Goal: Task Accomplishment & Management: Manage account settings

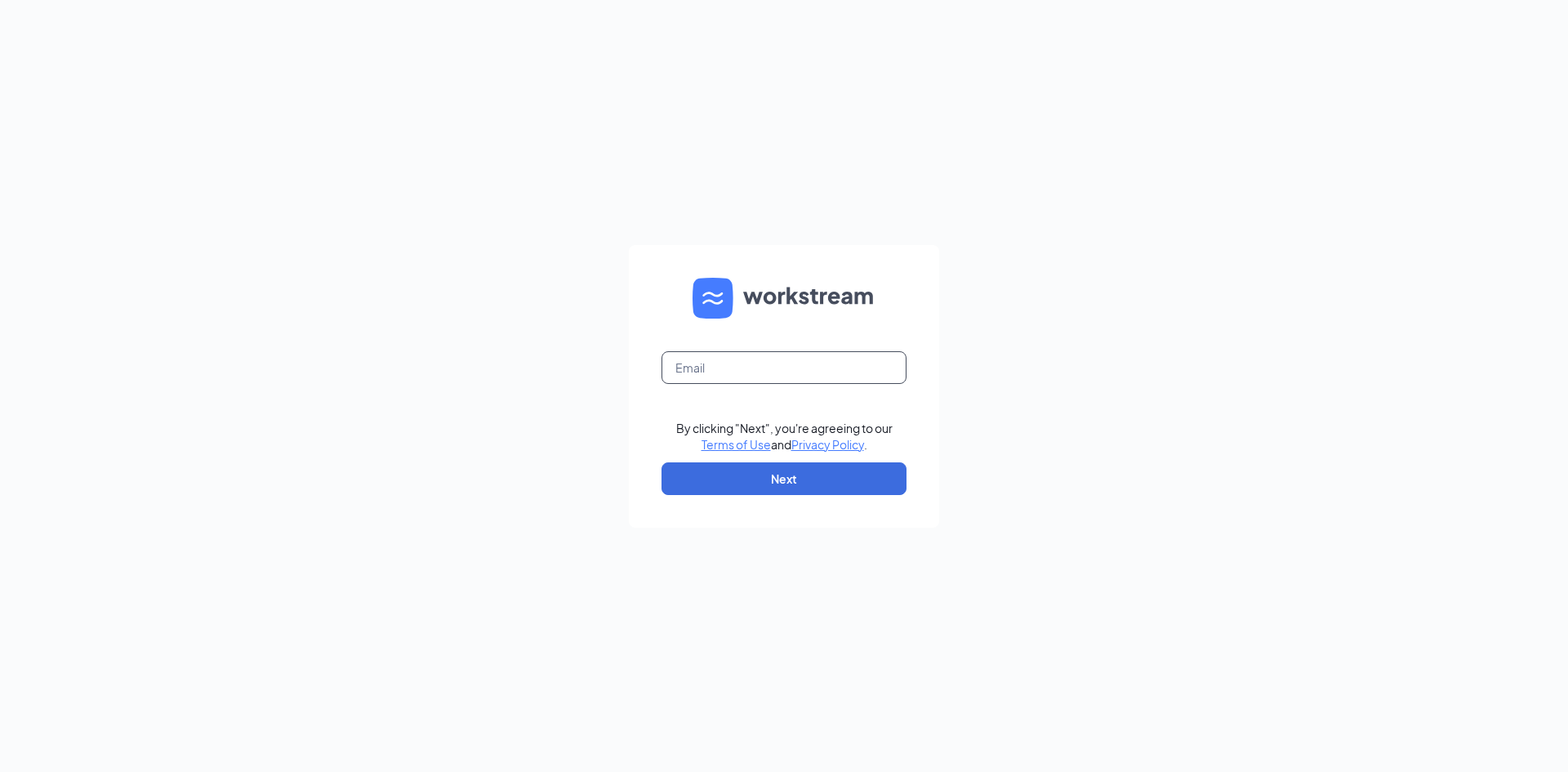
click at [791, 373] on form "By clicking "Next", you're agreeing to our Terms of Use and Privacy Policy . Ne…" at bounding box center [783, 387] width 310 height 283
click at [793, 369] on input "text" at bounding box center [784, 367] width 245 height 32
type input "[EMAIL_ADDRESS][DOMAIN_NAME]"
click at [806, 471] on button "Next" at bounding box center [784, 478] width 245 height 32
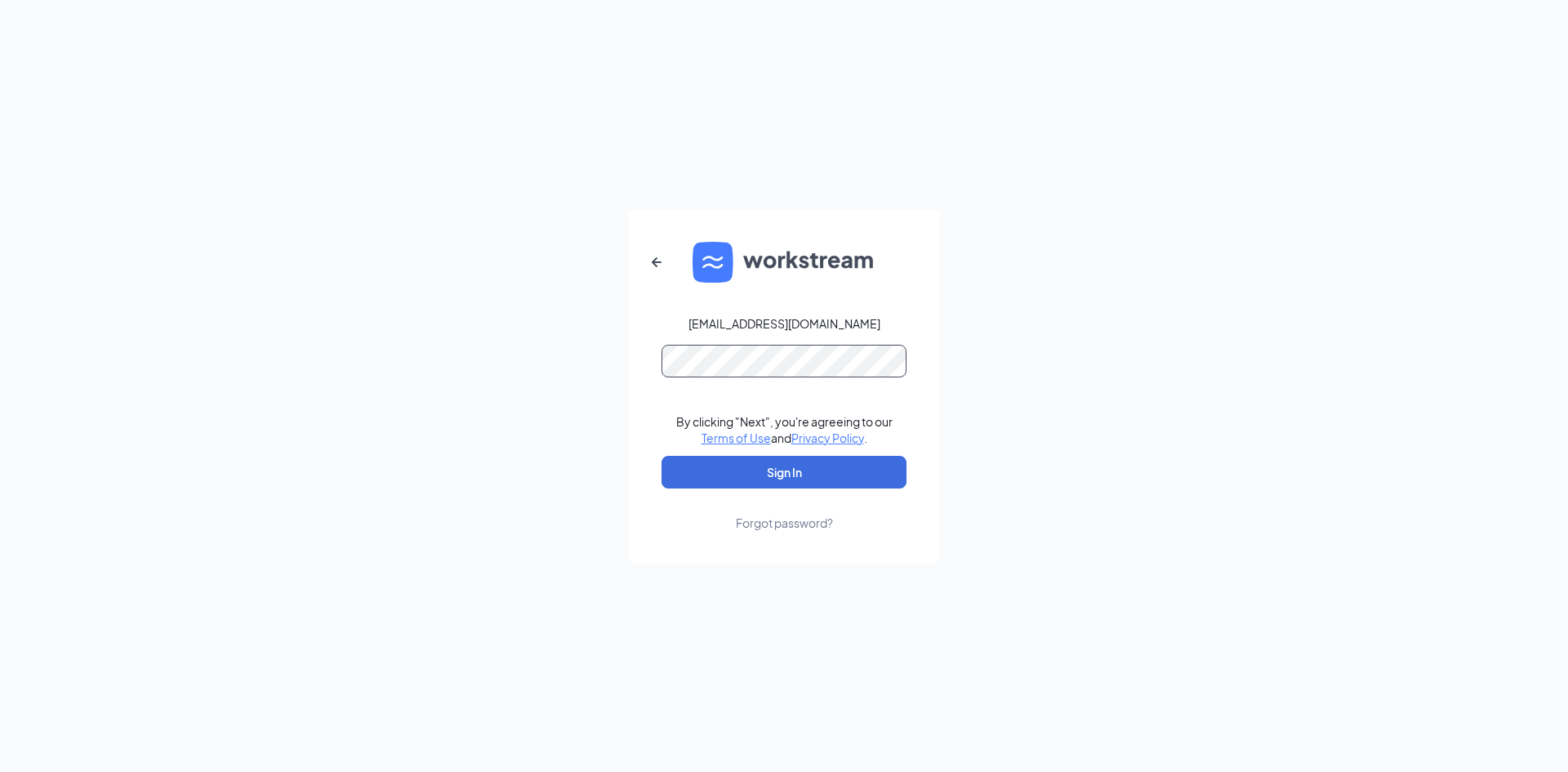
click at [662, 456] on button "Sign In" at bounding box center [784, 472] width 245 height 32
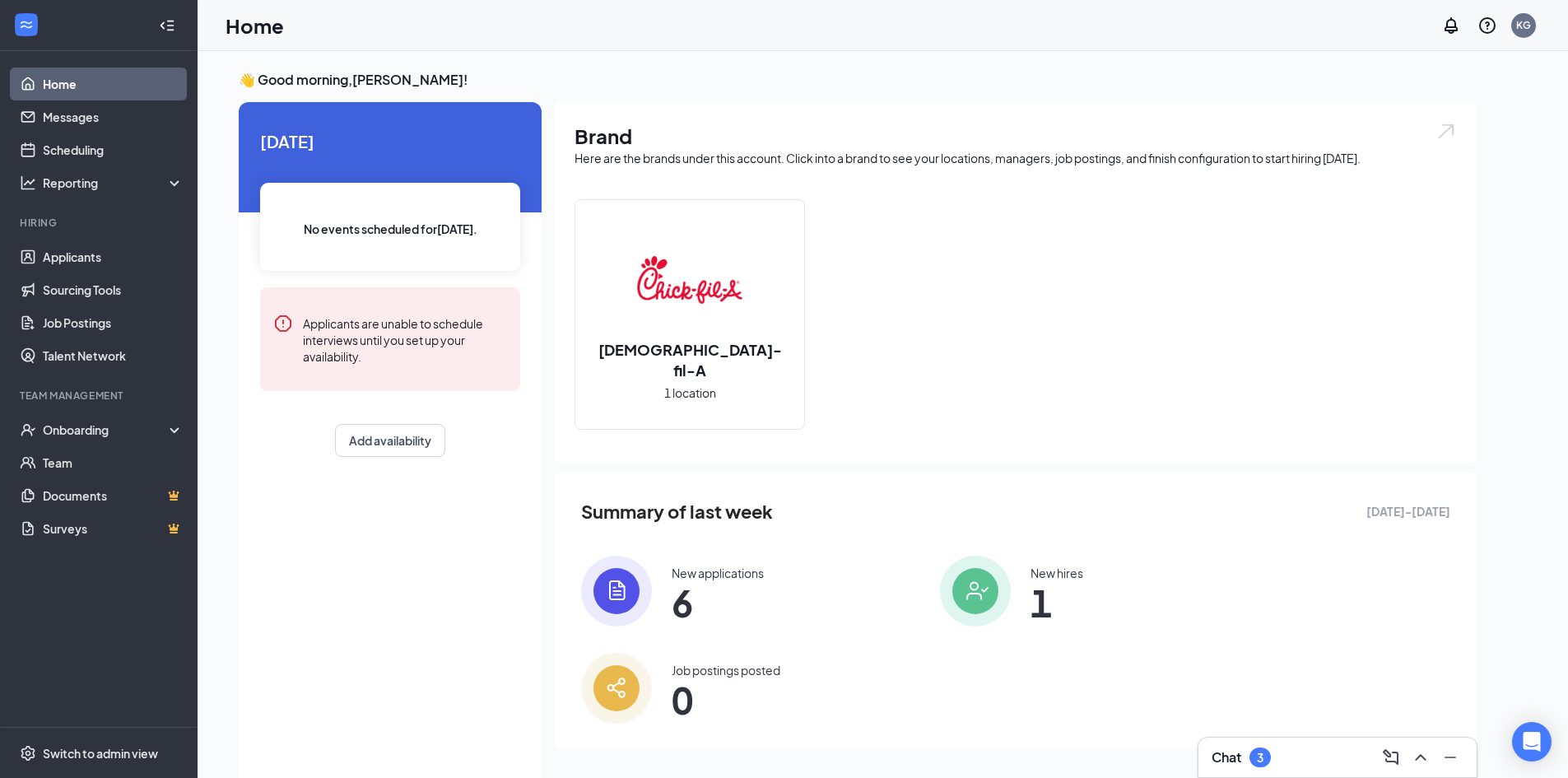
click at [1261, 761] on div "3" at bounding box center [1259, 758] width 6 height 14
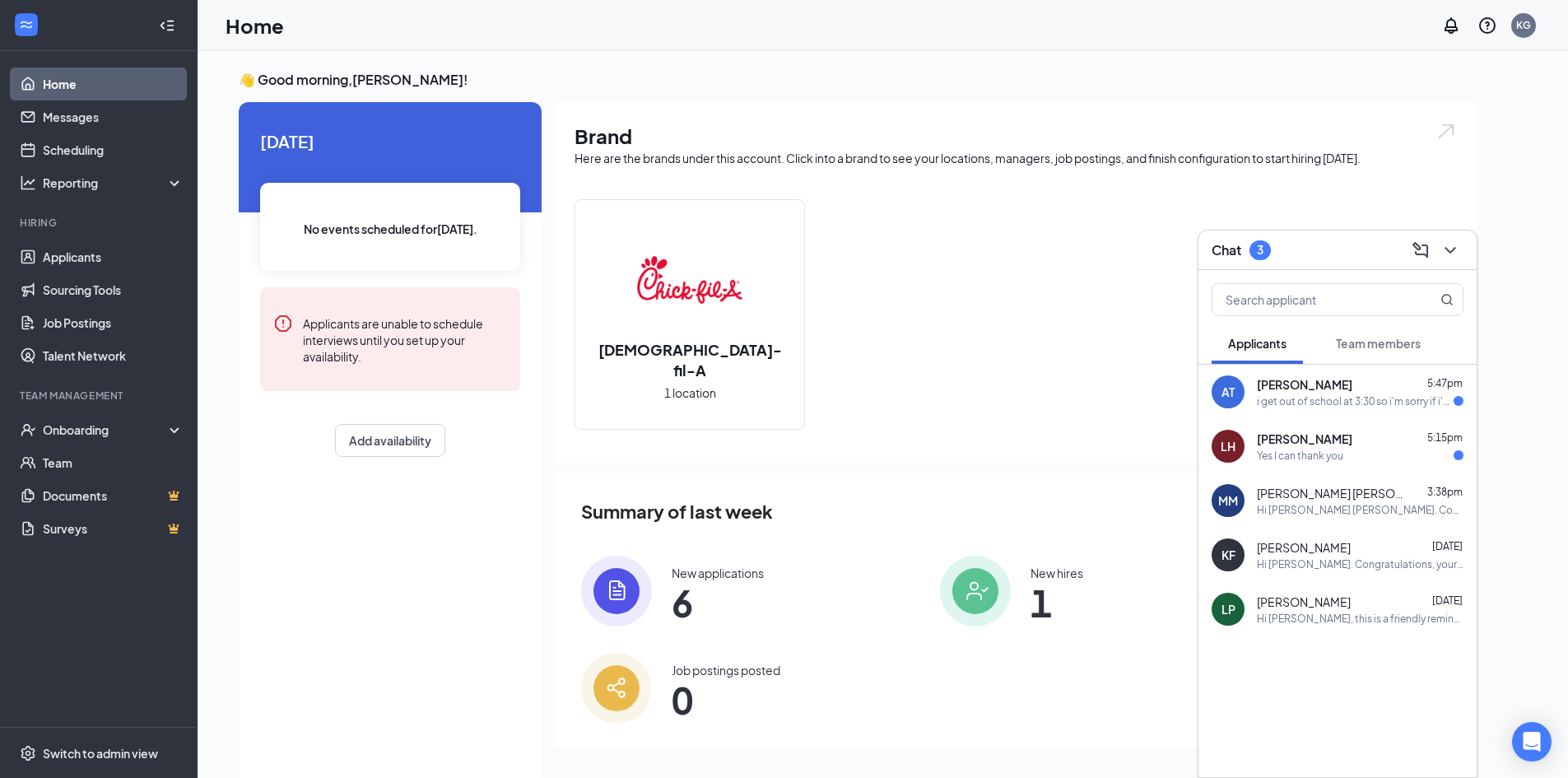
click at [1371, 391] on div "[PERSON_NAME] 5:47pm" at bounding box center [1359, 384] width 207 height 17
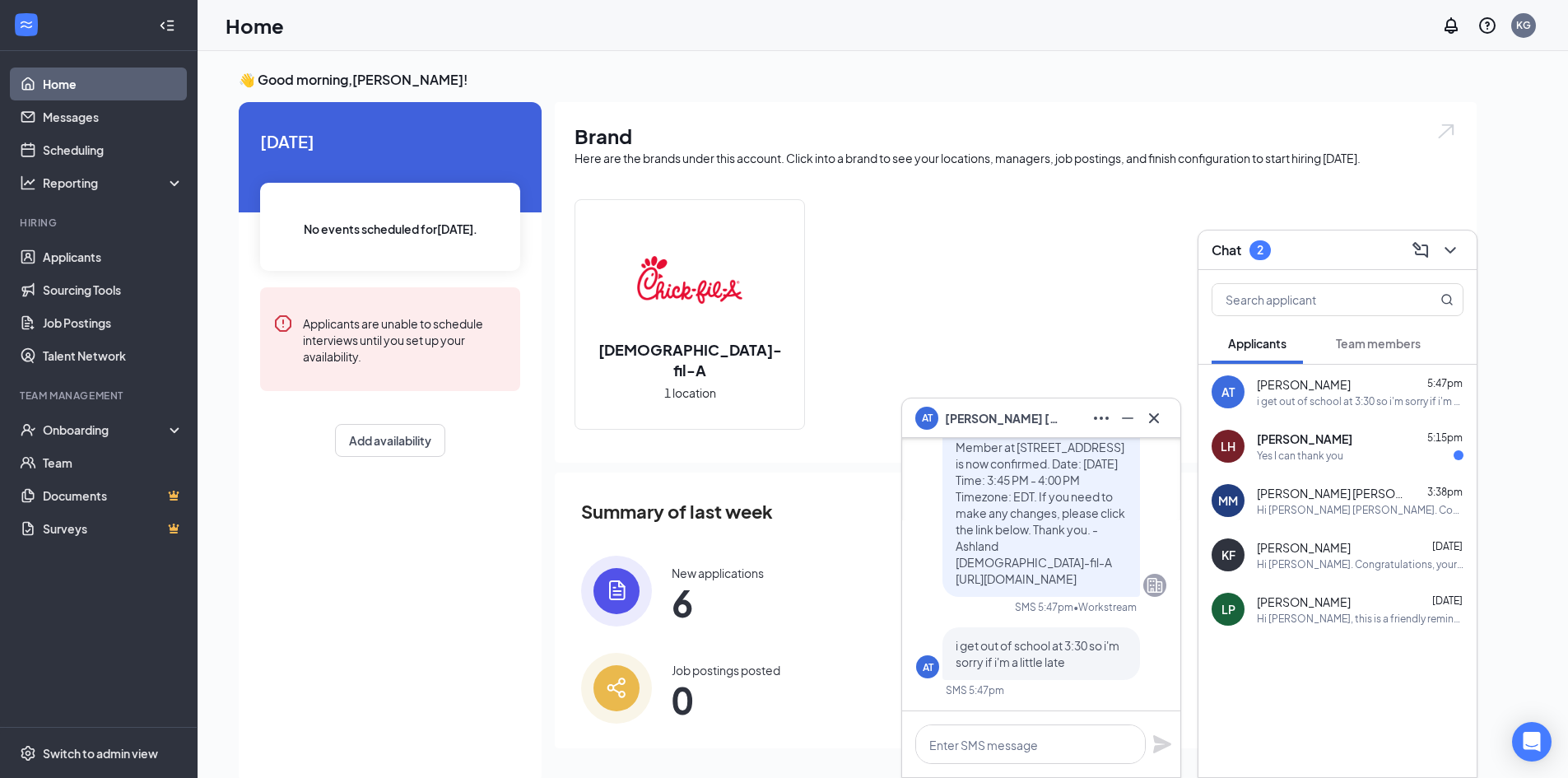
click at [1154, 421] on icon "Cross" at bounding box center [1154, 418] width 19 height 19
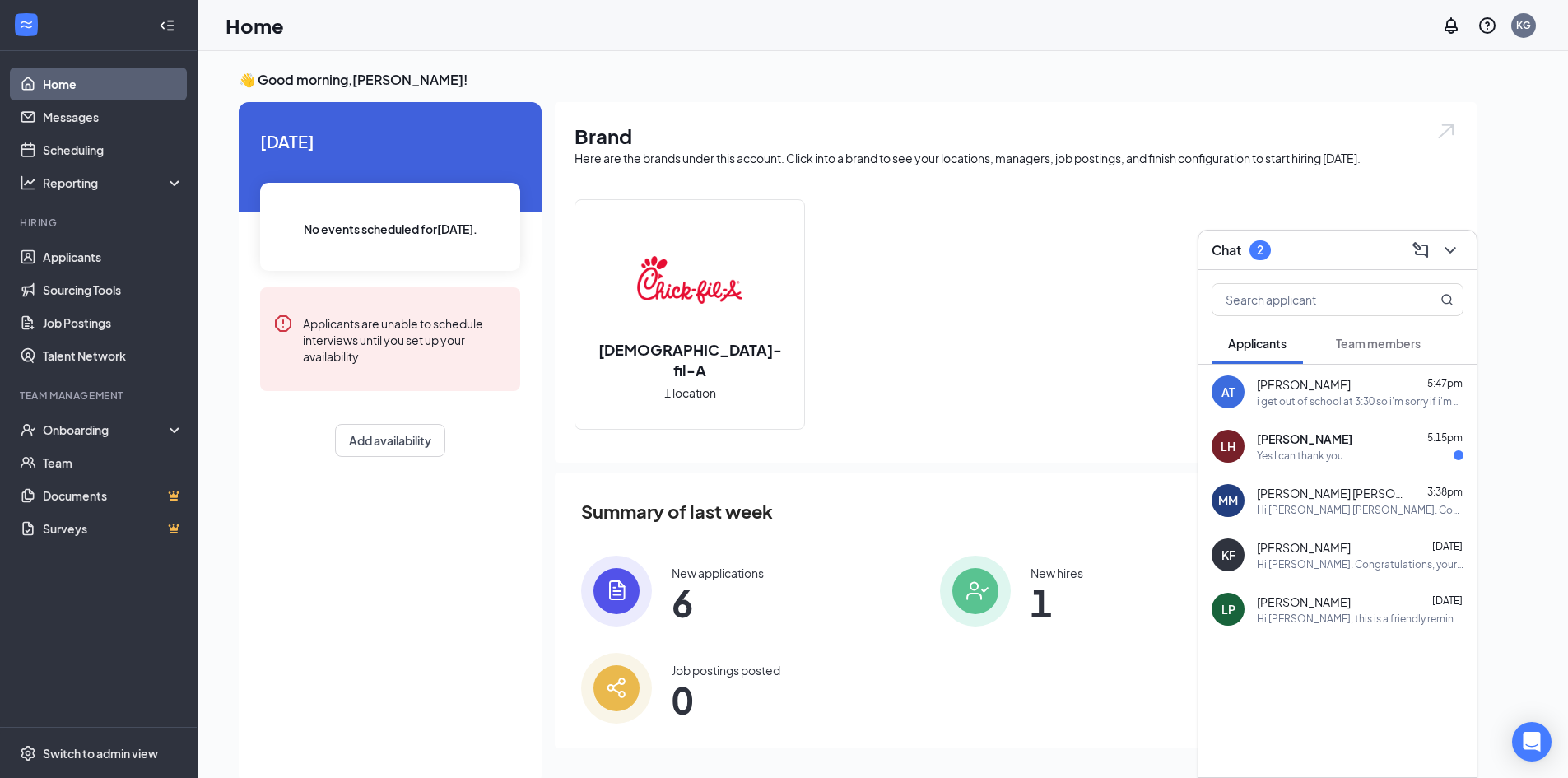
click at [1396, 457] on div "Yes I can thank you" at bounding box center [1359, 456] width 207 height 14
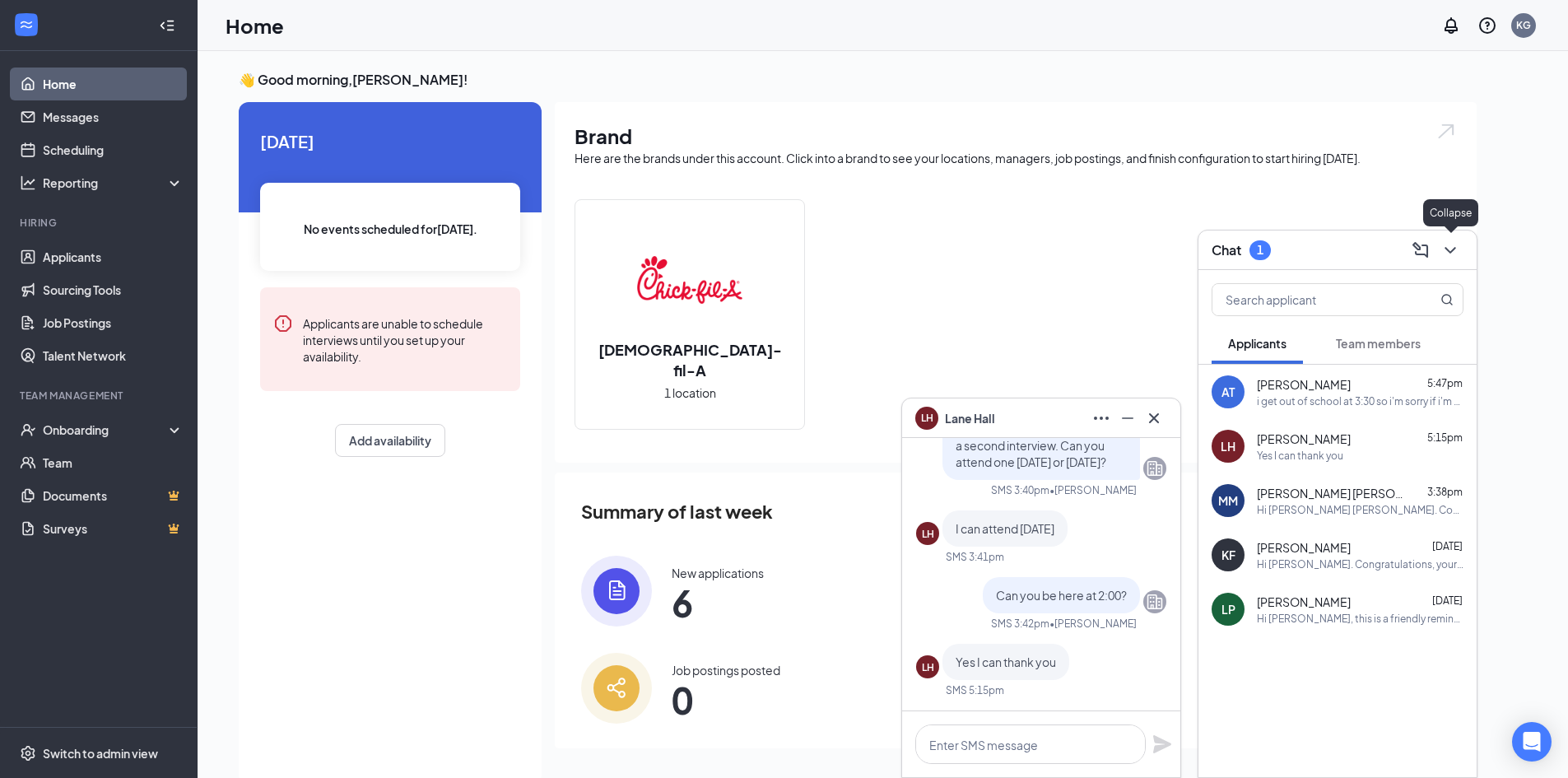
click at [1447, 254] on icon "ChevronDown" at bounding box center [1450, 250] width 19 height 19
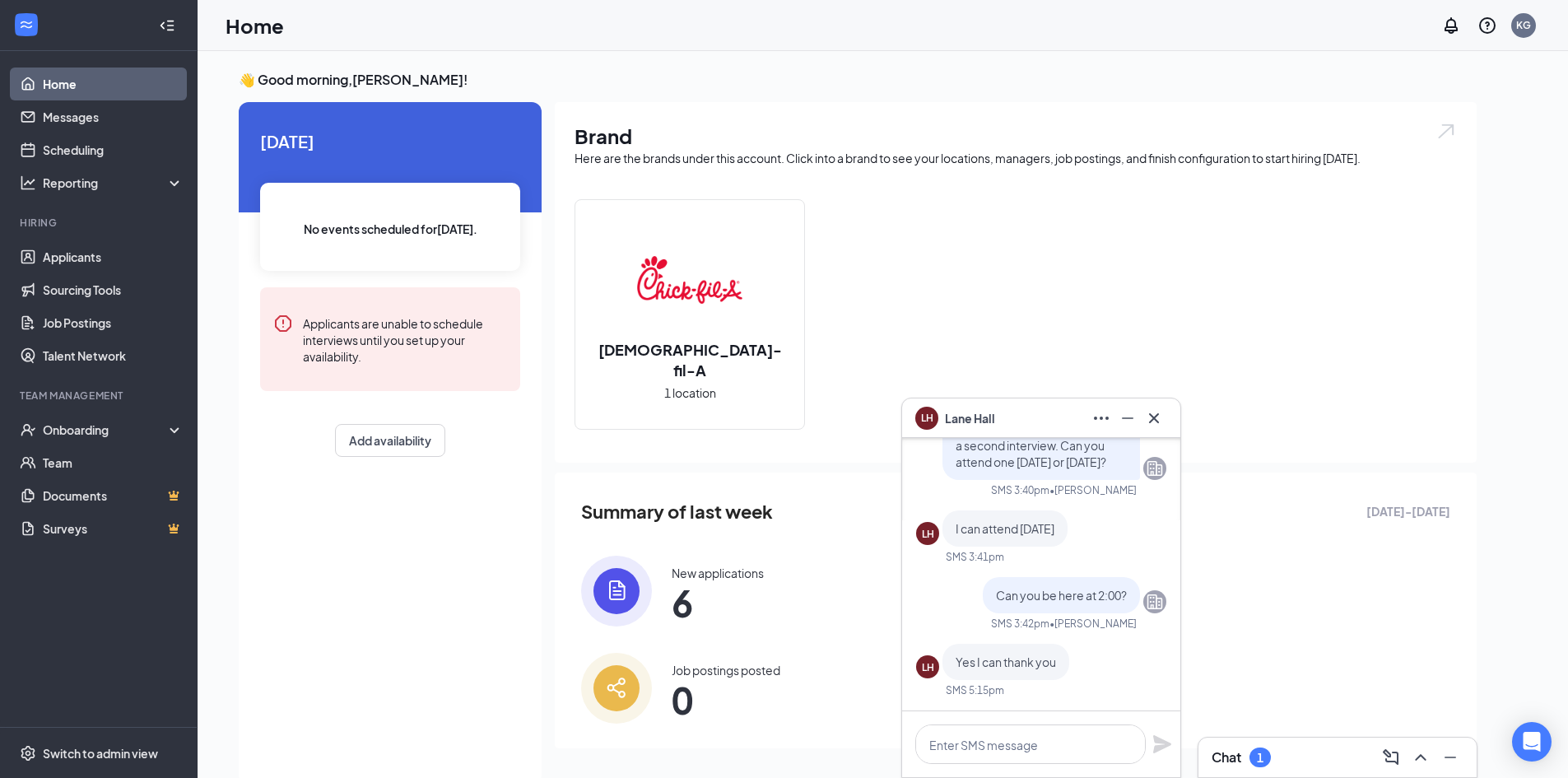
click at [682, 592] on span "6" at bounding box center [717, 603] width 92 height 30
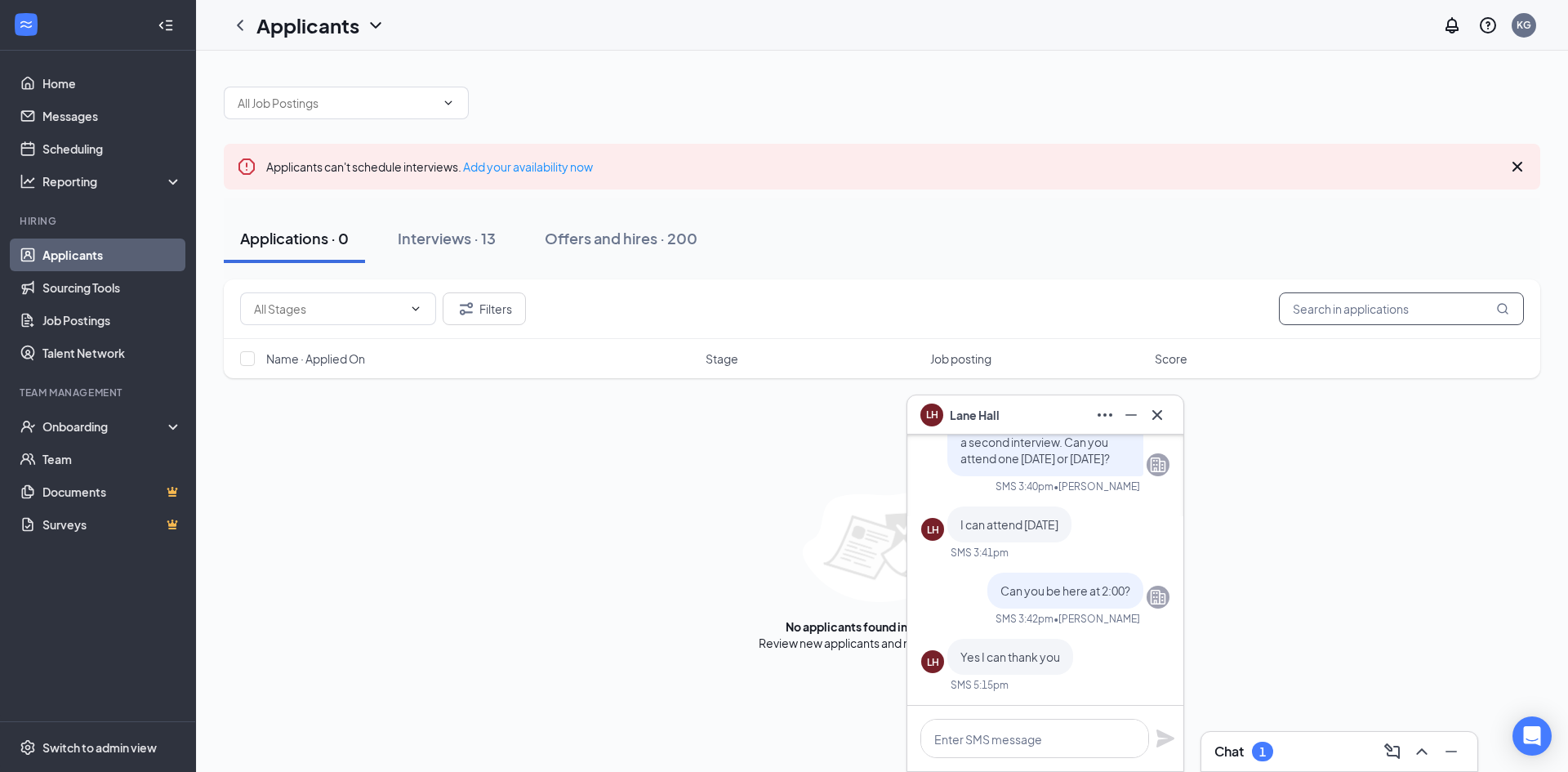
click at [1318, 310] on input "text" at bounding box center [1401, 308] width 245 height 32
type input "lane"
click at [499, 241] on button "Interviews · 13" at bounding box center [447, 238] width 131 height 49
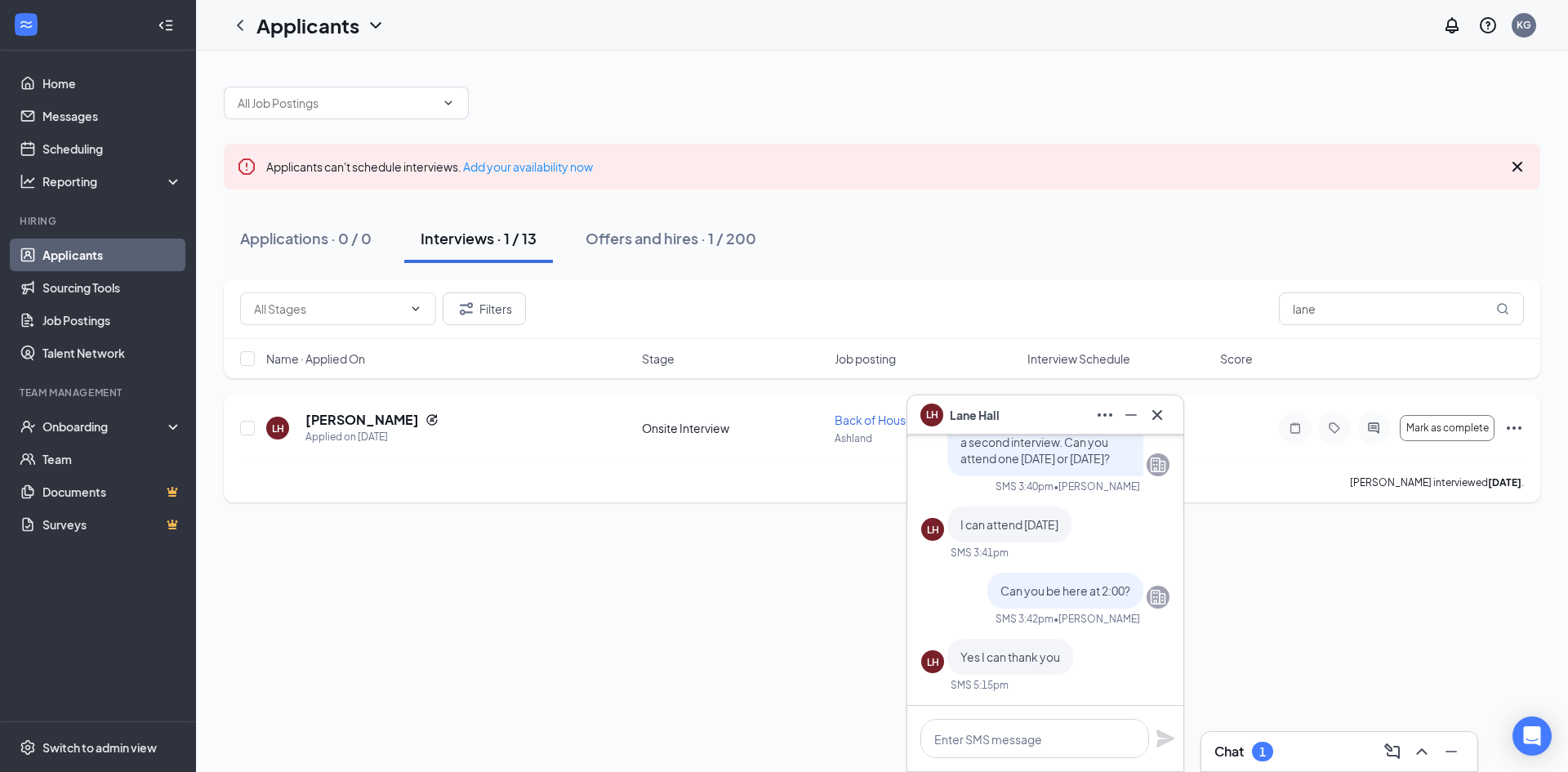
click at [1517, 431] on icon "Ellipses" at bounding box center [1514, 428] width 19 height 19
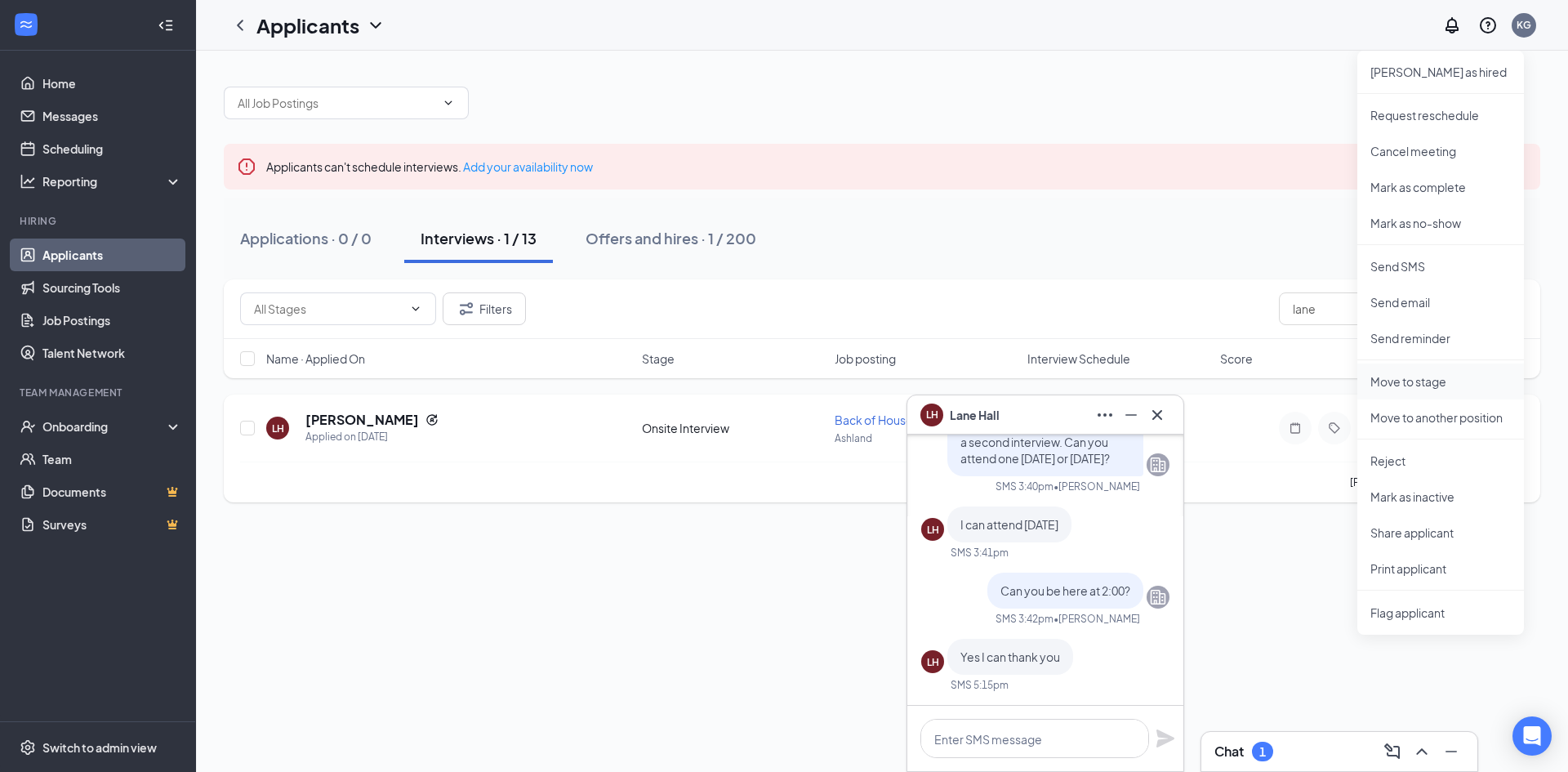
click at [1431, 379] on p "Move to stage" at bounding box center [1441, 381] width 141 height 17
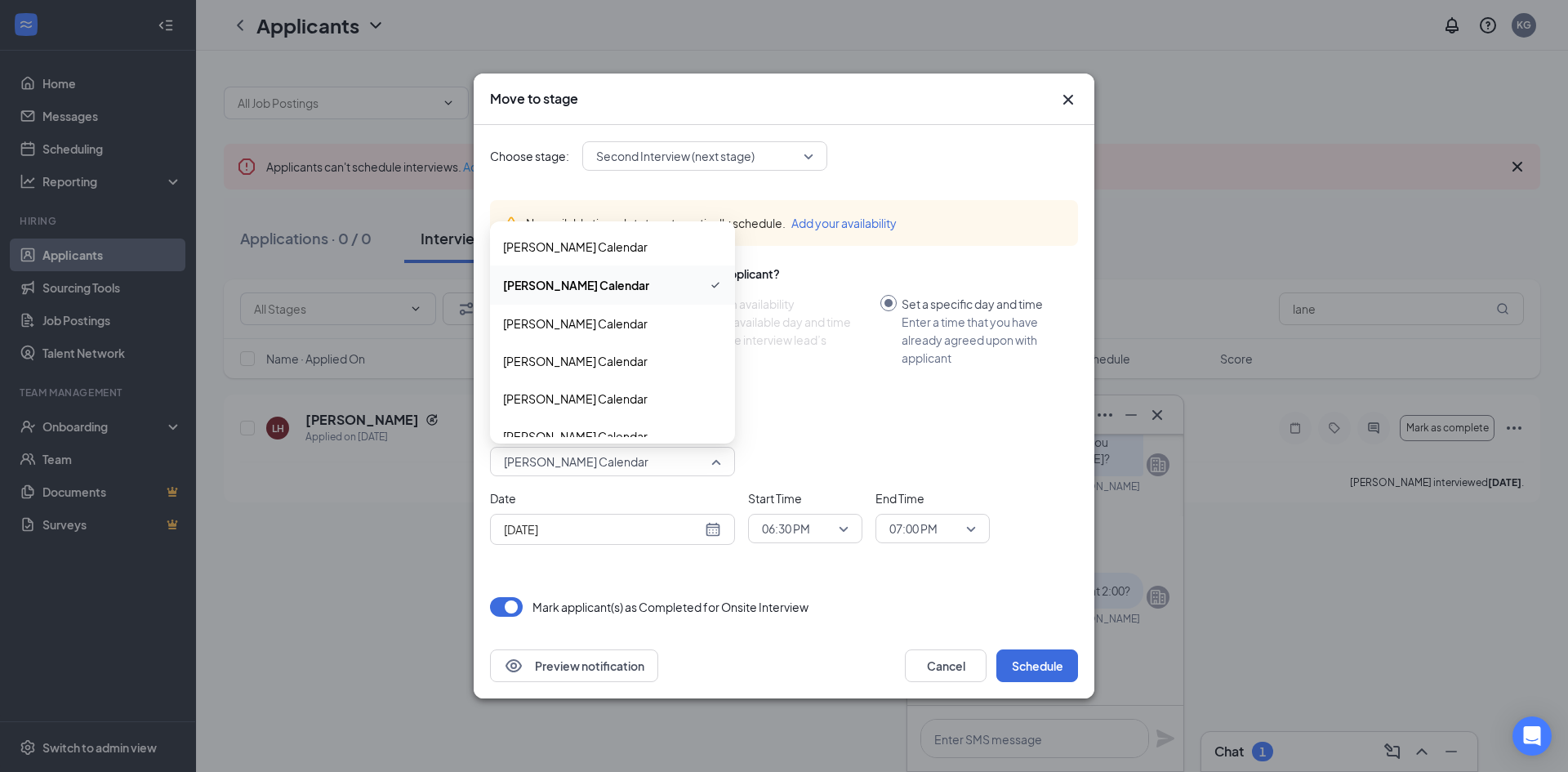
click at [691, 452] on span "[PERSON_NAME] Calendar" at bounding box center [605, 461] width 203 height 24
click at [595, 246] on span "[PERSON_NAME] Calendar" at bounding box center [575, 246] width 145 height 18
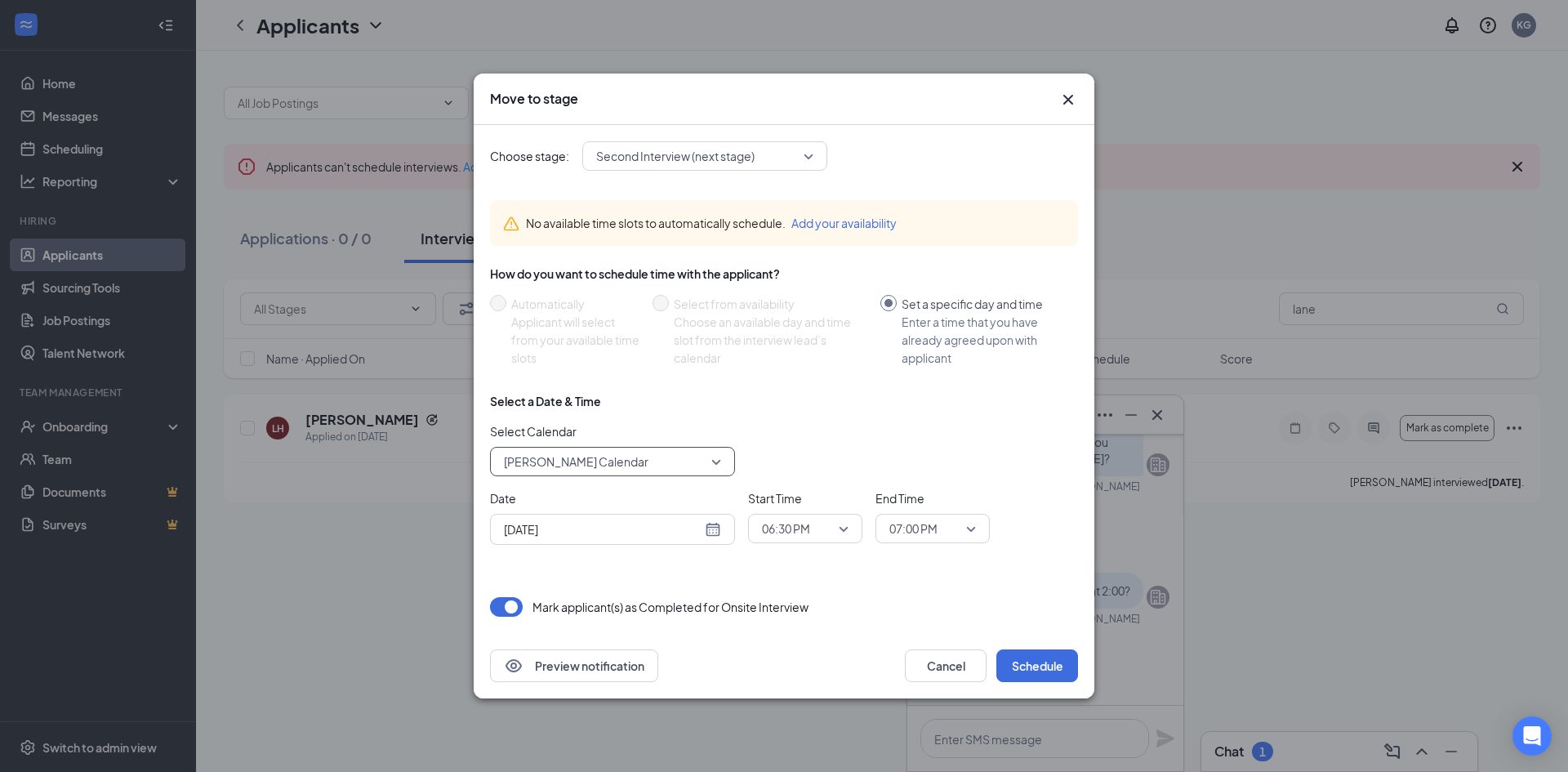
click at [712, 533] on div "[DATE]" at bounding box center [612, 529] width 217 height 18
type input "[DATE]"
click at [654, 472] on div "29" at bounding box center [661, 466] width 19 height 19
click at [825, 518] on span "06:30 PM" at bounding box center [798, 528] width 72 height 24
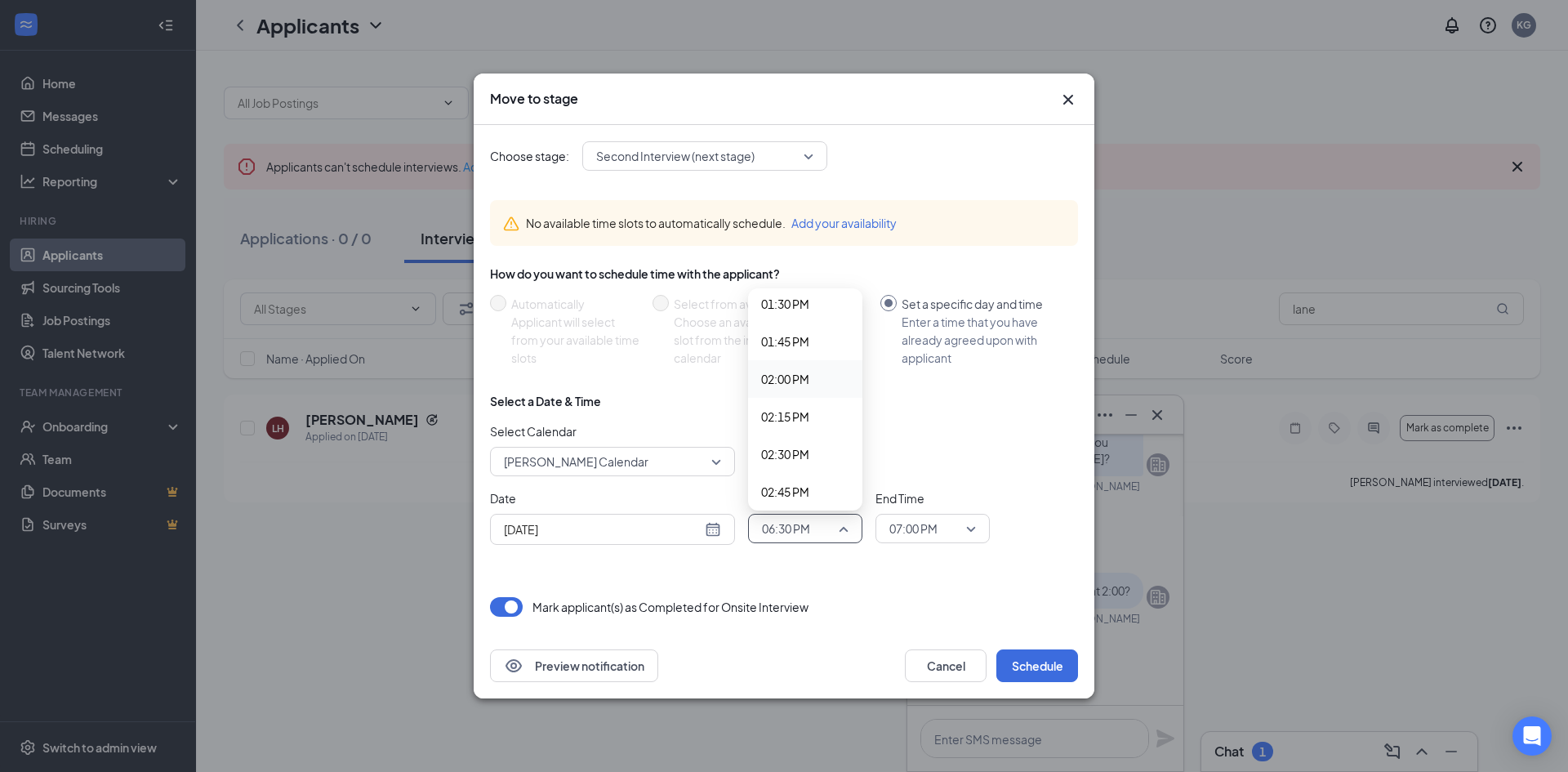
click at [794, 386] on span "02:00 PM" at bounding box center [785, 379] width 48 height 18
drag, startPoint x: 918, startPoint y: 510, endPoint x: 918, endPoint y: 523, distance: 13.0
click at [918, 511] on div "End Time 07:00 PM" at bounding box center [932, 516] width 114 height 54
click at [918, 523] on span "07:00 PM" at bounding box center [913, 528] width 48 height 24
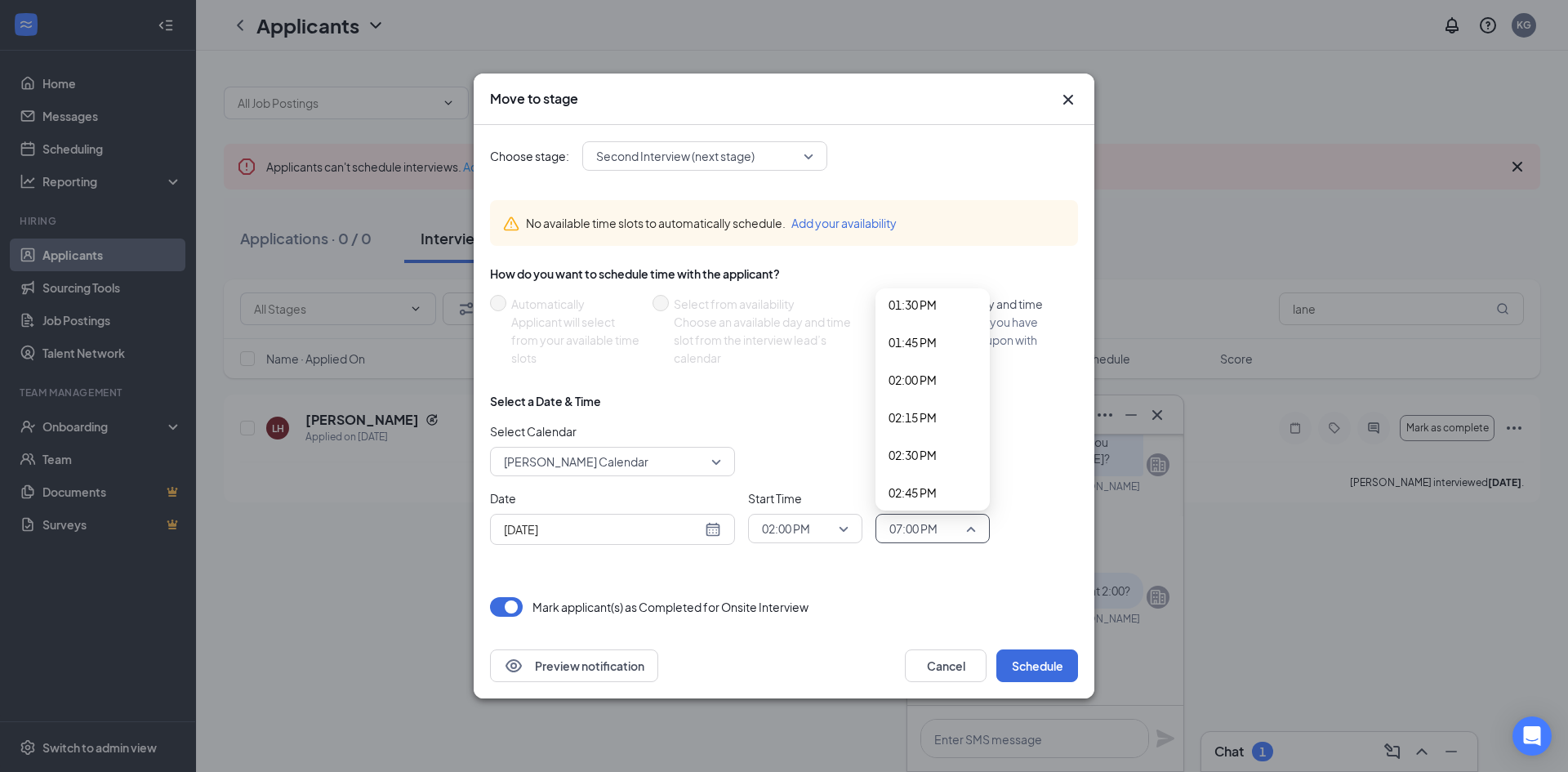
scroll to position [2032, 0]
click at [914, 424] on span "02:15 PM" at bounding box center [912, 423] width 48 height 18
click at [1045, 674] on button "Schedule" at bounding box center [1037, 665] width 82 height 32
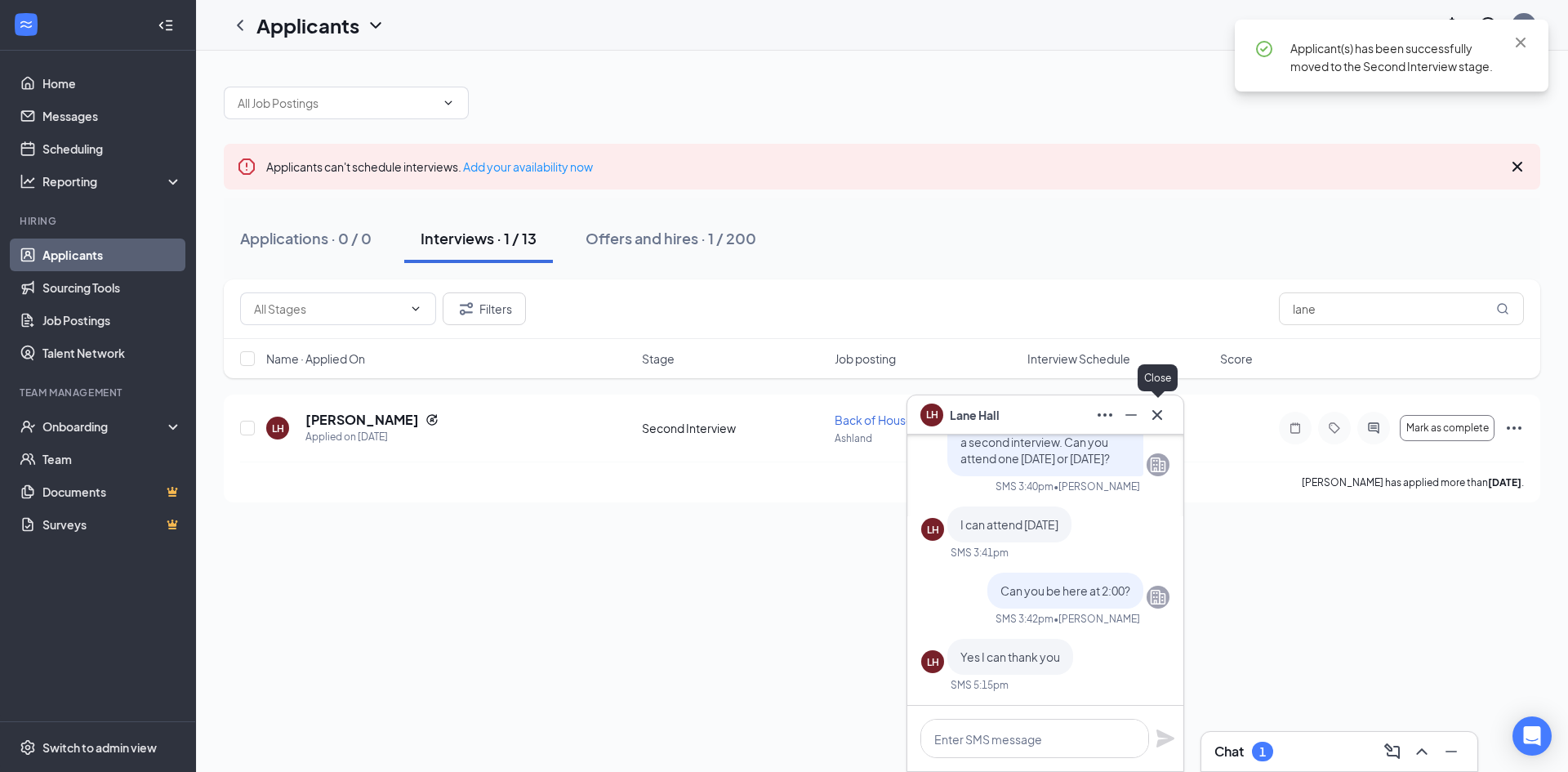
click at [1162, 418] on icon "Cross" at bounding box center [1157, 415] width 19 height 19
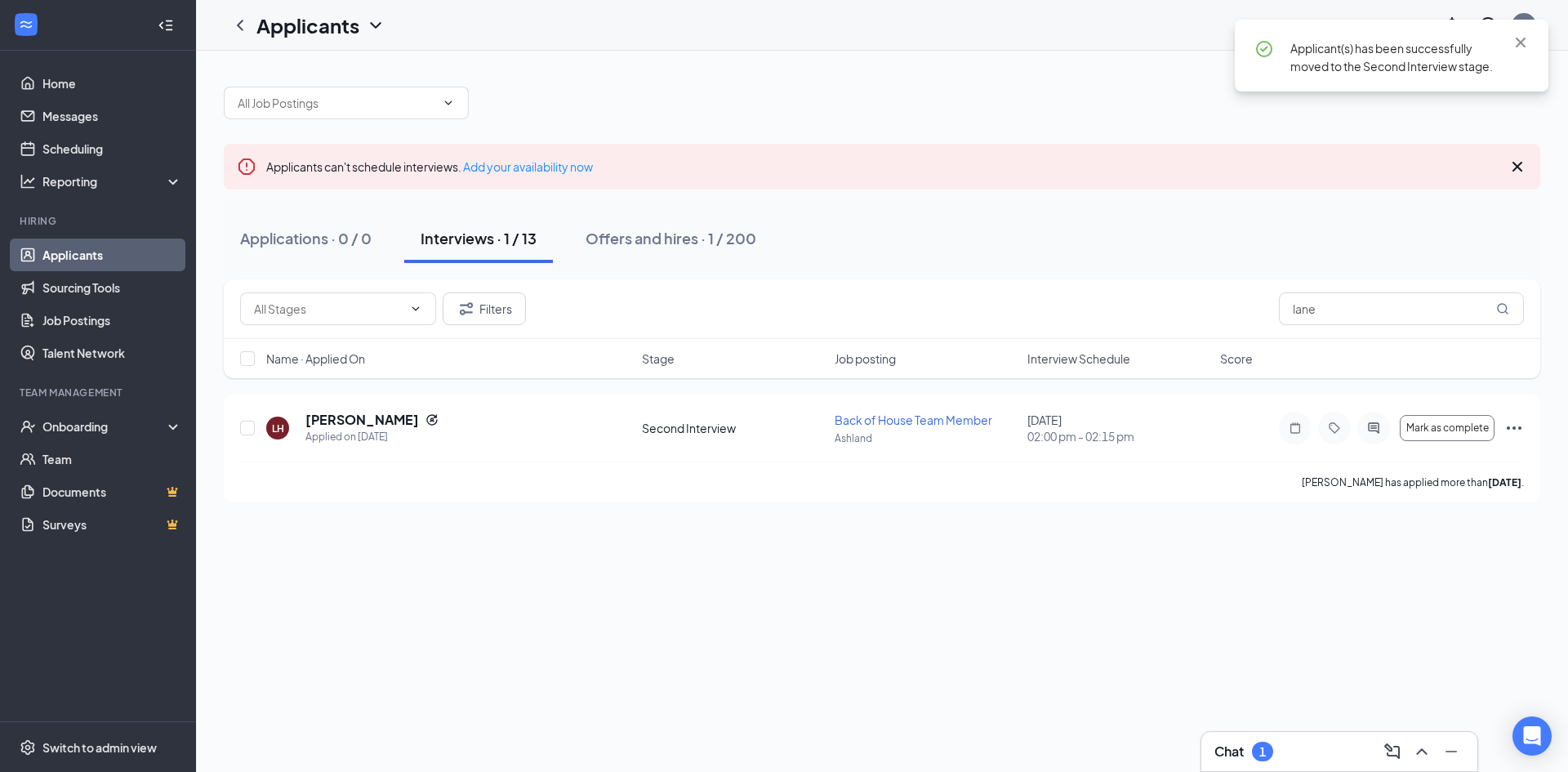
click at [1256, 745] on div "1" at bounding box center [1262, 751] width 21 height 19
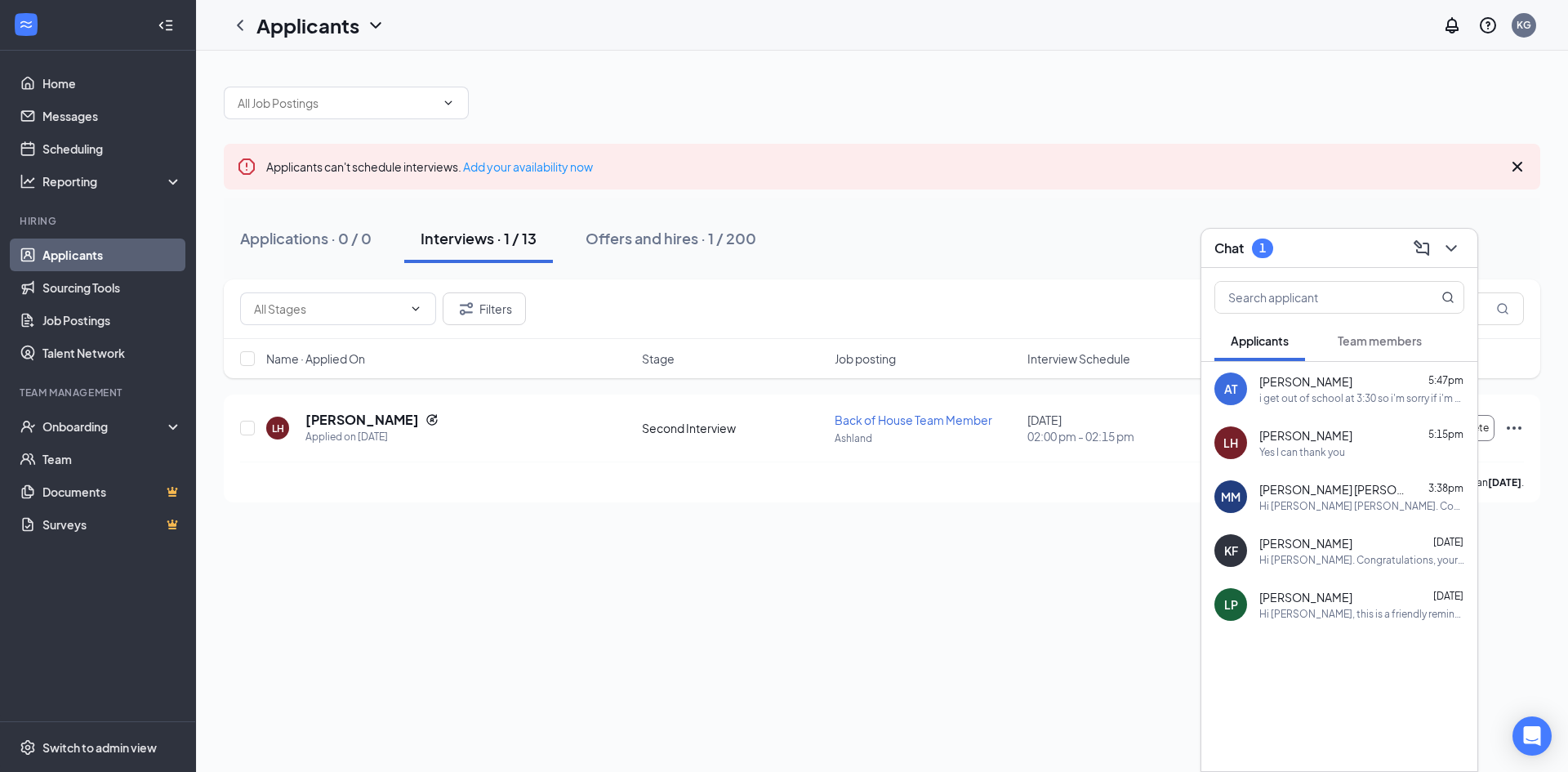
click at [1411, 322] on button "Team members" at bounding box center [1379, 341] width 117 height 41
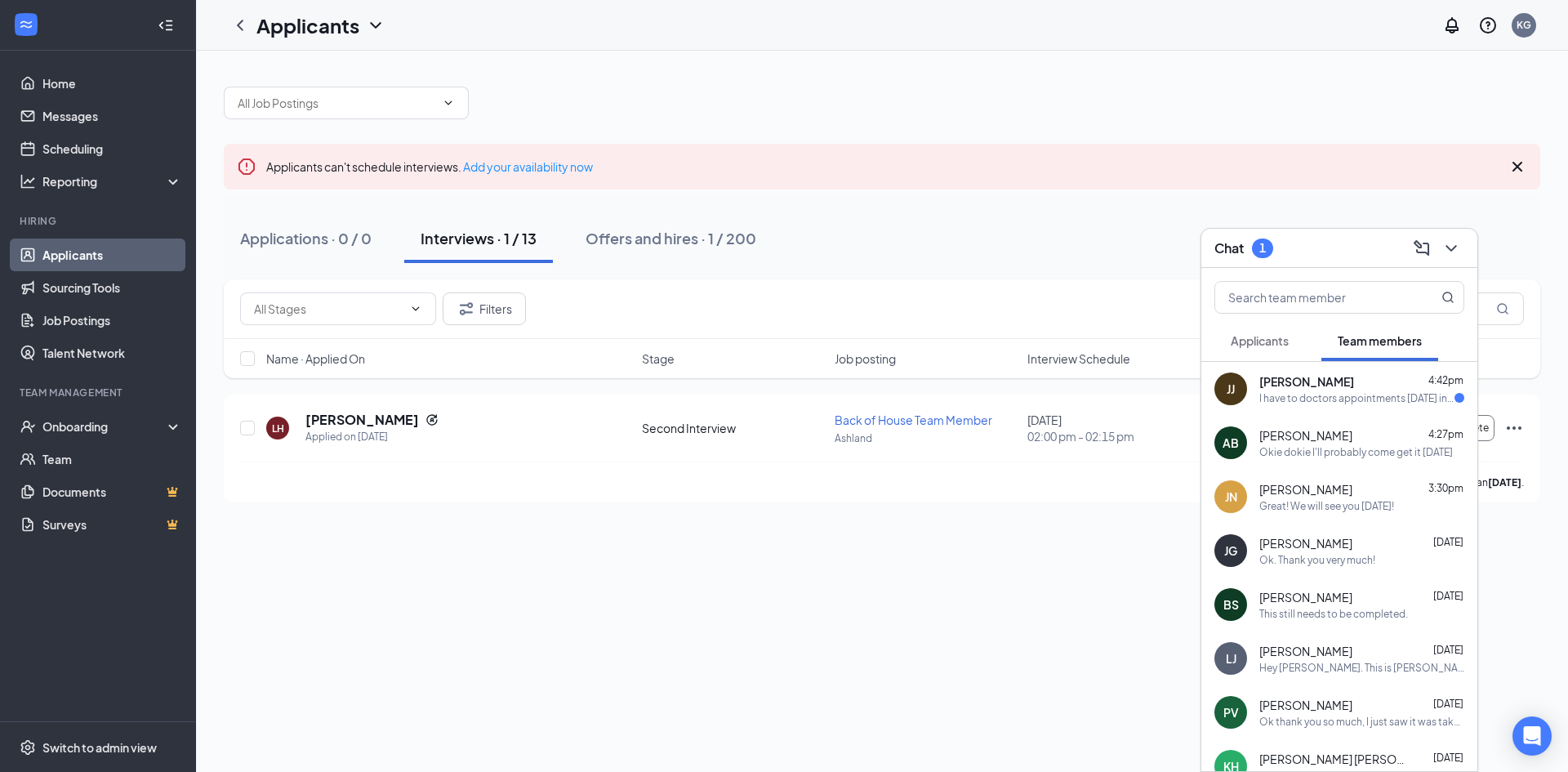
click at [1395, 381] on div "[PERSON_NAME] 4:42pm" at bounding box center [1361, 381] width 205 height 17
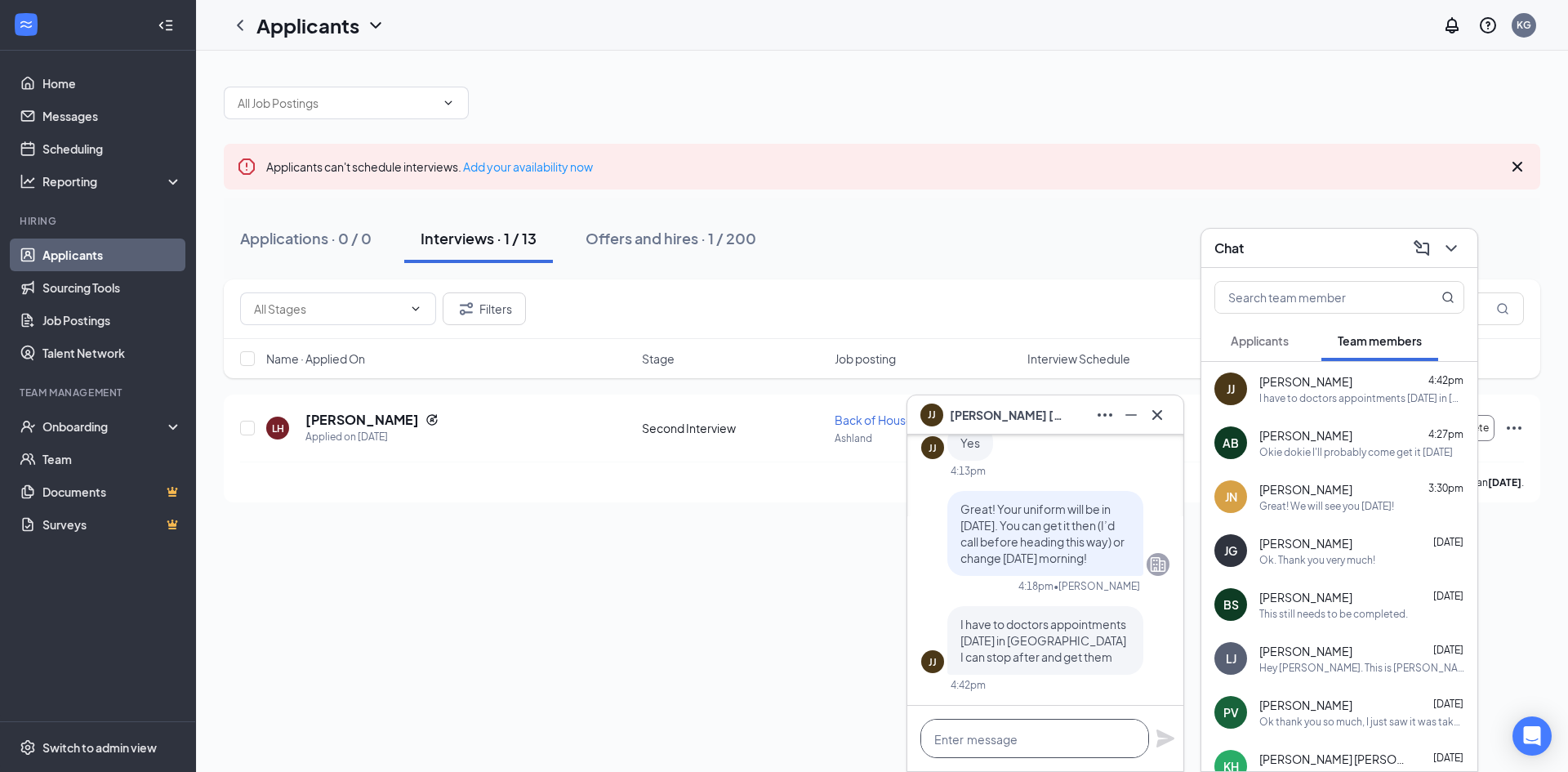
click at [1074, 733] on textarea at bounding box center [1035, 738] width 229 height 39
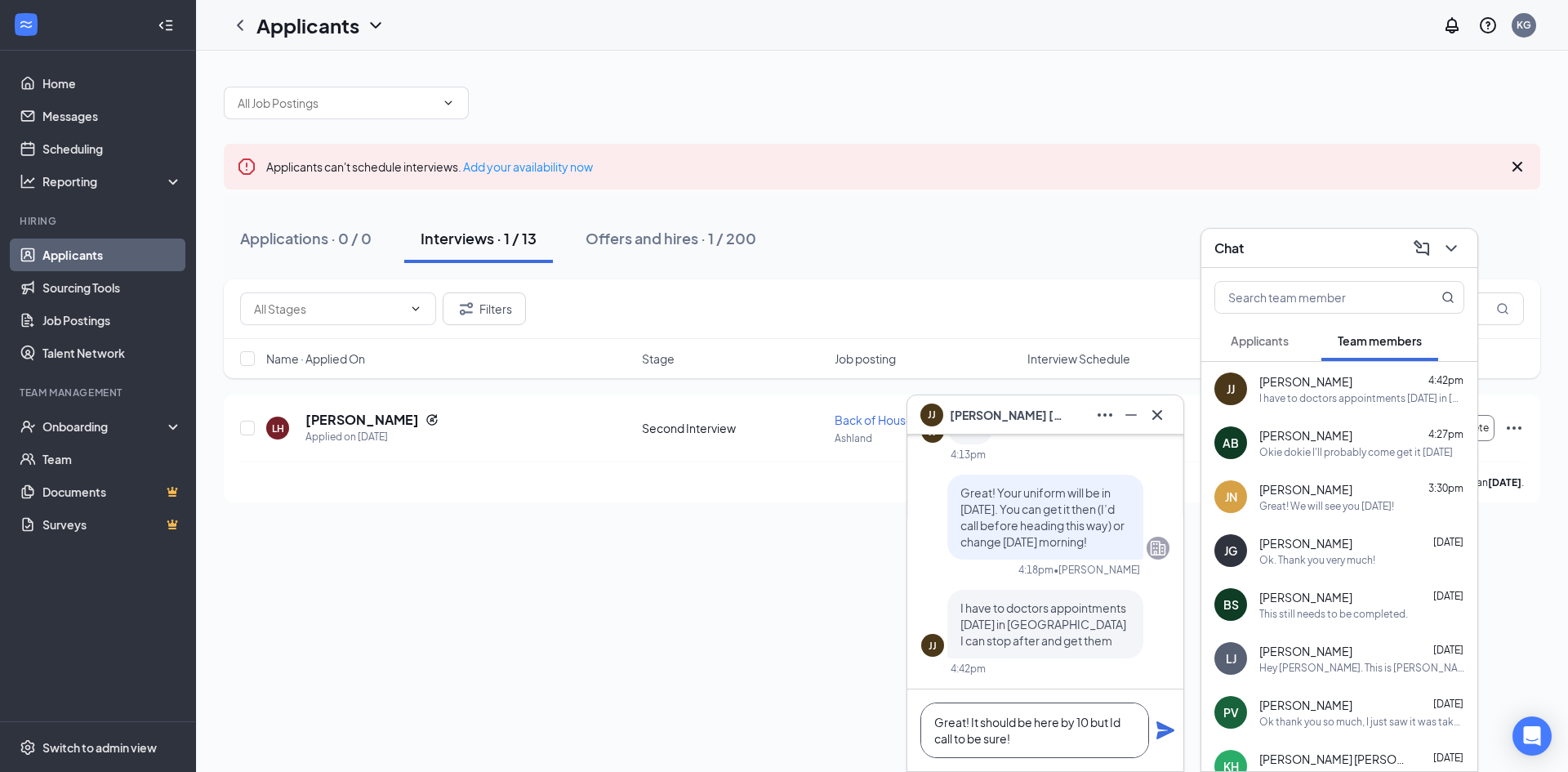
type textarea "Great! It should be here by 10 but Id call to be sure!"
click at [1169, 731] on icon "Plane" at bounding box center [1166, 730] width 18 height 18
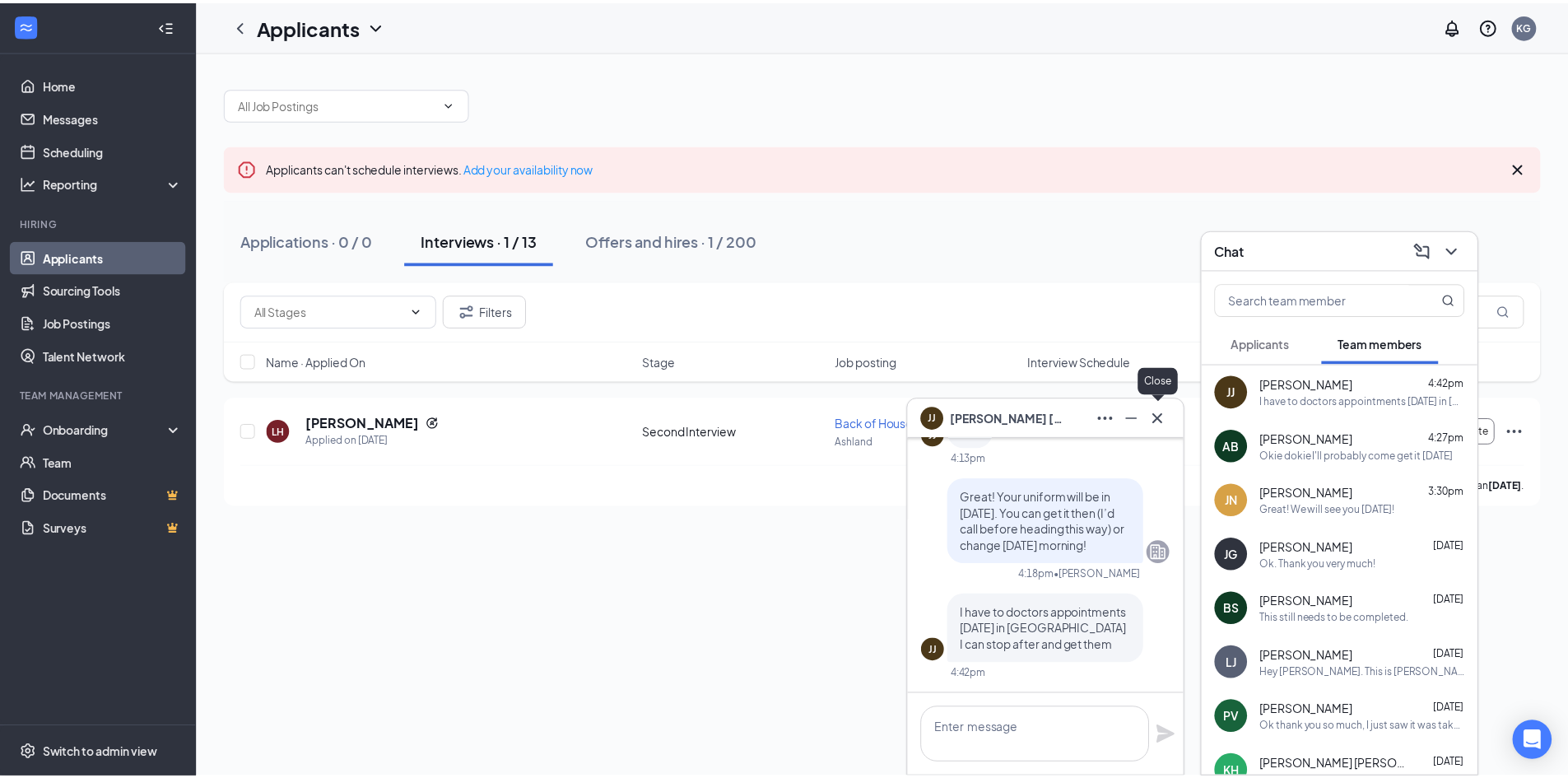
scroll to position [0, 0]
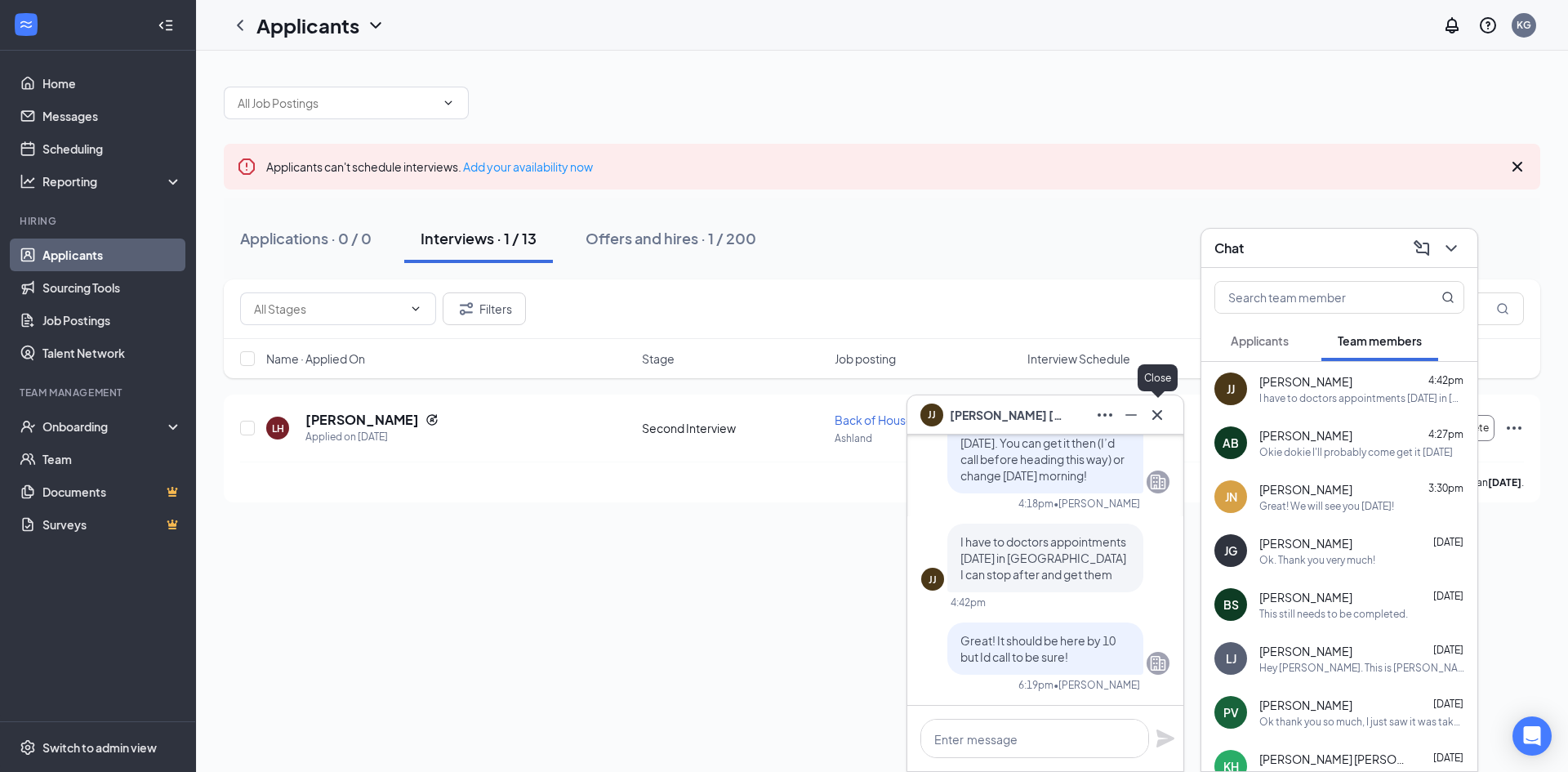
click at [1154, 412] on icon "Cross" at bounding box center [1157, 415] width 19 height 19
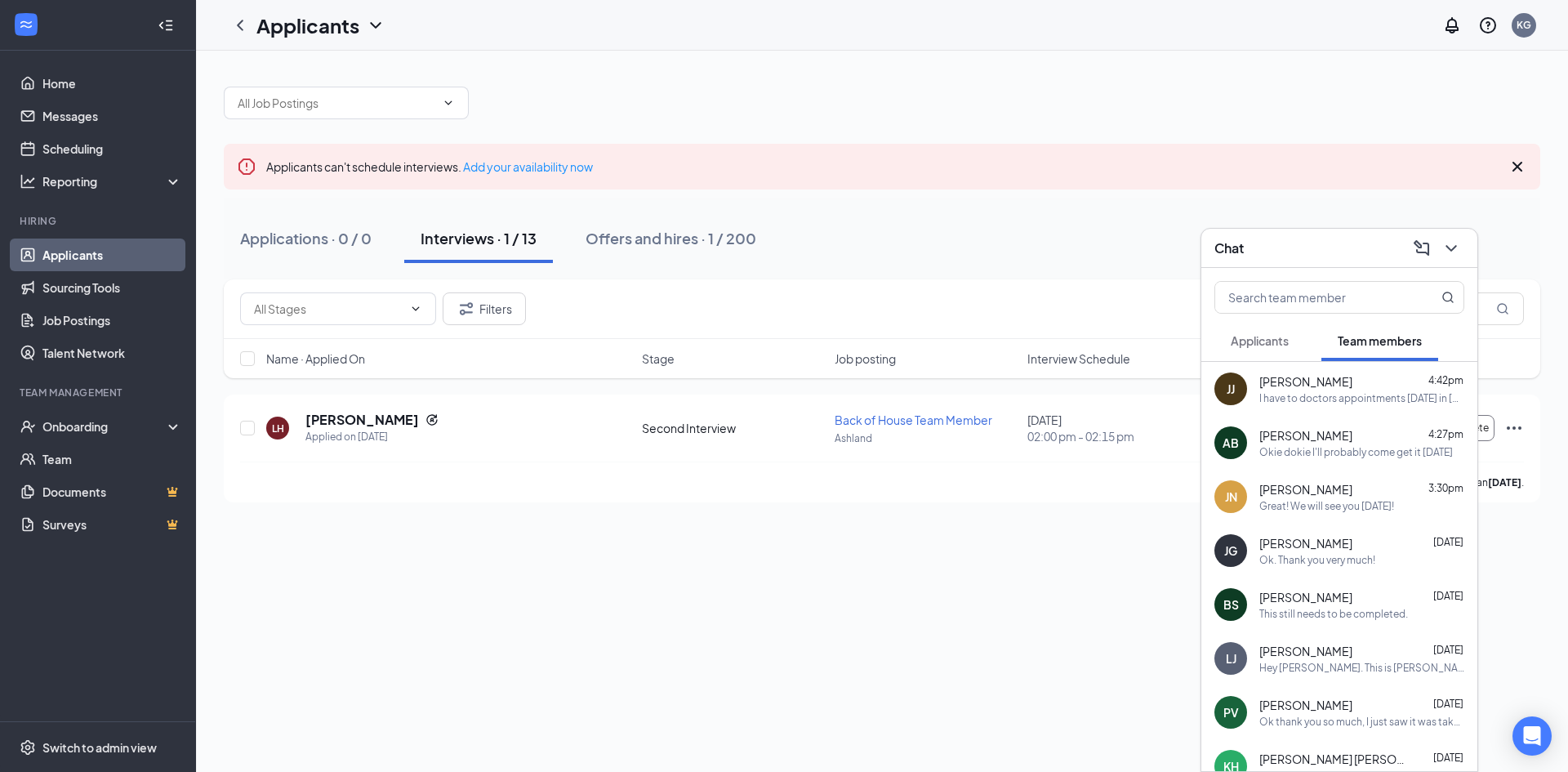
click at [1436, 248] on div at bounding box center [1450, 248] width 30 height 26
click at [1443, 259] on button at bounding box center [1451, 248] width 26 height 26
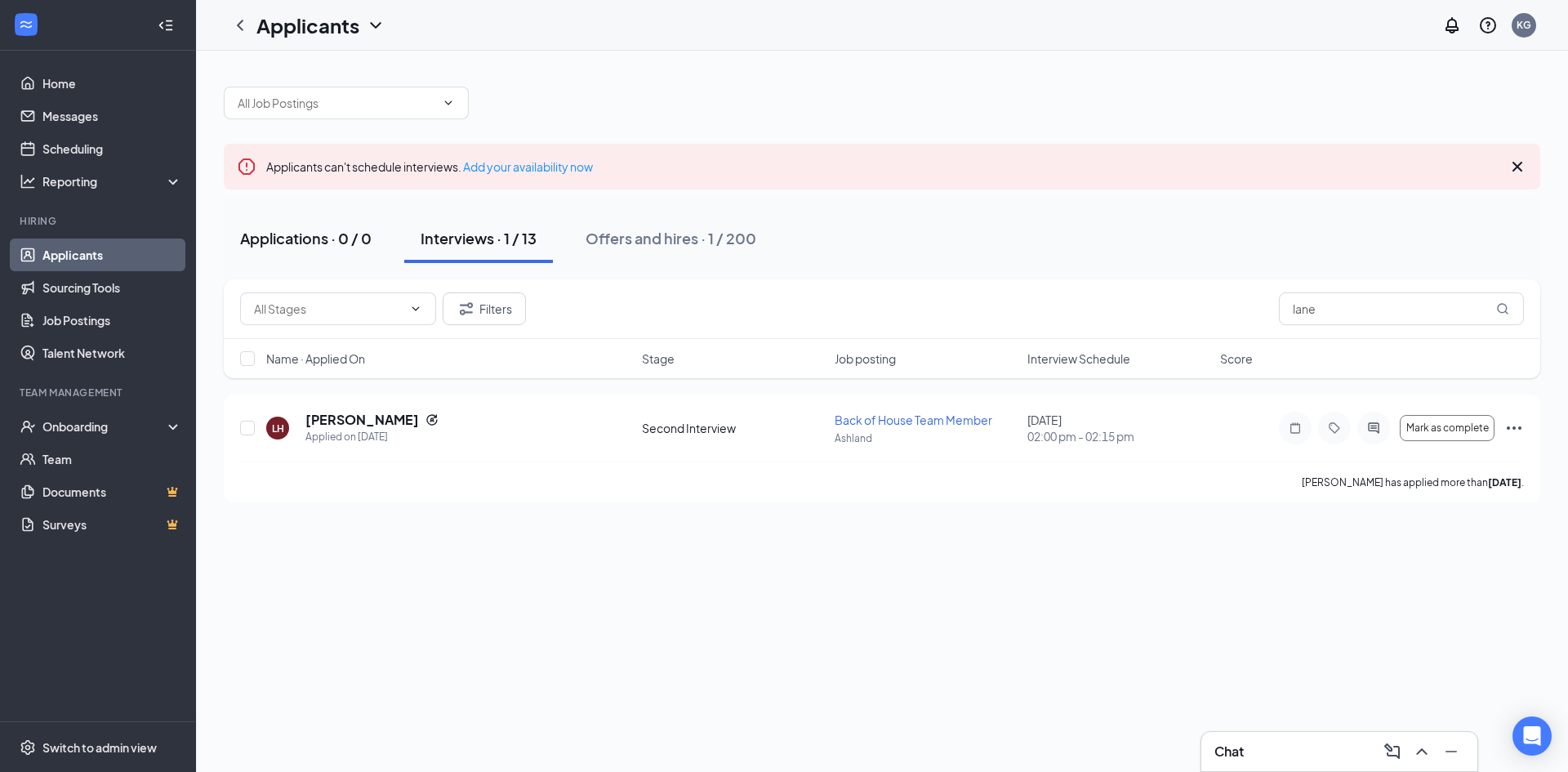
click at [351, 242] on div "Applications · 0 / 0" at bounding box center [306, 238] width 132 height 20
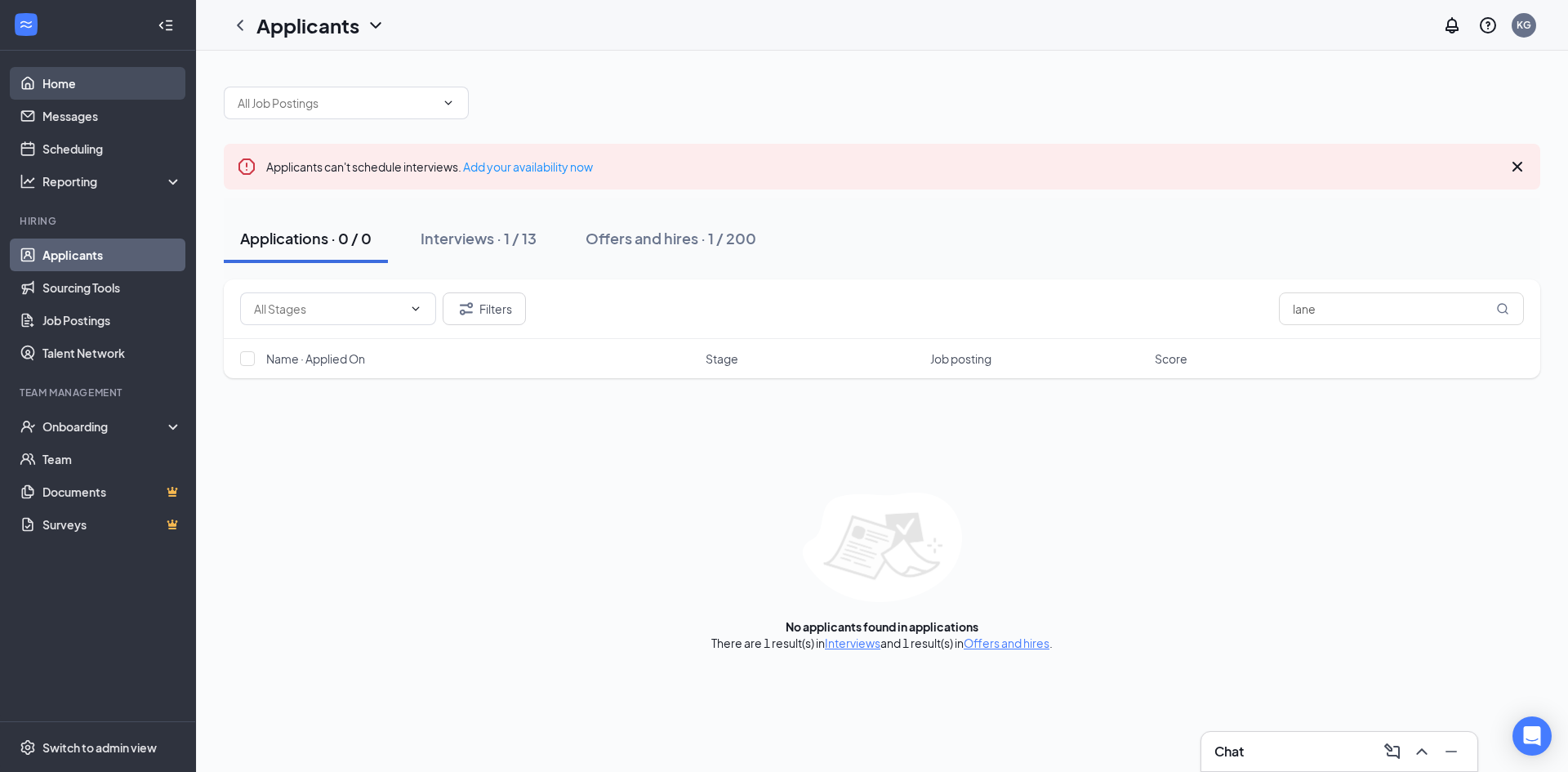
click at [157, 77] on link "Home" at bounding box center [113, 83] width 140 height 32
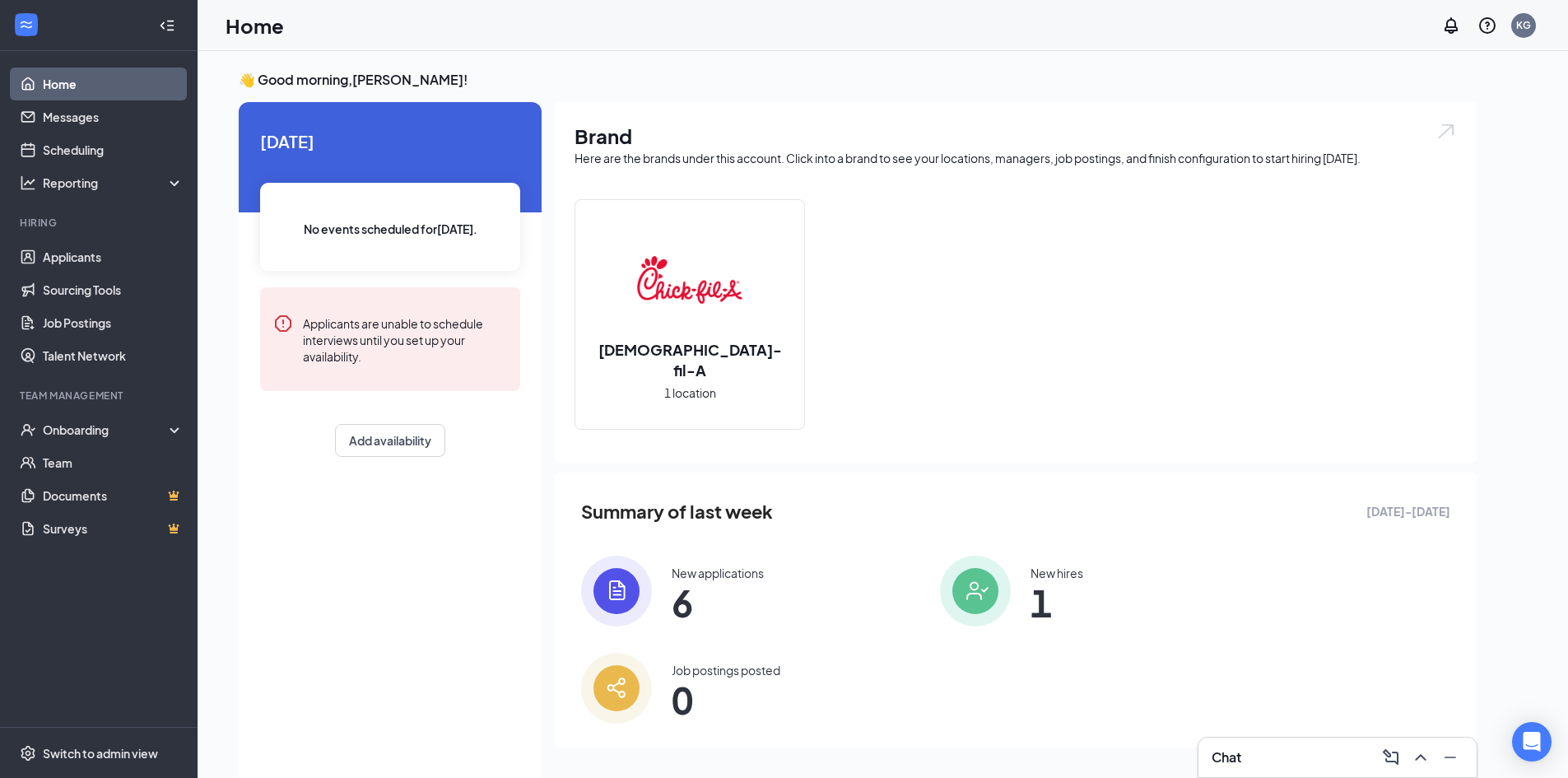
click at [1296, 767] on div "Chat" at bounding box center [1337, 758] width 252 height 26
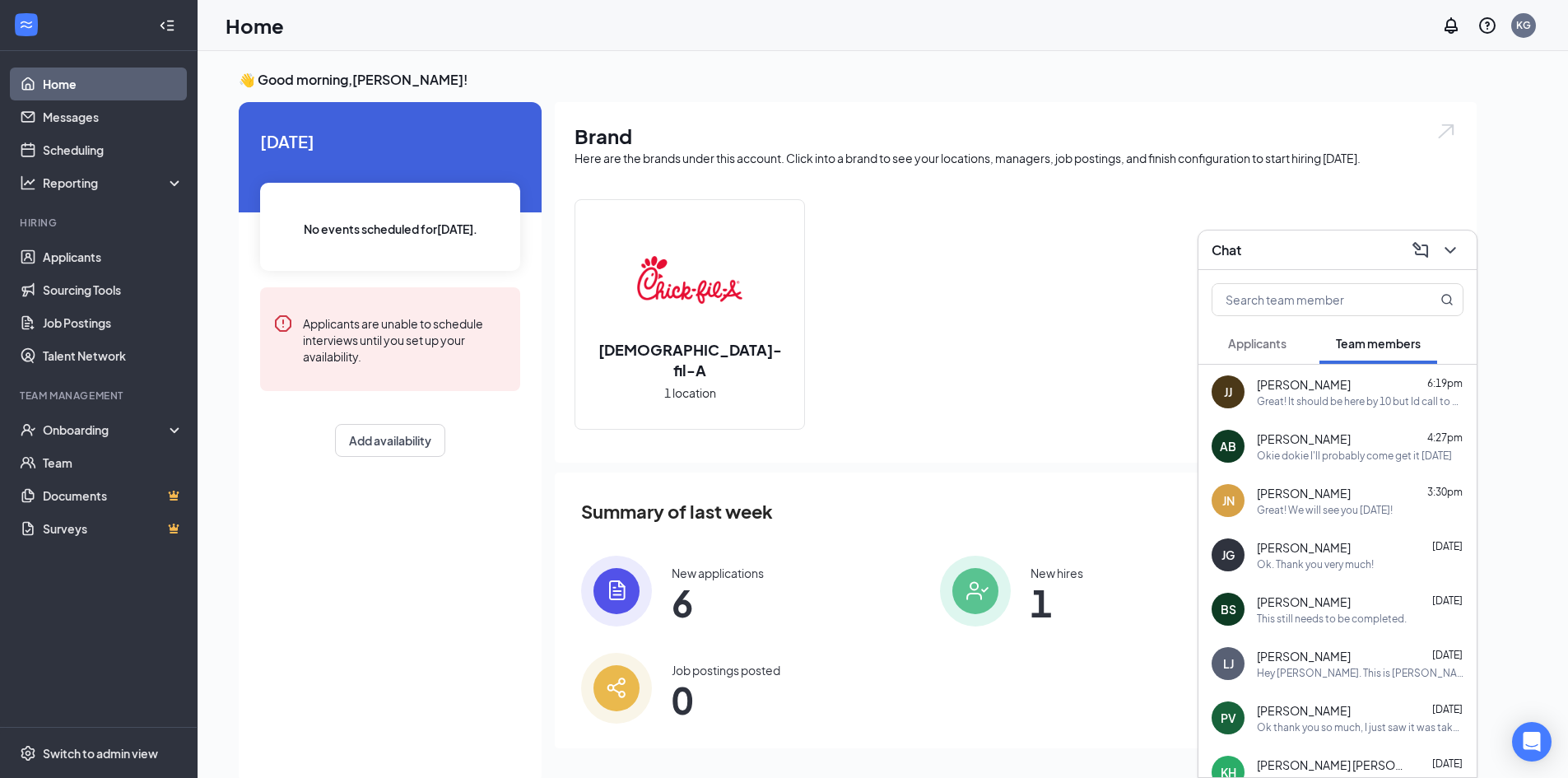
click at [1285, 338] on span "Applicants" at bounding box center [1257, 343] width 58 height 15
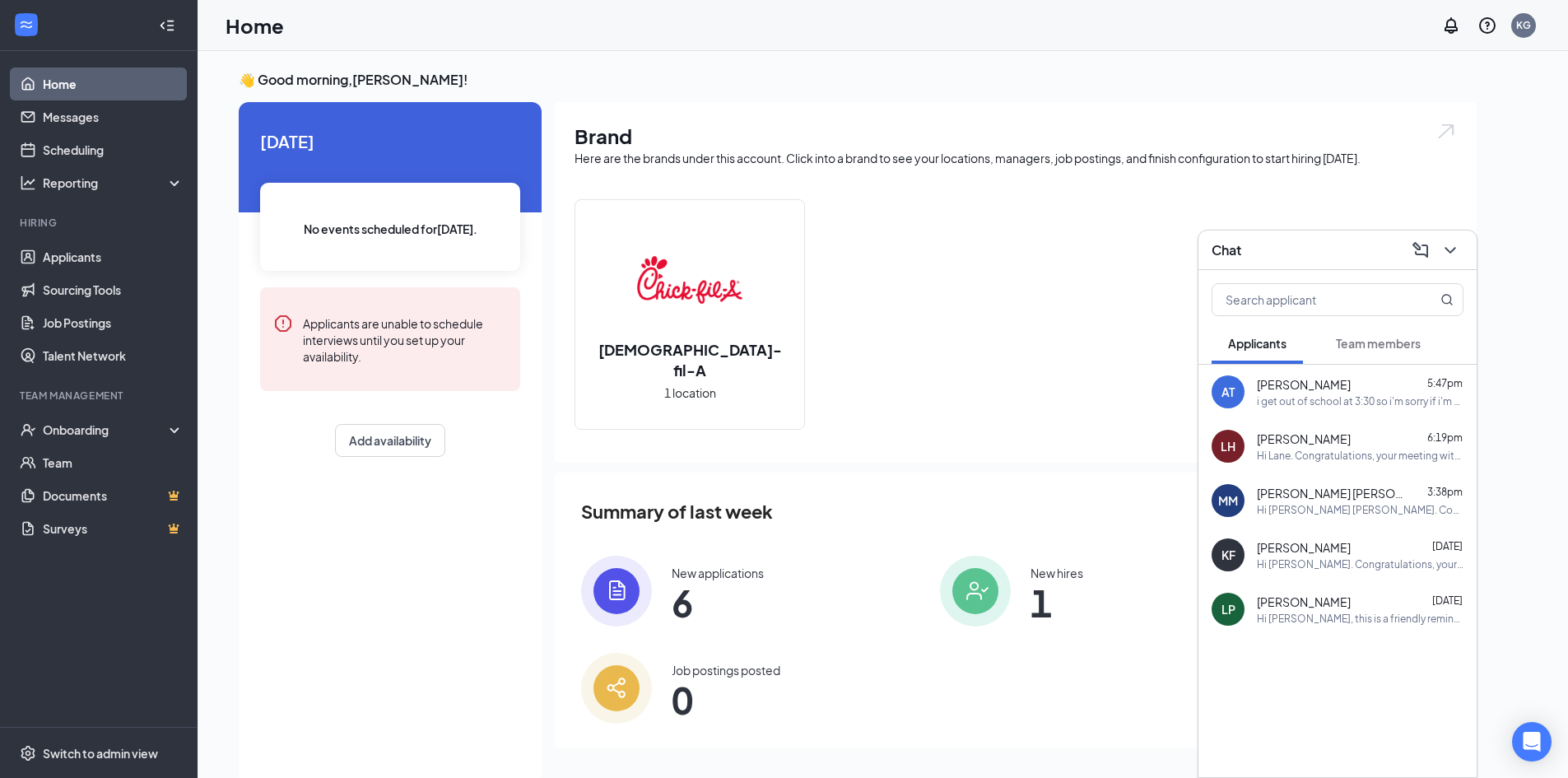
click at [1312, 404] on div "i get out of school at 3:30 so i'm sorry if i'm a little late" at bounding box center [1359, 401] width 207 height 14
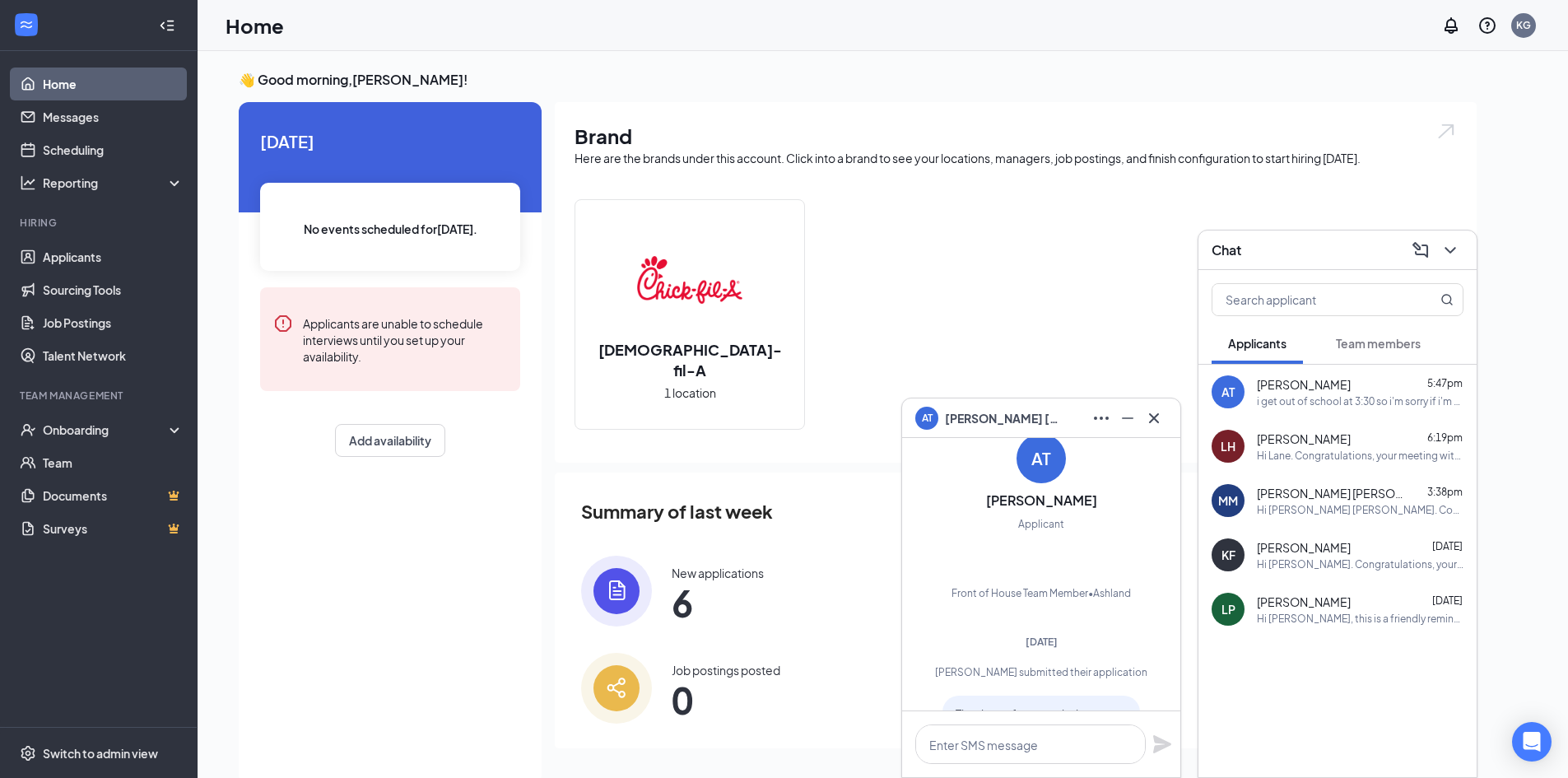
scroll to position [-968, 0]
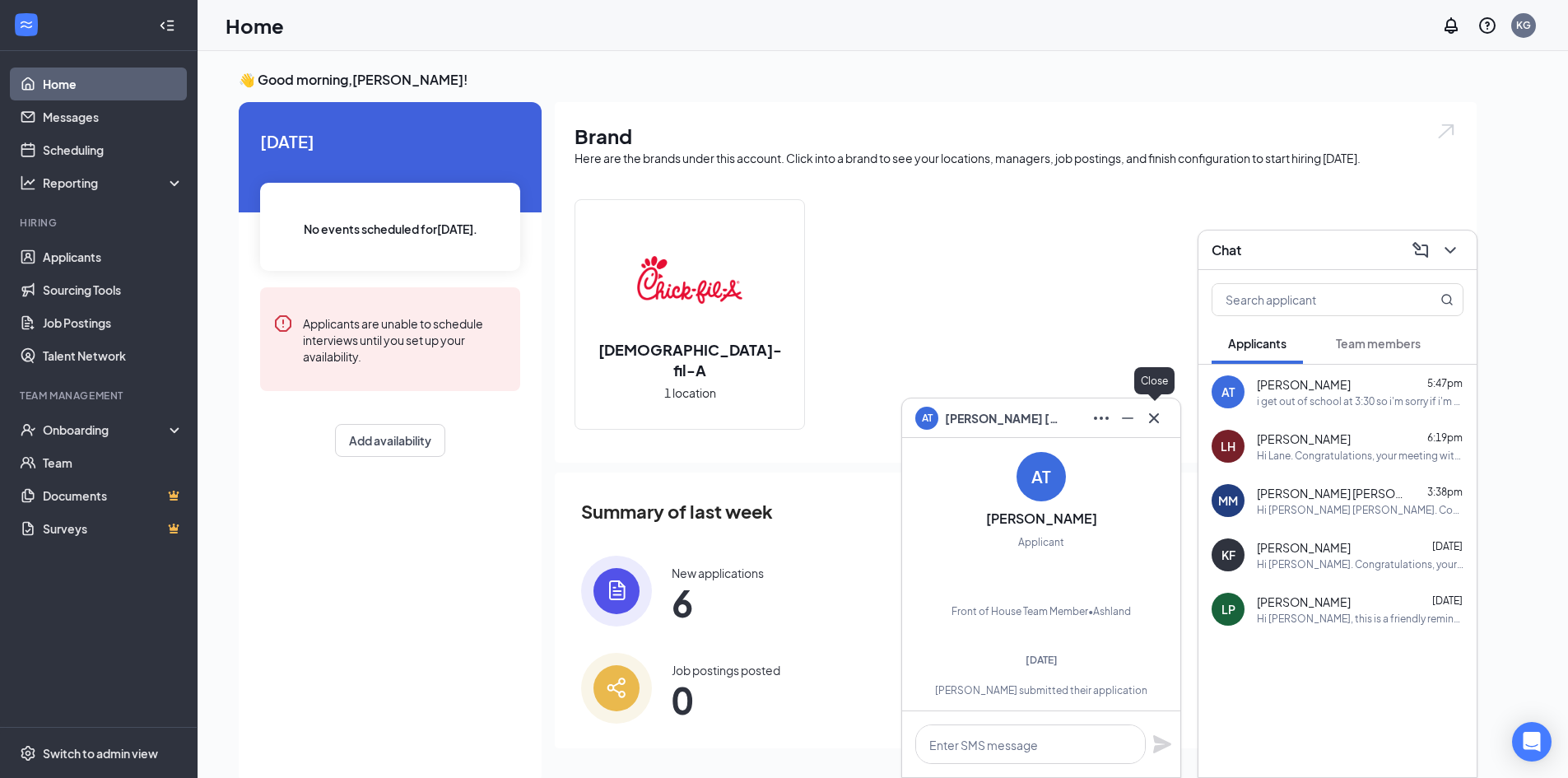
click at [1155, 418] on icon "Cross" at bounding box center [1154, 418] width 19 height 19
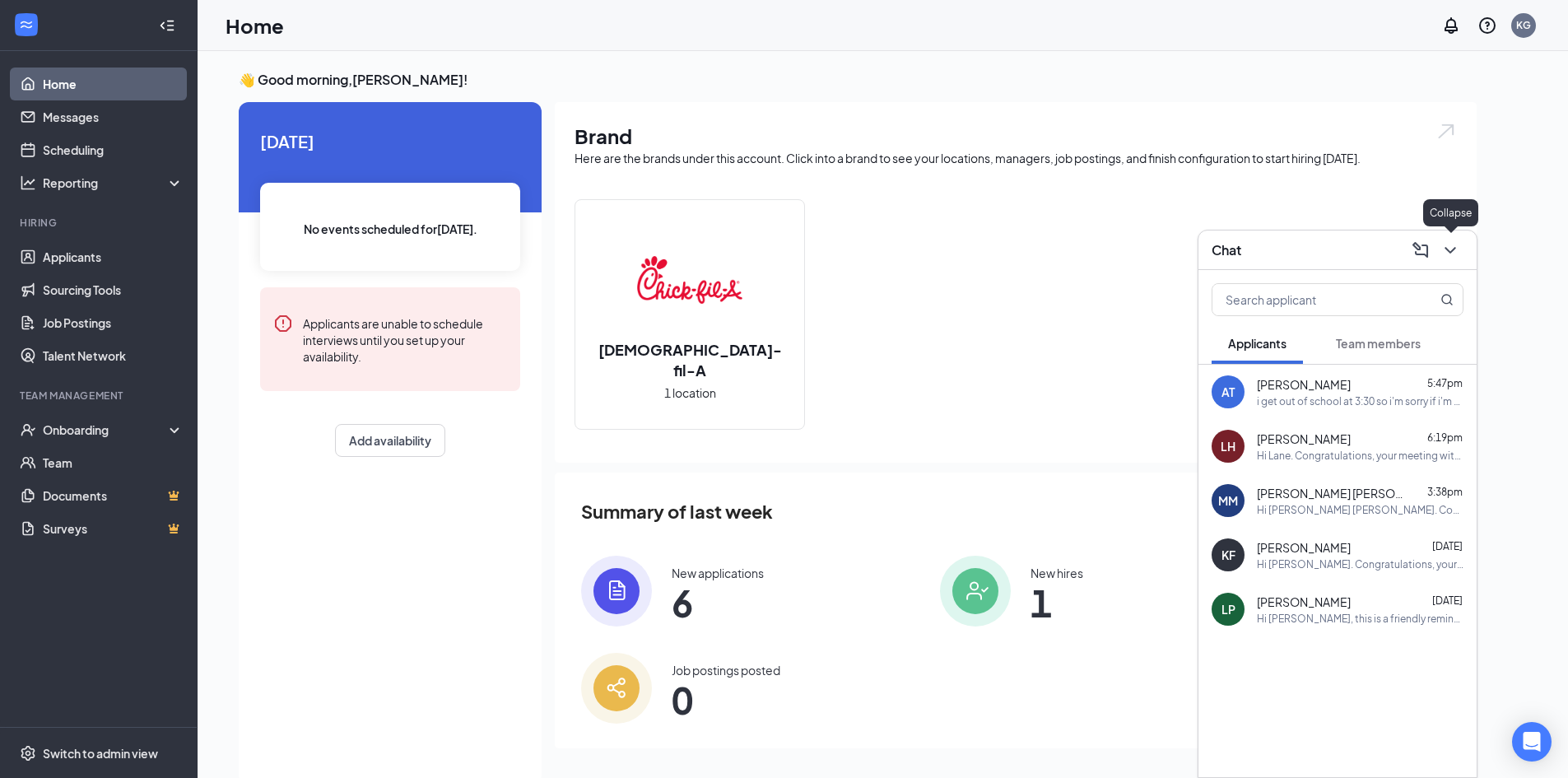
click at [1454, 250] on icon "ChevronDown" at bounding box center [1450, 250] width 19 height 19
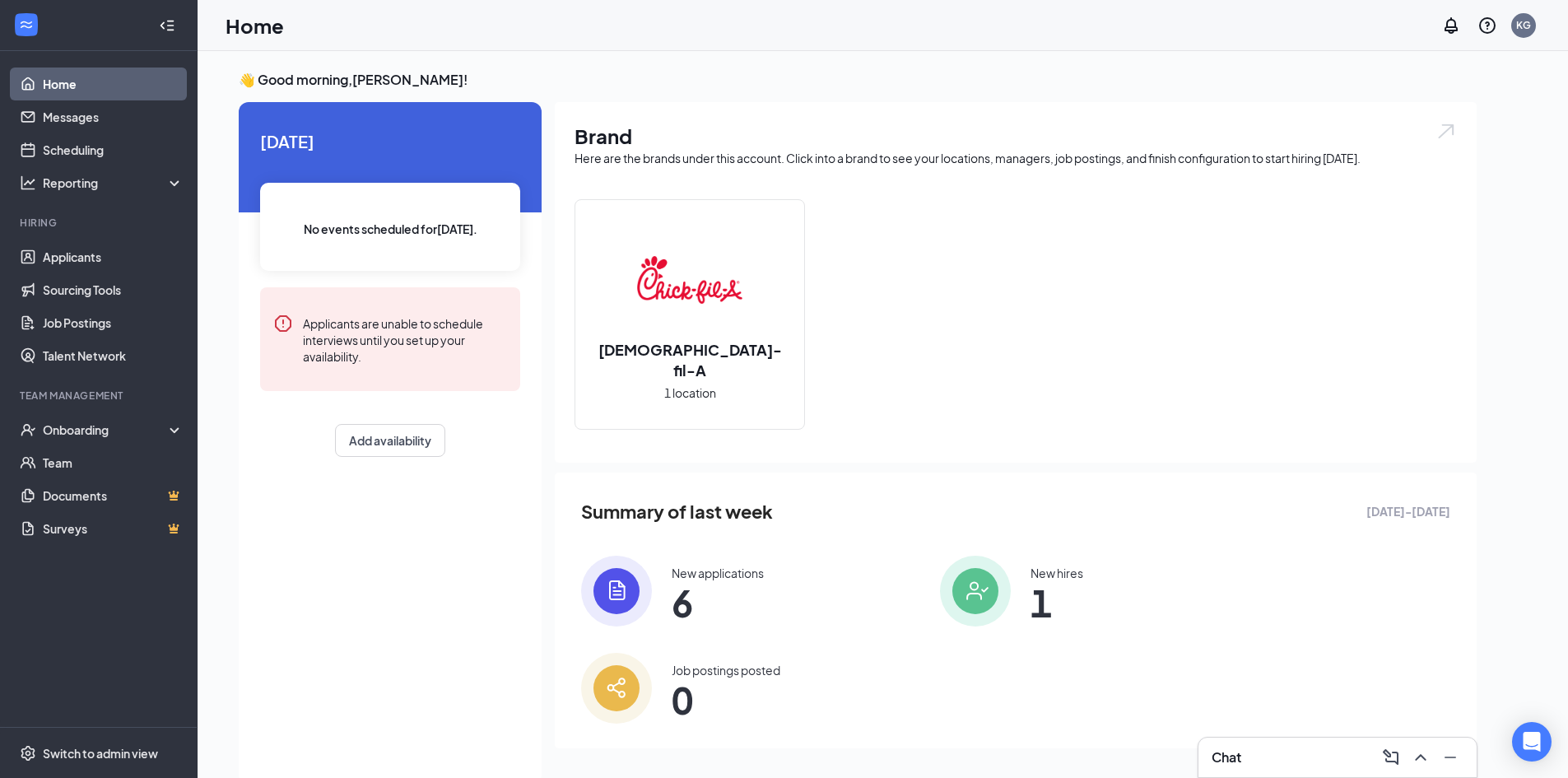
click at [727, 594] on span "6" at bounding box center [717, 603] width 92 height 30
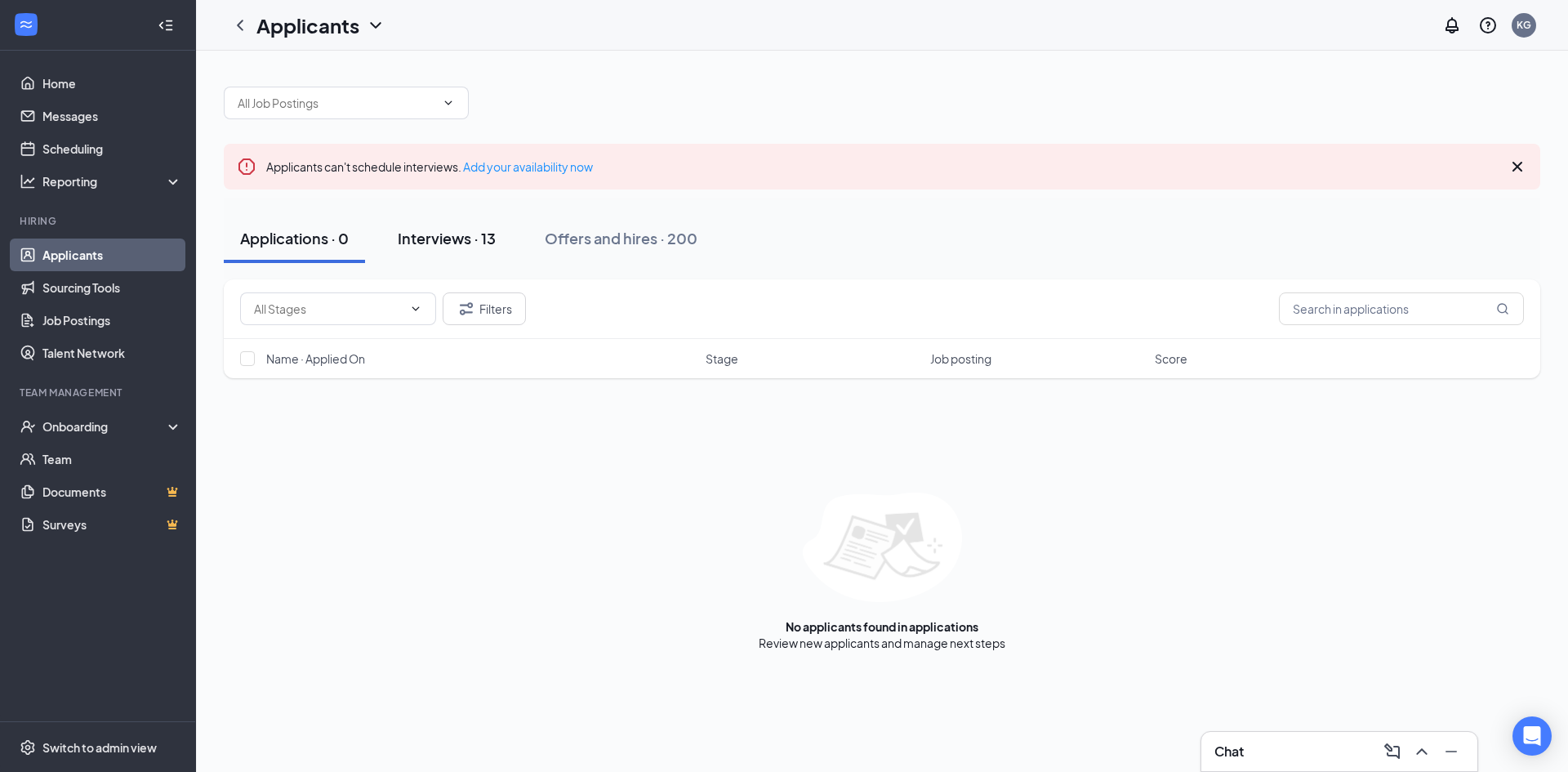
click at [469, 237] on div "Interviews · 13" at bounding box center [447, 238] width 98 height 20
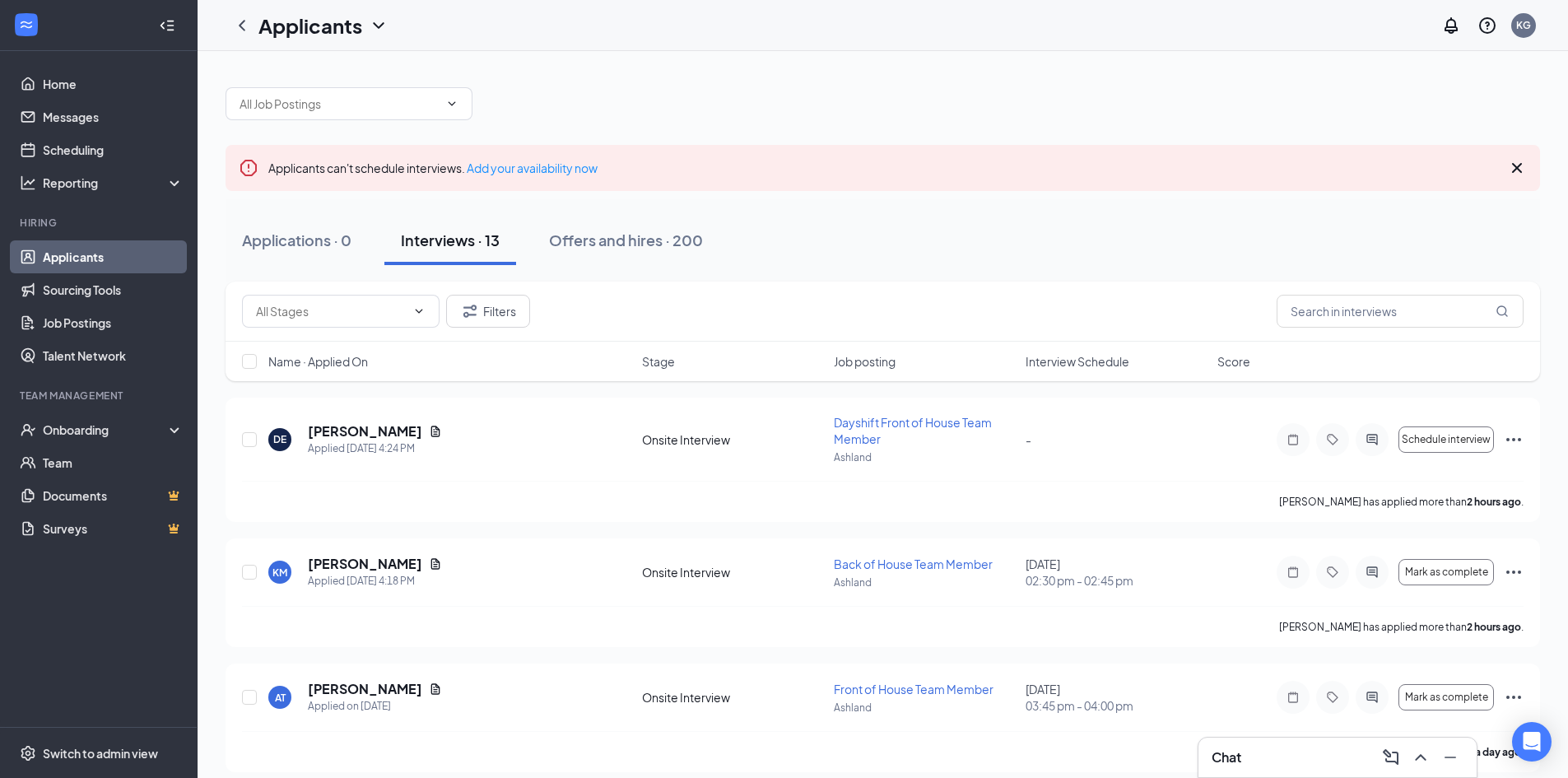
click at [1080, 359] on span "Interview Schedule" at bounding box center [1078, 361] width 104 height 17
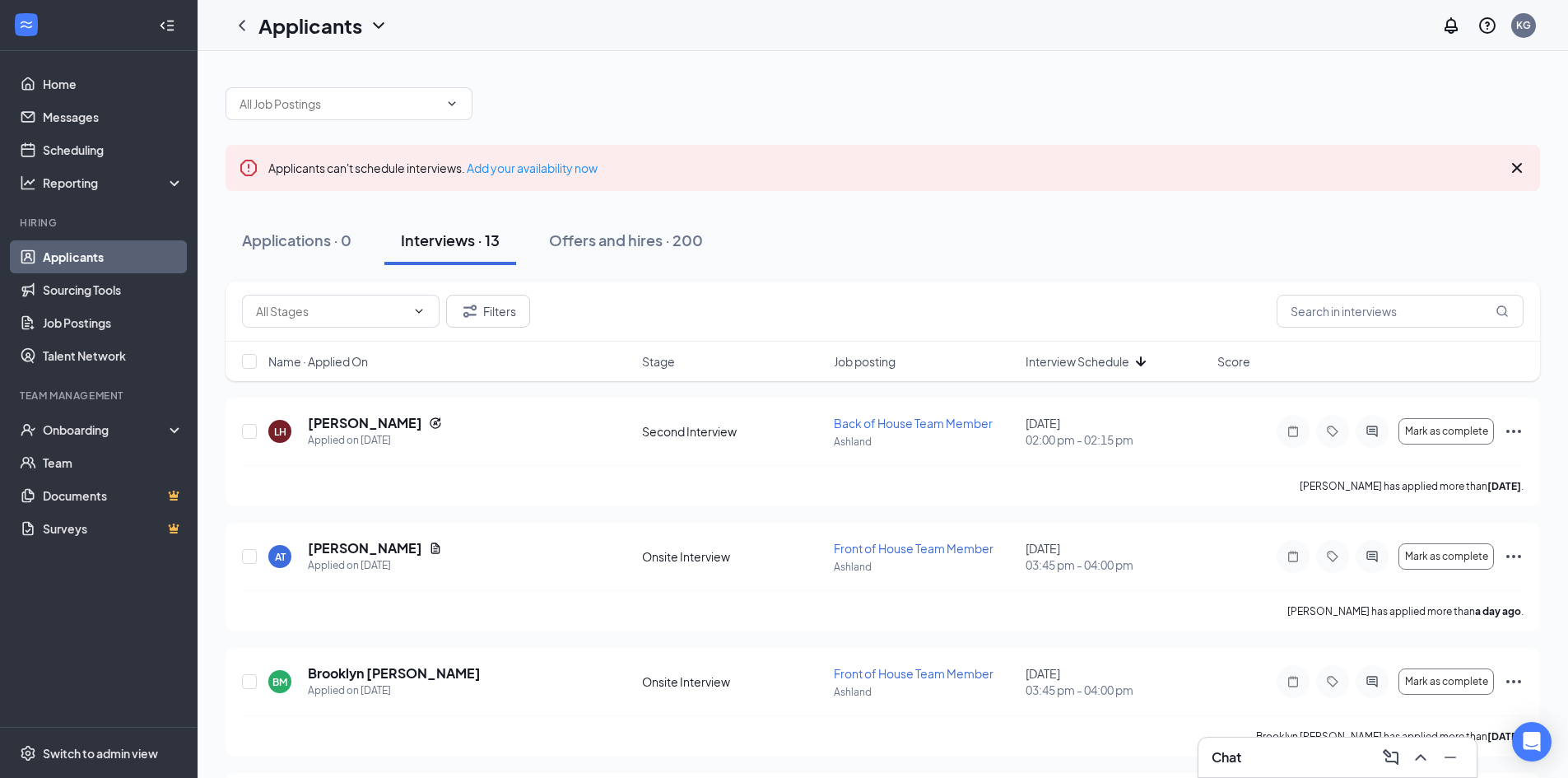
click at [116, 66] on ul "Home Messages Scheduling Reporting Hiring Applicants Sourcing Tools Job Posting…" at bounding box center [99, 389] width 197 height 676
click at [114, 73] on link "Home" at bounding box center [114, 84] width 141 height 33
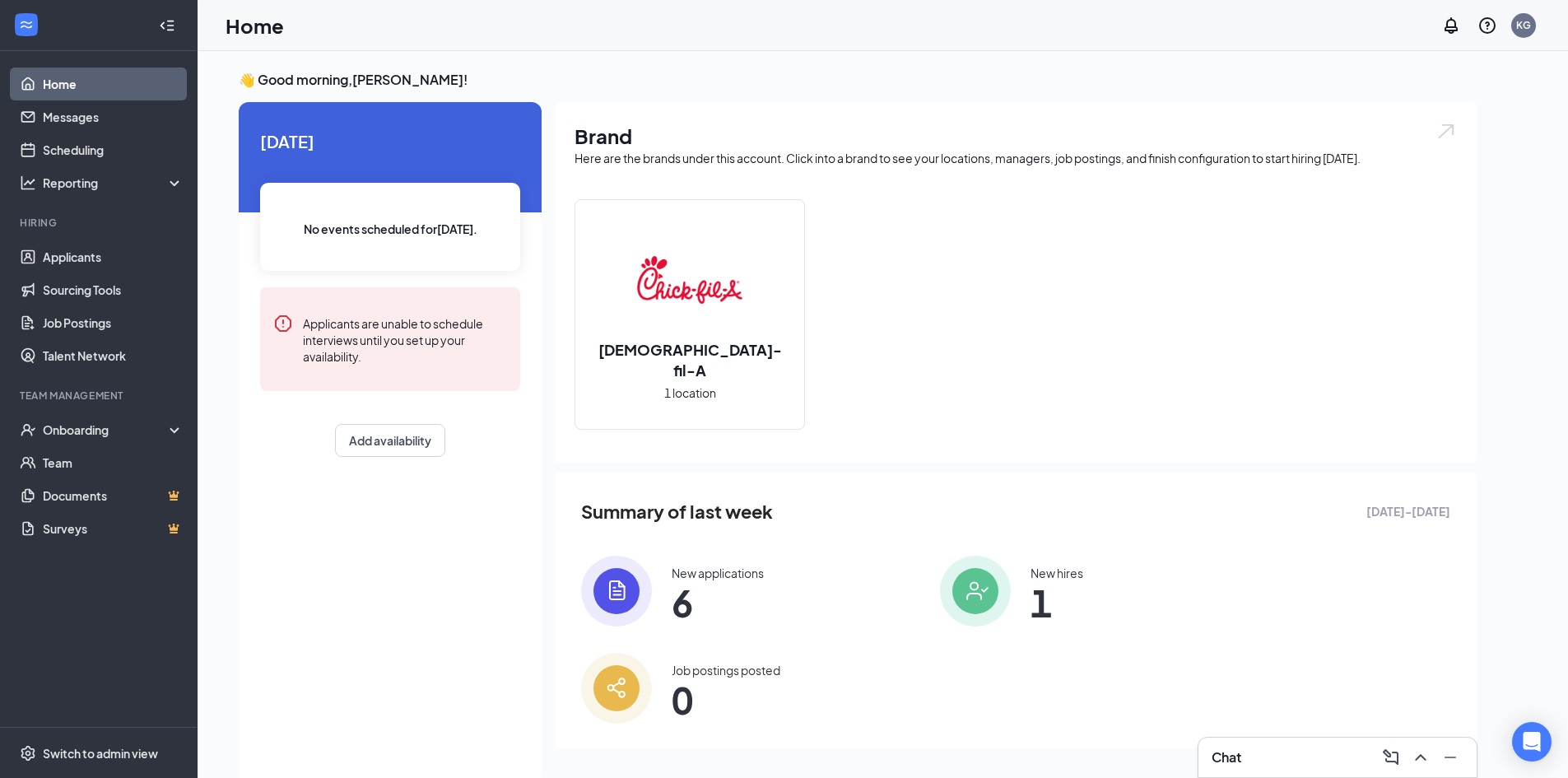
click at [673, 588] on span "6" at bounding box center [717, 603] width 92 height 30
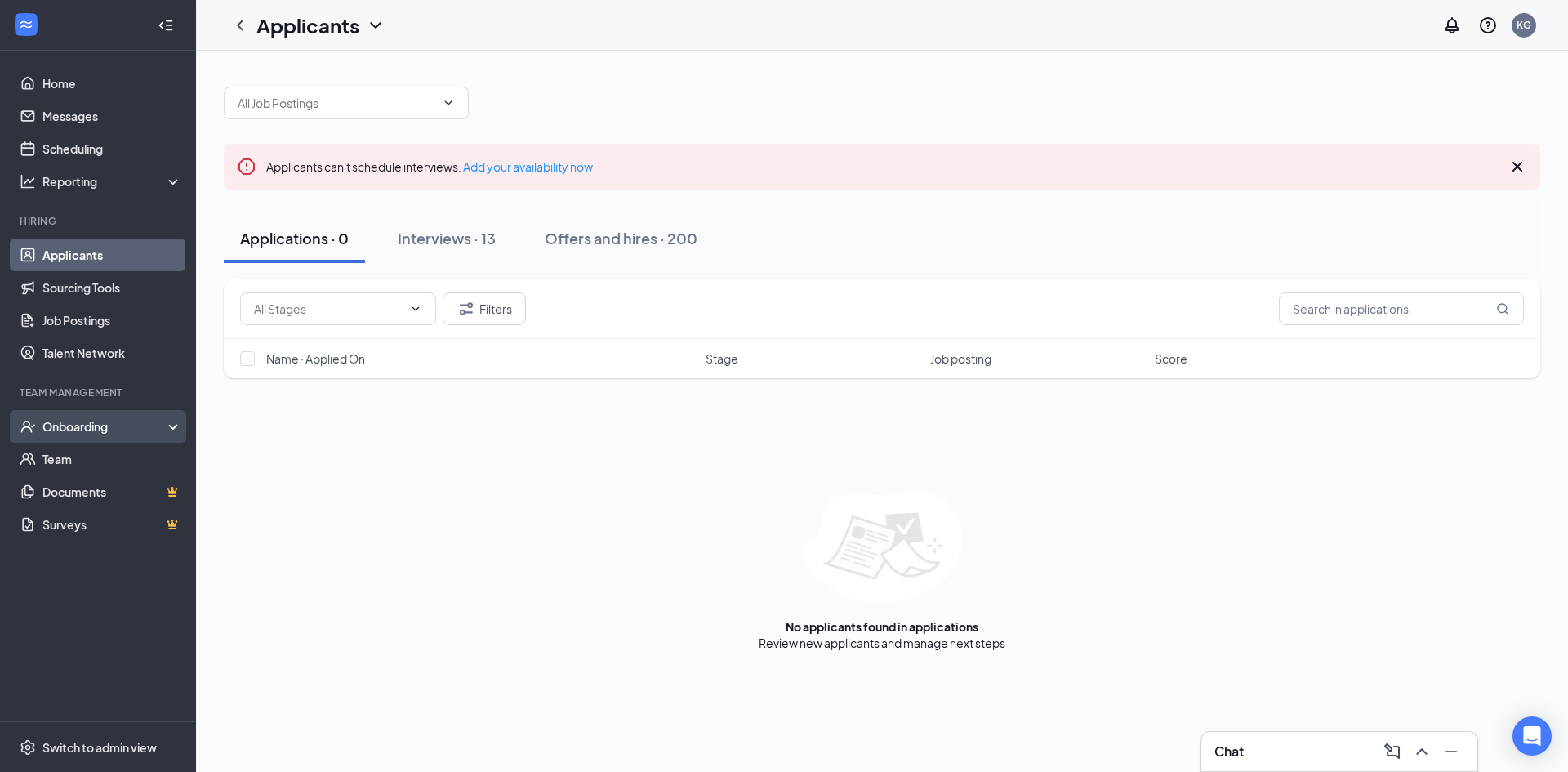
click at [86, 425] on div "Onboarding" at bounding box center [106, 426] width 126 height 17
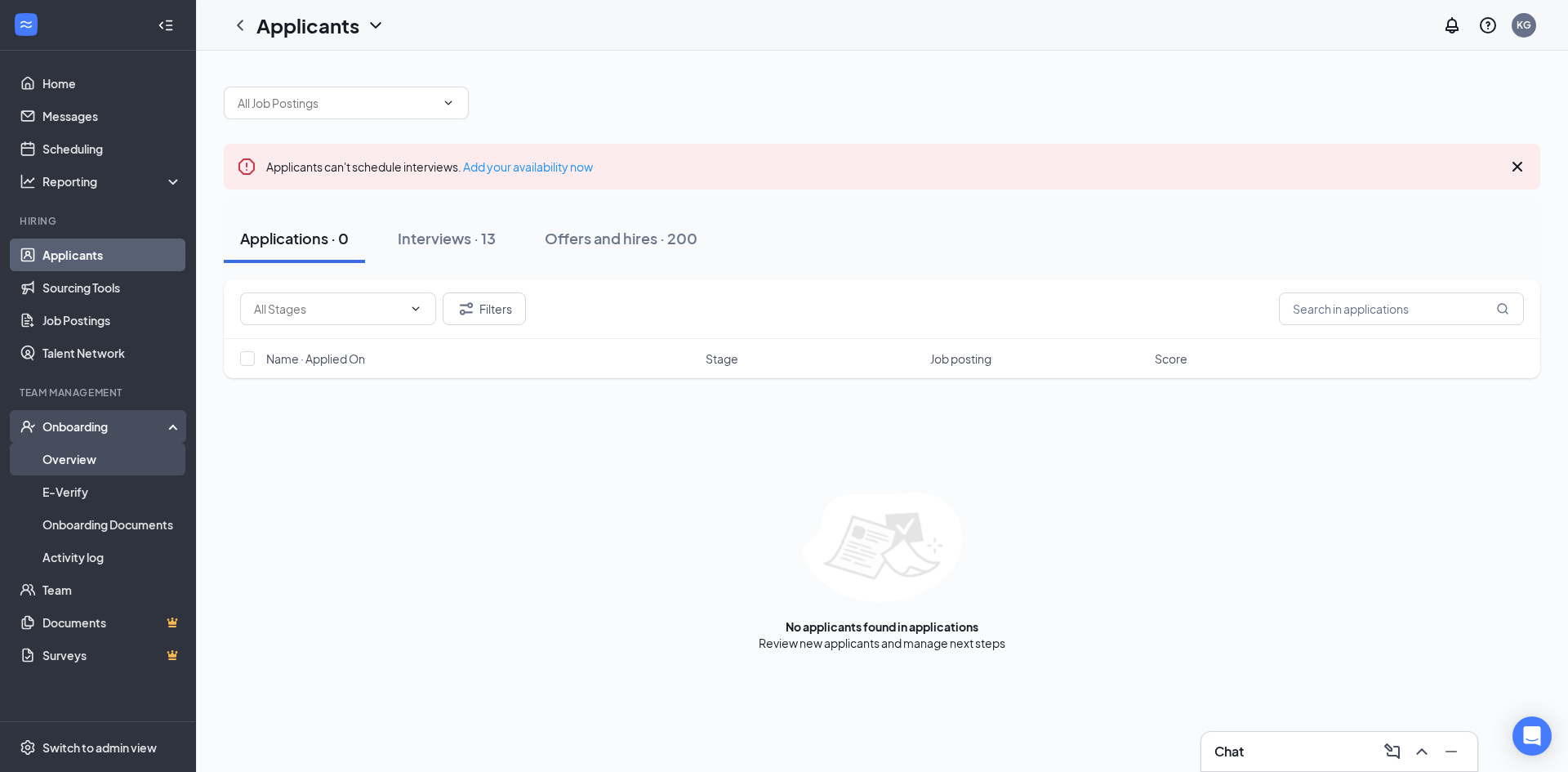
click at [72, 465] on link "Overview" at bounding box center [113, 458] width 140 height 32
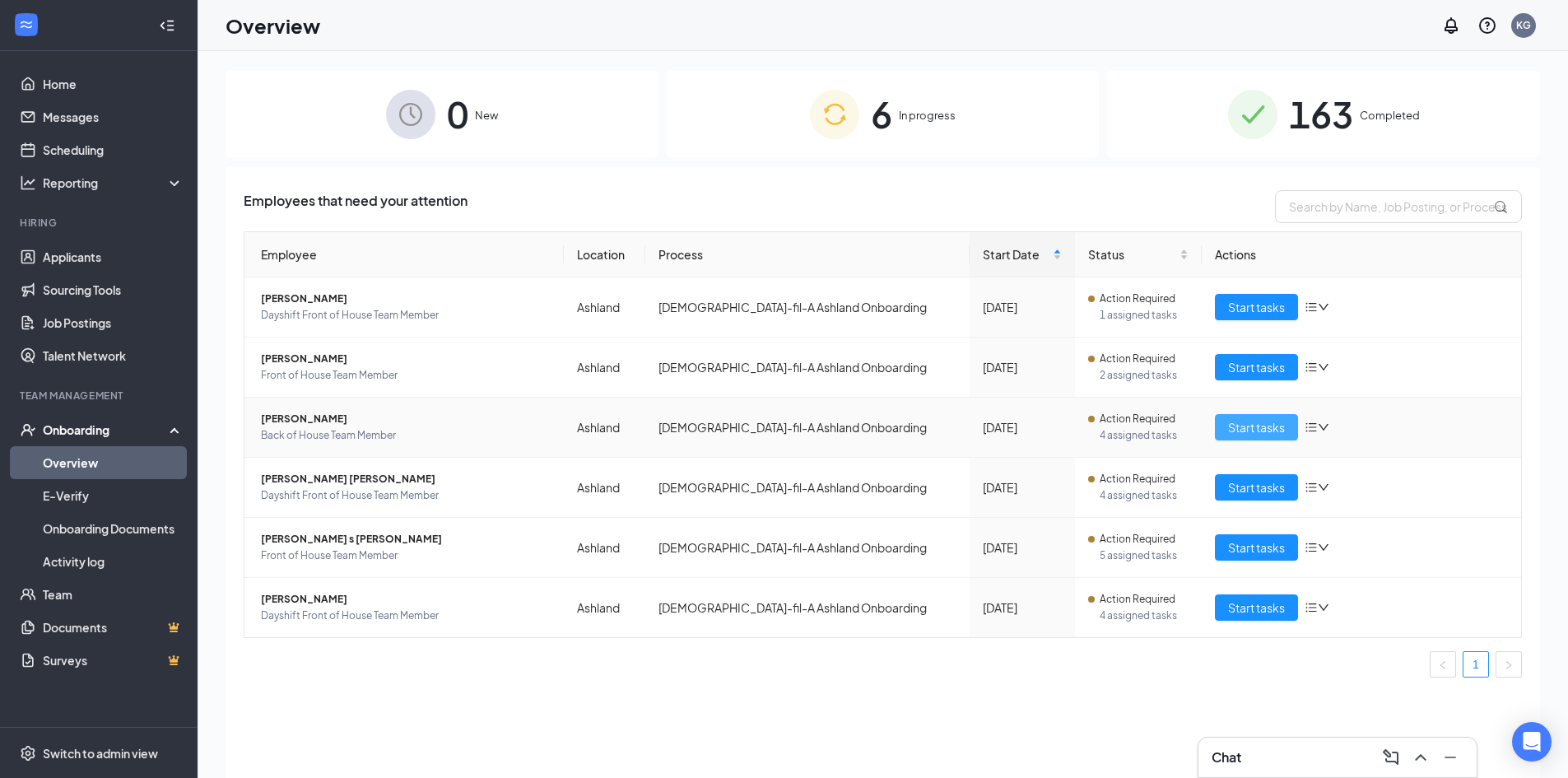
click at [1259, 425] on span "Start tasks" at bounding box center [1257, 427] width 57 height 18
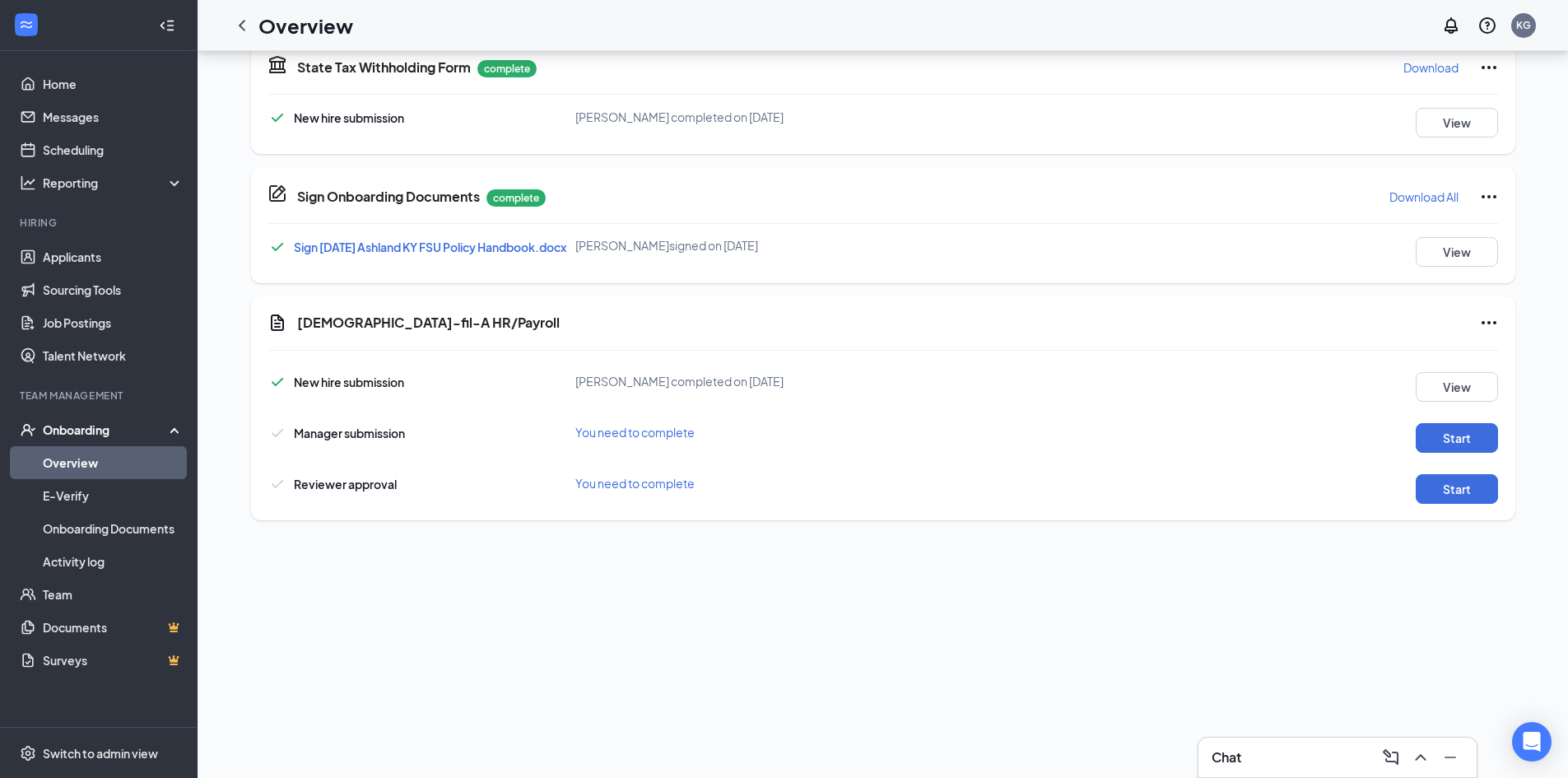
scroll to position [942, 0]
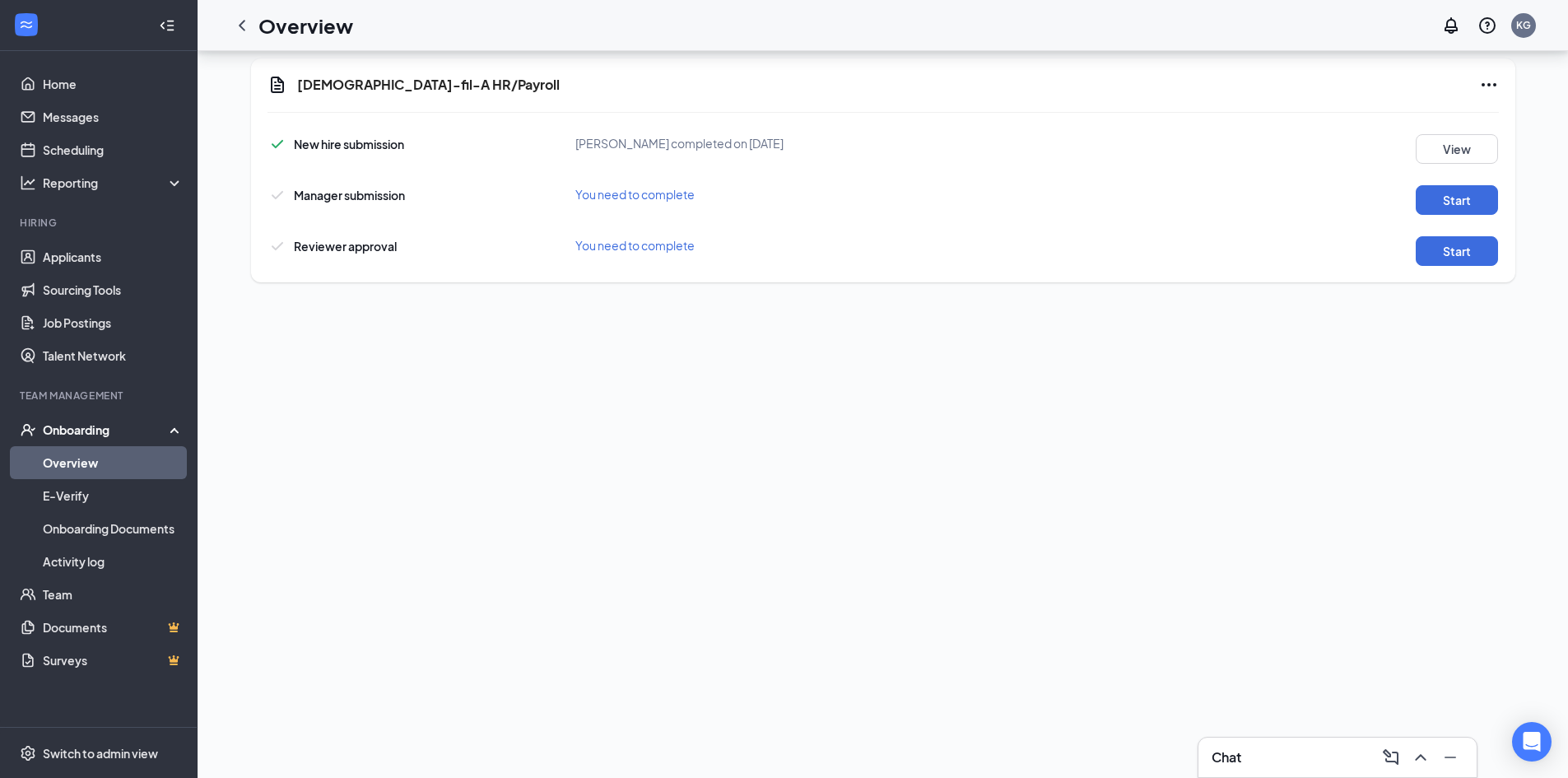
click at [1462, 216] on div "New hire submission [PERSON_NAME] completed on [DATE] View Manager submission Y…" at bounding box center [883, 195] width 1231 height 140
click at [1454, 204] on button "Start" at bounding box center [1457, 200] width 83 height 30
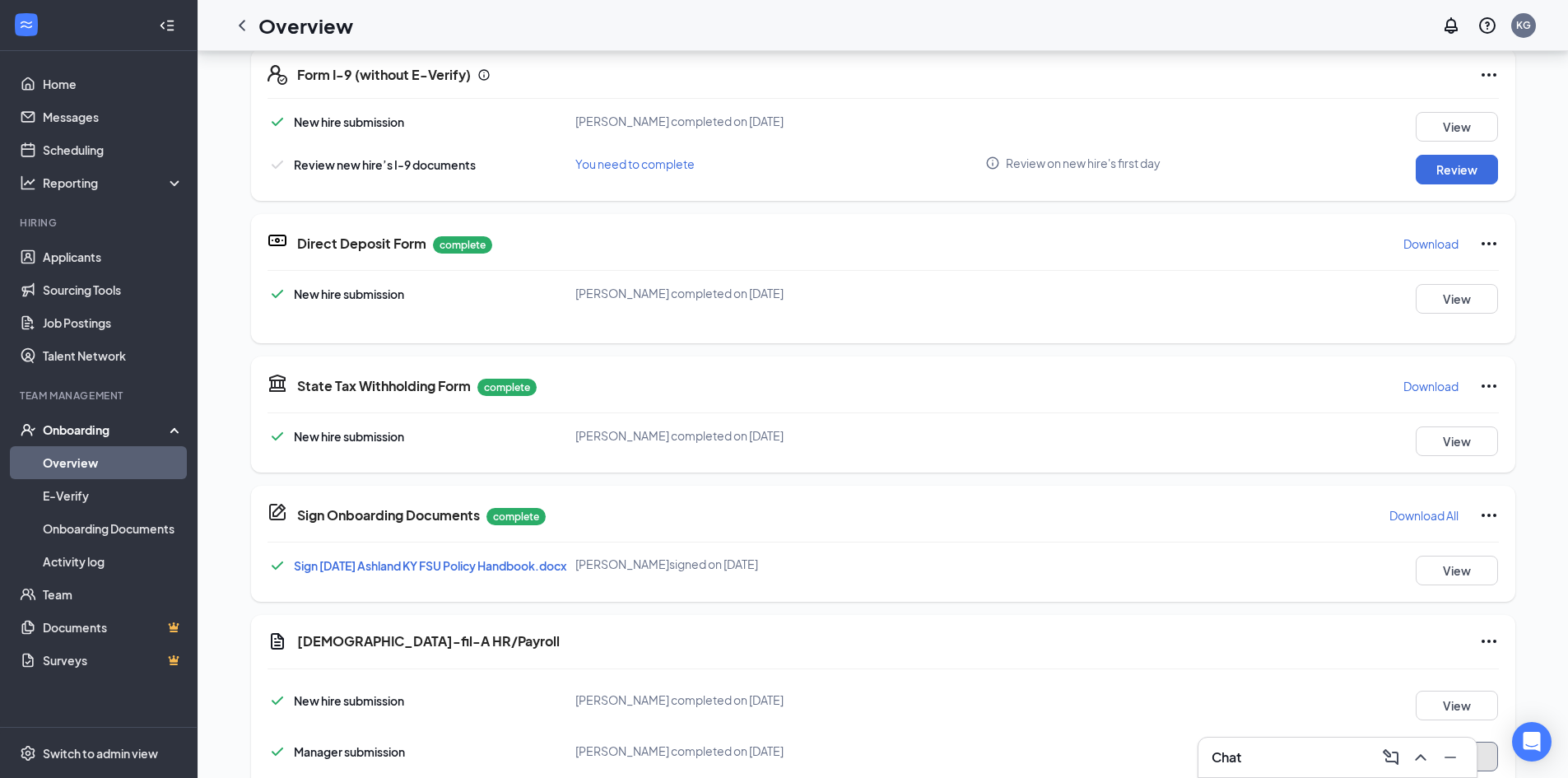
scroll to position [873, 0]
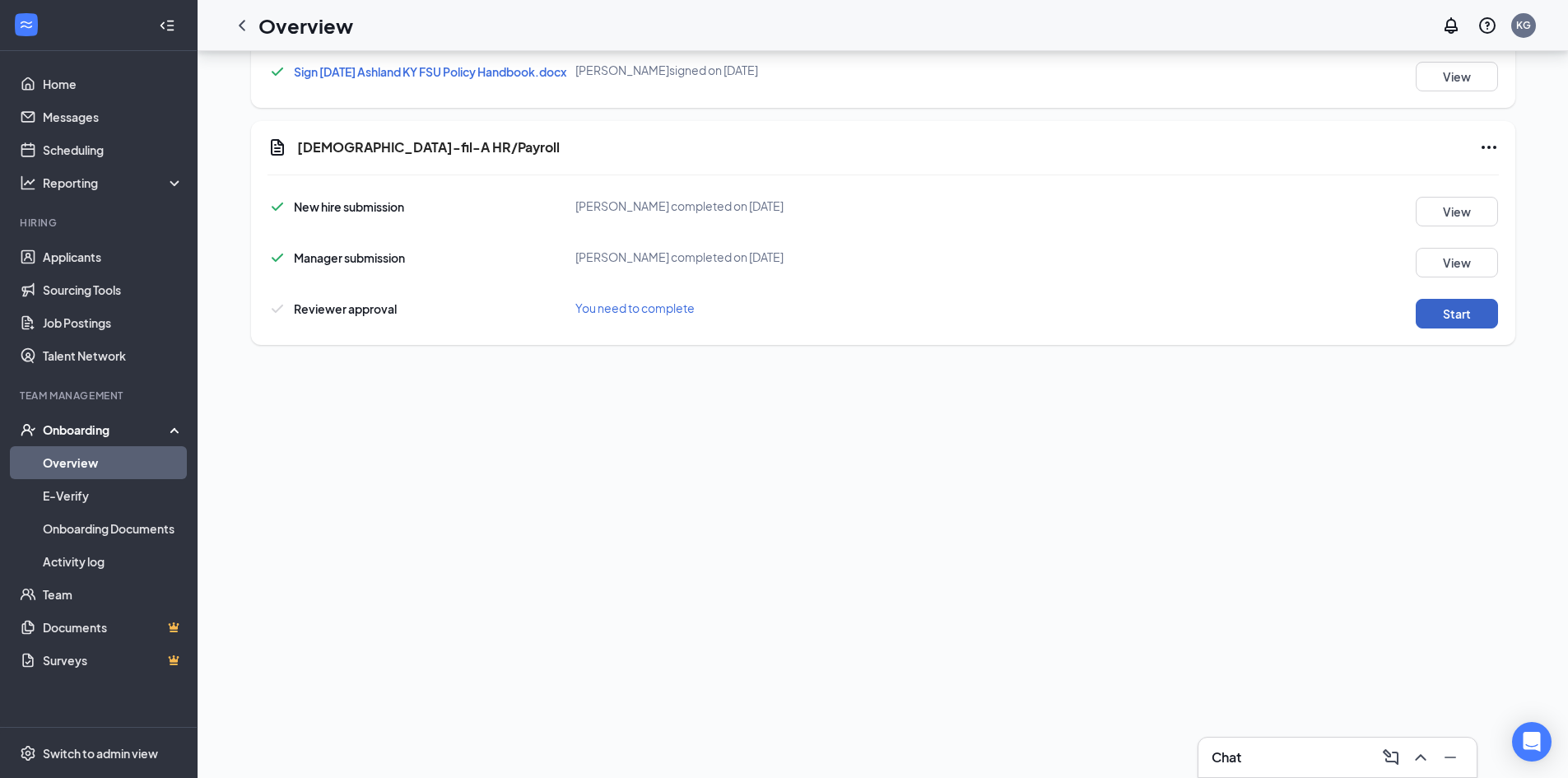
click at [1471, 327] on button "Start" at bounding box center [1457, 314] width 83 height 30
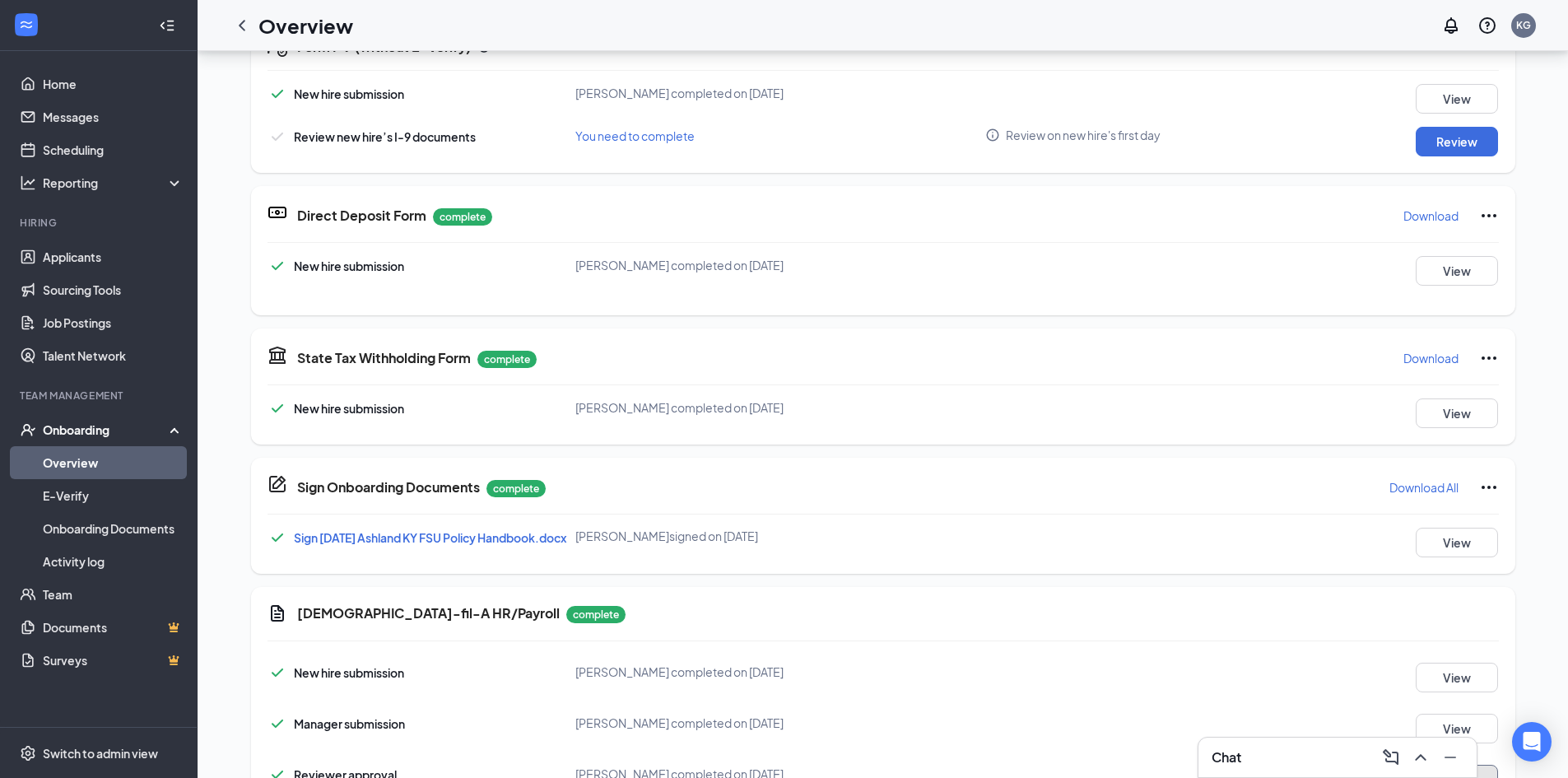
scroll to position [461, 0]
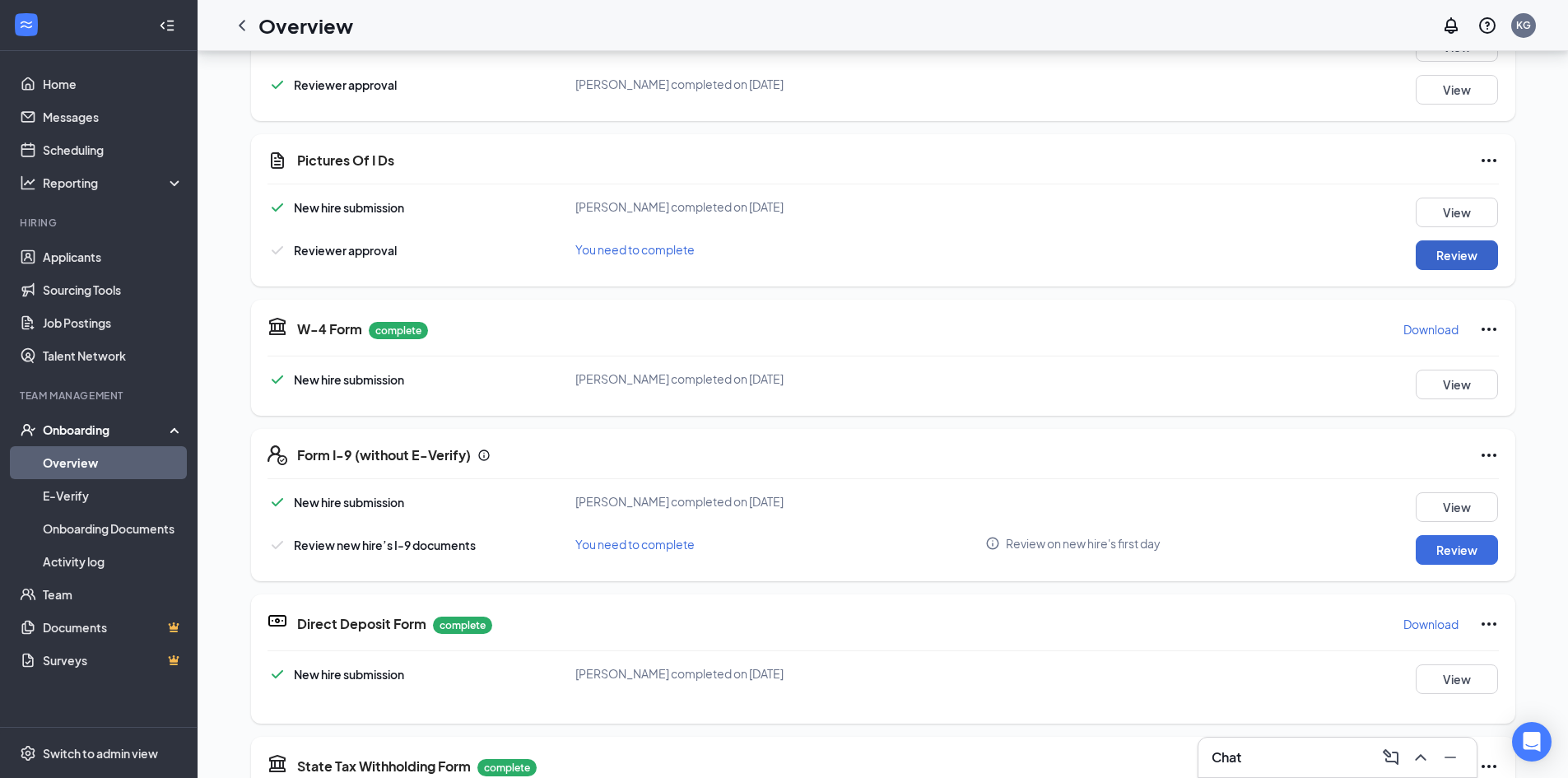
click at [1459, 258] on button "Review" at bounding box center [1457, 255] width 83 height 30
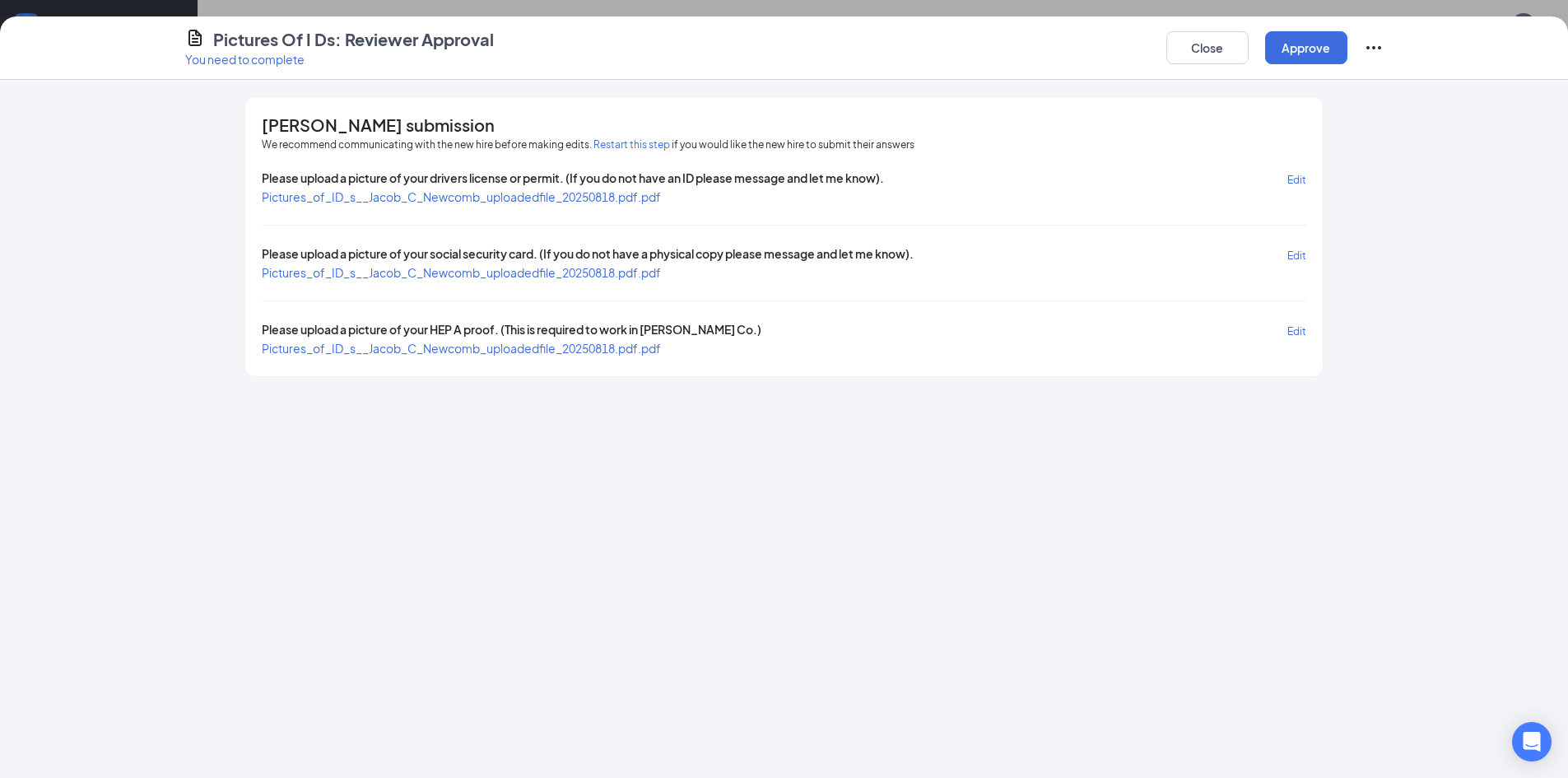
click at [604, 197] on span "Pictures_of_ID_s__Jacob_C_Newcomb_uploadedfile_20250818.pdf.pdf" at bounding box center [461, 196] width 399 height 15
drag, startPoint x: 583, startPoint y: 319, endPoint x: 584, endPoint y: 334, distance: 15.0
click at [583, 321] on div "Please upload a picture of your drivers license or permit. (If you do not have …" at bounding box center [783, 263] width 1044 height 187
click at [584, 336] on span "Please upload a picture of your HEP A proof. (This is required to work in [PERS…" at bounding box center [511, 331] width 500 height 19
click at [583, 345] on span "Pictures_of_ID_s__Jacob_C_Newcomb_uploadedfile_20250818.pdf.pdf" at bounding box center [461, 348] width 399 height 15
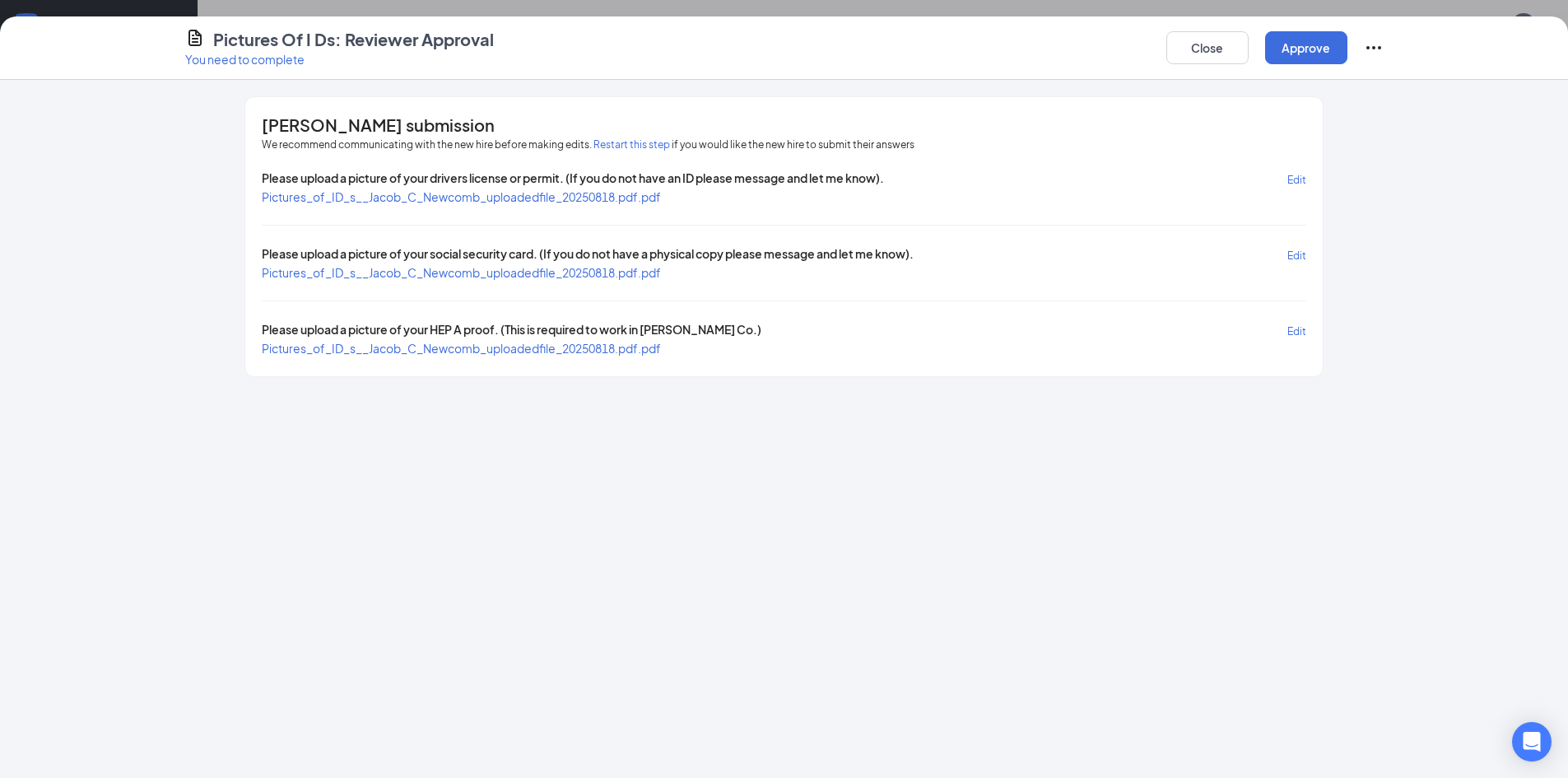
click at [535, 275] on span "Pictures_of_ID_s__Jacob_C_Newcomb_uploadedfile_20250818.pdf.pdf" at bounding box center [461, 272] width 399 height 15
click at [1300, 55] on button "Approve" at bounding box center [1307, 48] width 83 height 33
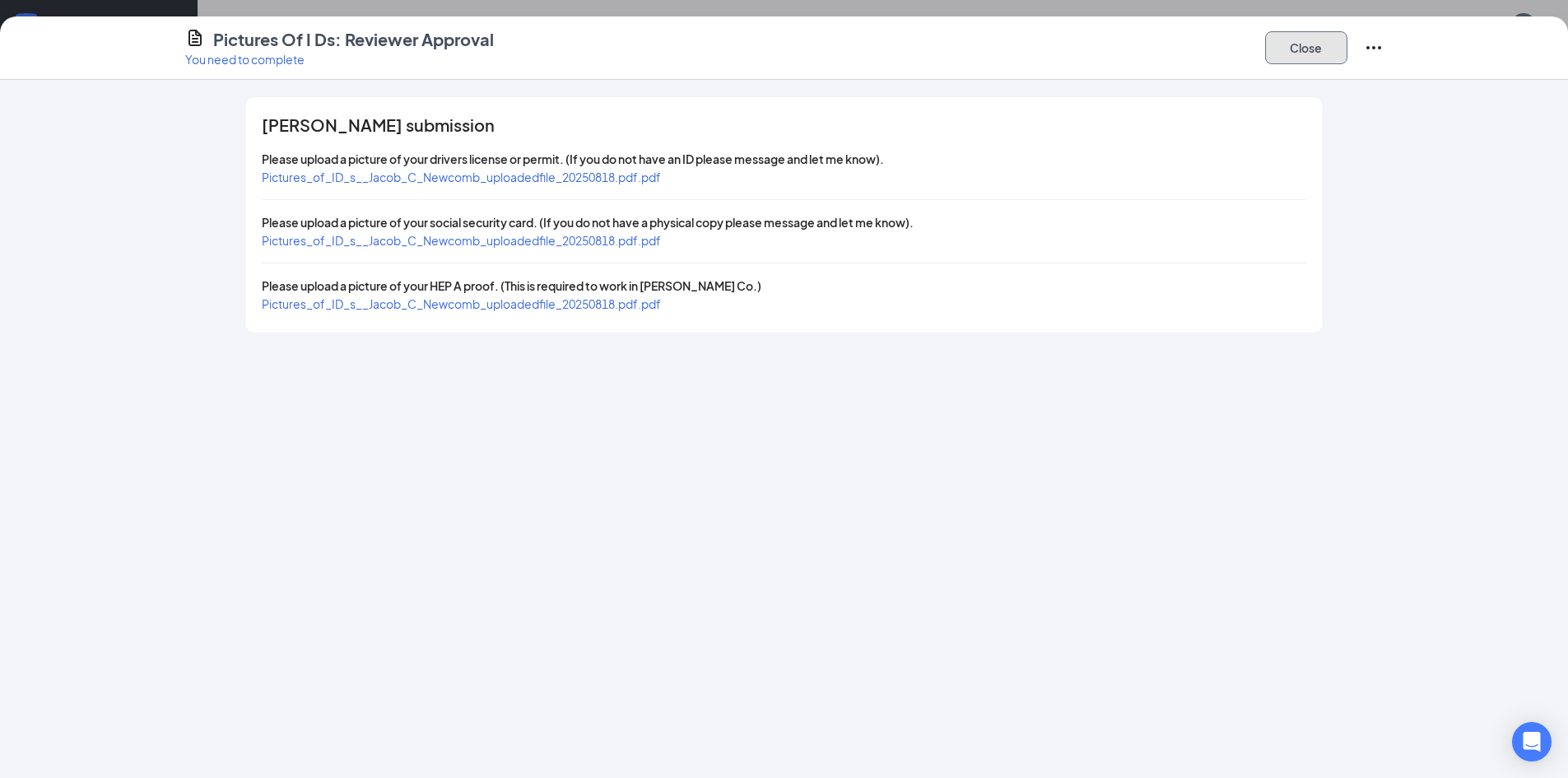
click at [1296, 55] on button "Close" at bounding box center [1307, 48] width 83 height 33
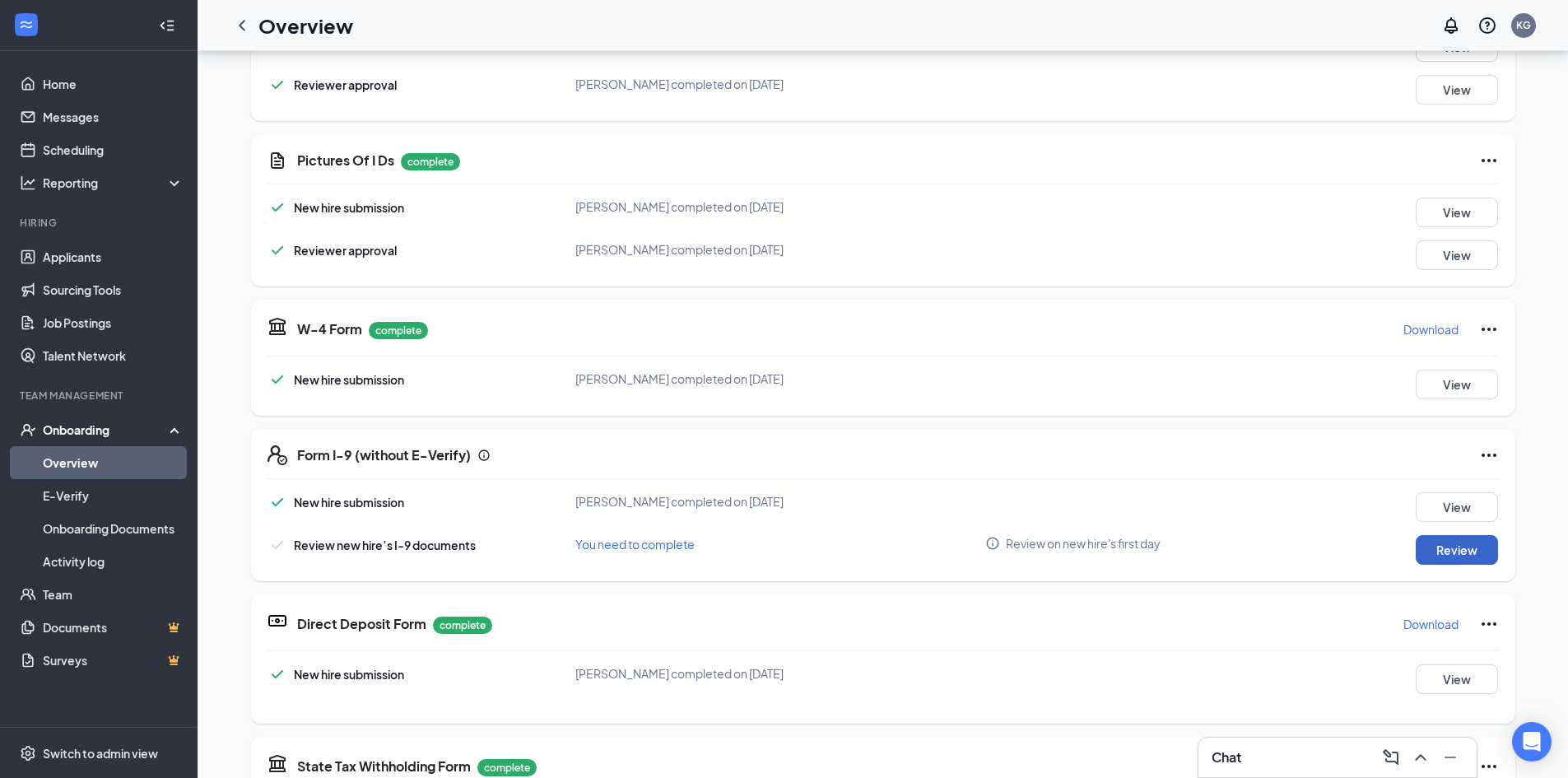
click at [1463, 563] on button "Review" at bounding box center [1457, 550] width 83 height 30
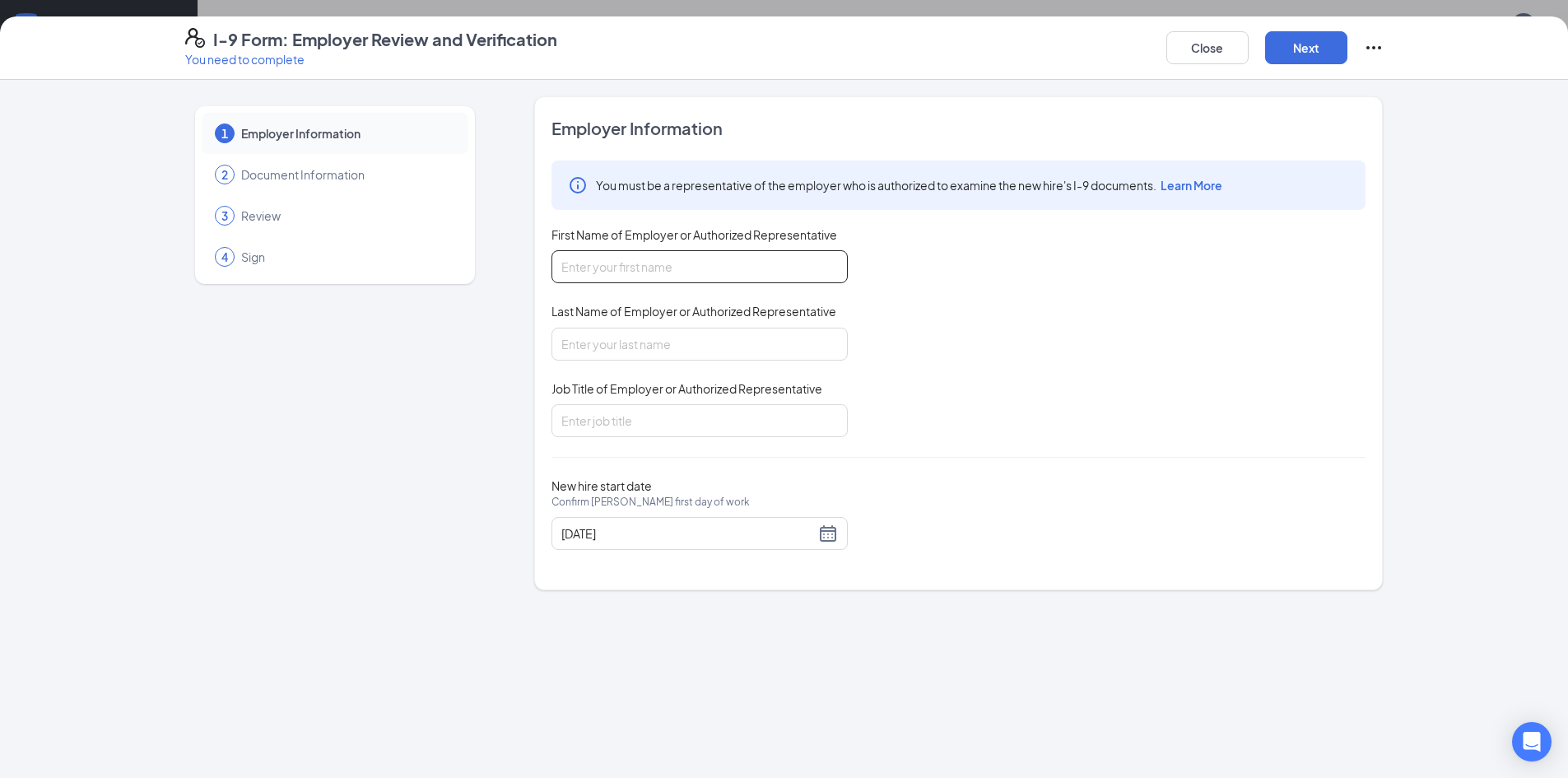
click at [627, 252] on input "First Name of Employer or Authorized Representative" at bounding box center [700, 266] width 297 height 33
type input "Kayla"
type input "[PERSON_NAME]"
type input "Human Resources Director"
click at [832, 536] on div "[DATE]" at bounding box center [700, 533] width 276 height 19
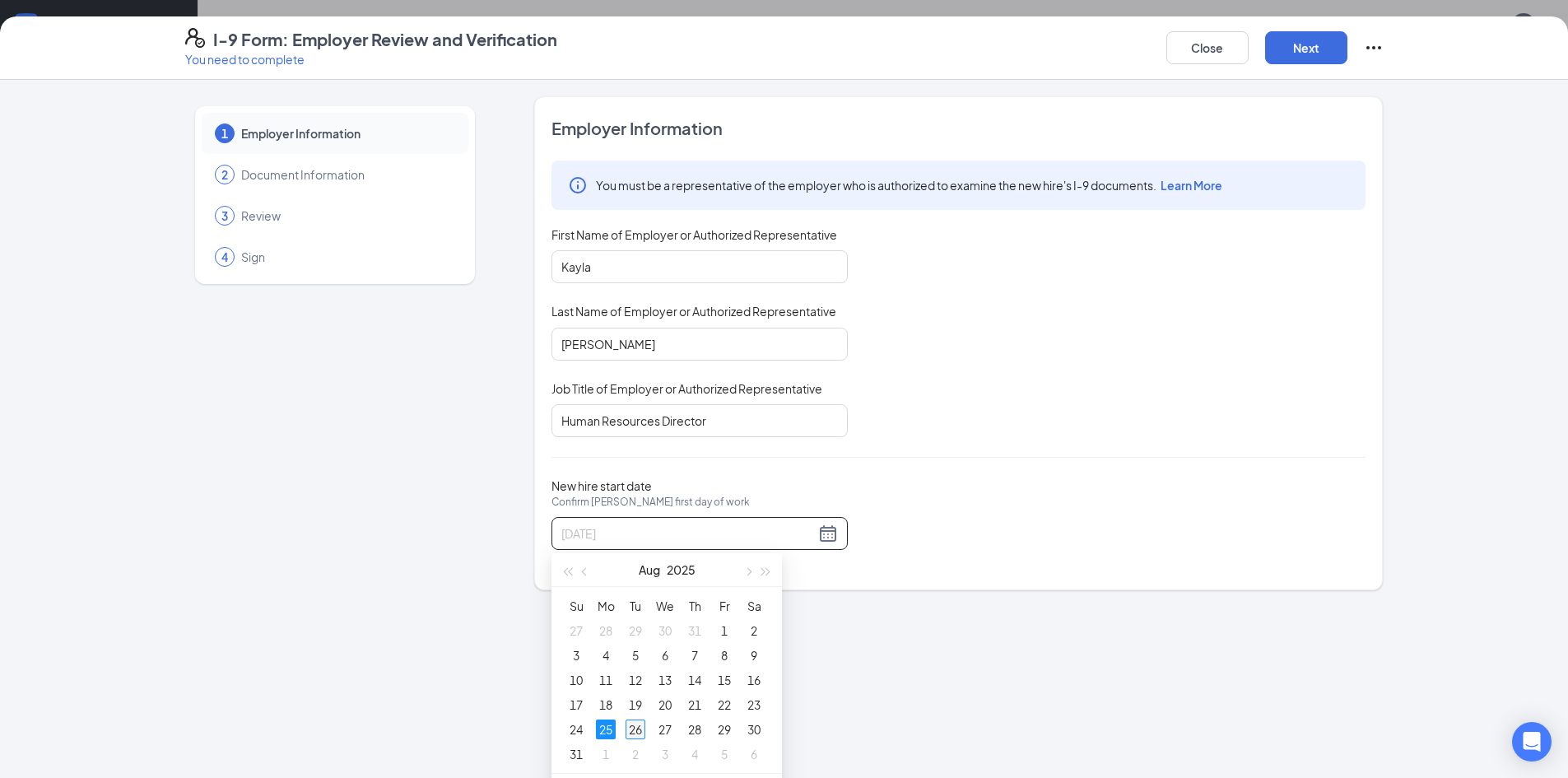
type input "[DATE]"
click at [641, 721] on div "26" at bounding box center [635, 730] width 19 height 19
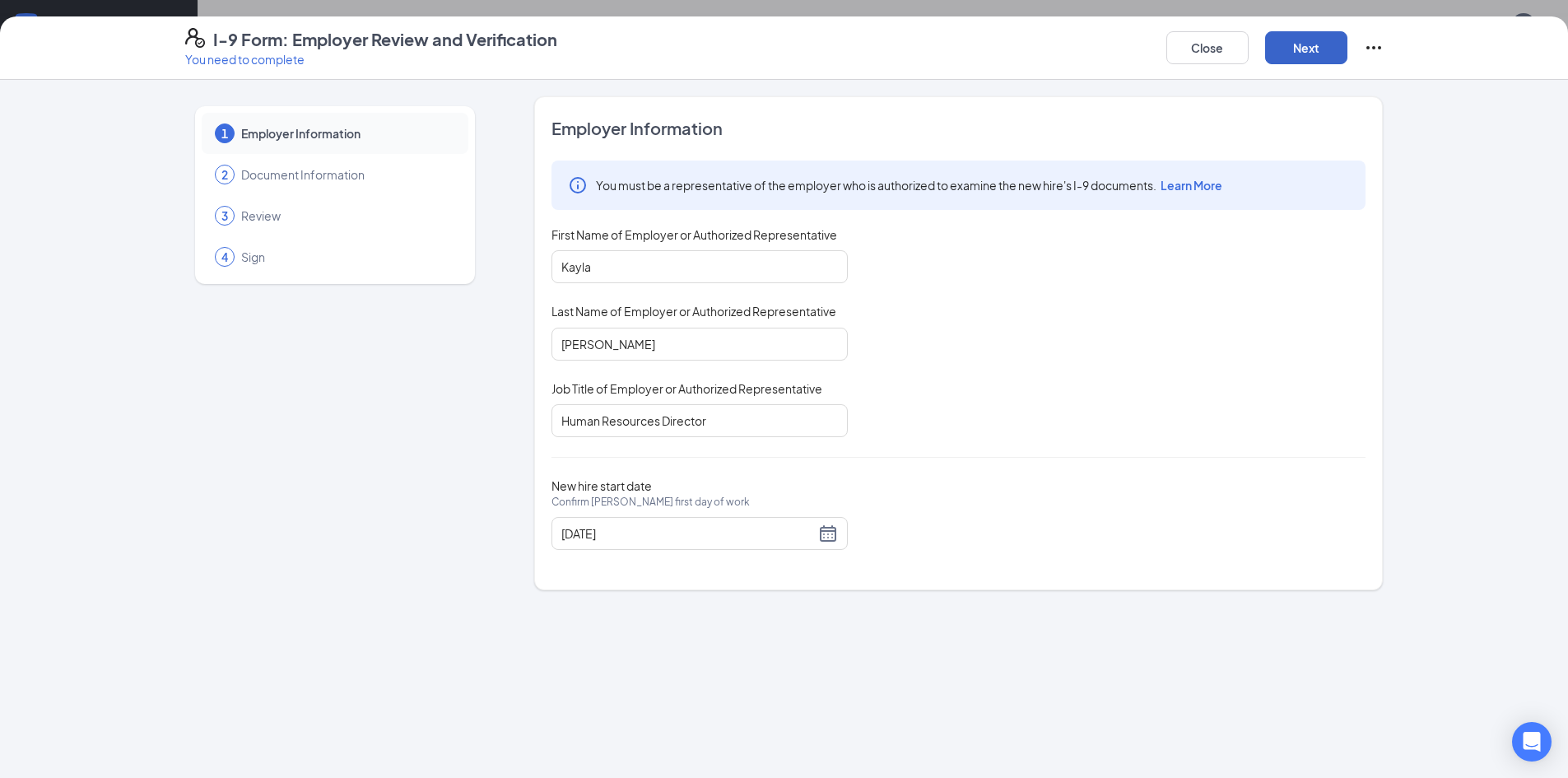
click at [1332, 43] on button "Next" at bounding box center [1307, 48] width 83 height 33
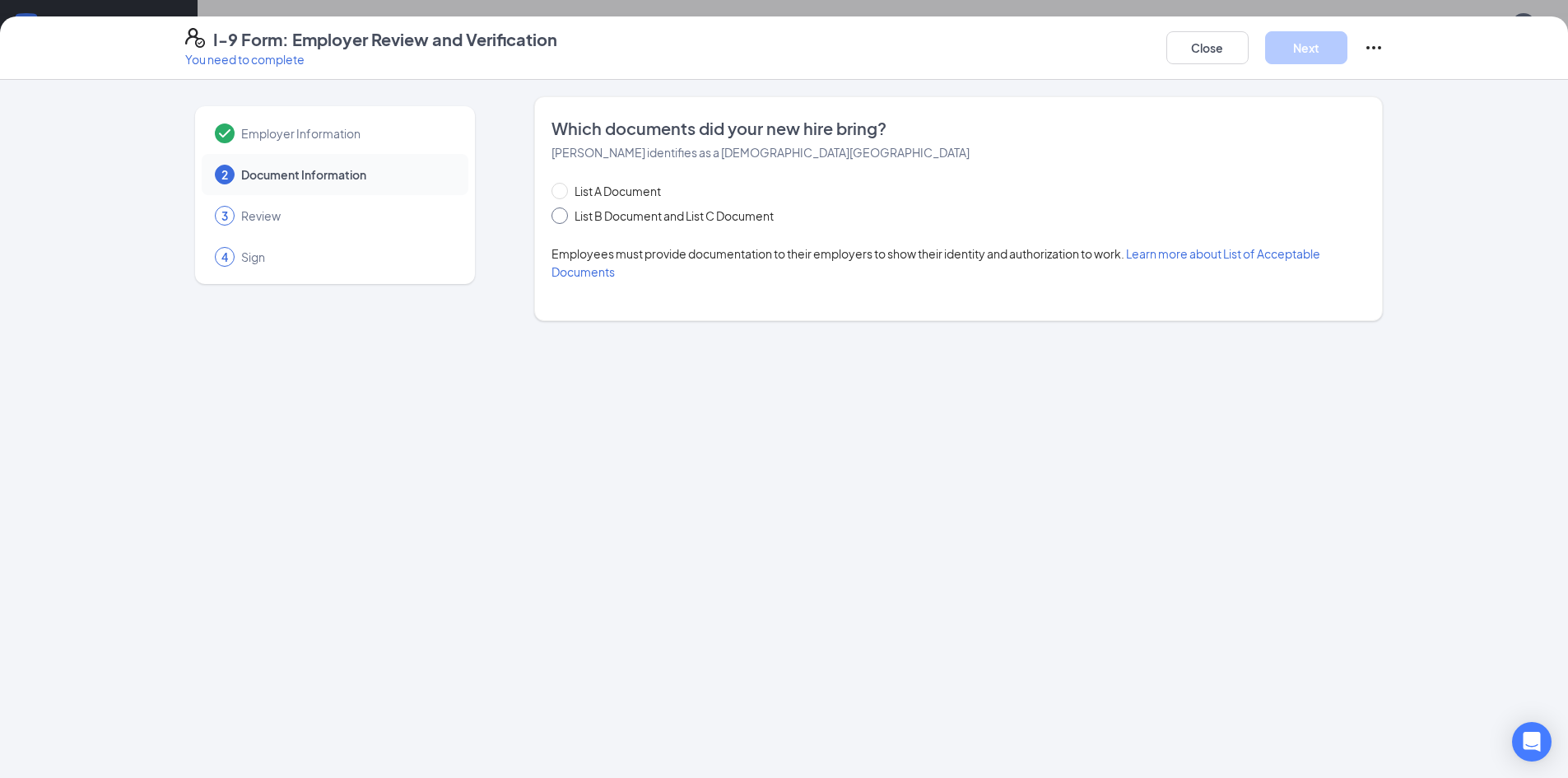
click at [645, 218] on span "List B Document and List C Document" at bounding box center [673, 216] width 212 height 18
click at [563, 218] on input "List B Document and List C Document" at bounding box center [557, 213] width 11 height 11
radio input "true"
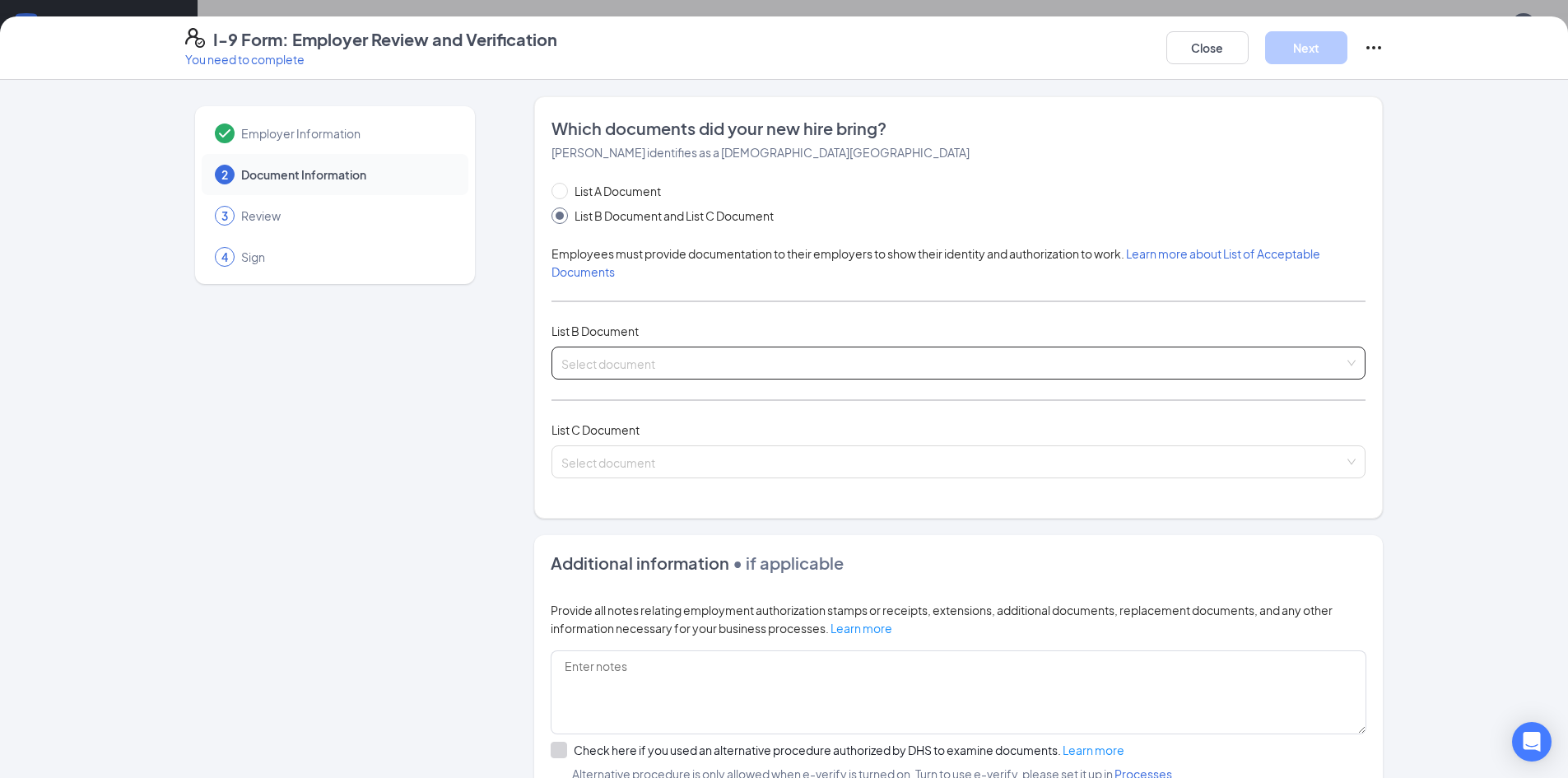
drag, startPoint x: 654, startPoint y: 327, endPoint x: 662, endPoint y: 368, distance: 41.8
click at [654, 335] on div "List B Document" at bounding box center [958, 331] width 814 height 18
click at [662, 368] on input "search" at bounding box center [953, 360] width 783 height 25
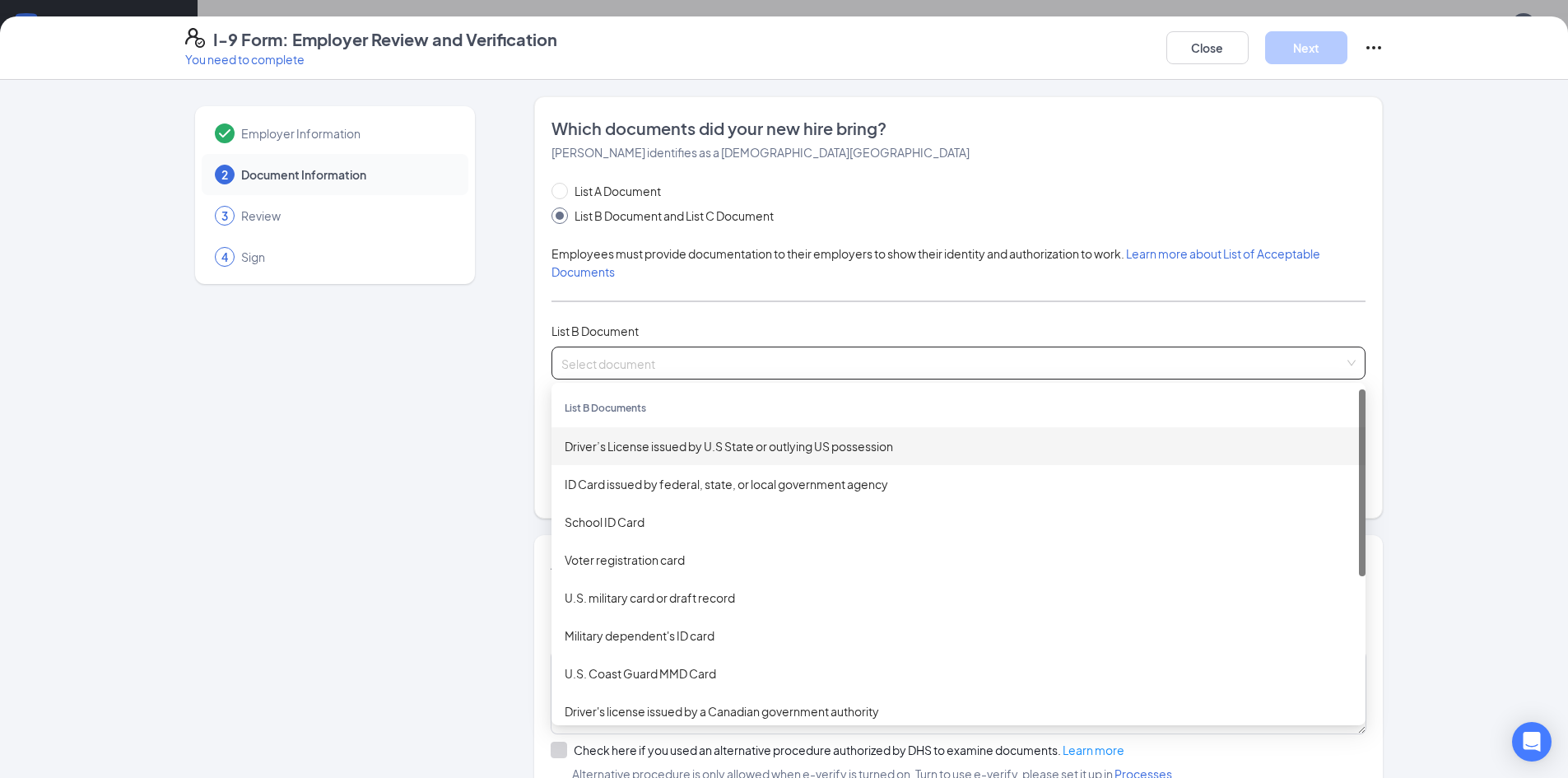
click at [636, 450] on div "Driver’s License issued by U.S State or outlying US possession" at bounding box center [958, 446] width 788 height 18
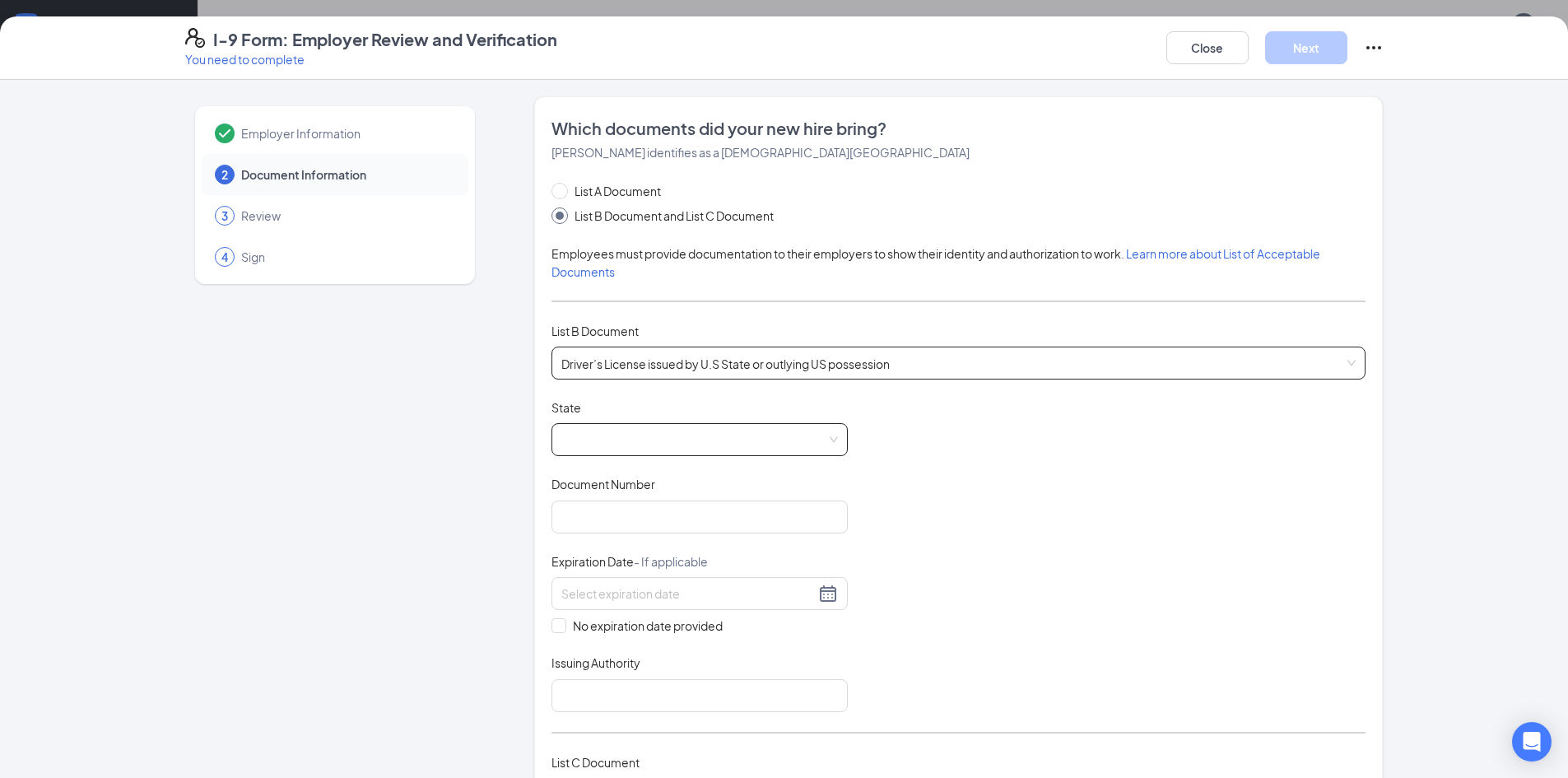
click at [638, 448] on span at bounding box center [700, 440] width 276 height 32
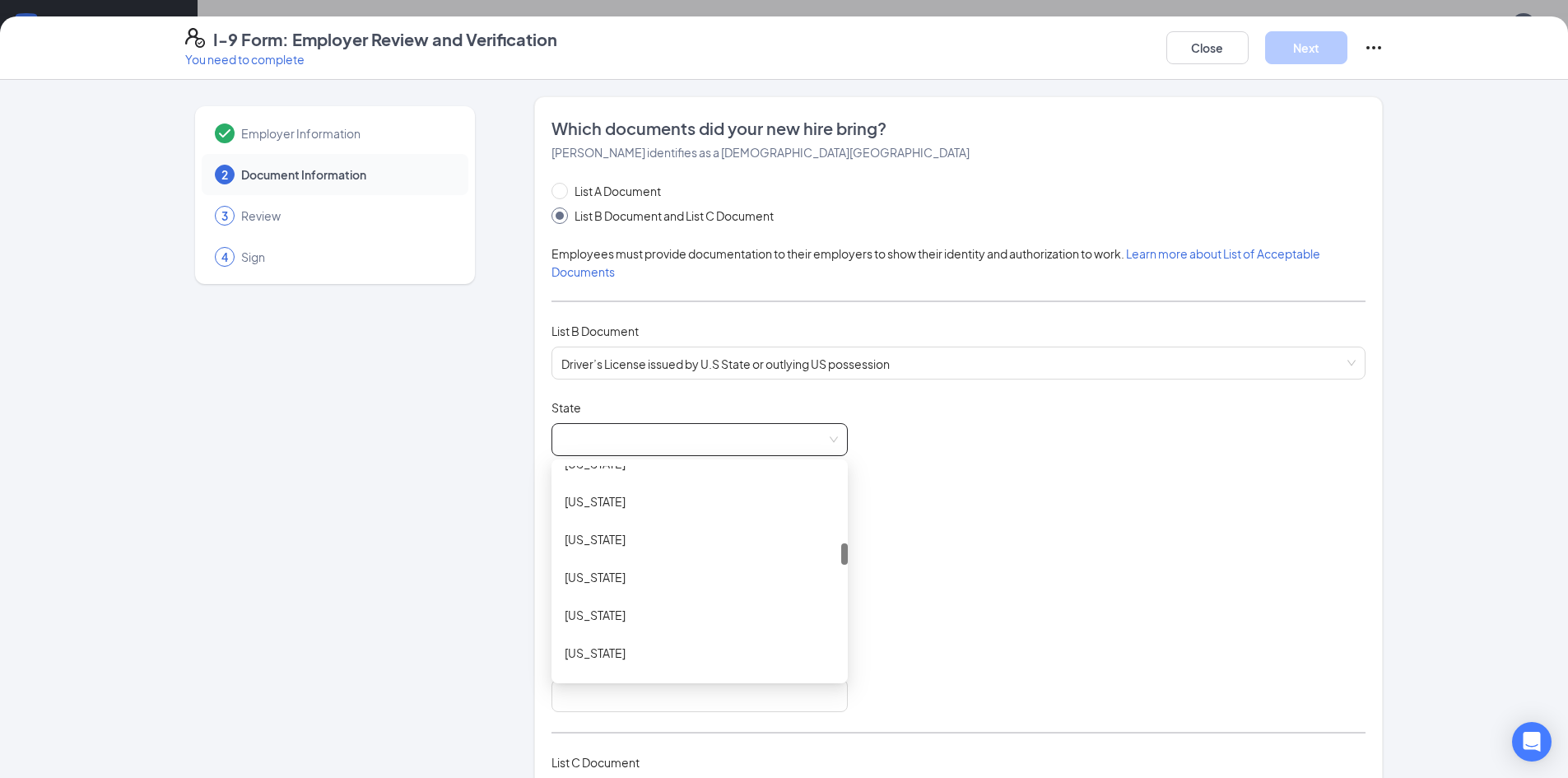
scroll to position [658, 0]
click at [593, 545] on div "[US_STATE]" at bounding box center [700, 546] width 270 height 18
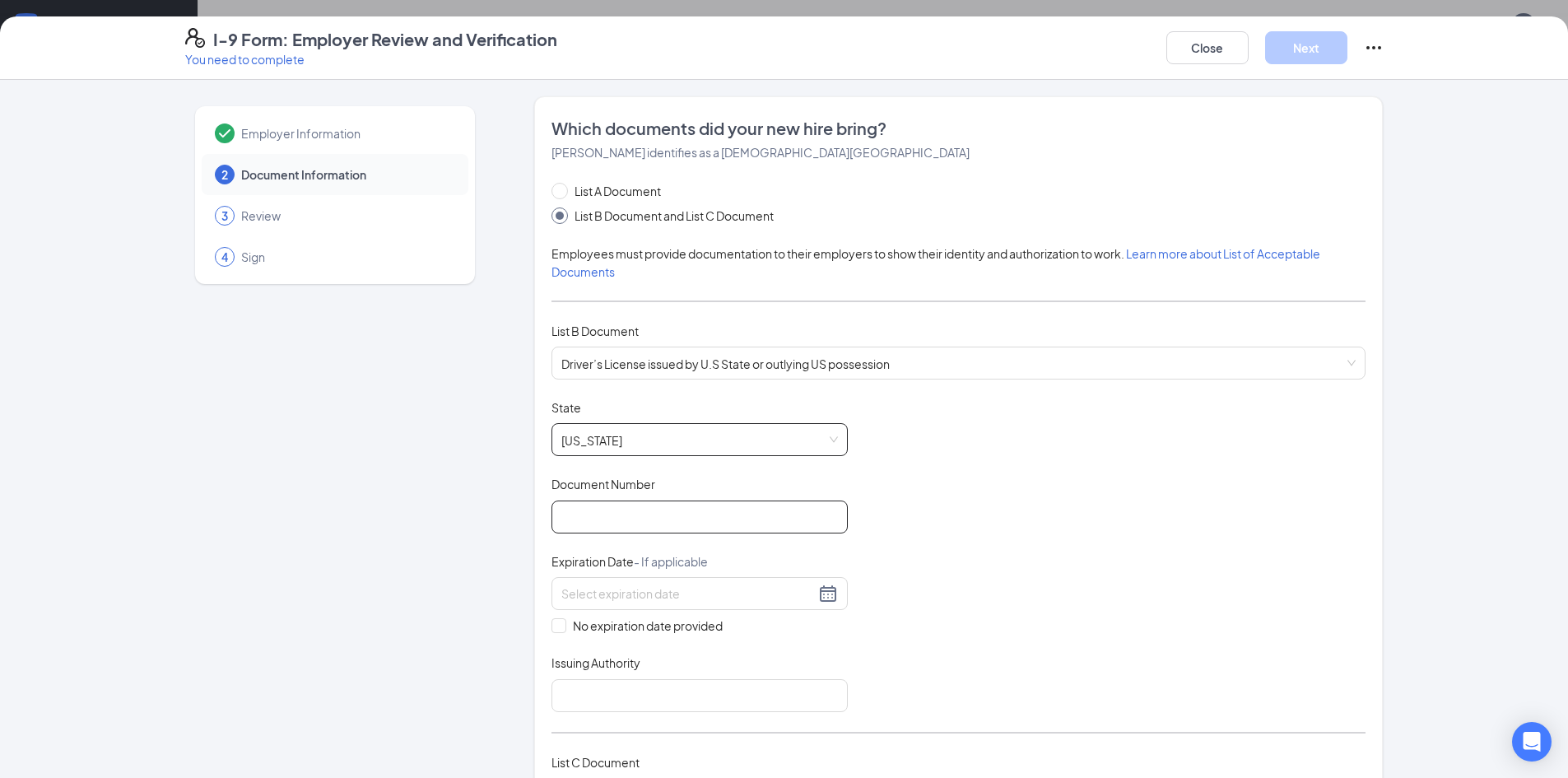
click at [626, 511] on input "Document Number" at bounding box center [700, 517] width 297 height 33
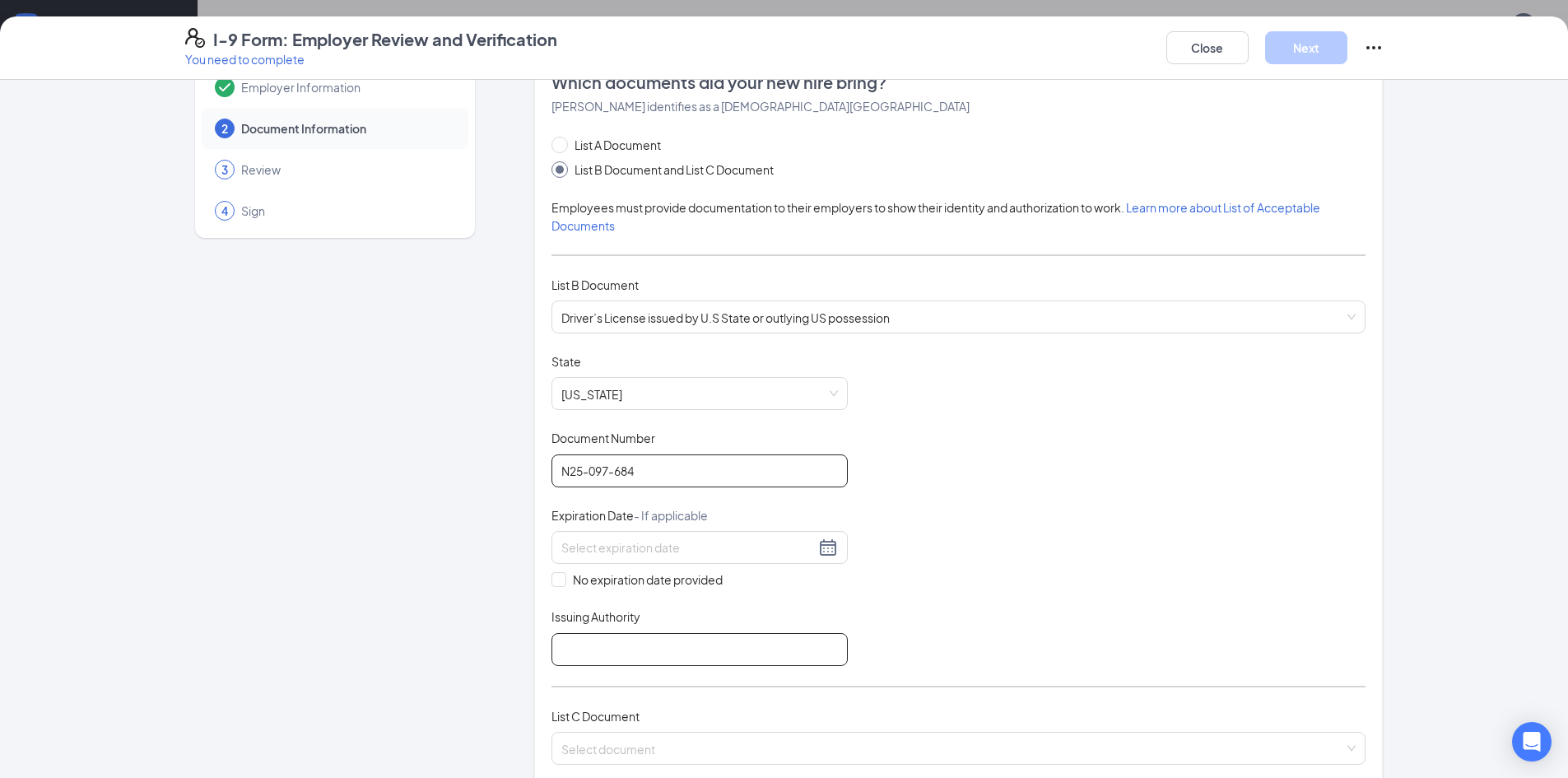
scroll to position [83, 0]
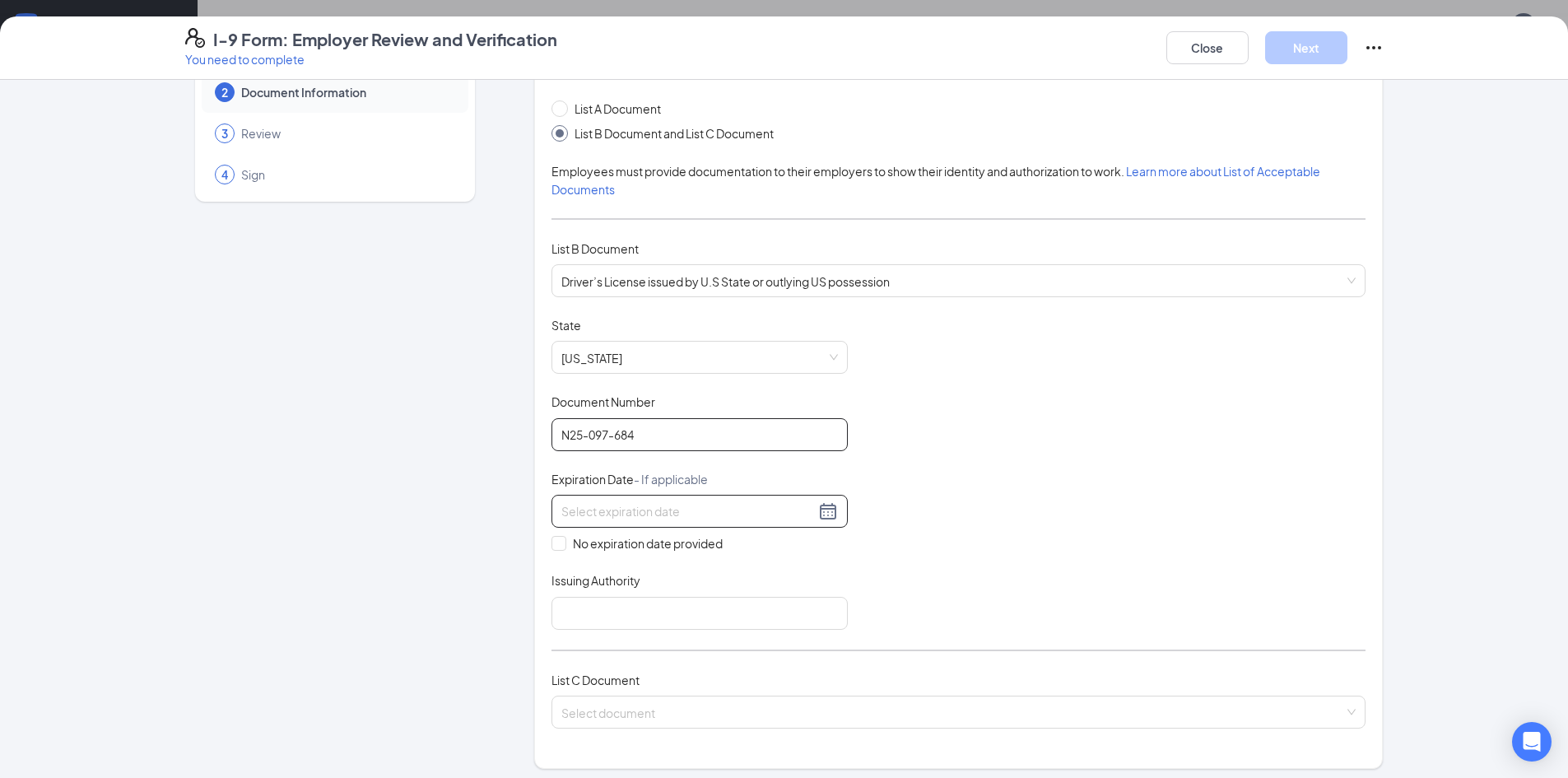
type input "N25-097-684"
click at [820, 520] on div at bounding box center [700, 511] width 276 height 19
click at [685, 544] on button "2025" at bounding box center [674, 547] width 29 height 33
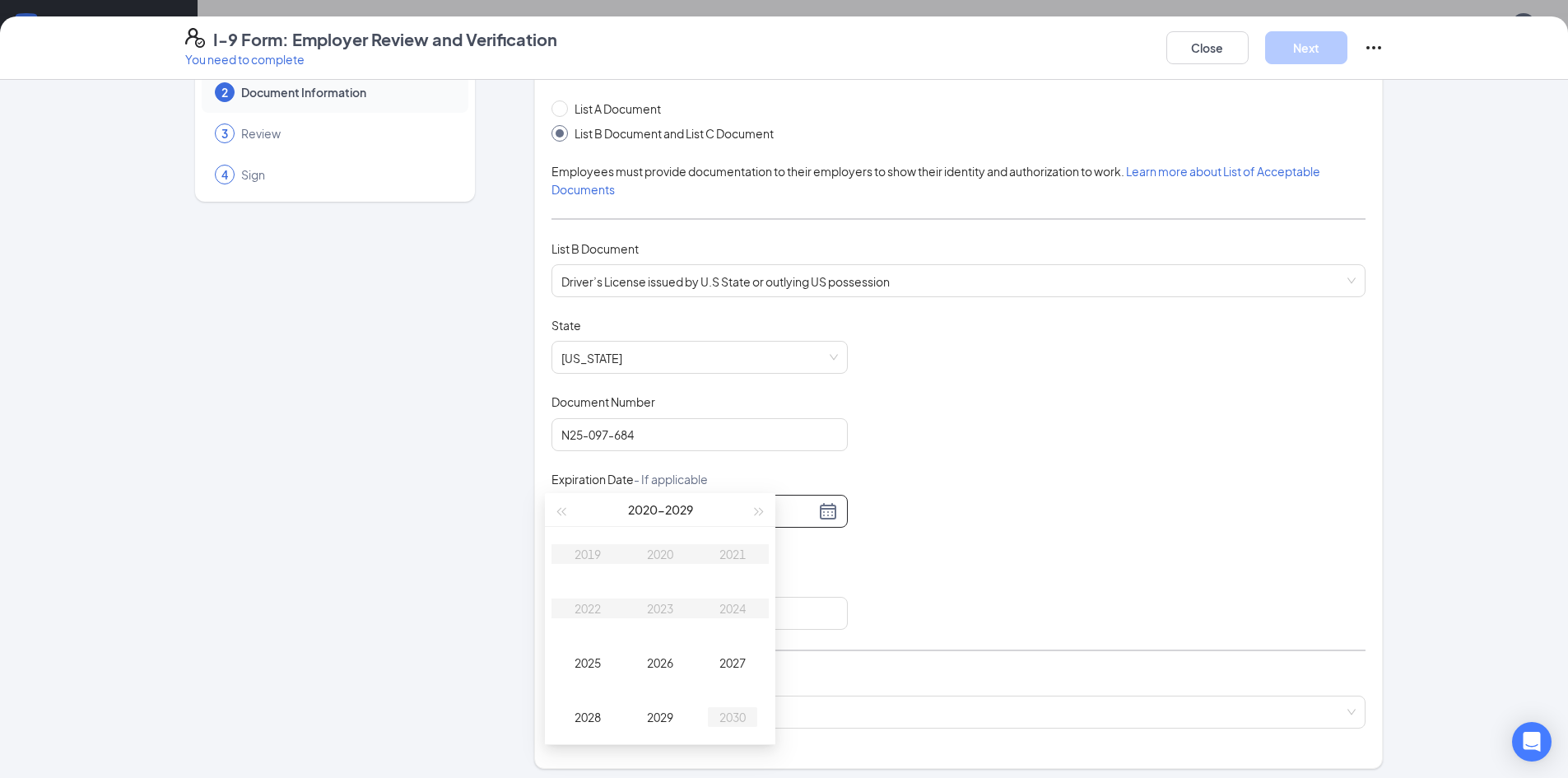
type input "[DATE]"
click at [656, 686] on td "2029" at bounding box center [660, 672] width 72 height 55
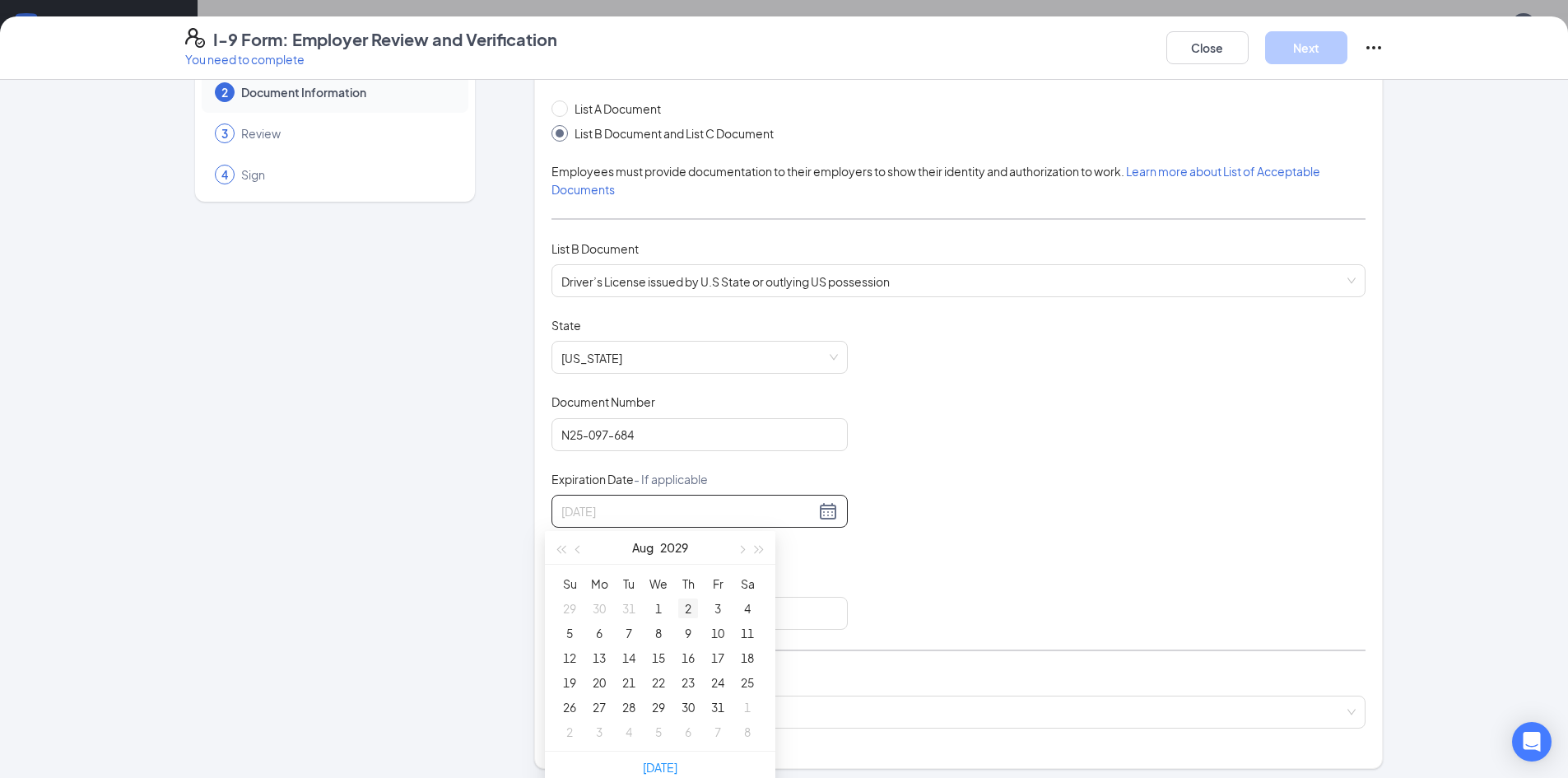
type input "[DATE]"
click at [637, 552] on button "Aug" at bounding box center [642, 547] width 21 height 33
click at [590, 696] on div "[DATE]" at bounding box center [588, 701] width 49 height 19
type input "[DATE]"
click at [746, 657] on div "21" at bounding box center [747, 657] width 19 height 19
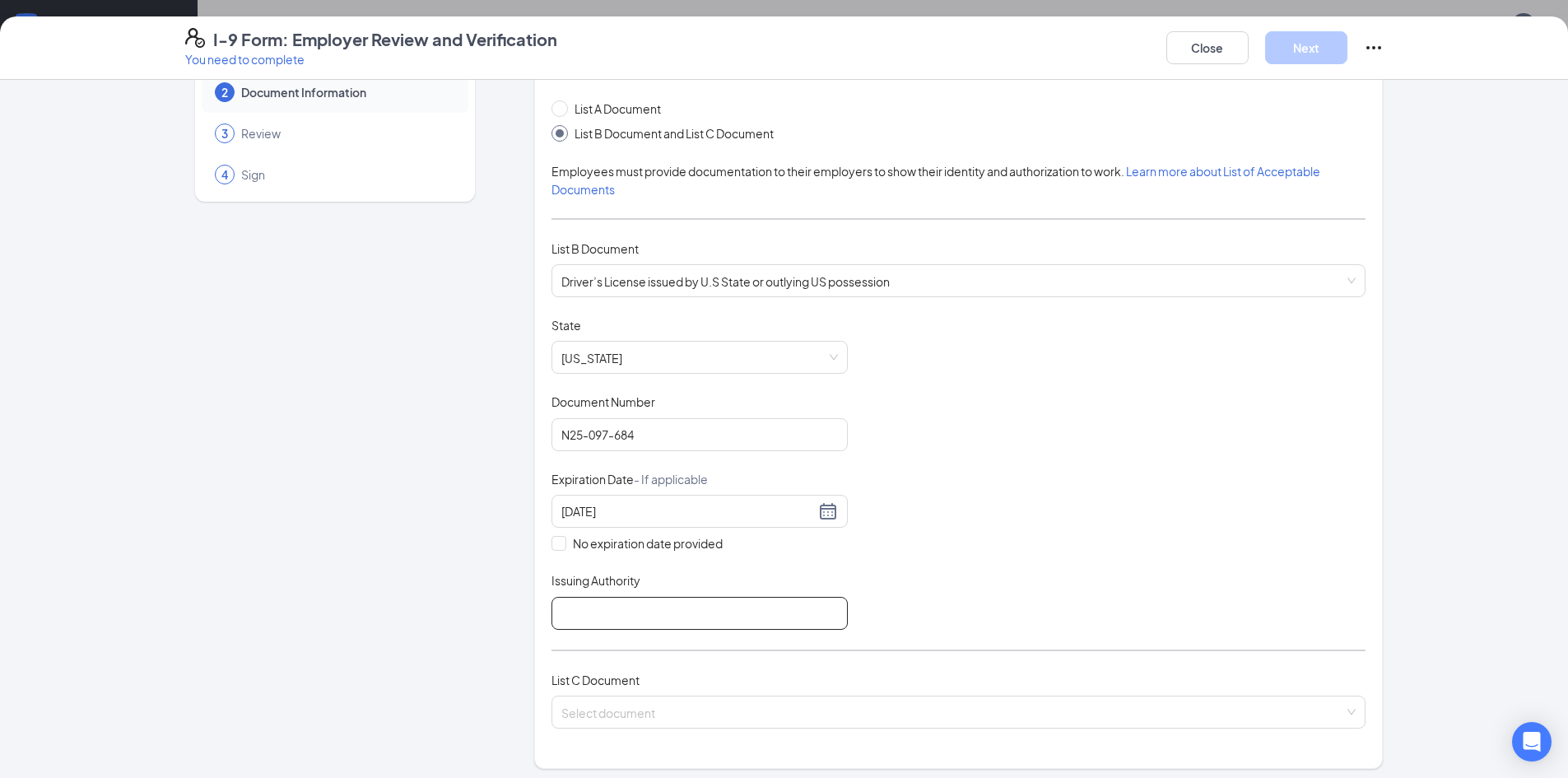
click at [612, 605] on input "Issuing Authority" at bounding box center [700, 613] width 297 height 33
type input "s"
type input "State of [US_STATE]"
click at [645, 708] on input "search" at bounding box center [953, 708] width 783 height 25
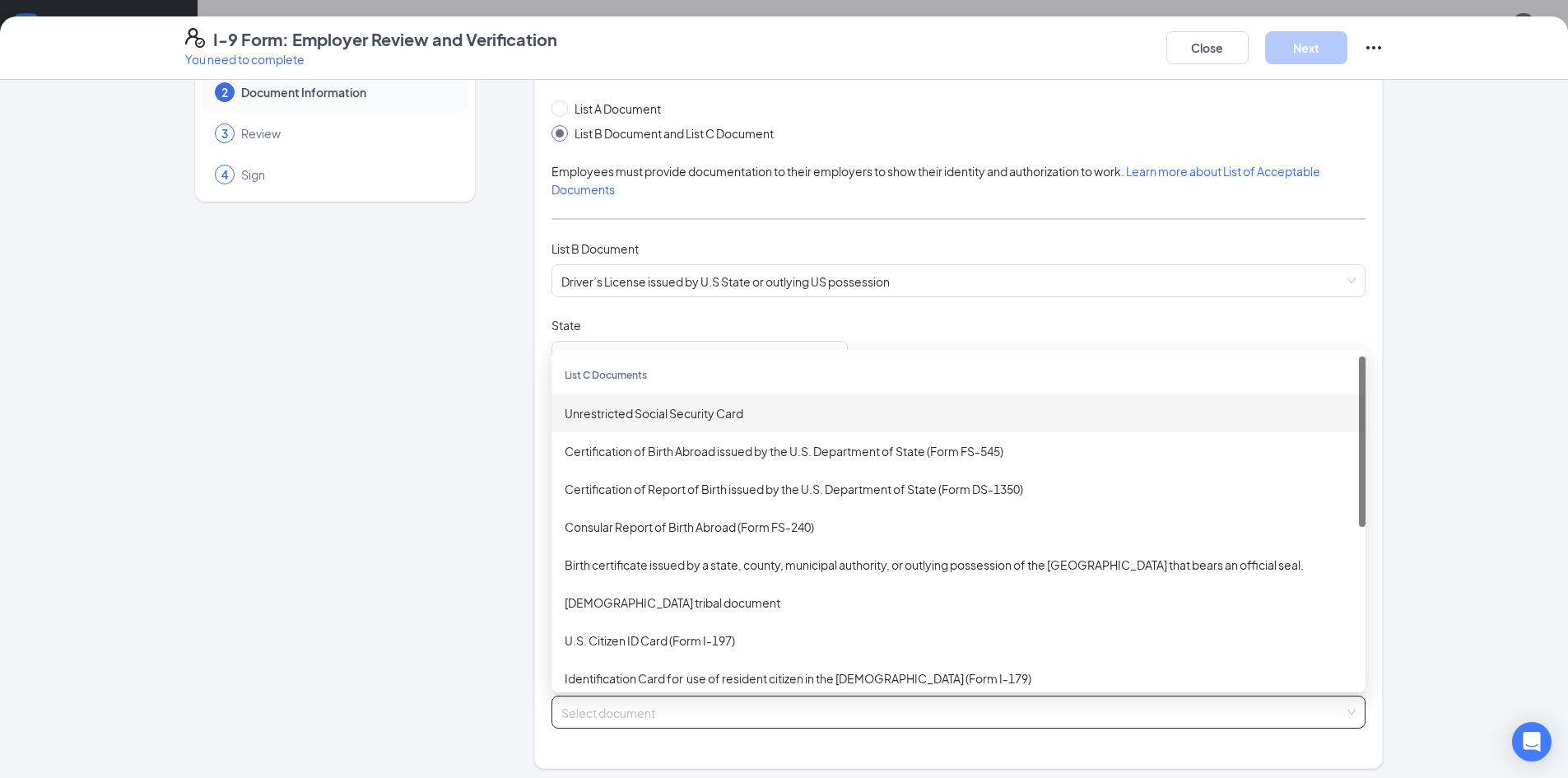
click at [675, 415] on div "Unrestricted Social Security Card" at bounding box center [958, 413] width 788 height 18
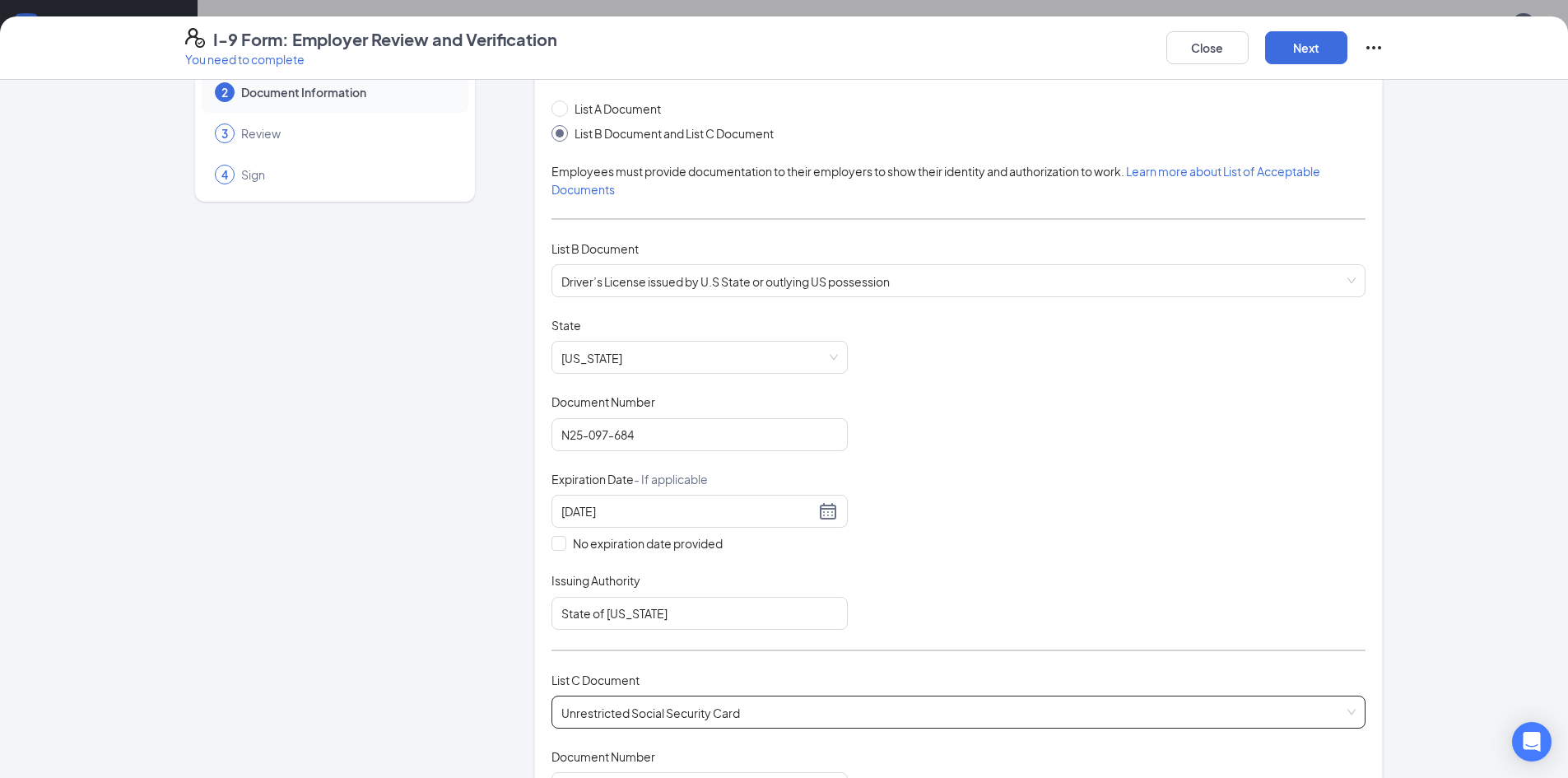
click at [441, 647] on div "Employer Information 2 Document Information 3 Review 4 Sign" at bounding box center [334, 738] width 299 height 1447
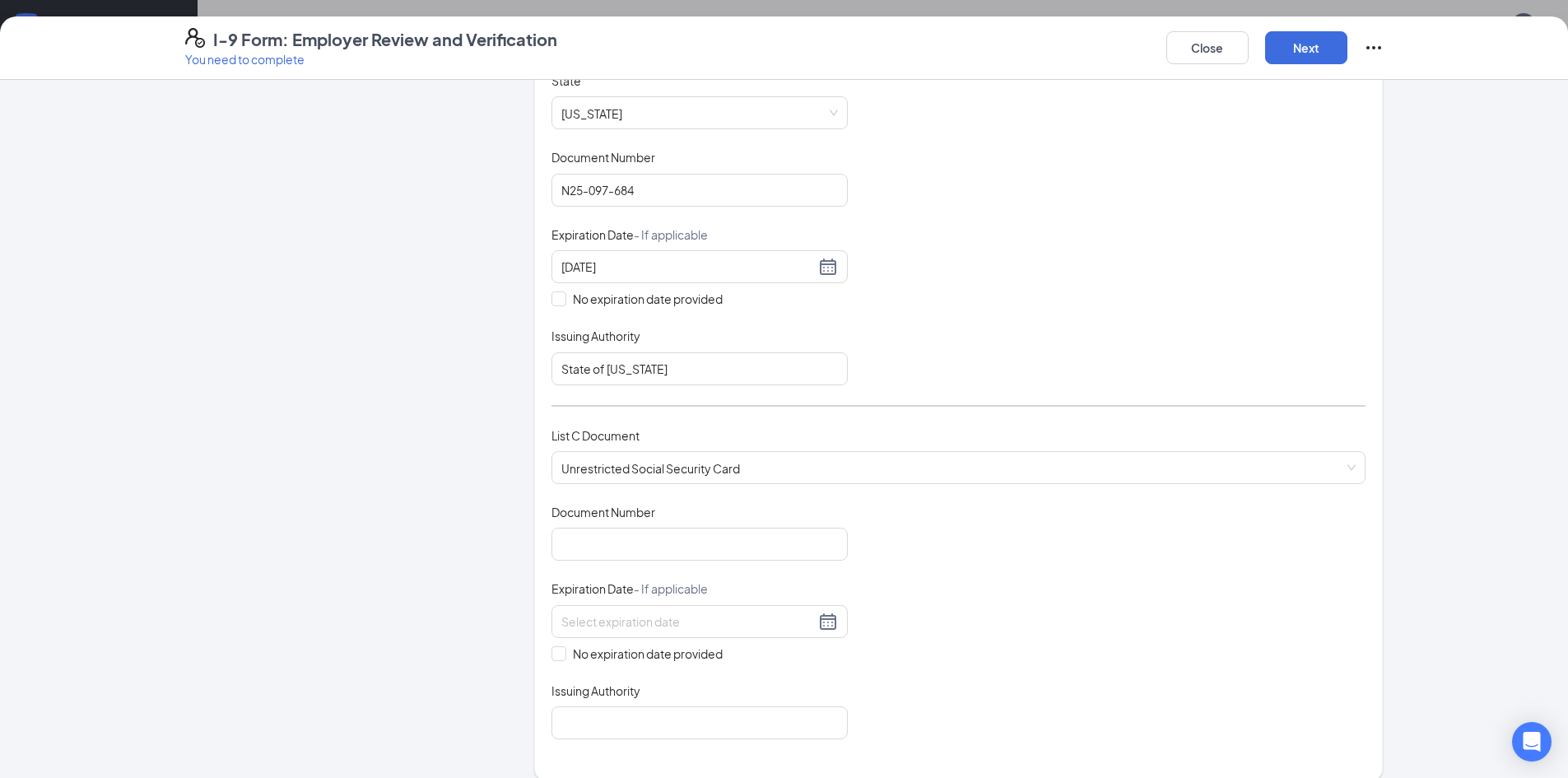
scroll to position [329, 0]
click at [669, 547] on input "Document Number" at bounding box center [700, 541] width 297 height 33
type input "682209643"
click at [601, 651] on span "No expiration date provided" at bounding box center [648, 651] width 163 height 18
click at [563, 651] on input "No expiration date provided" at bounding box center [557, 649] width 11 height 11
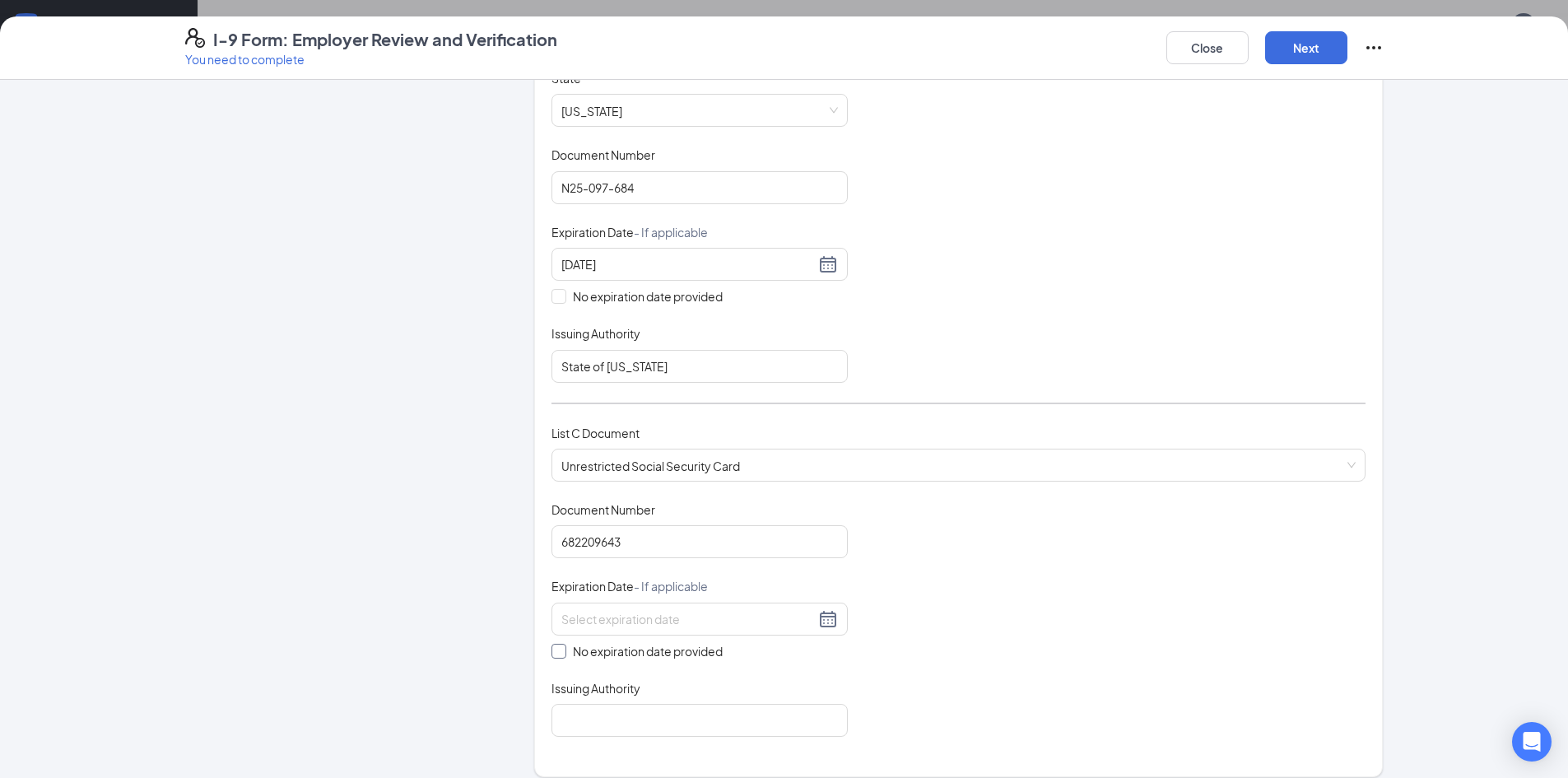
checkbox input "true"
click at [595, 733] on input "Issuing Authority" at bounding box center [700, 723] width 297 height 33
type input "Social Security Administration"
click at [1308, 42] on button "Next" at bounding box center [1307, 48] width 83 height 33
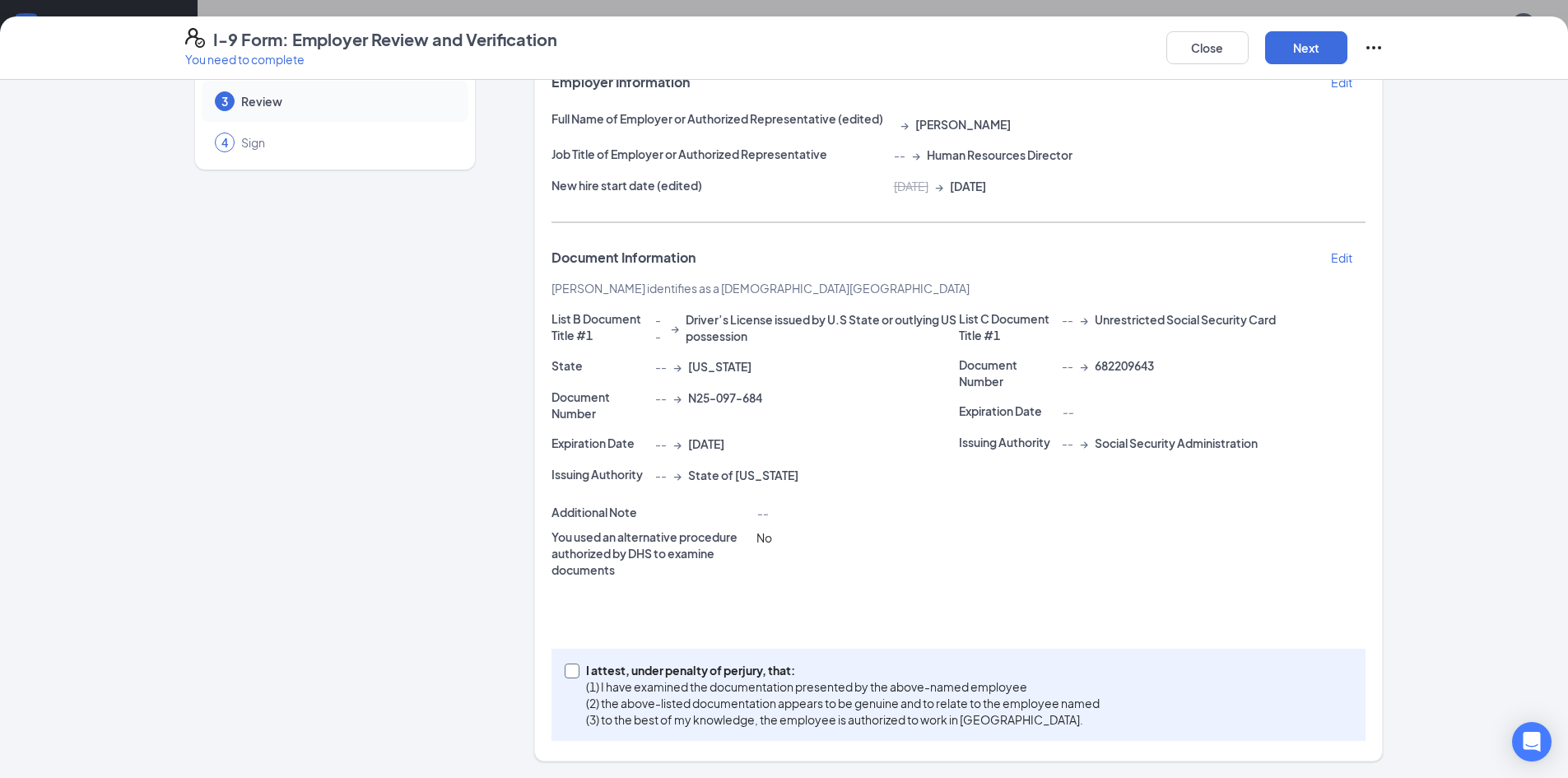
click at [663, 675] on p "I attest, under penalty of perjury, that:" at bounding box center [843, 670] width 514 height 17
click at [576, 675] on input "I attest, under penalty of [PERSON_NAME], that: (1) I have examined the documen…" at bounding box center [570, 669] width 11 height 11
checkbox input "true"
click at [1290, 62] on button "Next" at bounding box center [1307, 48] width 83 height 33
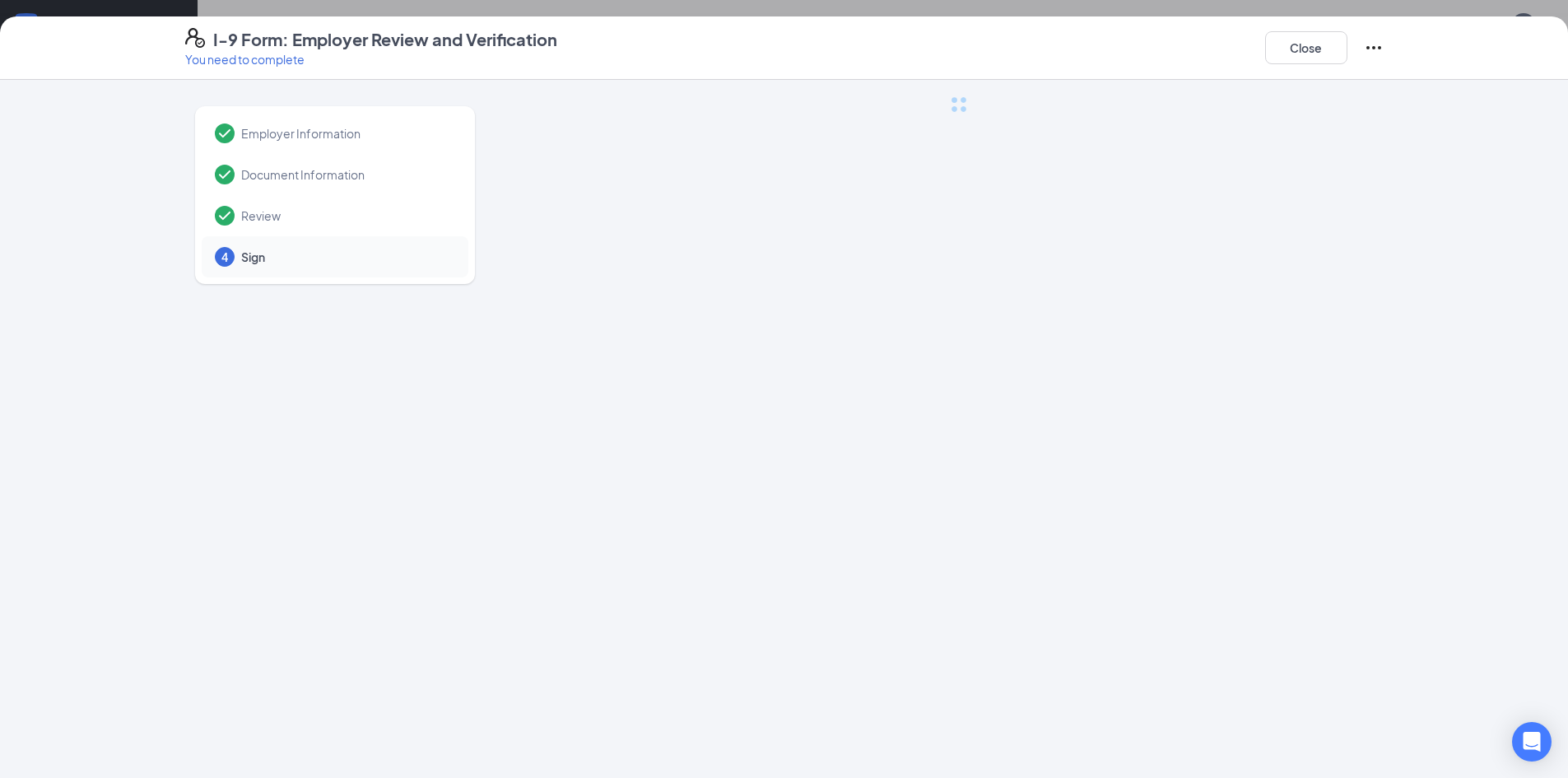
scroll to position [0, 0]
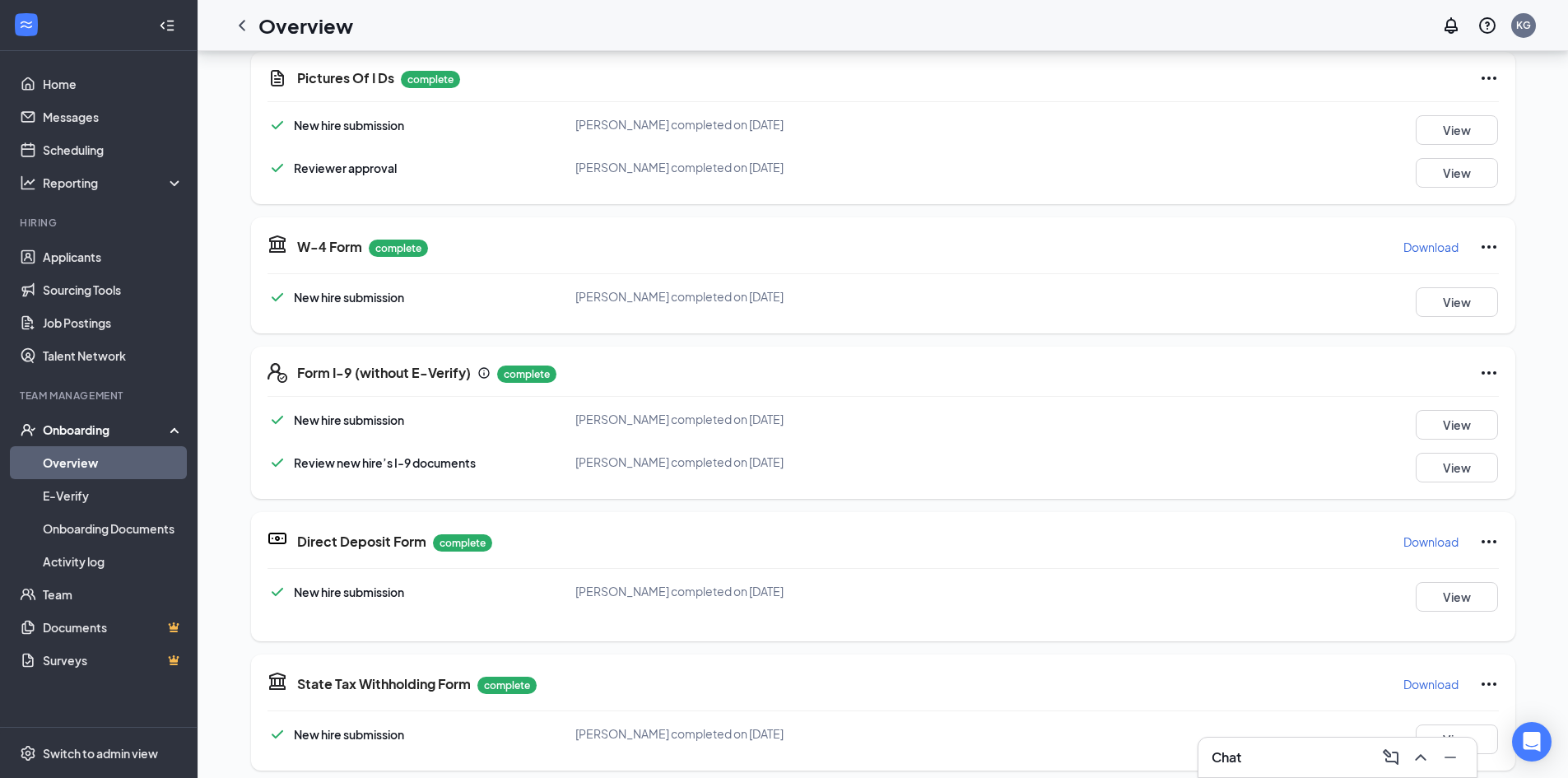
click at [132, 462] on link "Overview" at bounding box center [114, 462] width 141 height 33
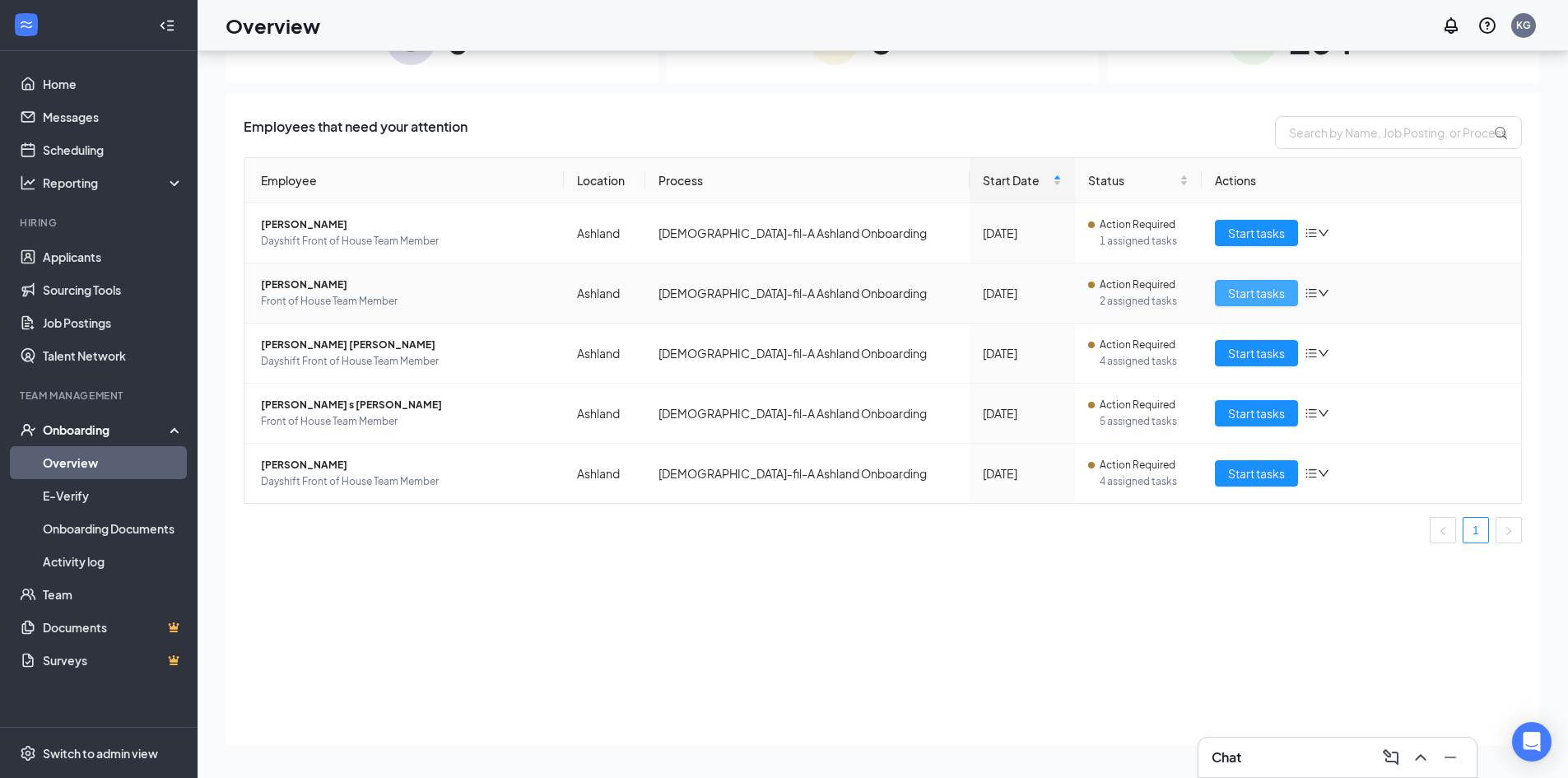
click at [1289, 295] on button "Start tasks" at bounding box center [1257, 293] width 83 height 26
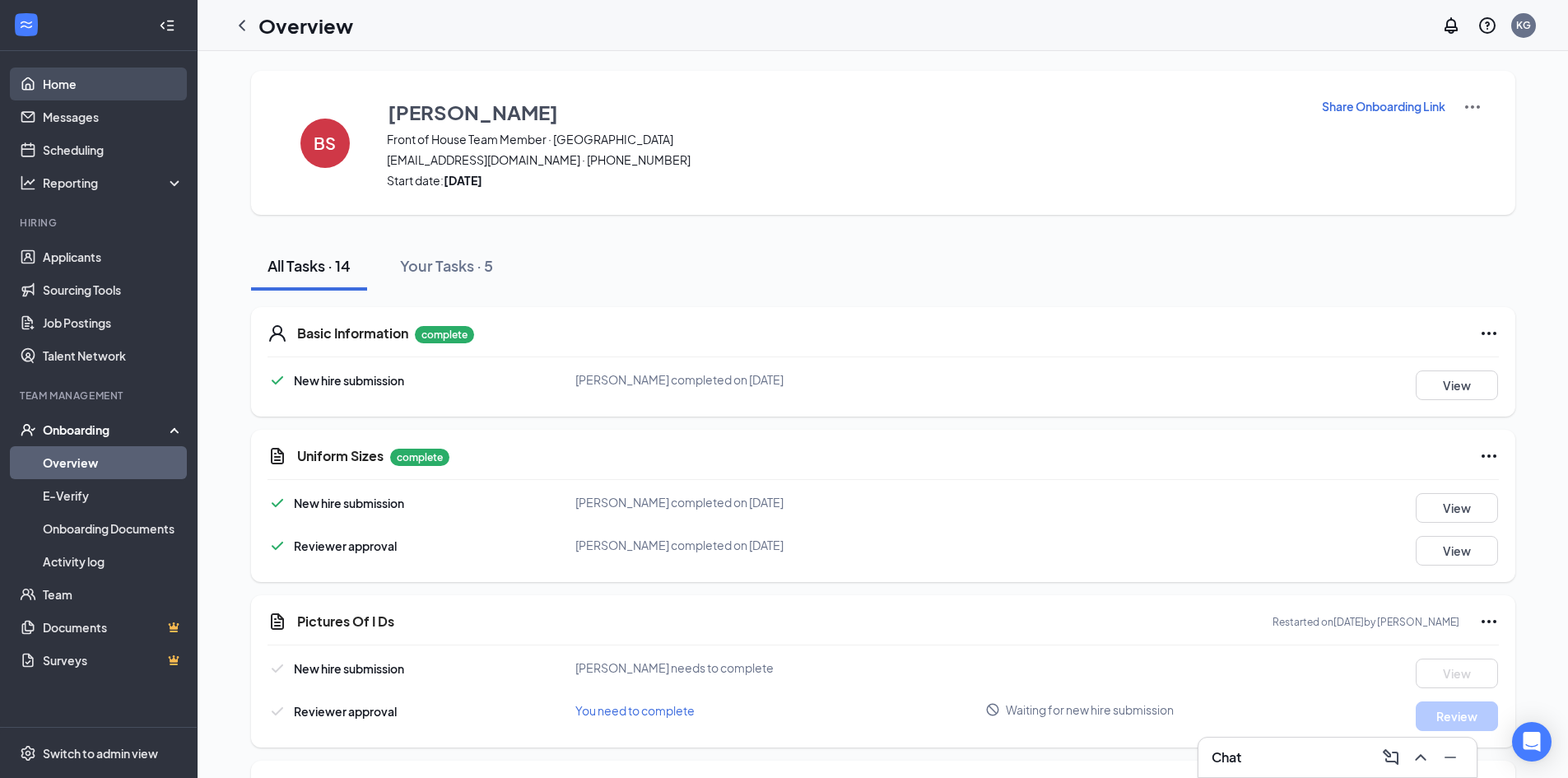
click at [52, 79] on link "Home" at bounding box center [114, 84] width 141 height 33
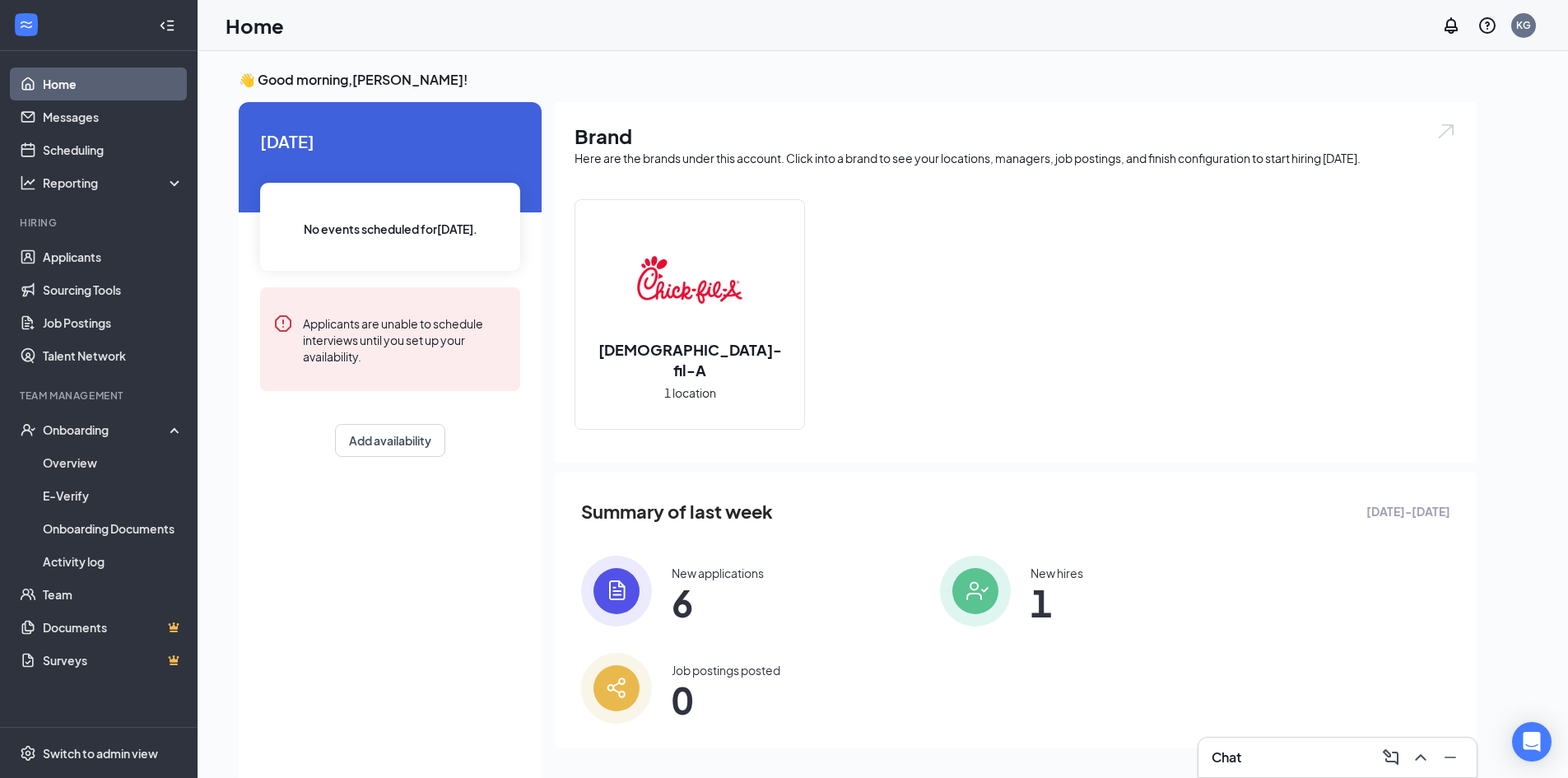
click at [673, 592] on span "6" at bounding box center [717, 603] width 92 height 30
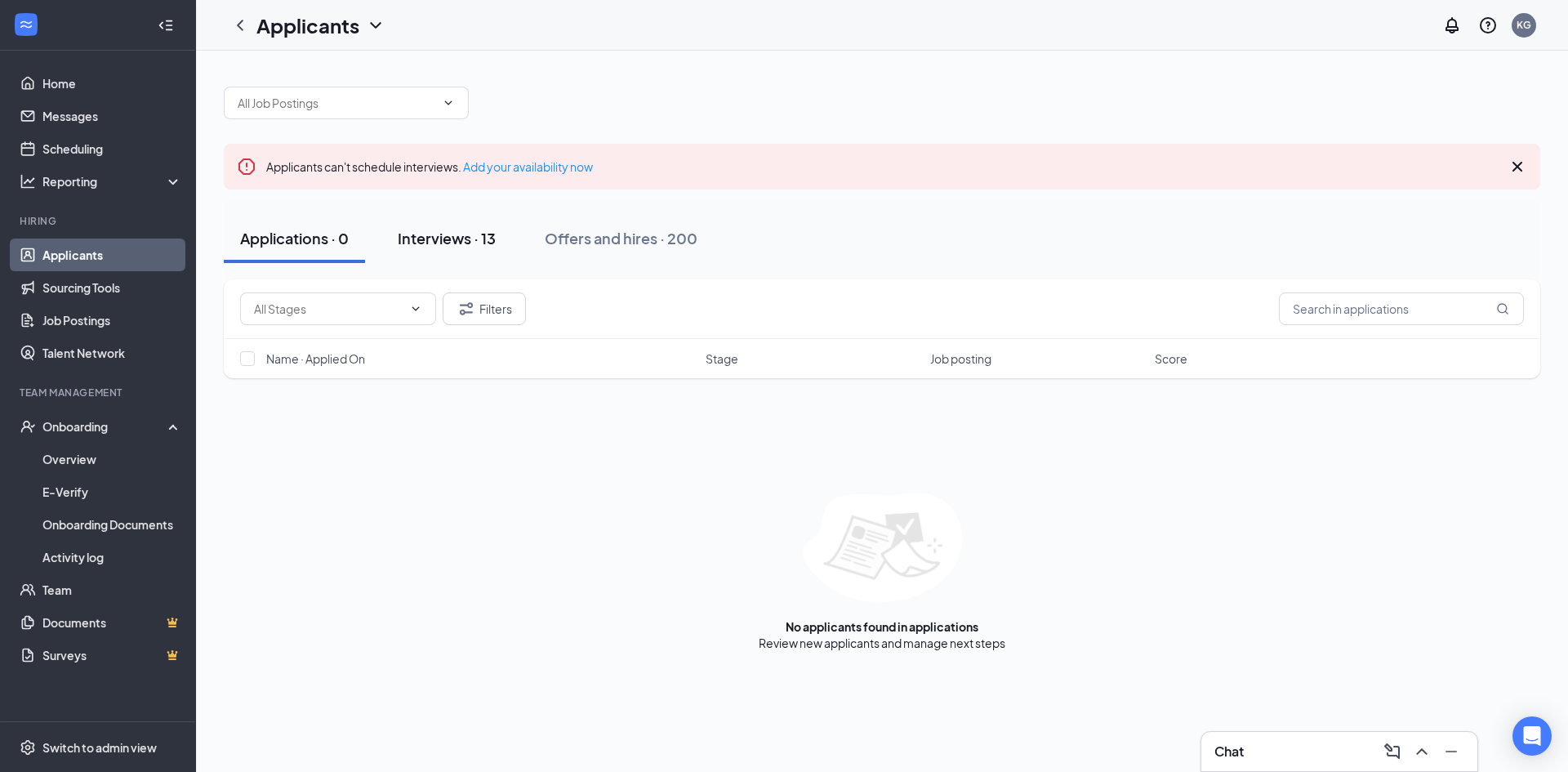
click at [432, 240] on div "Interviews · 13" at bounding box center [447, 238] width 98 height 20
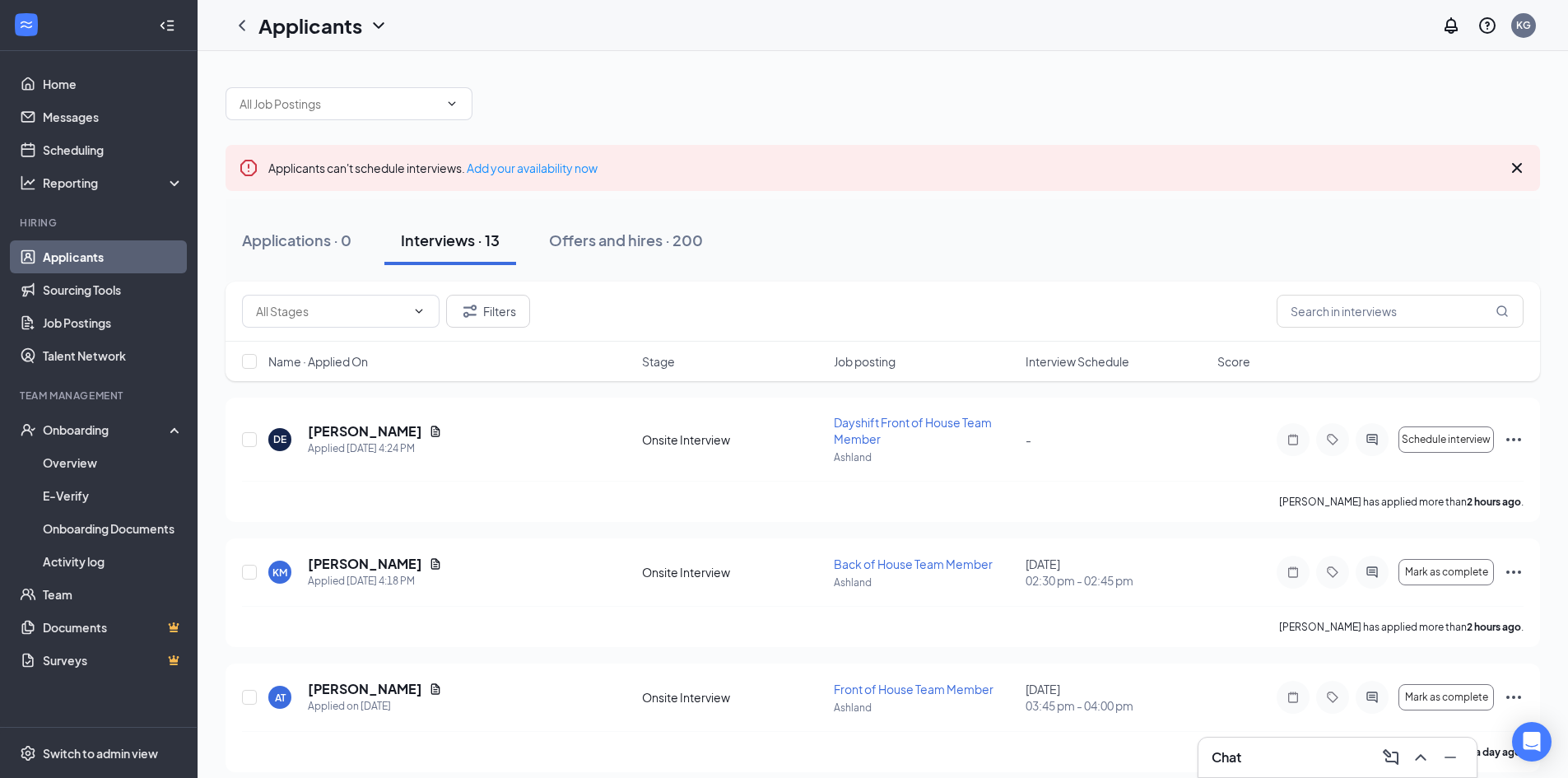
click at [1275, 751] on div "Chat" at bounding box center [1337, 758] width 252 height 26
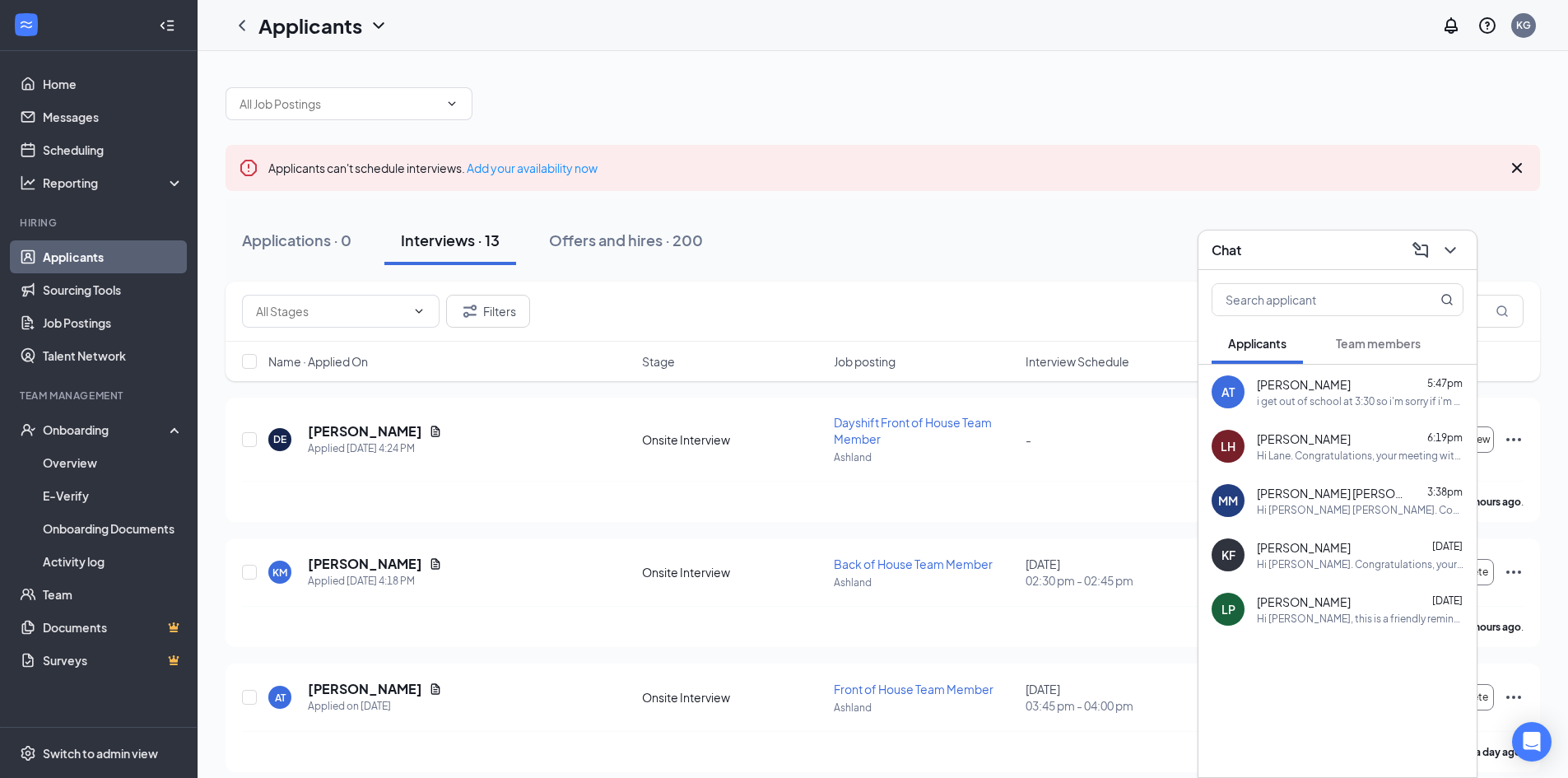
click at [1371, 330] on button "Team members" at bounding box center [1378, 343] width 118 height 41
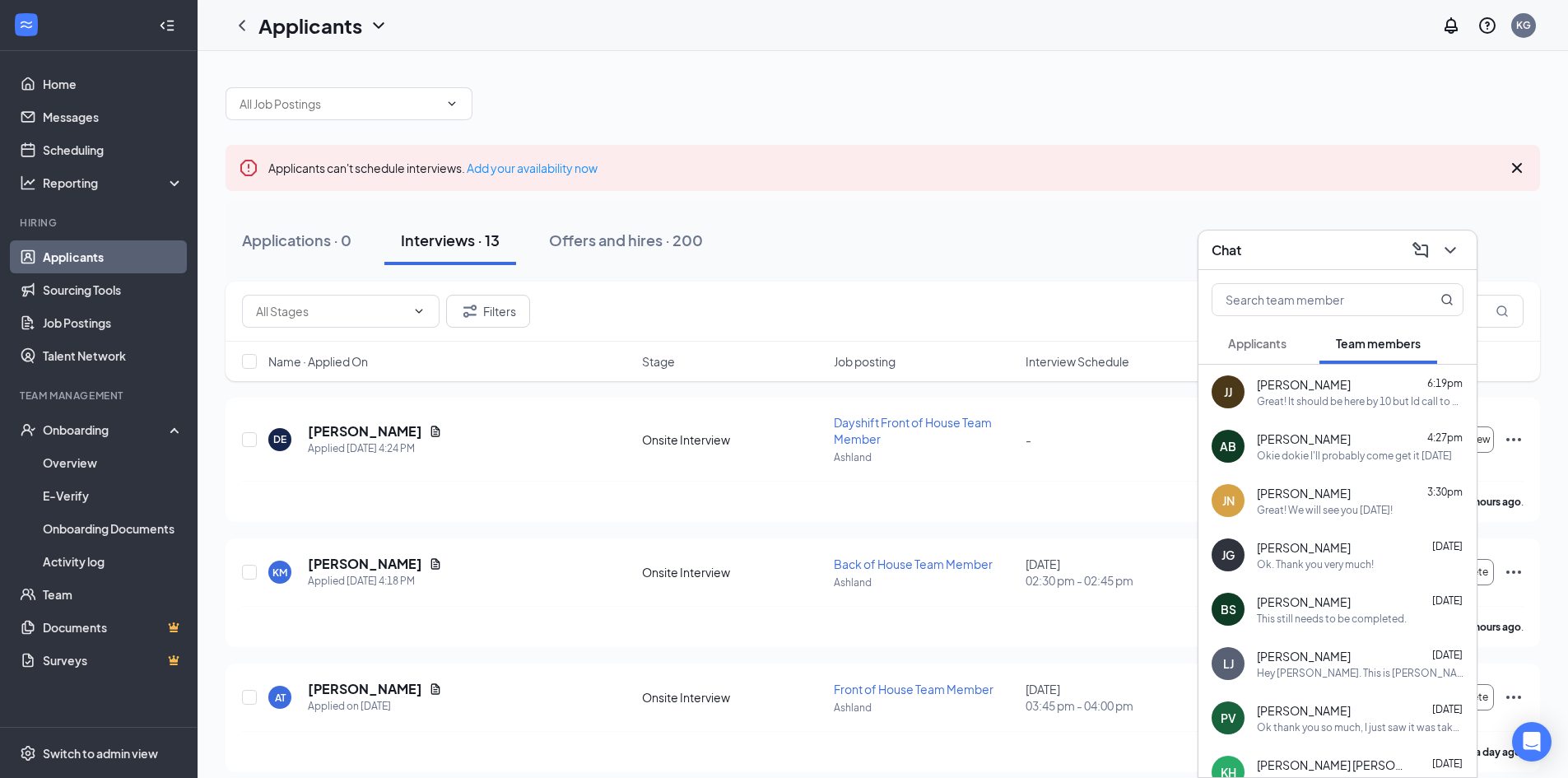
click at [1372, 411] on div "[PERSON_NAME] [PERSON_NAME] 6:19pm Great! It should be here by 10 but Id call t…" at bounding box center [1337, 392] width 278 height 55
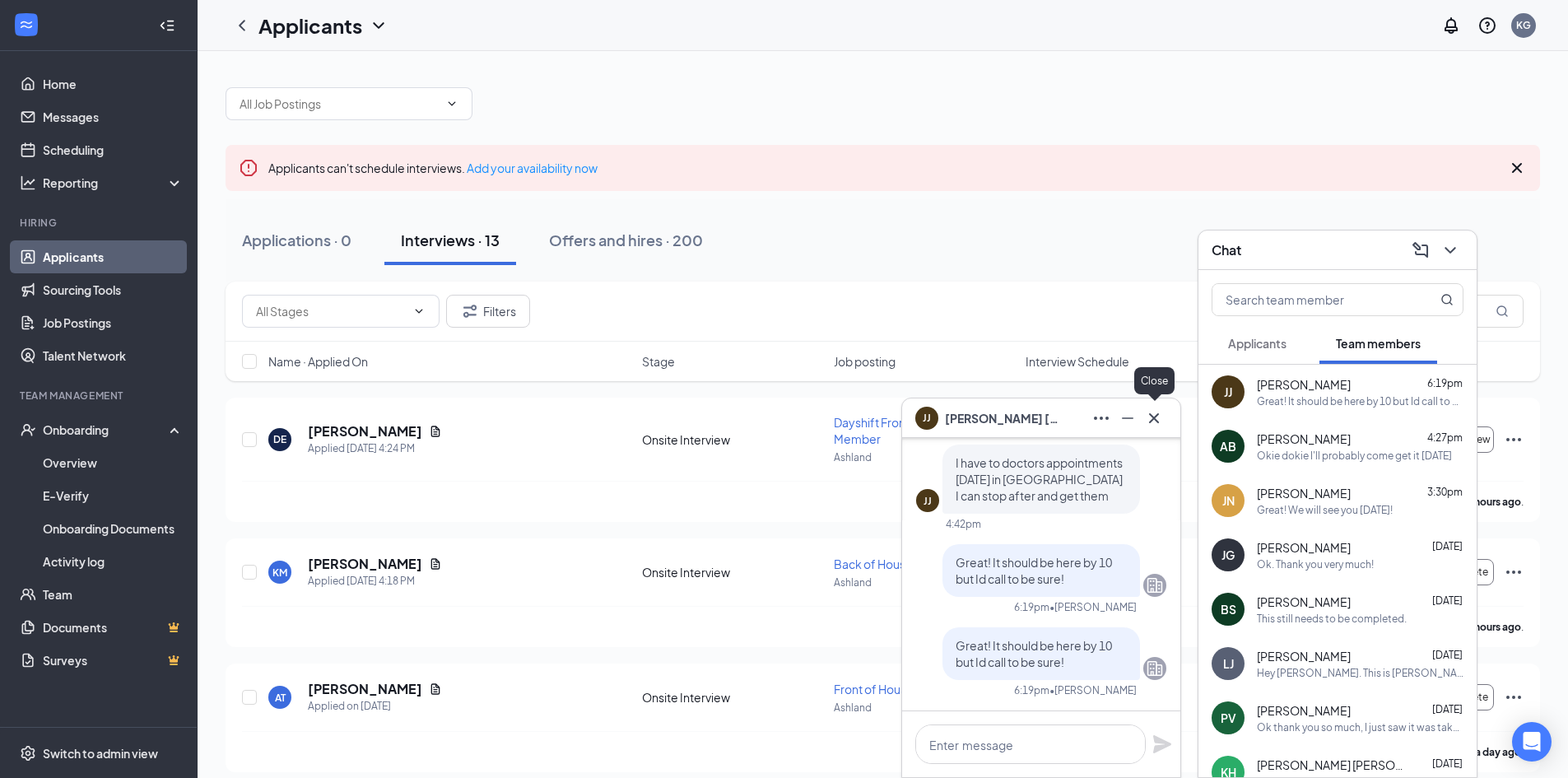
click at [1147, 415] on icon "Cross" at bounding box center [1154, 418] width 19 height 19
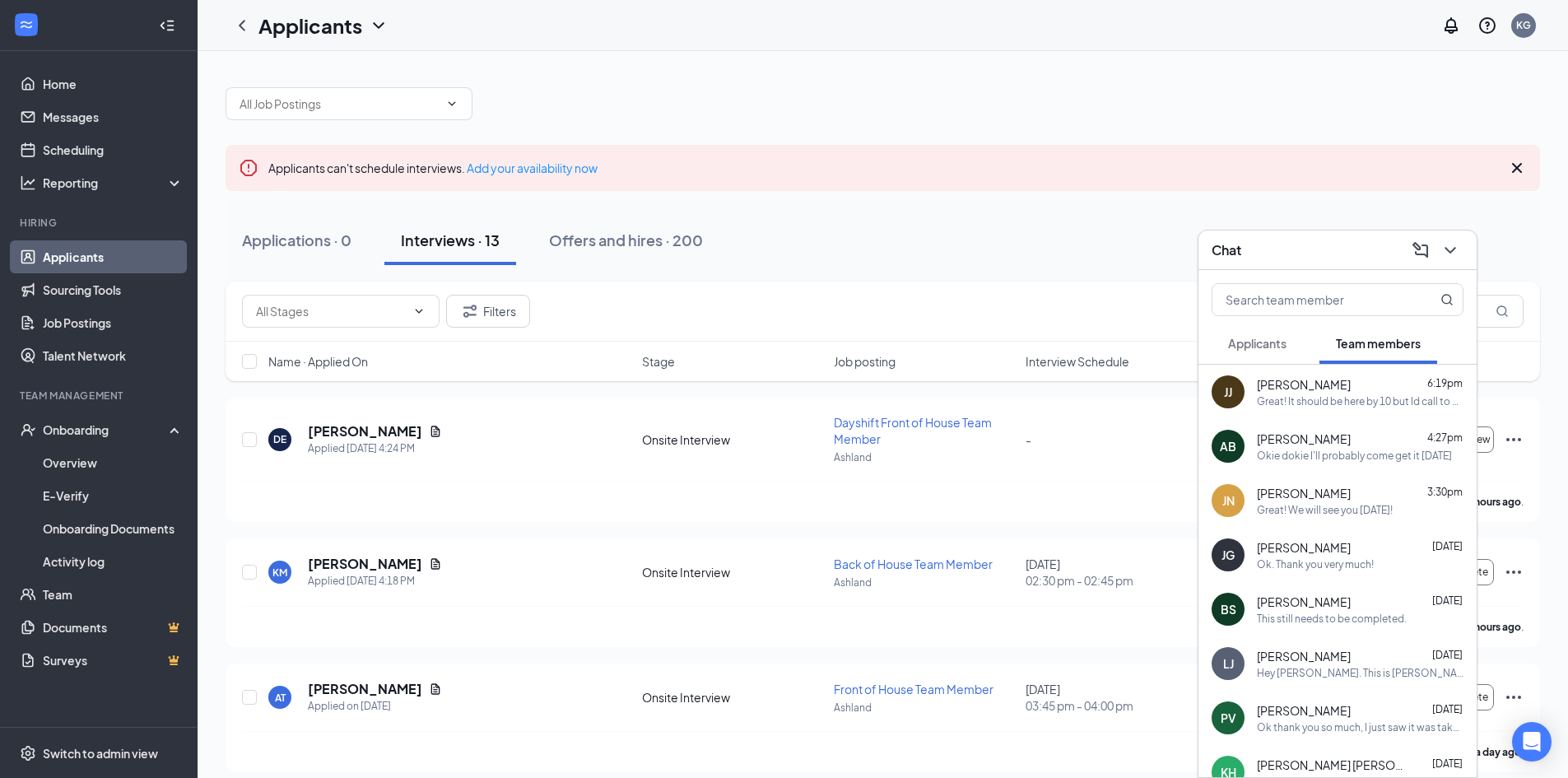
click at [1293, 466] on div "AB [PERSON_NAME] 4:27pm [PERSON_NAME] I'll probably come get it [DATE]" at bounding box center [1337, 446] width 278 height 55
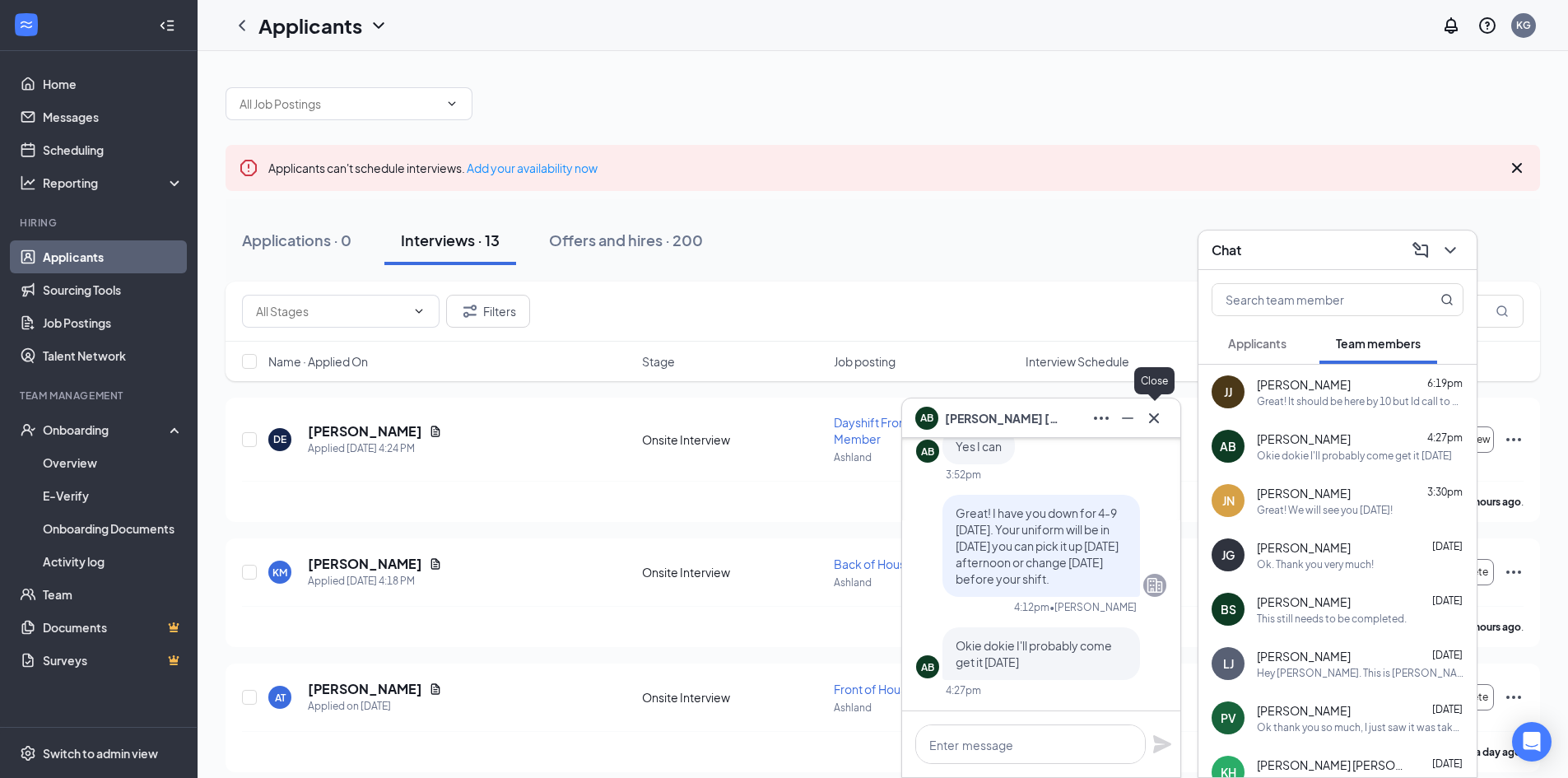
click at [1161, 415] on icon "Cross" at bounding box center [1154, 418] width 19 height 19
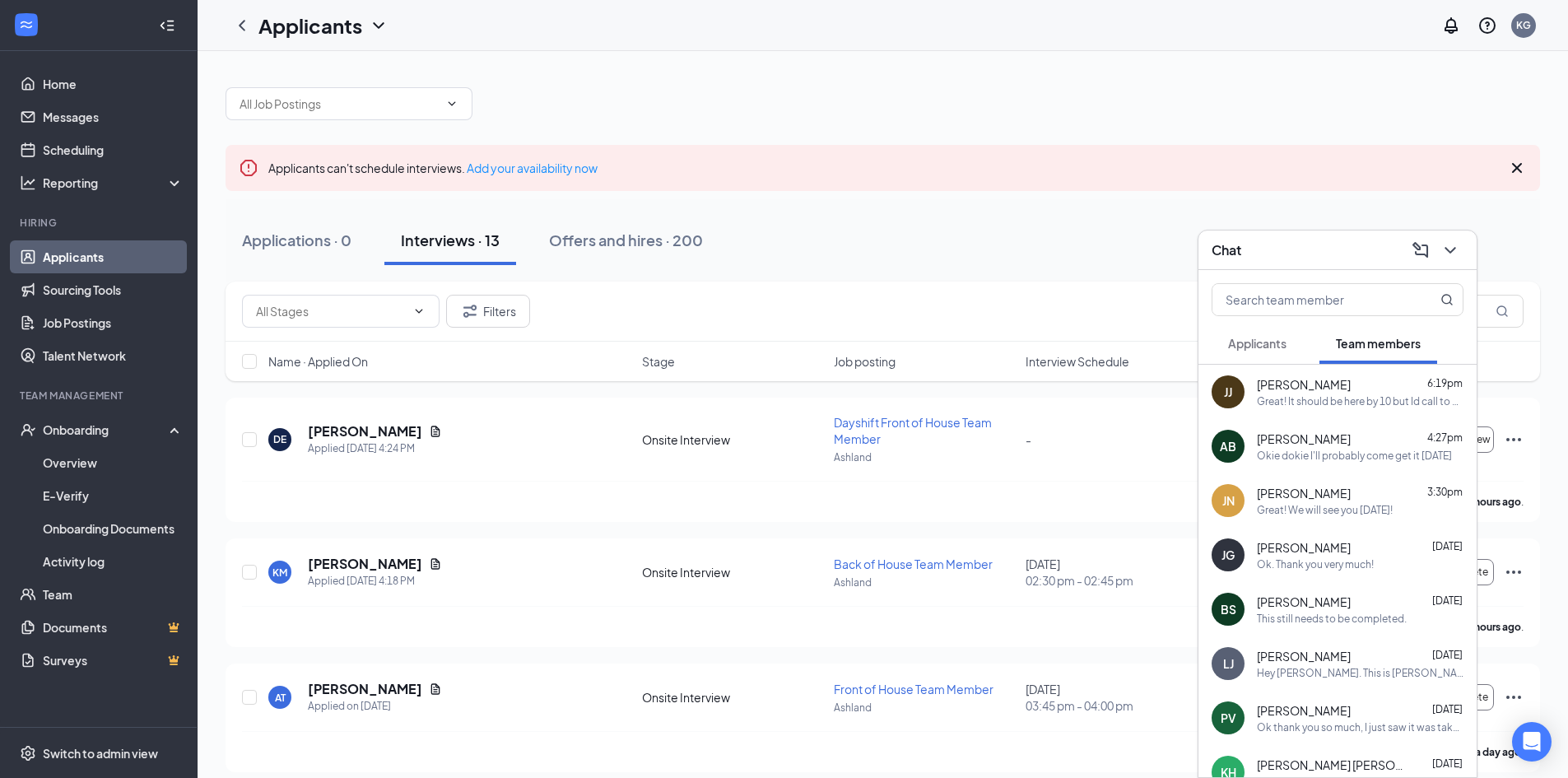
click at [1322, 490] on span "[PERSON_NAME]" at bounding box center [1303, 493] width 94 height 17
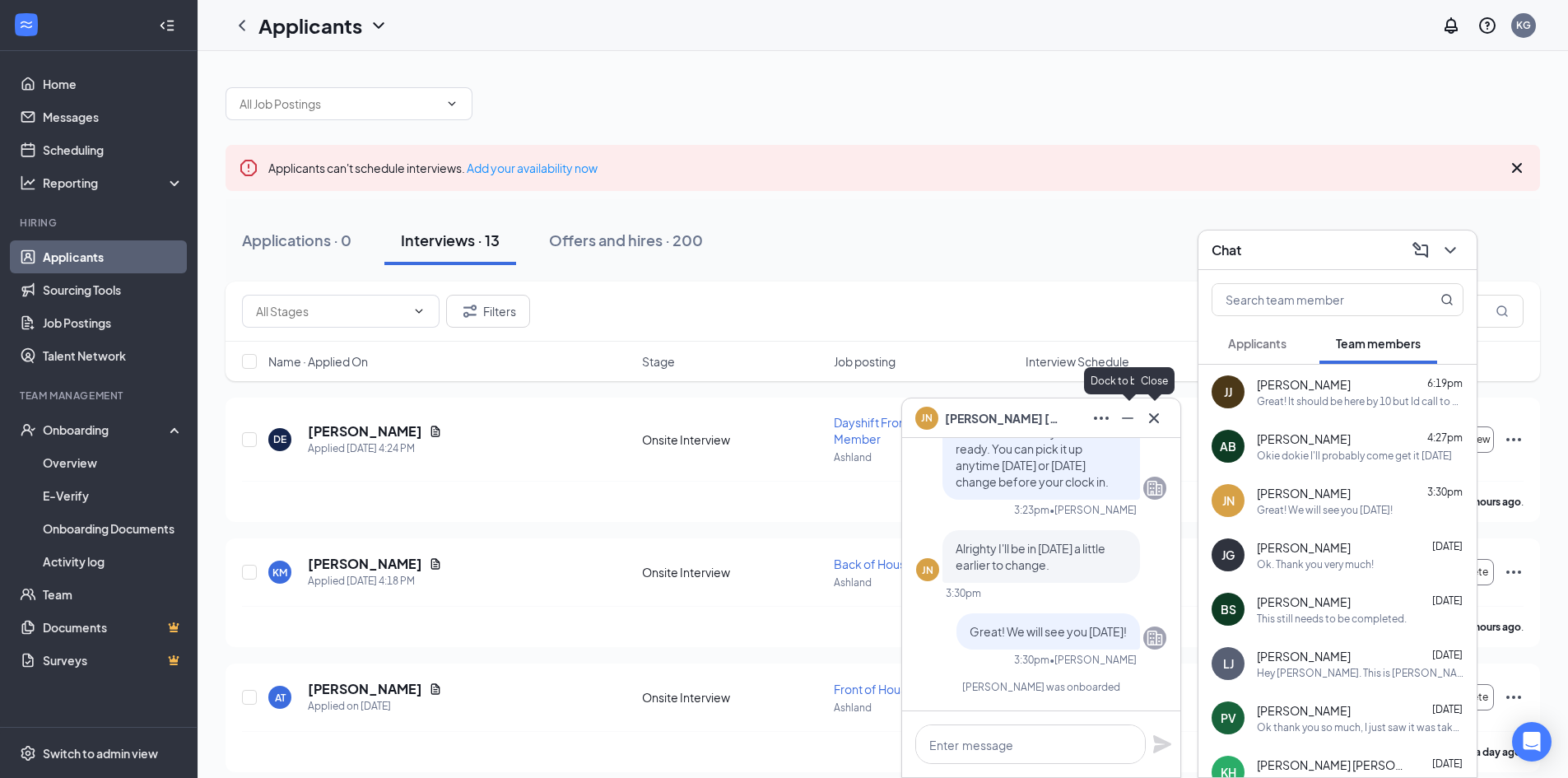
click at [1156, 425] on icon "Cross" at bounding box center [1154, 418] width 19 height 19
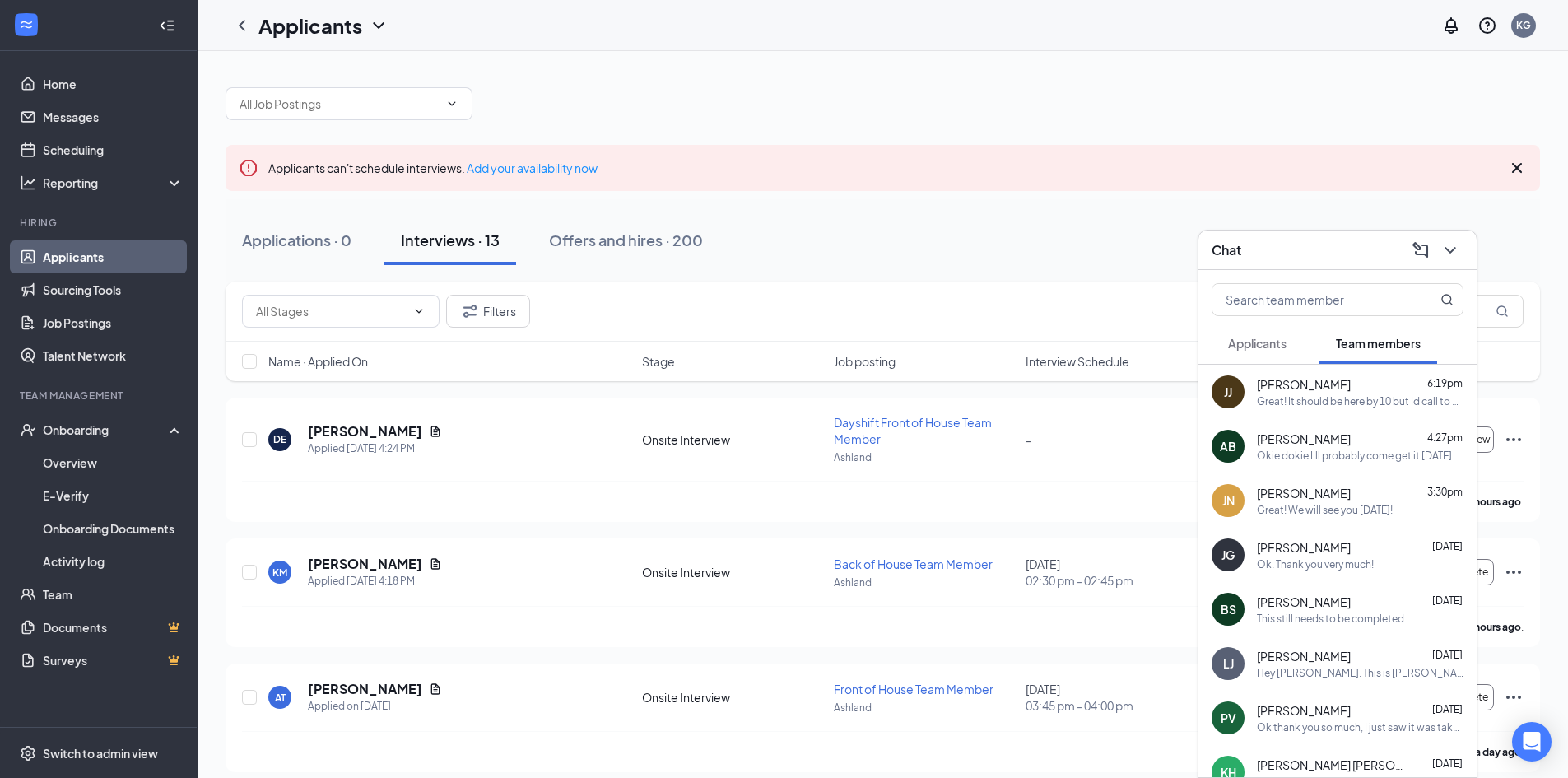
click at [1279, 565] on div "Ok. Thank you very much!" at bounding box center [1315, 564] width 117 height 14
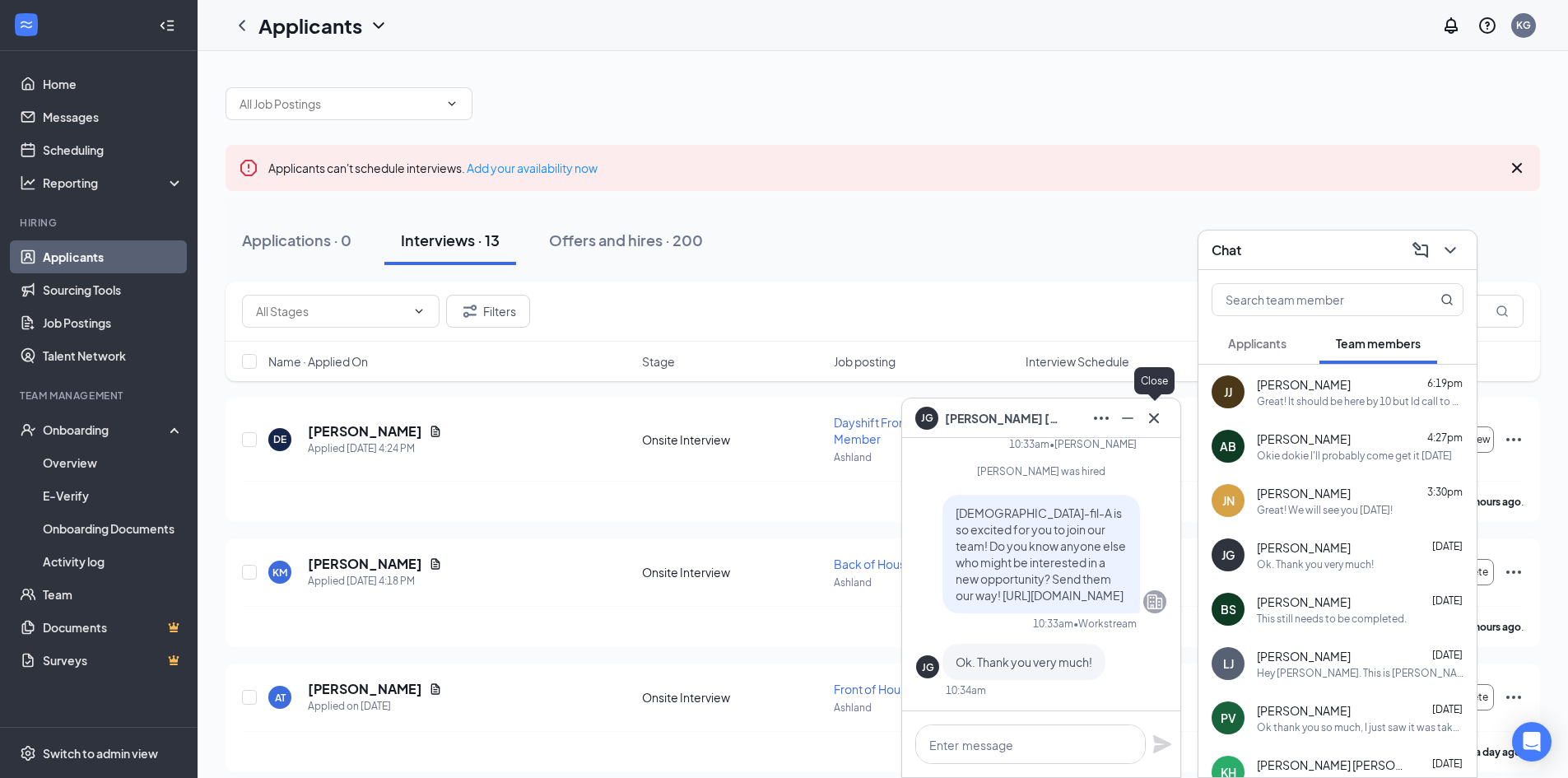
click at [1155, 424] on icon "Cross" at bounding box center [1154, 418] width 19 height 19
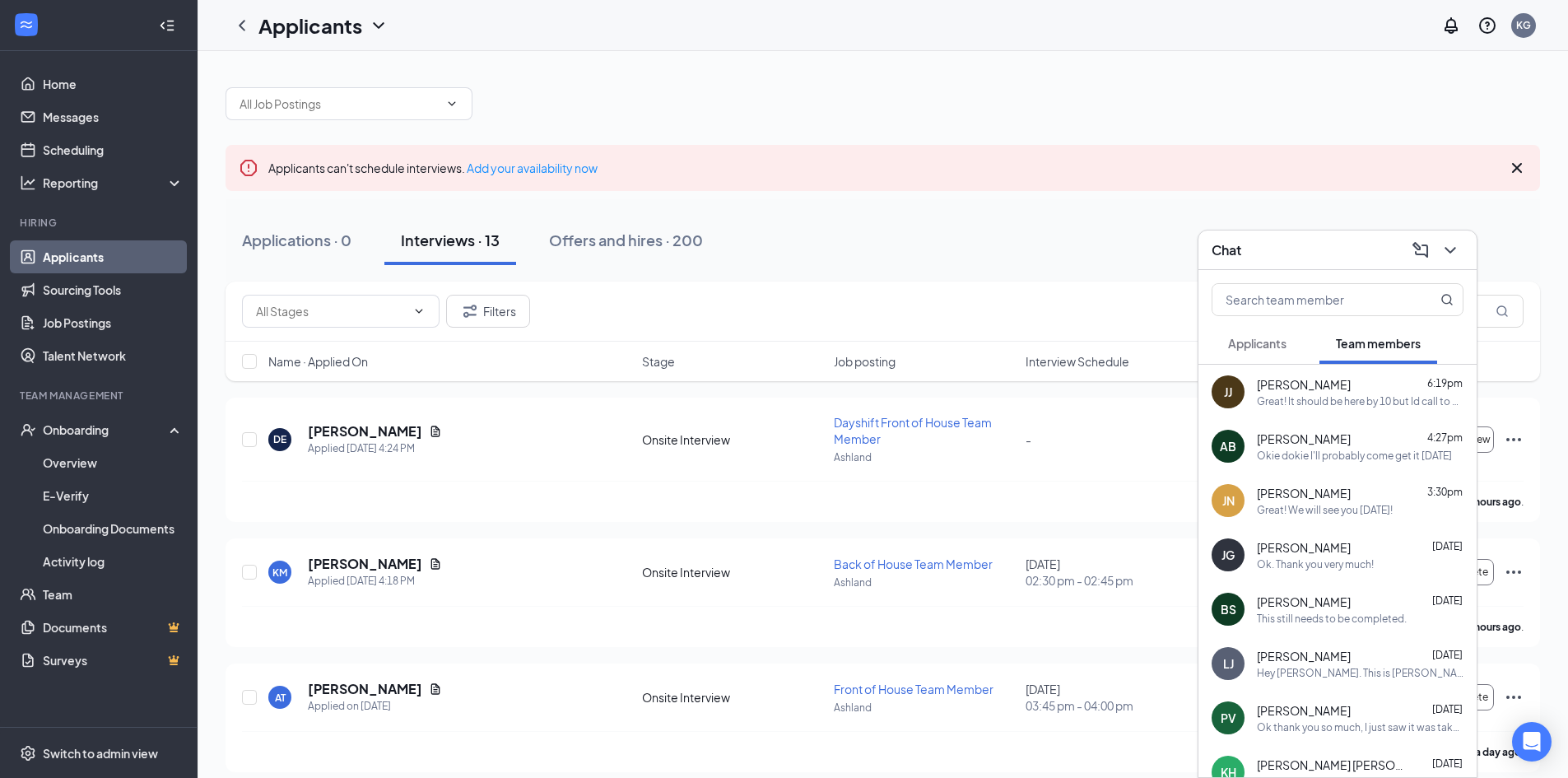
click at [1337, 568] on div "Ok. Thank you very much!" at bounding box center [1315, 564] width 117 height 14
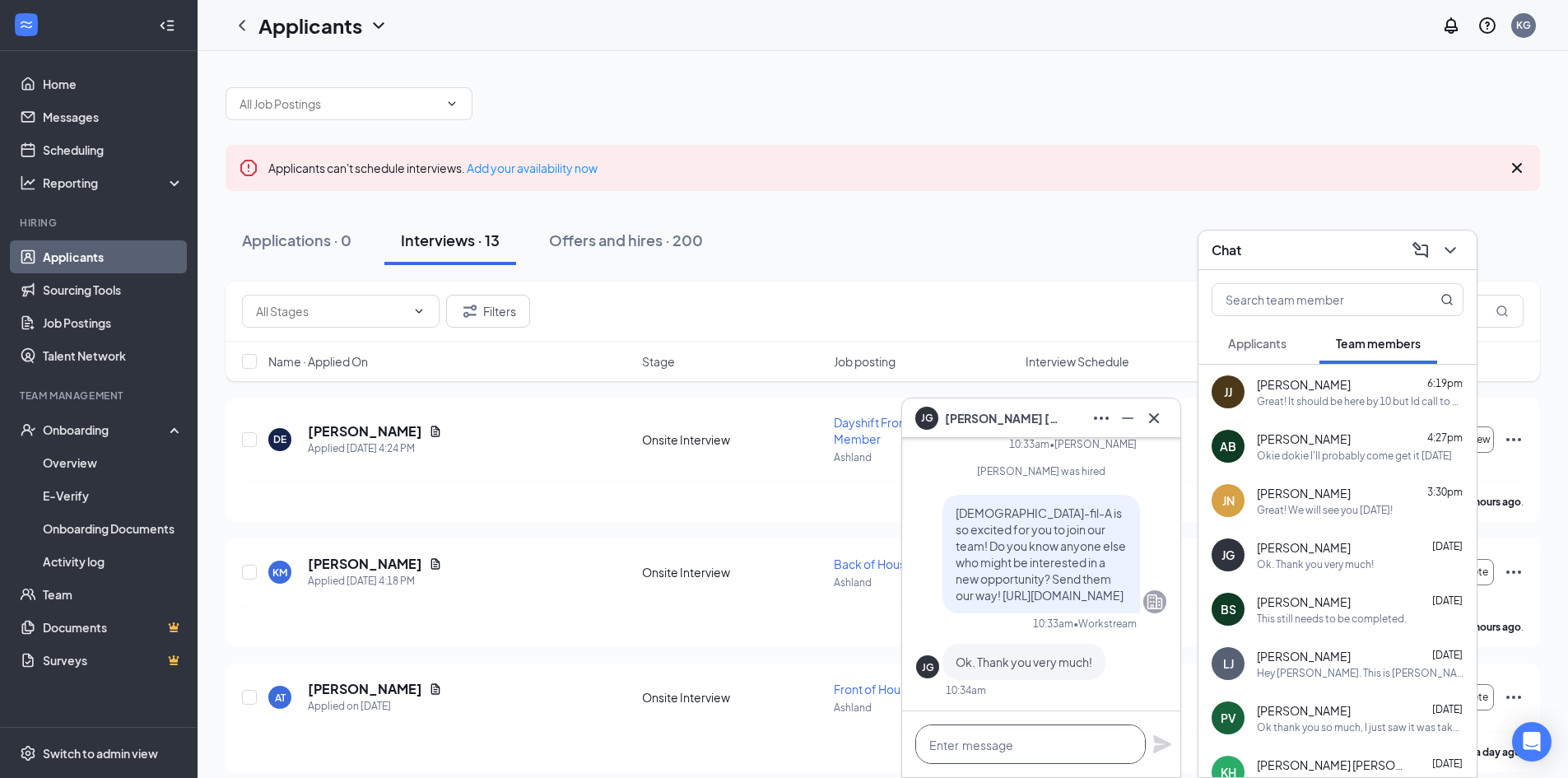
click at [1075, 743] on textarea at bounding box center [1030, 744] width 231 height 40
click at [1127, 751] on textarea "I am waiting on a uniform to come in." at bounding box center [1030, 744] width 231 height 40
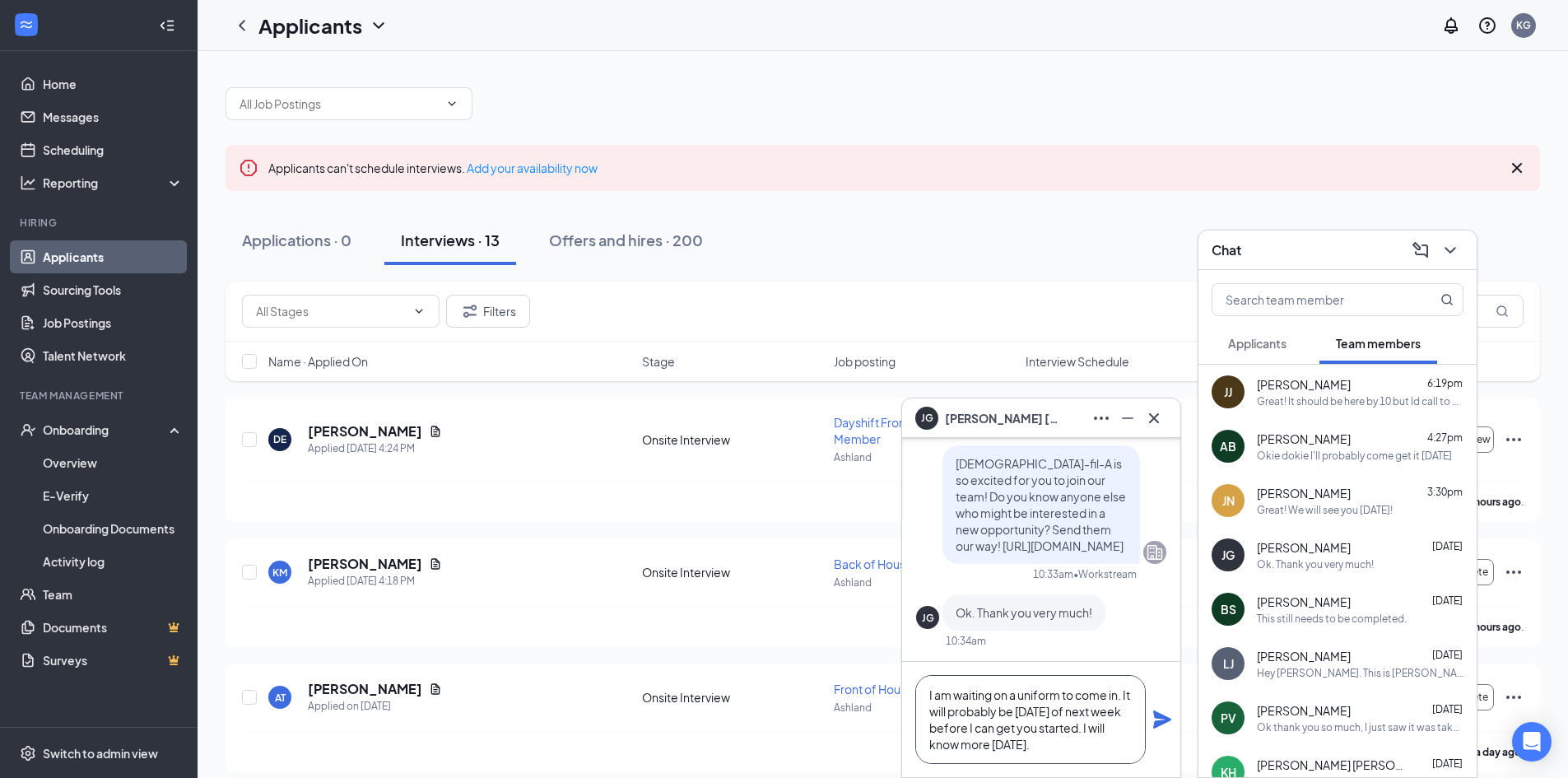
type textarea "I am waiting on a uniform to come in. It will probably be [DATE] of next week b…"
click at [1161, 704] on div "I am waiting on a uniform to come in. It will probably be [DATE] of next week b…" at bounding box center [1041, 719] width 278 height 115
drag, startPoint x: 1161, startPoint y: 706, endPoint x: 1158, endPoint y: 737, distance: 31.1
click at [1160, 715] on div "I am waiting on a uniform to come in. It will probably be [DATE] of next week b…" at bounding box center [1041, 719] width 278 height 115
click at [1158, 737] on div "I am waiting on a uniform to come in. It will probably be [DATE] of next week b…" at bounding box center [1041, 719] width 278 height 115
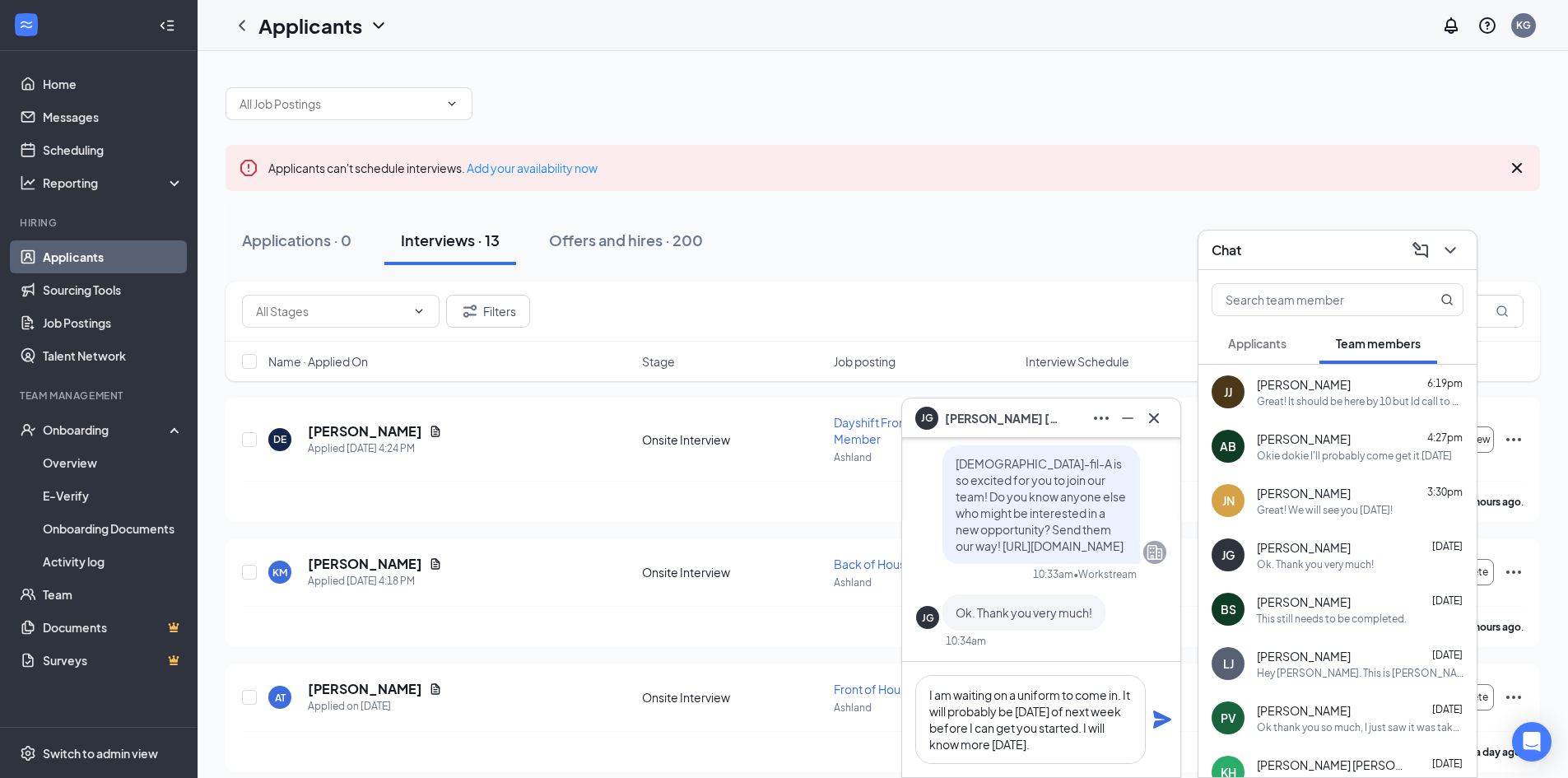
click at [1164, 723] on icon "Plane" at bounding box center [1161, 719] width 18 height 18
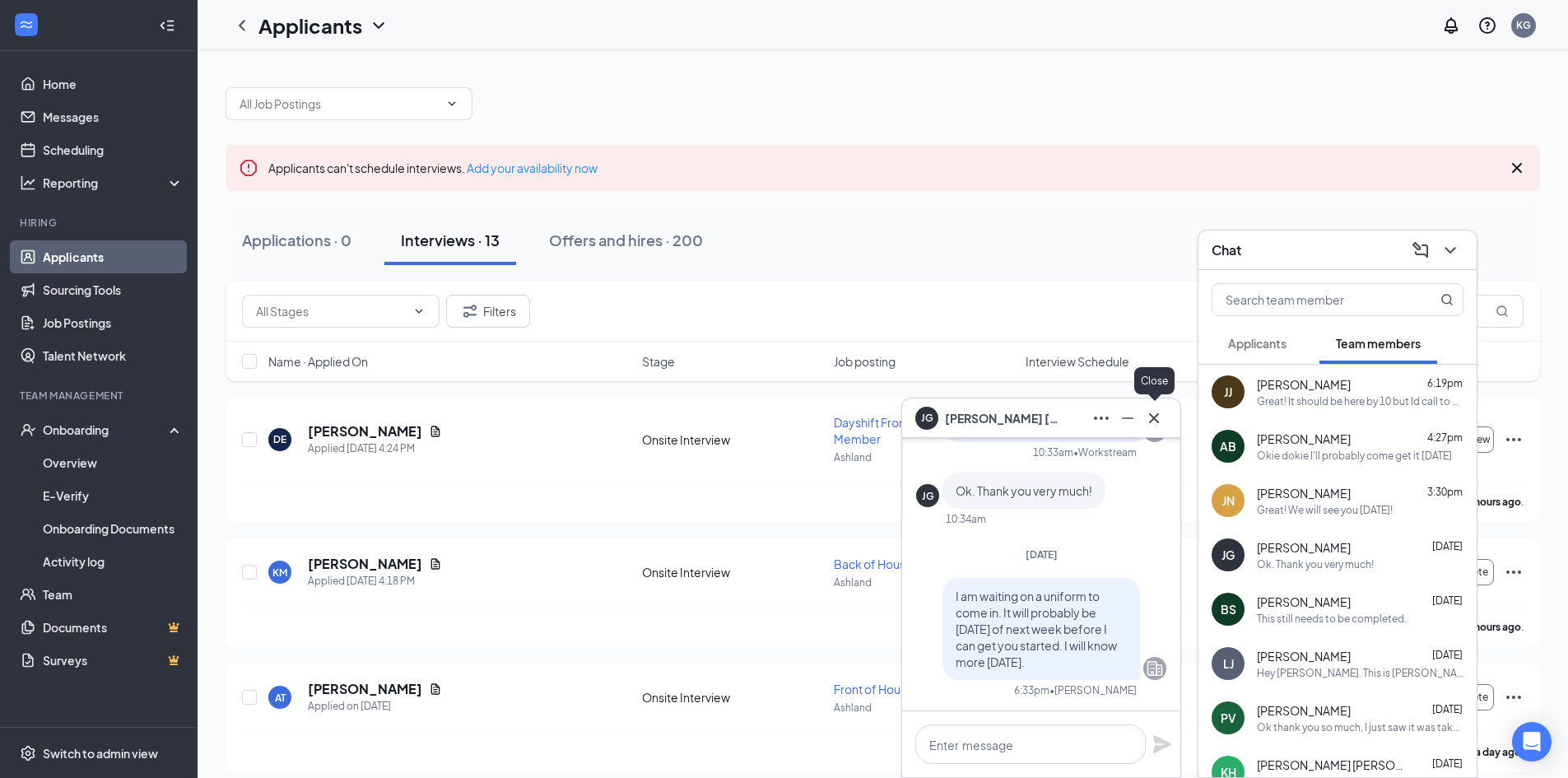
click at [1150, 416] on icon "Cross" at bounding box center [1154, 418] width 19 height 19
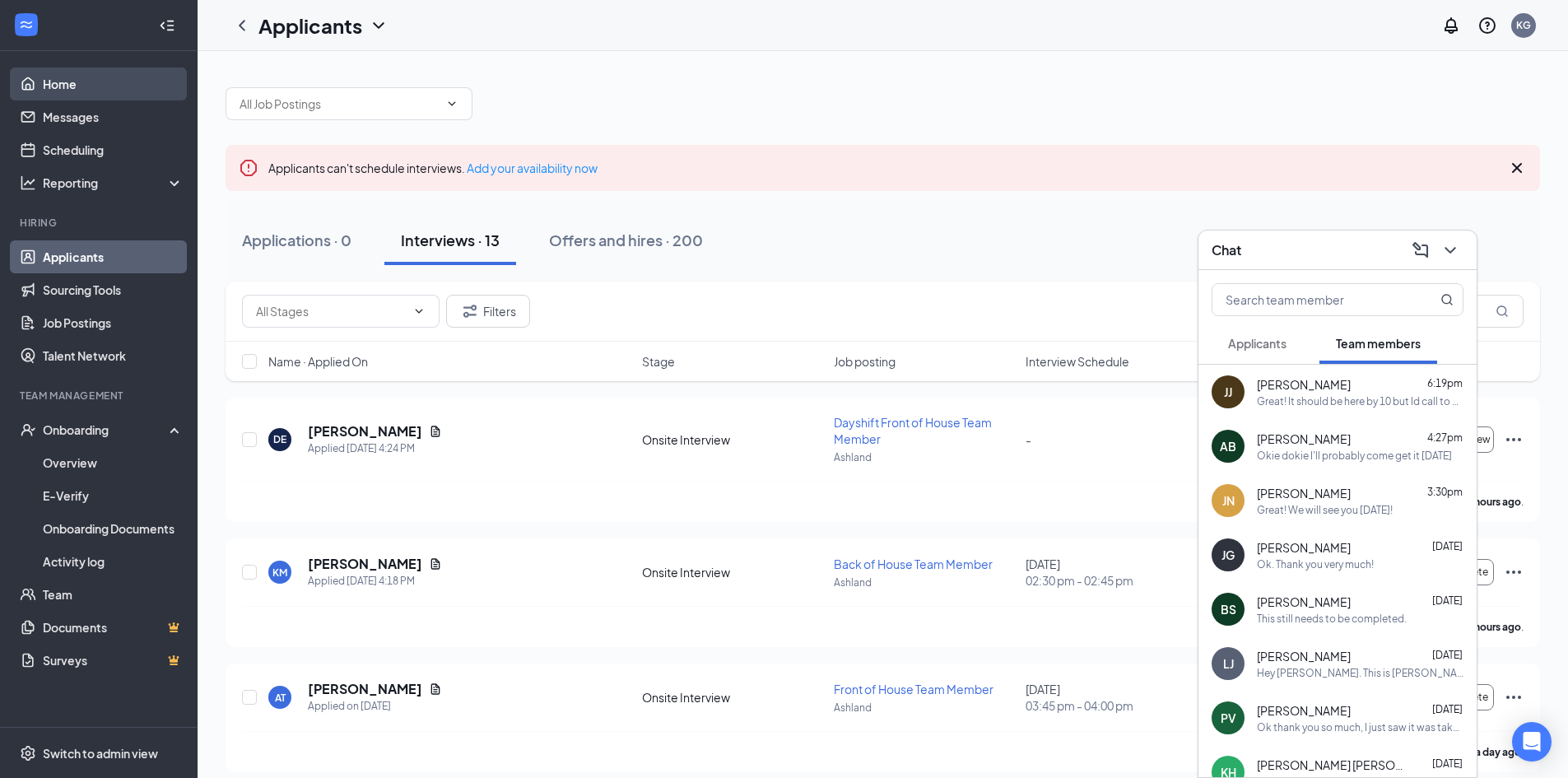
click at [87, 85] on link "Home" at bounding box center [114, 84] width 141 height 33
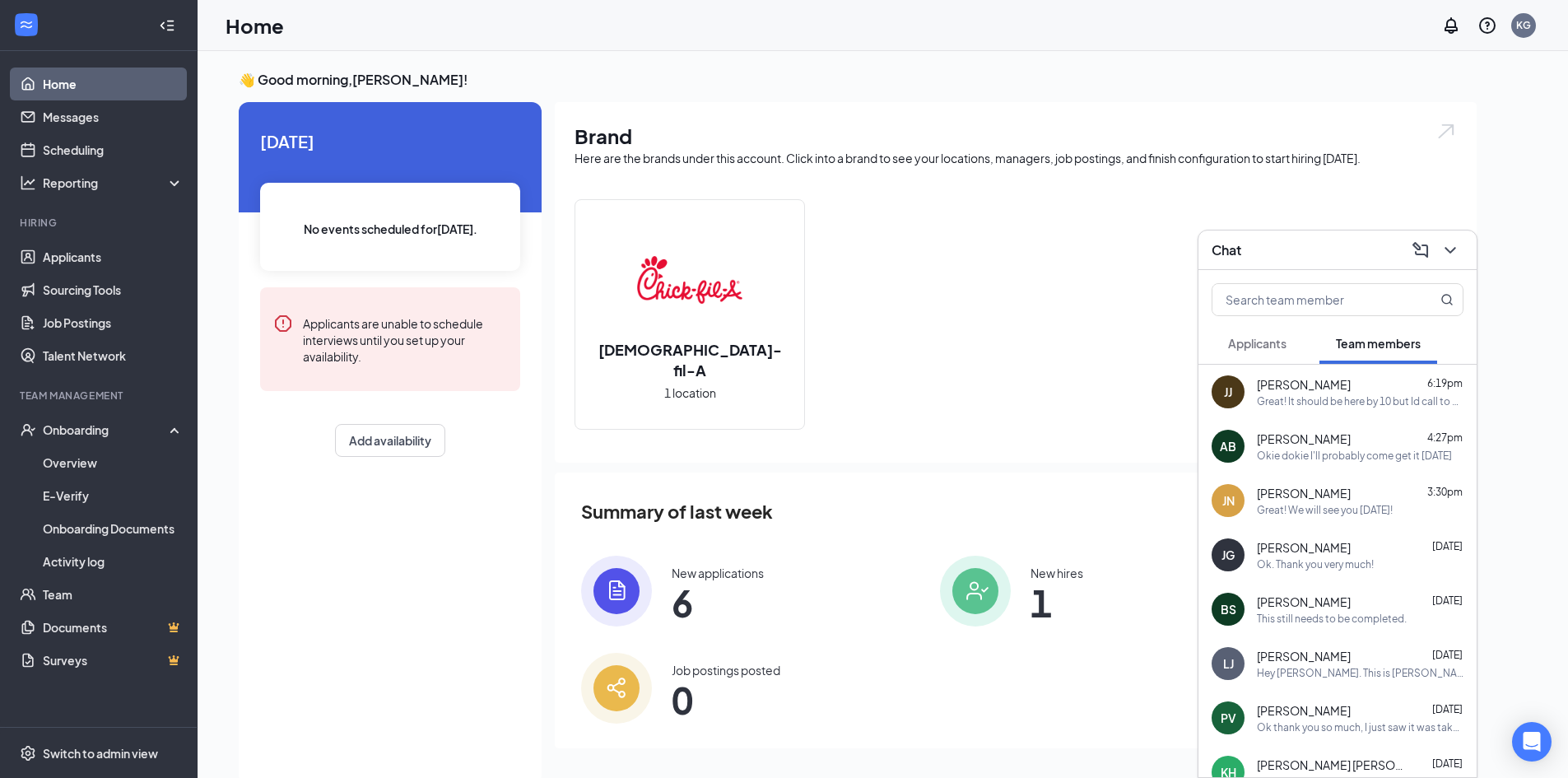
click at [750, 605] on span "6" at bounding box center [717, 603] width 92 height 30
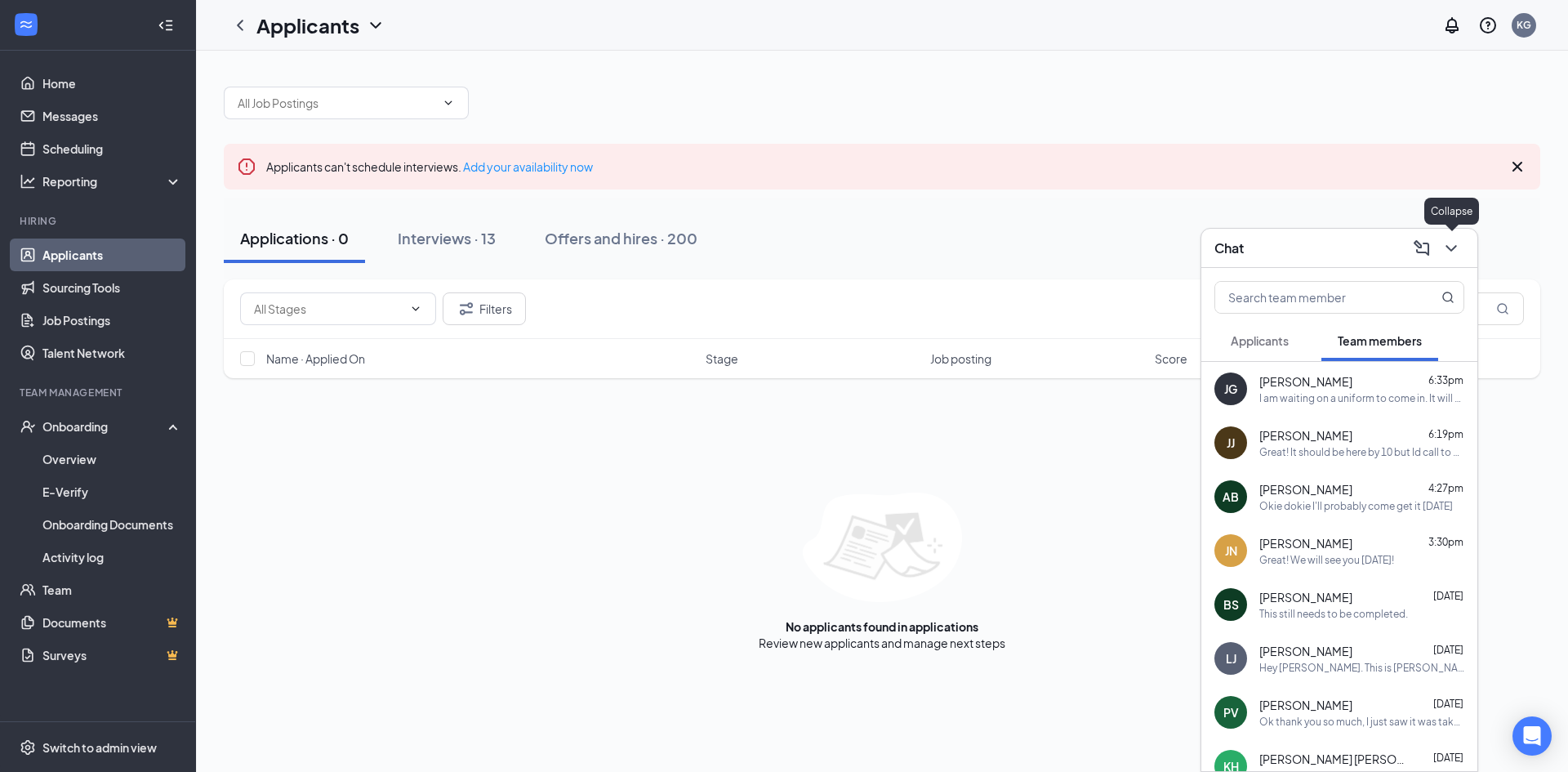
click at [1448, 255] on icon "ChevronDown" at bounding box center [1451, 248] width 19 height 19
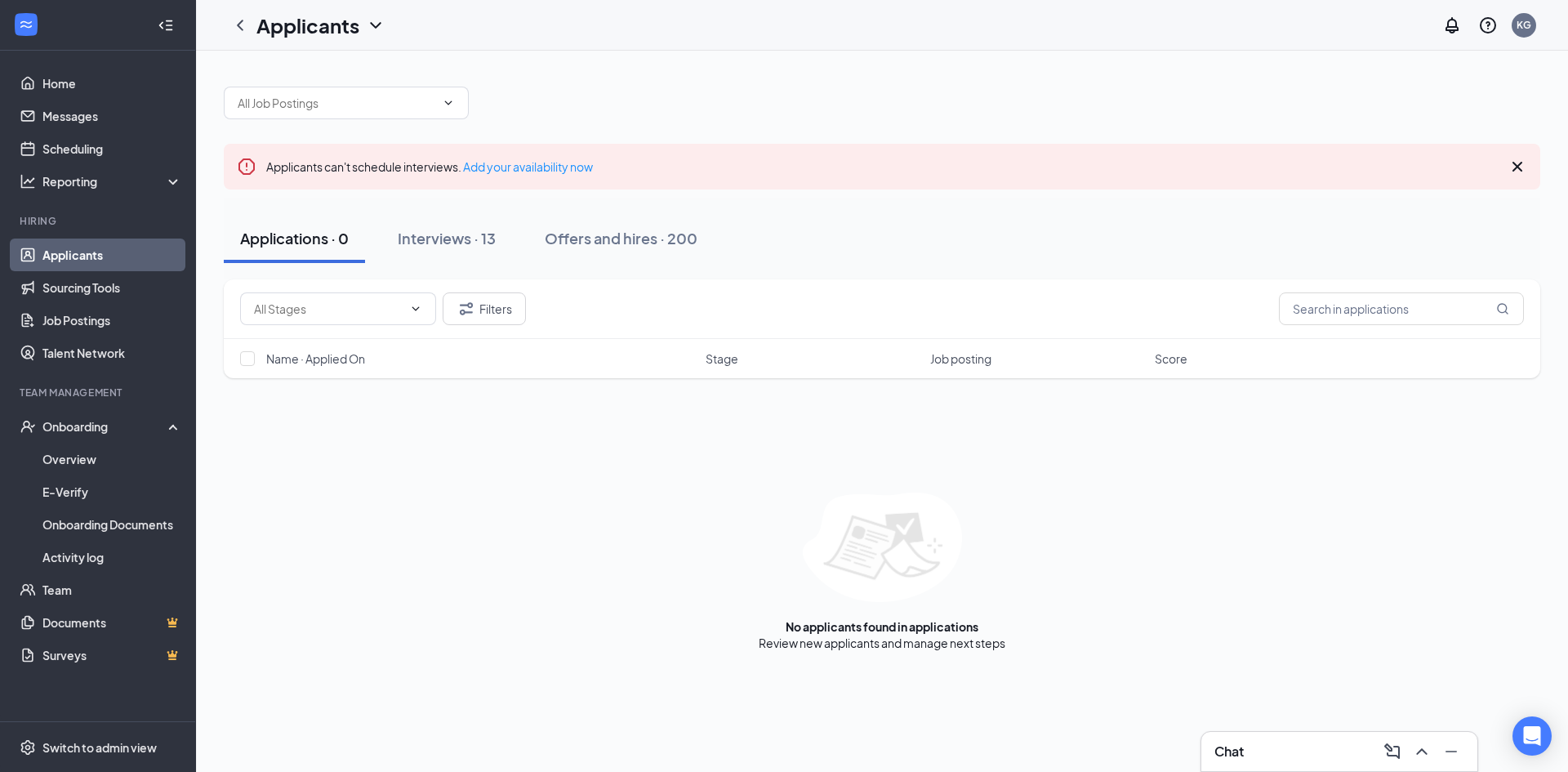
click at [1516, 170] on icon "Cross" at bounding box center [1517, 167] width 19 height 19
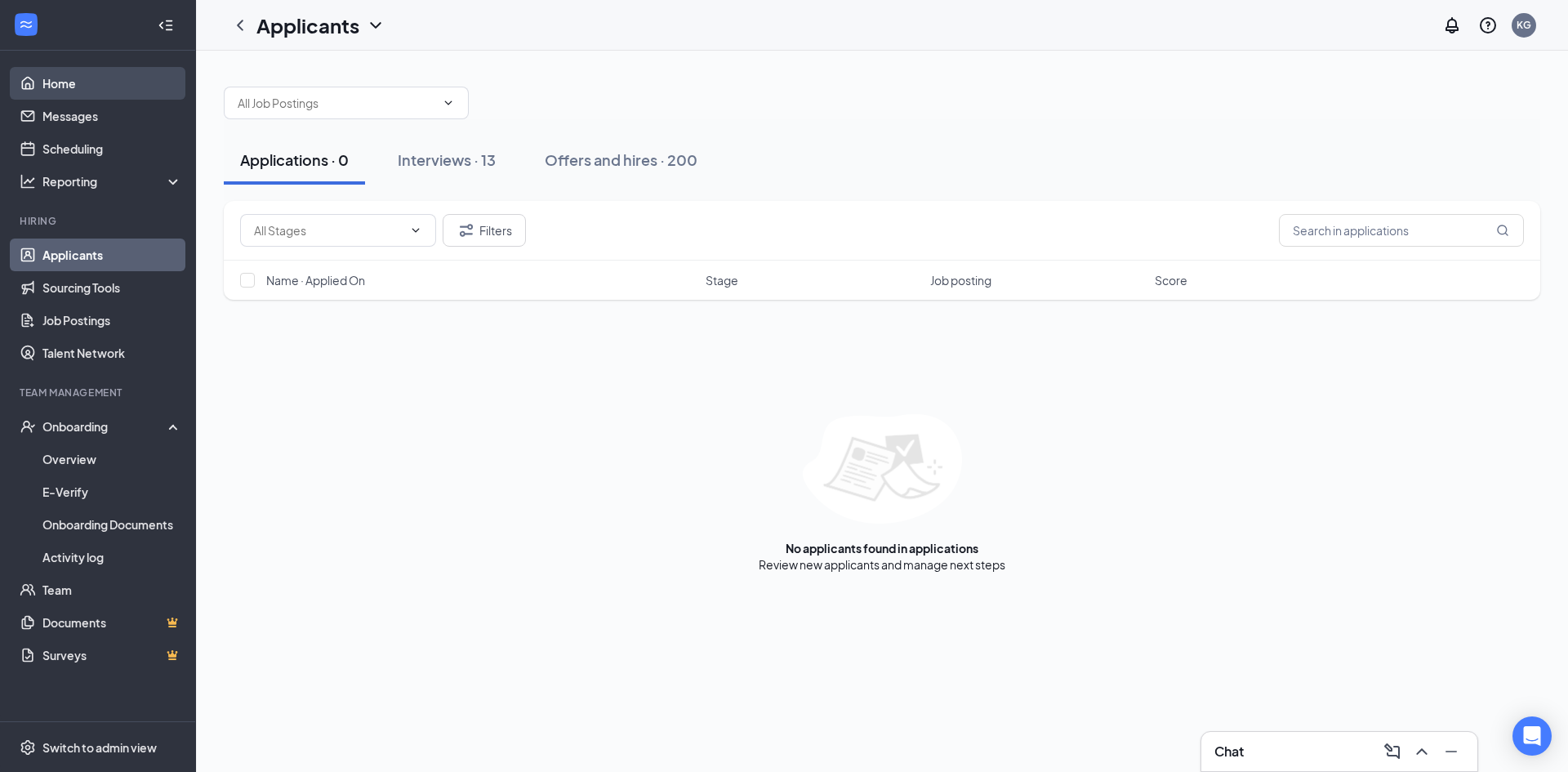
click at [64, 76] on link "Home" at bounding box center [113, 83] width 140 height 32
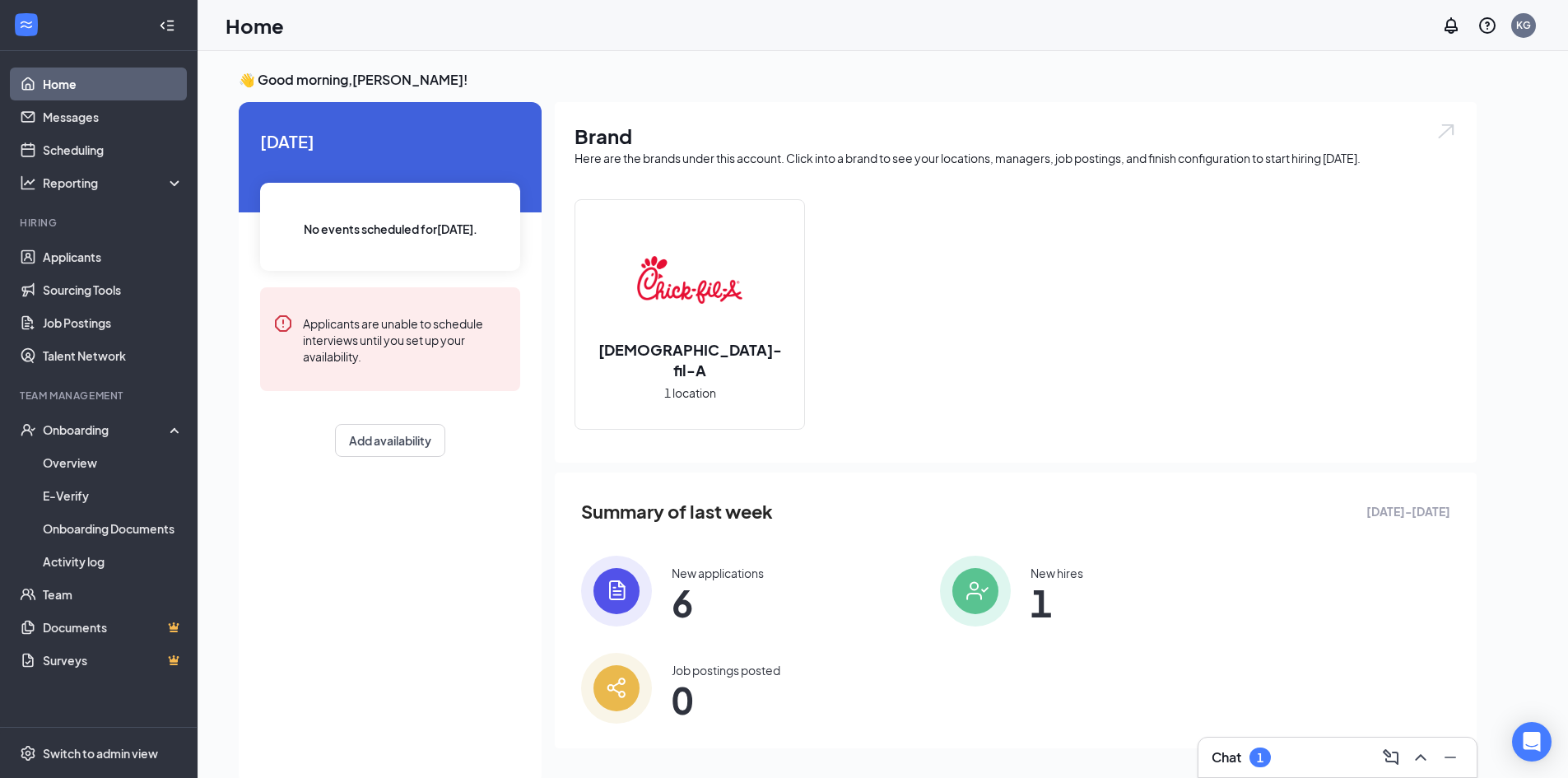
click at [1249, 763] on div "Chat 1" at bounding box center [1241, 757] width 59 height 19
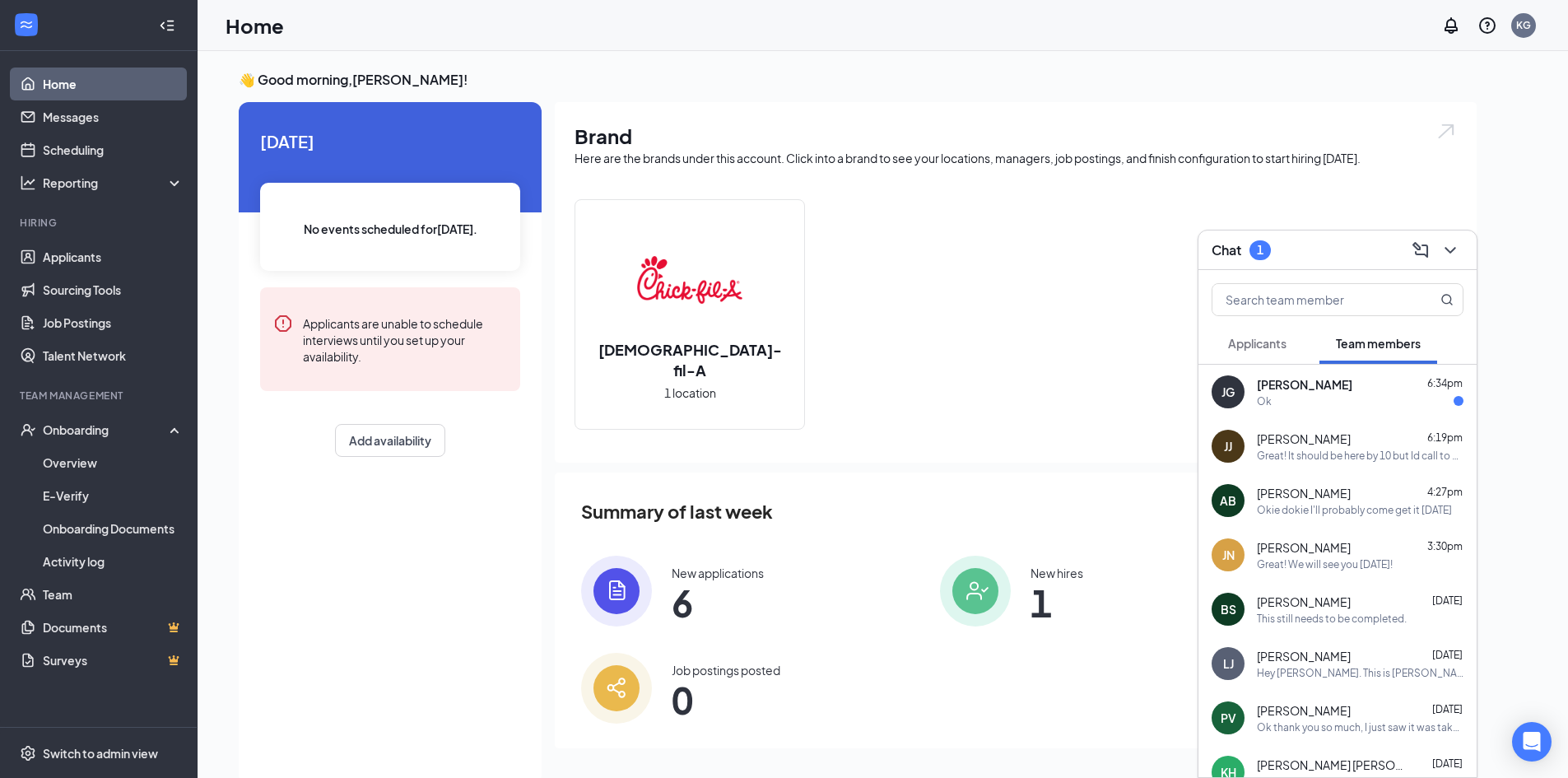
click at [1365, 420] on div "[PERSON_NAME] [PERSON_NAME] 6:19pm Great! It should be here by 10 but Id call t…" at bounding box center [1337, 446] width 278 height 55
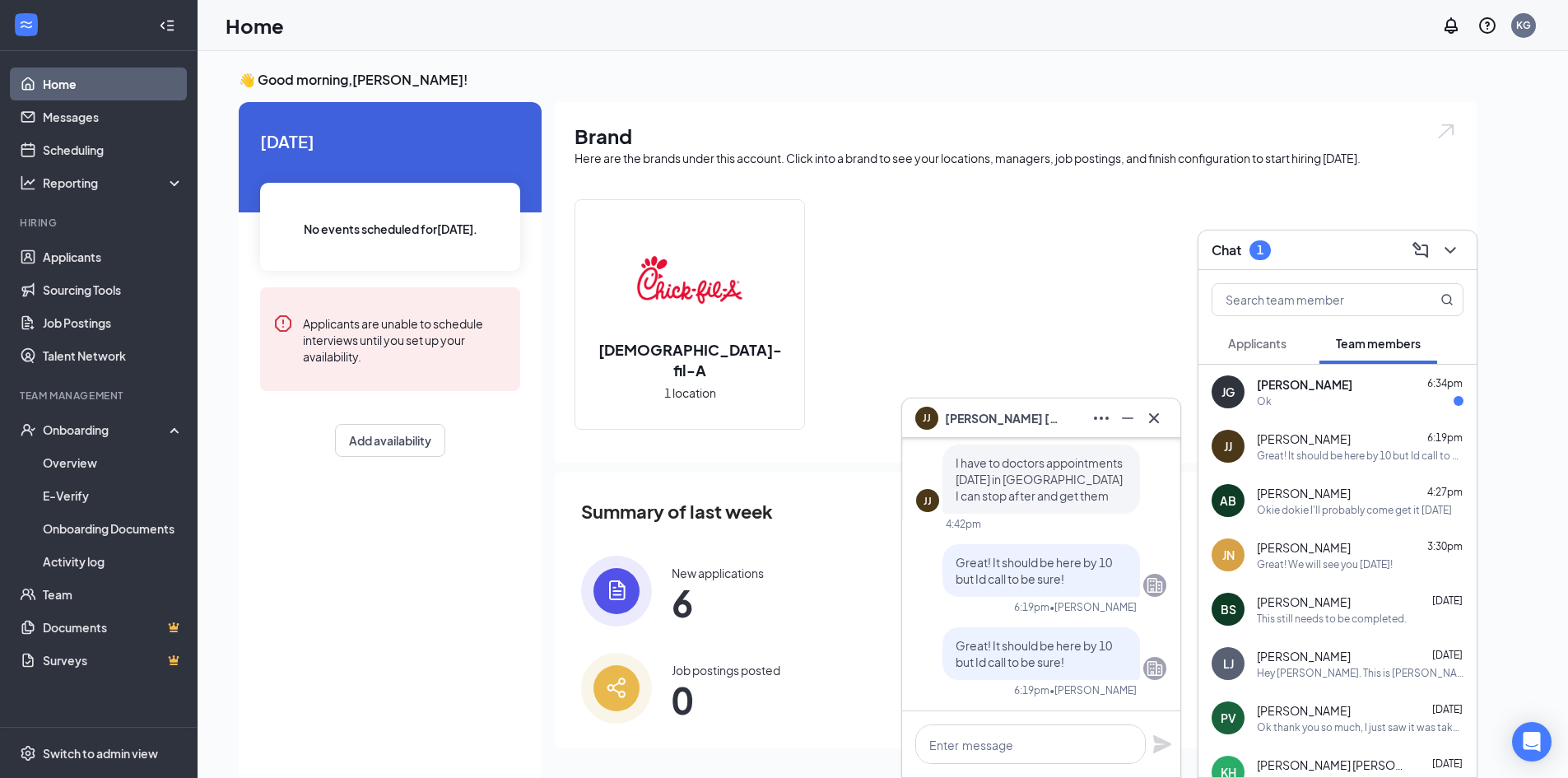
click at [1355, 401] on div "Ok" at bounding box center [1359, 401] width 207 height 14
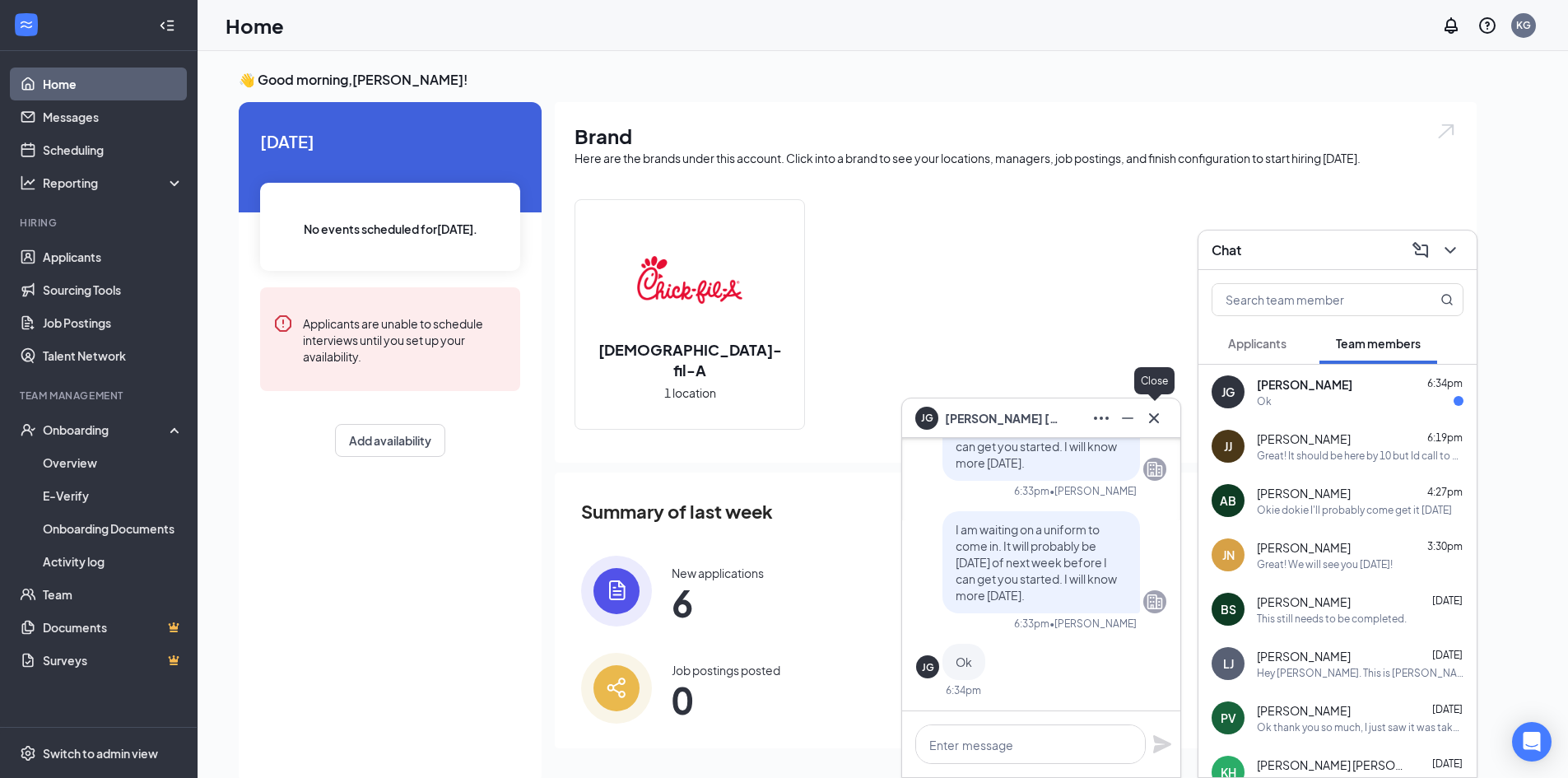
click at [1166, 415] on button at bounding box center [1154, 418] width 26 height 26
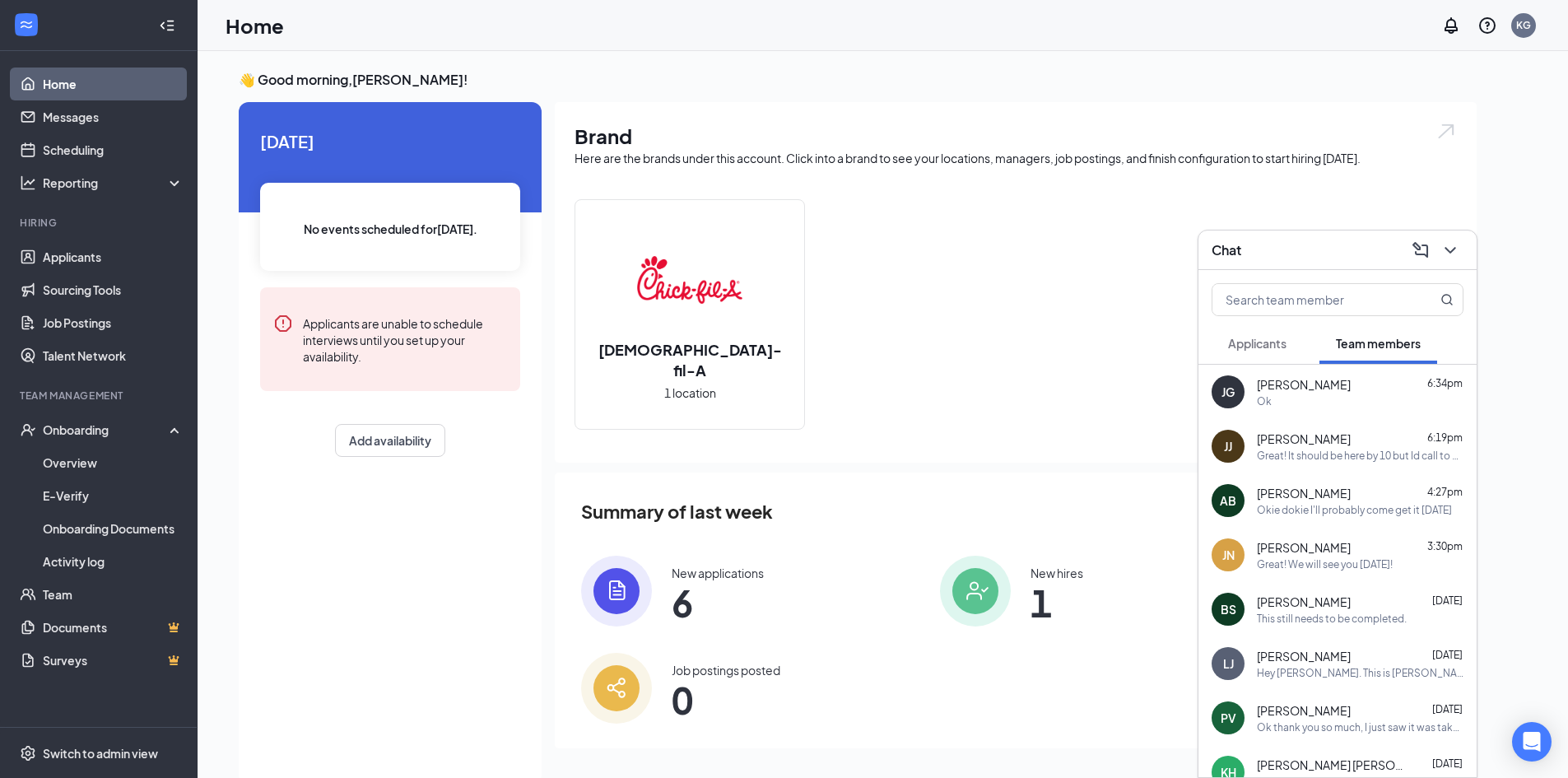
click at [1286, 562] on div "Great! We will see you [DATE]!" at bounding box center [1324, 564] width 136 height 14
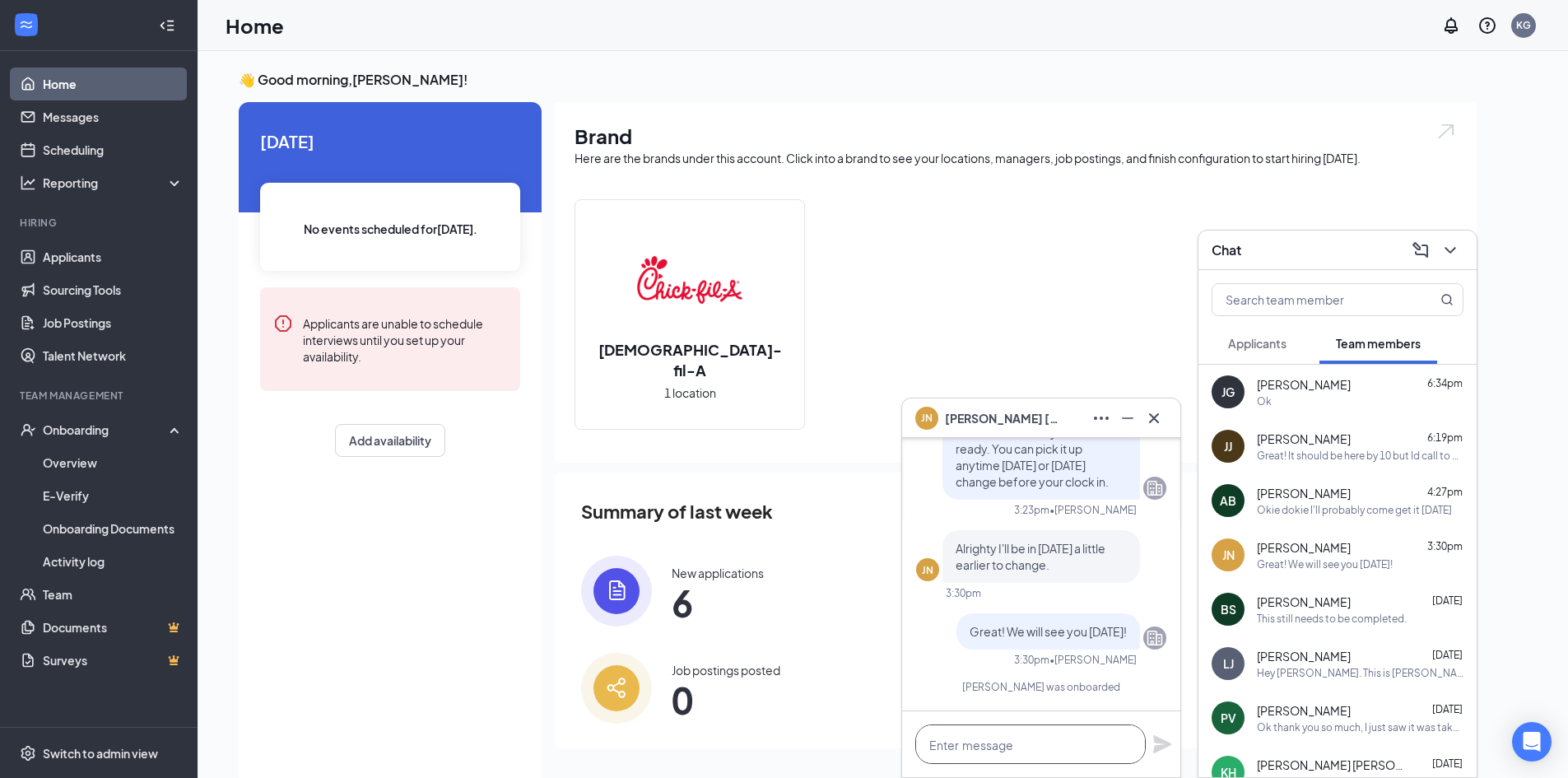
click at [1027, 745] on textarea at bounding box center [1030, 744] width 231 height 40
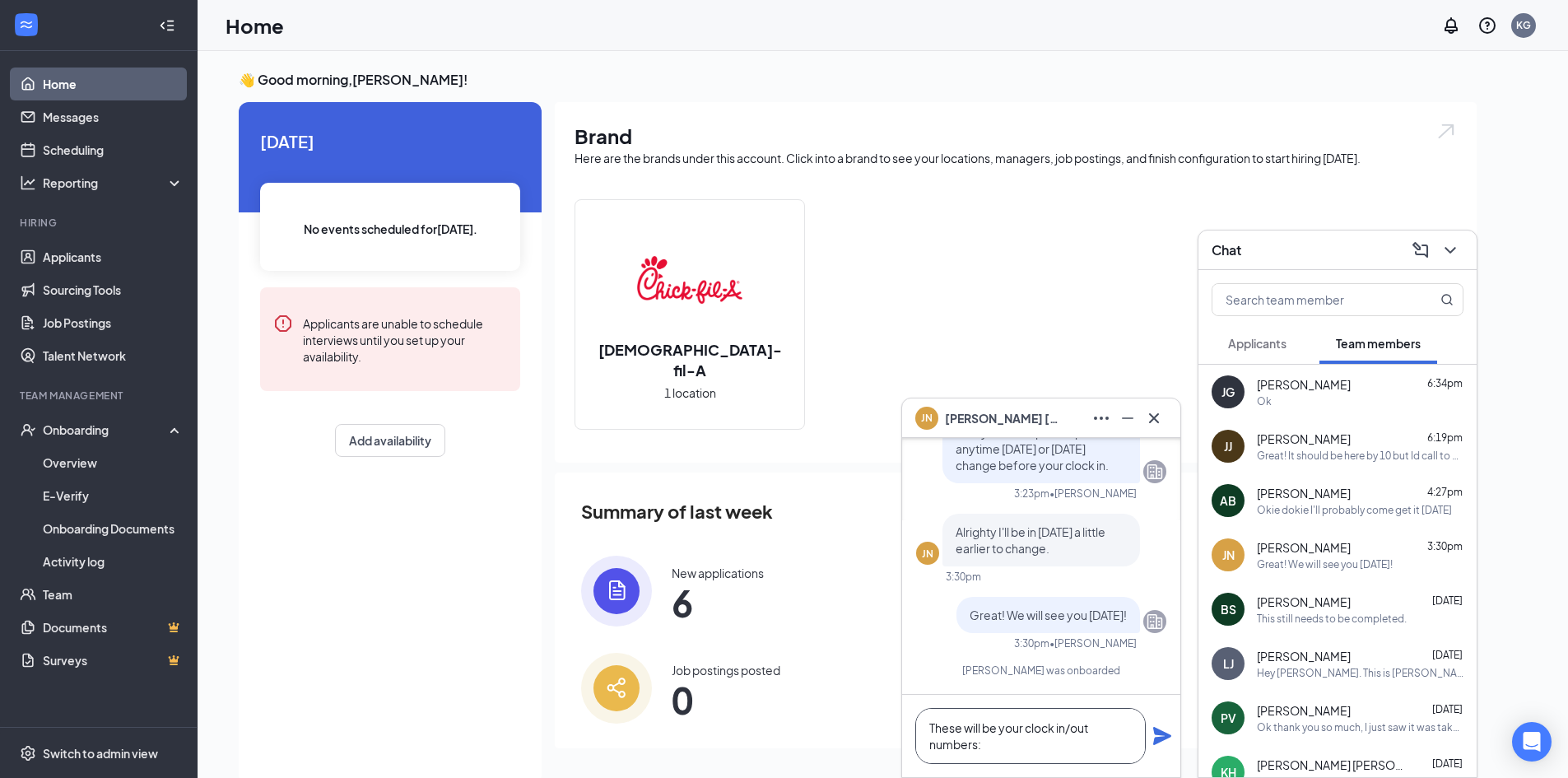
paste textarea "600827"
click at [983, 741] on textarea "These will be your clock in/out numbers:600827" at bounding box center [1030, 736] width 231 height 56
type textarea "These will be your clock in/out numbers: 600827"
click at [1157, 728] on icon "Plane" at bounding box center [1162, 736] width 19 height 19
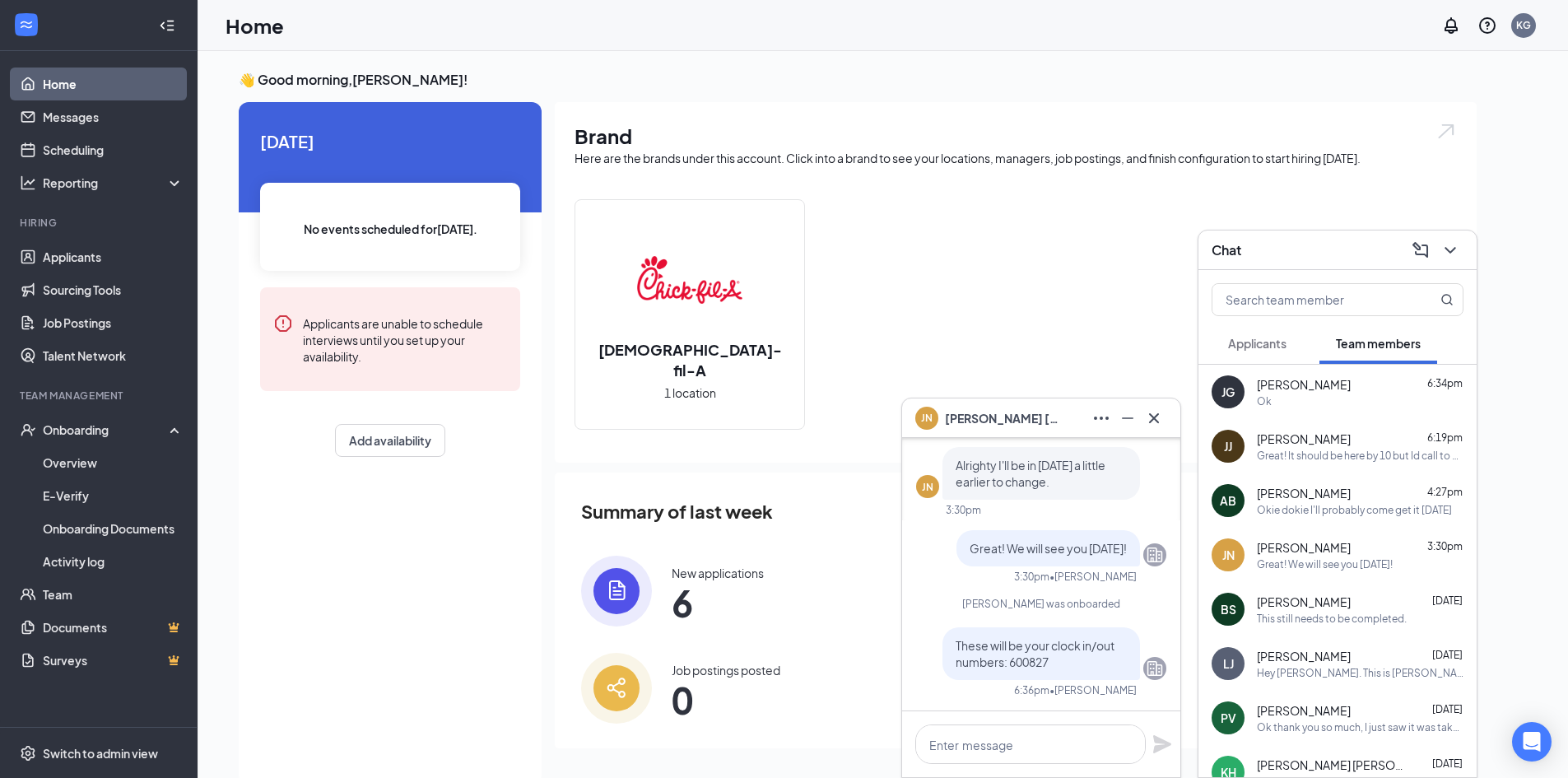
click at [1161, 426] on icon "Cross" at bounding box center [1154, 418] width 19 height 19
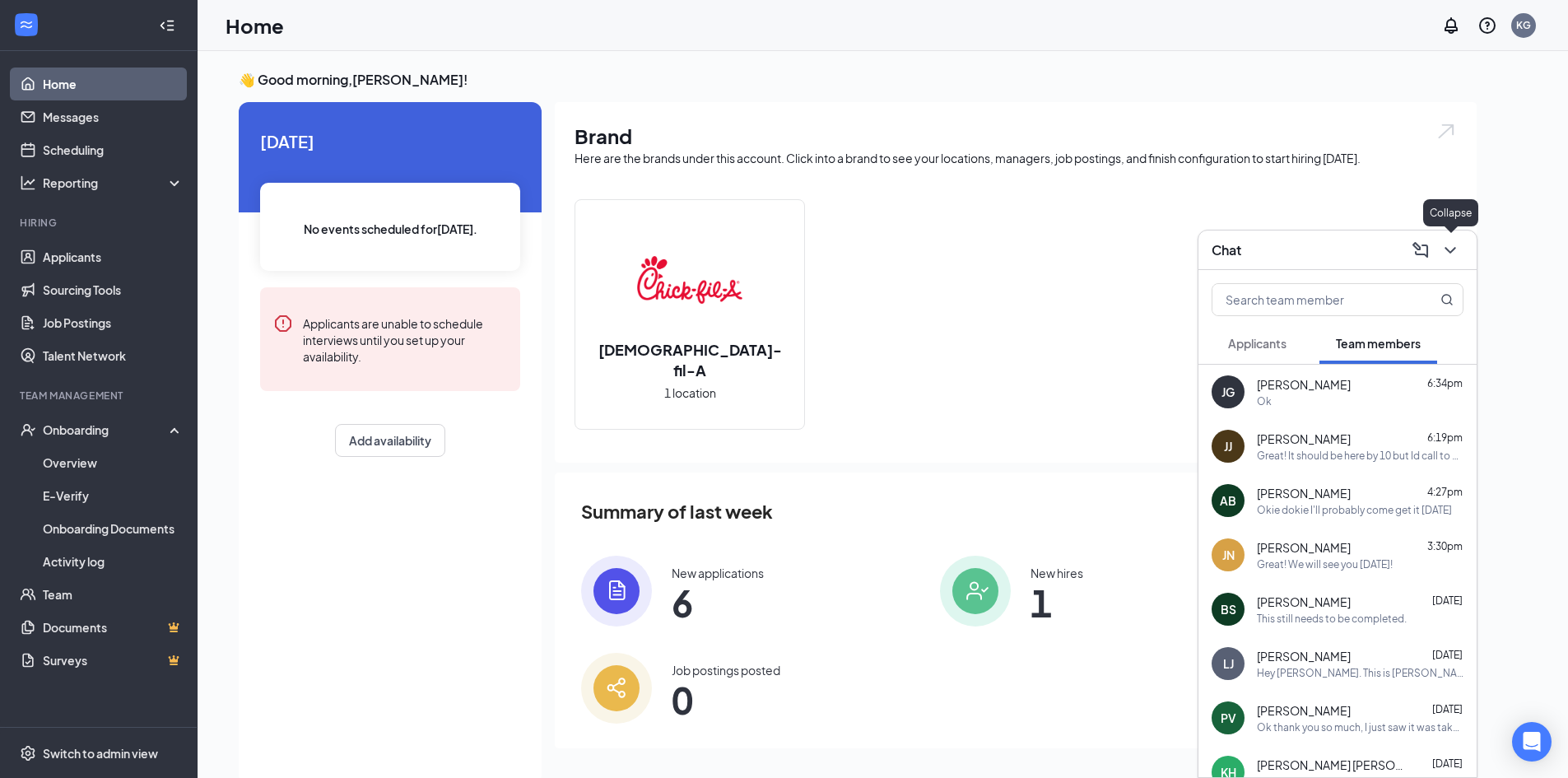
click at [1451, 251] on icon "ChevronDown" at bounding box center [1450, 250] width 11 height 6
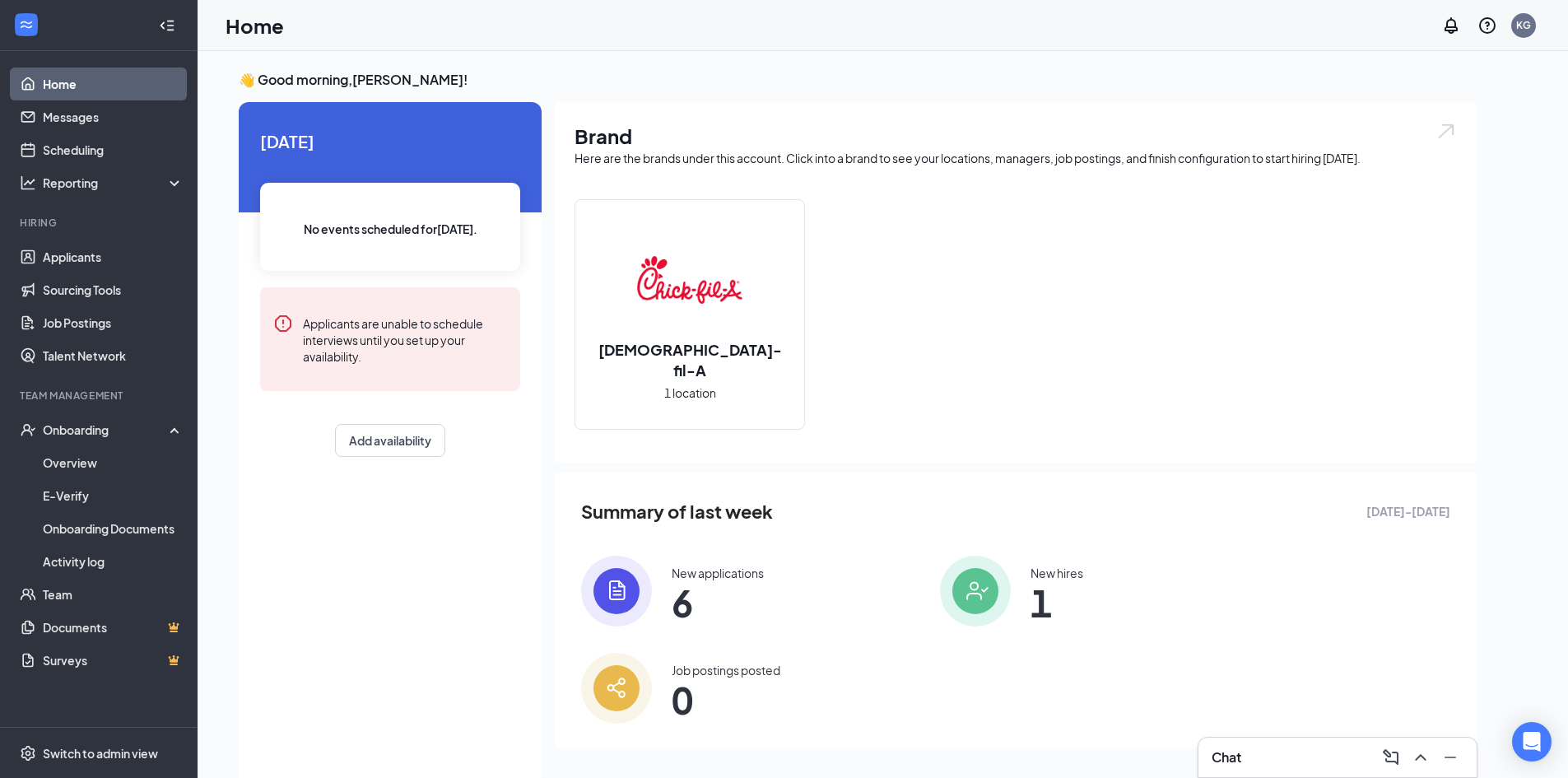
click at [631, 563] on img at bounding box center [616, 591] width 70 height 70
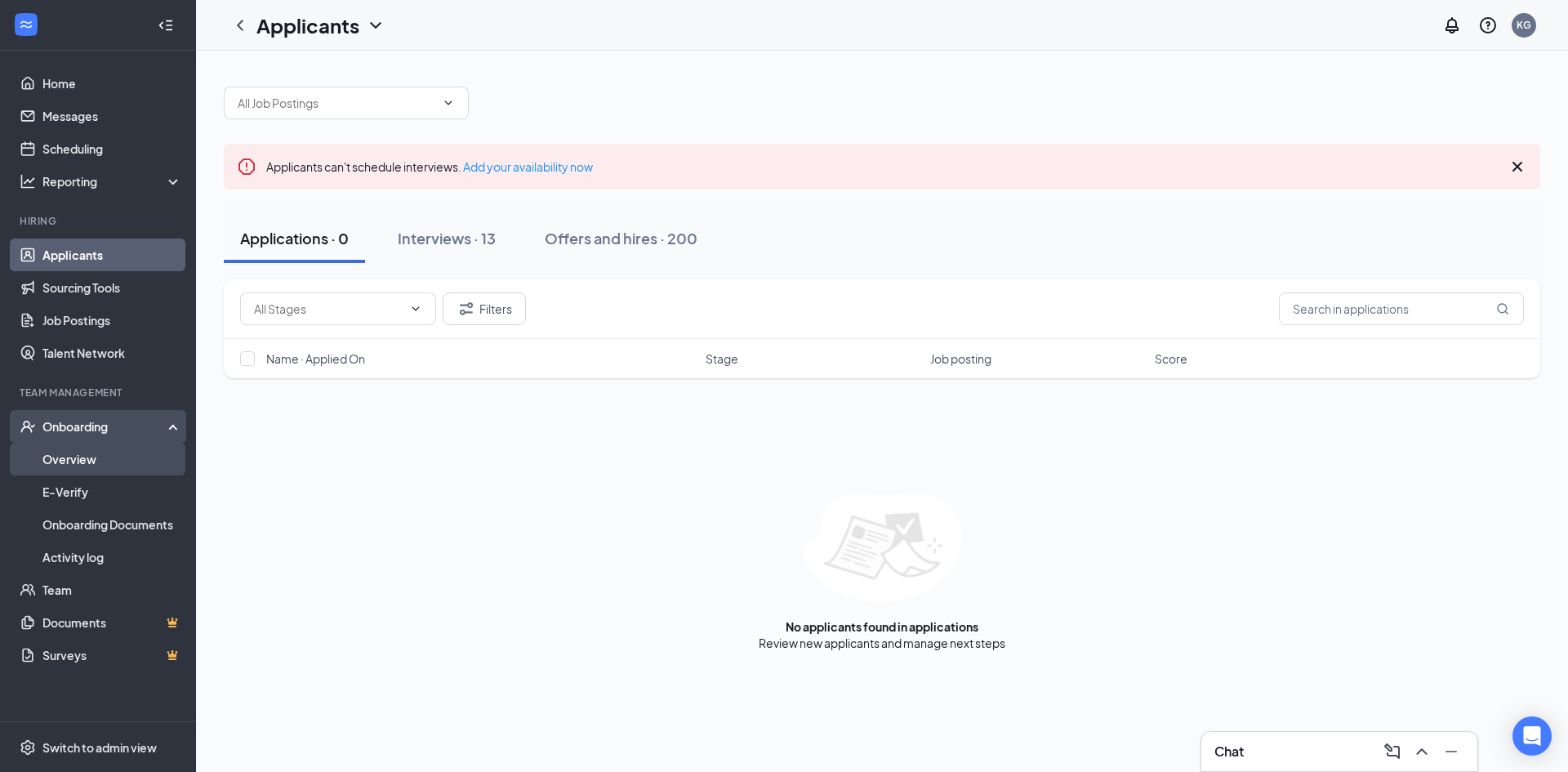
click at [111, 468] on link "Overview" at bounding box center [113, 458] width 140 height 32
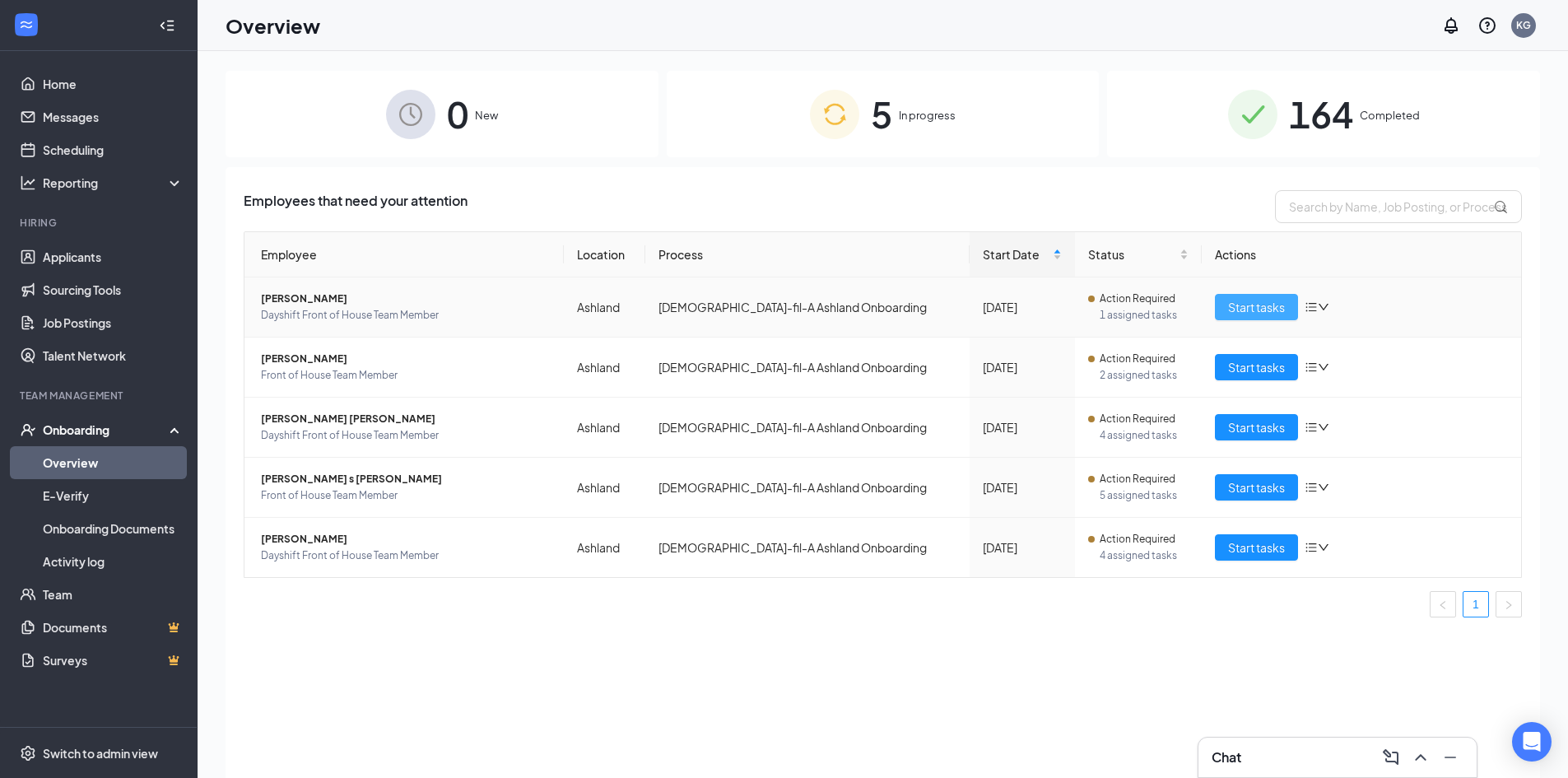
click at [1272, 298] on span "Start tasks" at bounding box center [1257, 307] width 57 height 18
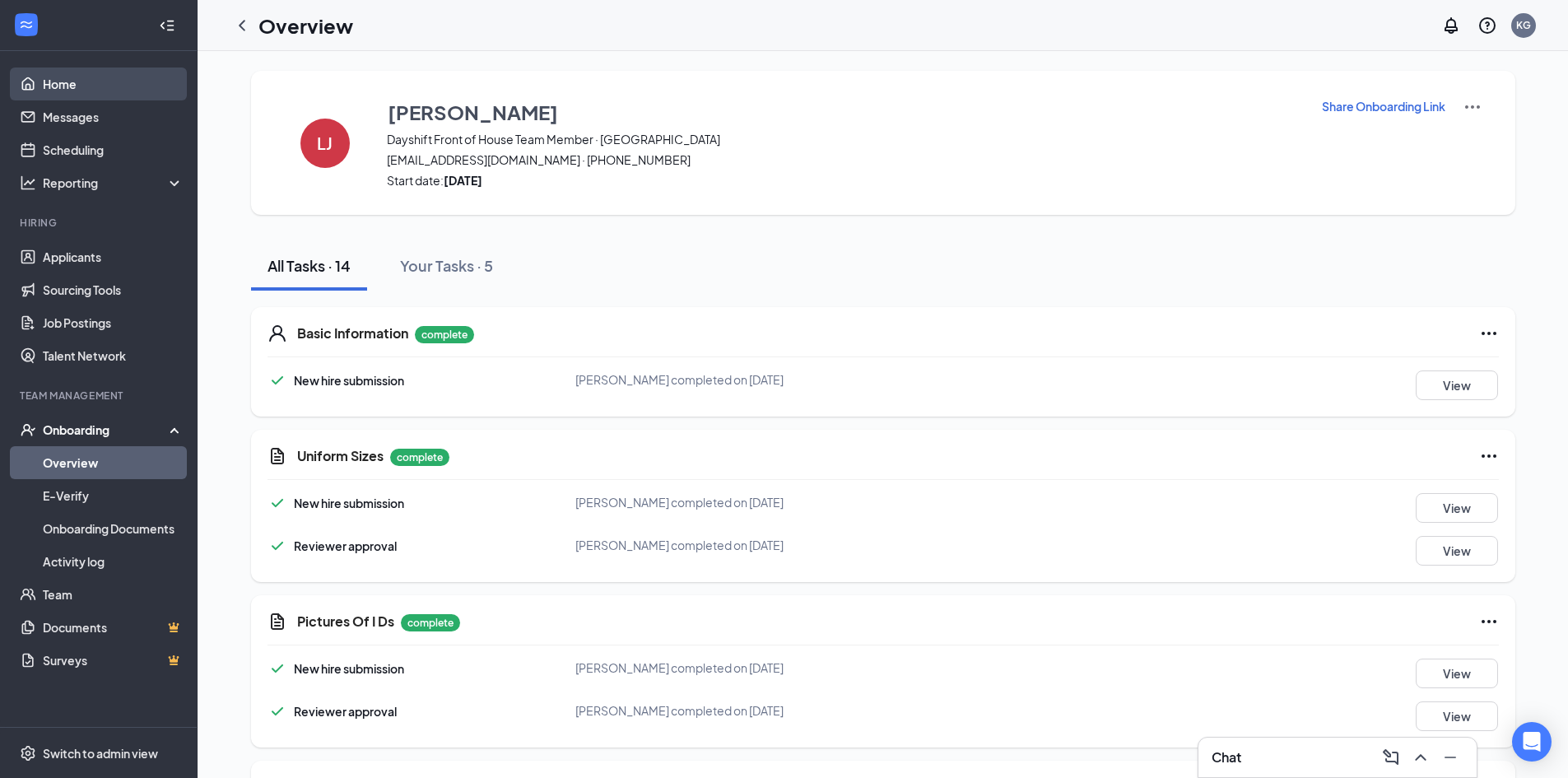
click at [124, 83] on link "Home" at bounding box center [114, 84] width 141 height 33
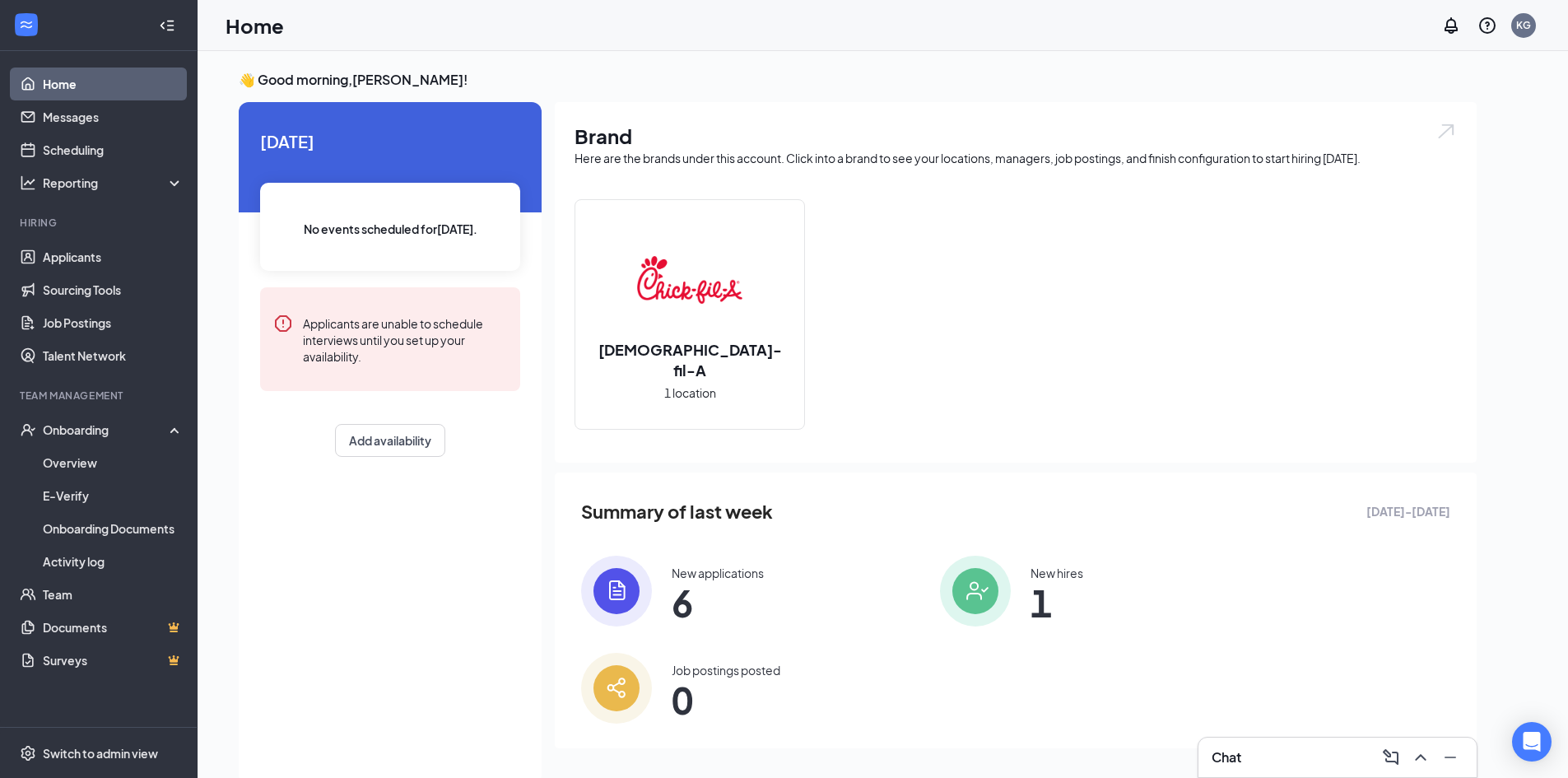
click at [1204, 762] on div "Chat" at bounding box center [1337, 757] width 278 height 40
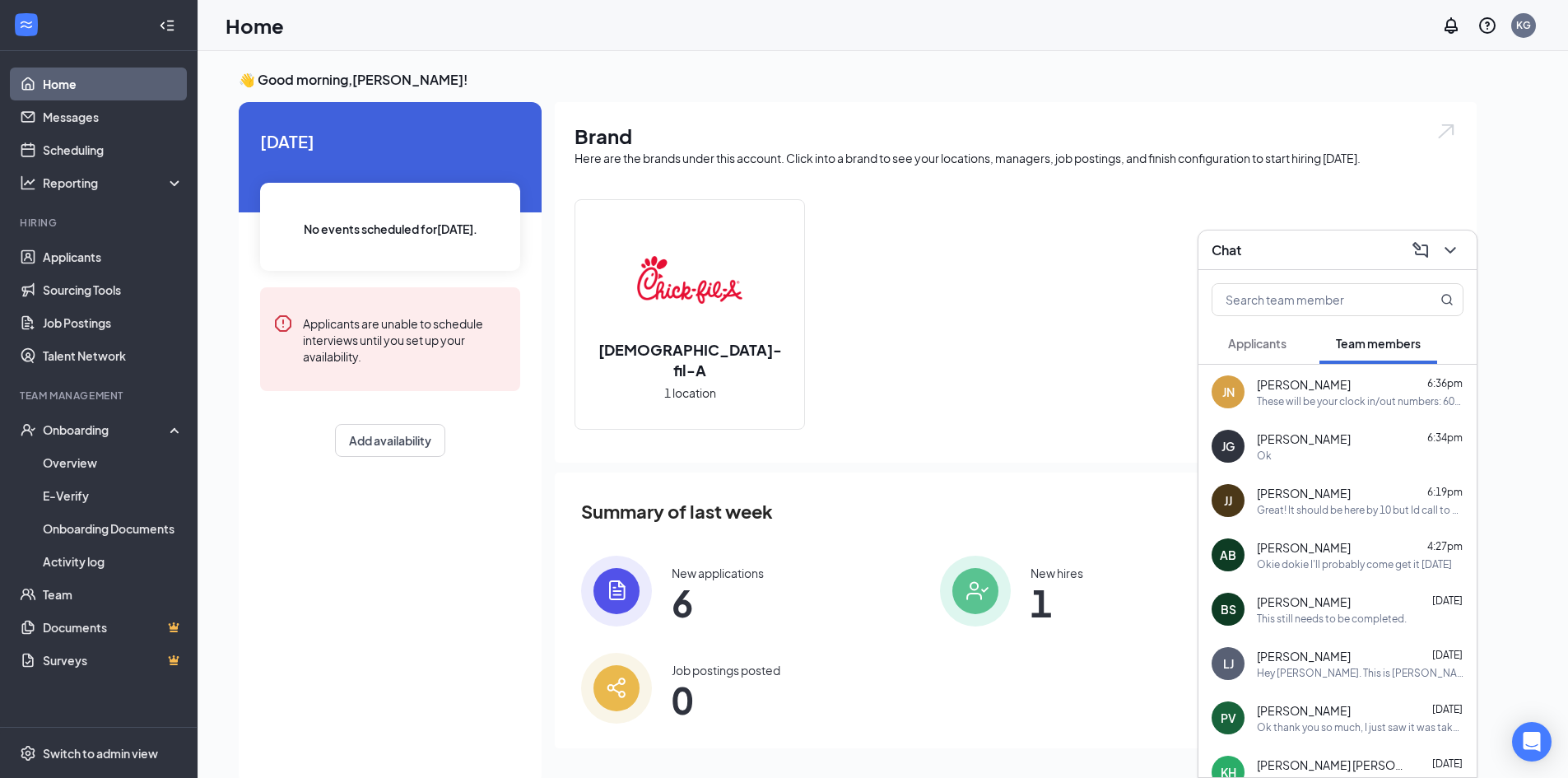
click at [1287, 402] on div "These will be your clock in/out numbers: 600827" at bounding box center [1359, 401] width 207 height 14
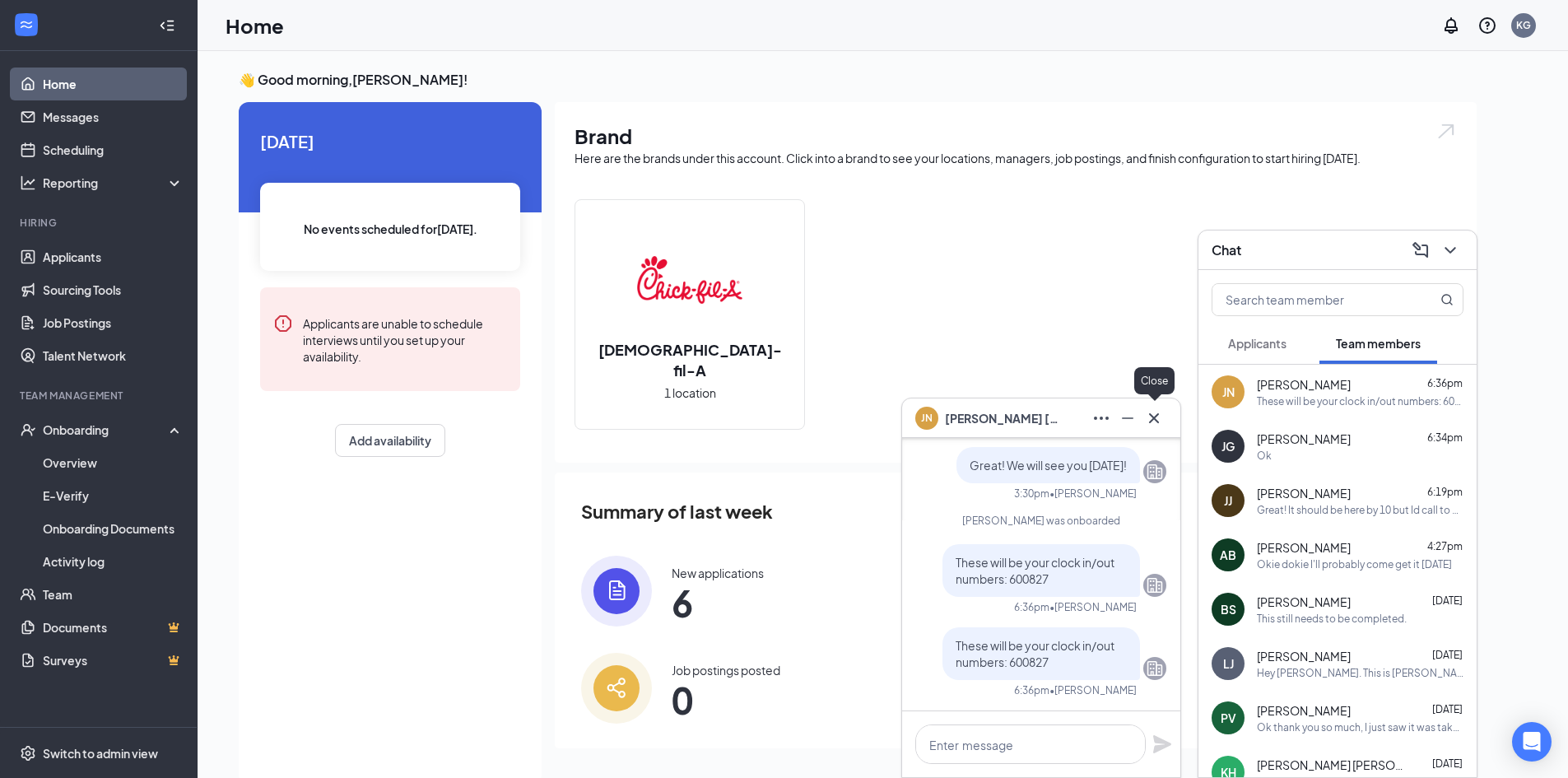
click at [1153, 421] on icon "Cross" at bounding box center [1154, 418] width 19 height 19
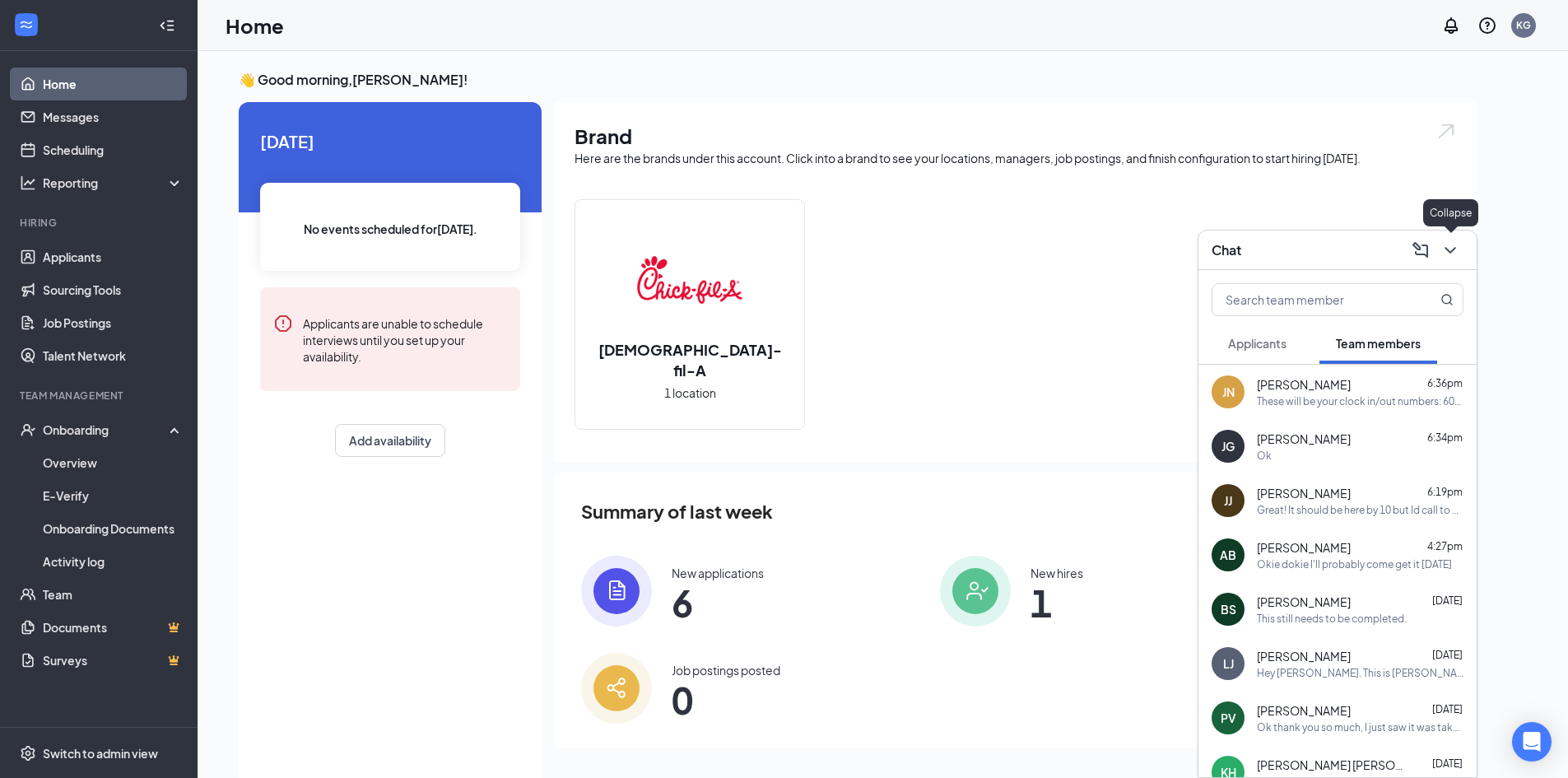
click at [1439, 250] on button at bounding box center [1450, 250] width 26 height 26
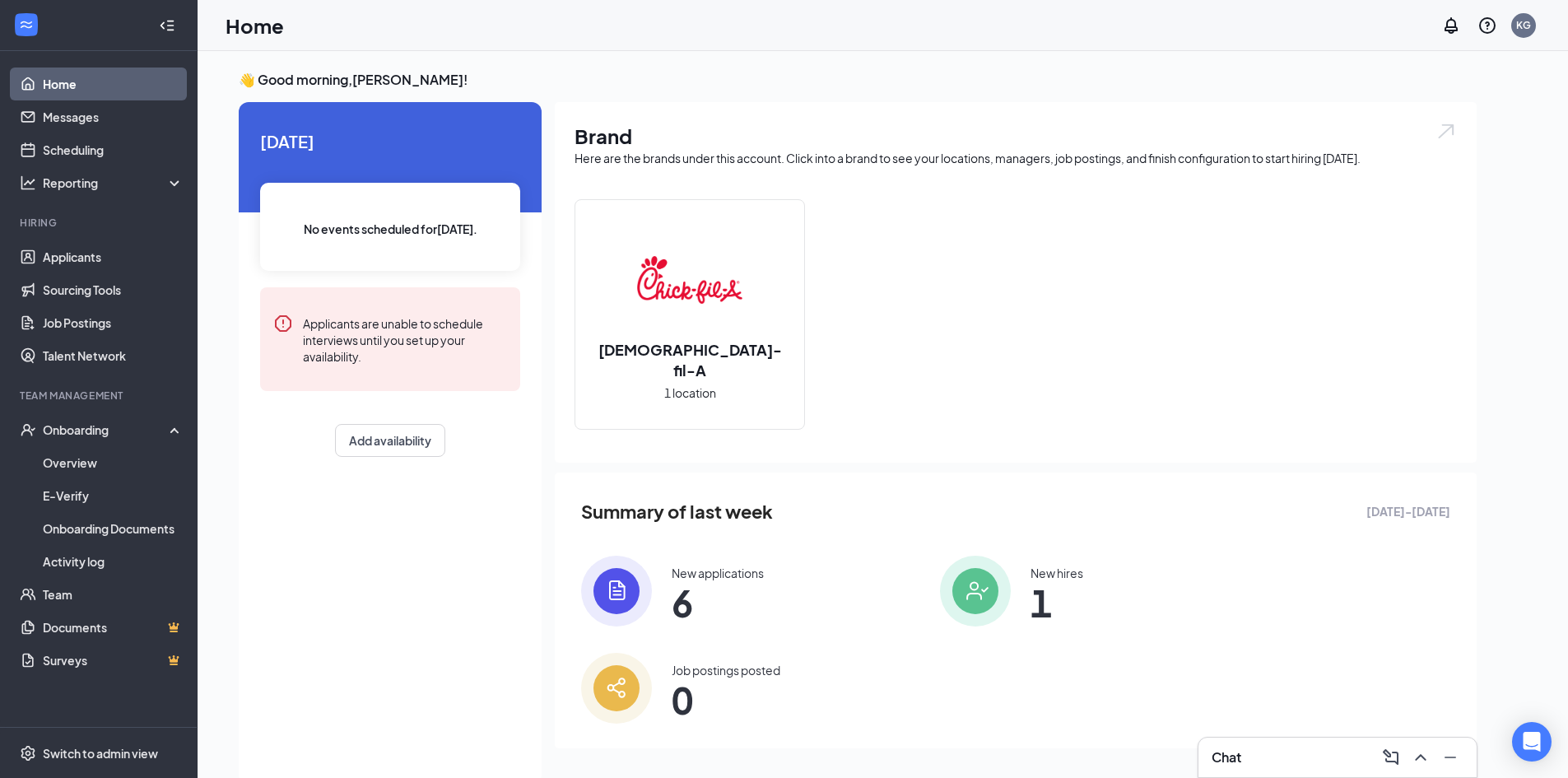
click at [701, 615] on span "6" at bounding box center [717, 603] width 92 height 30
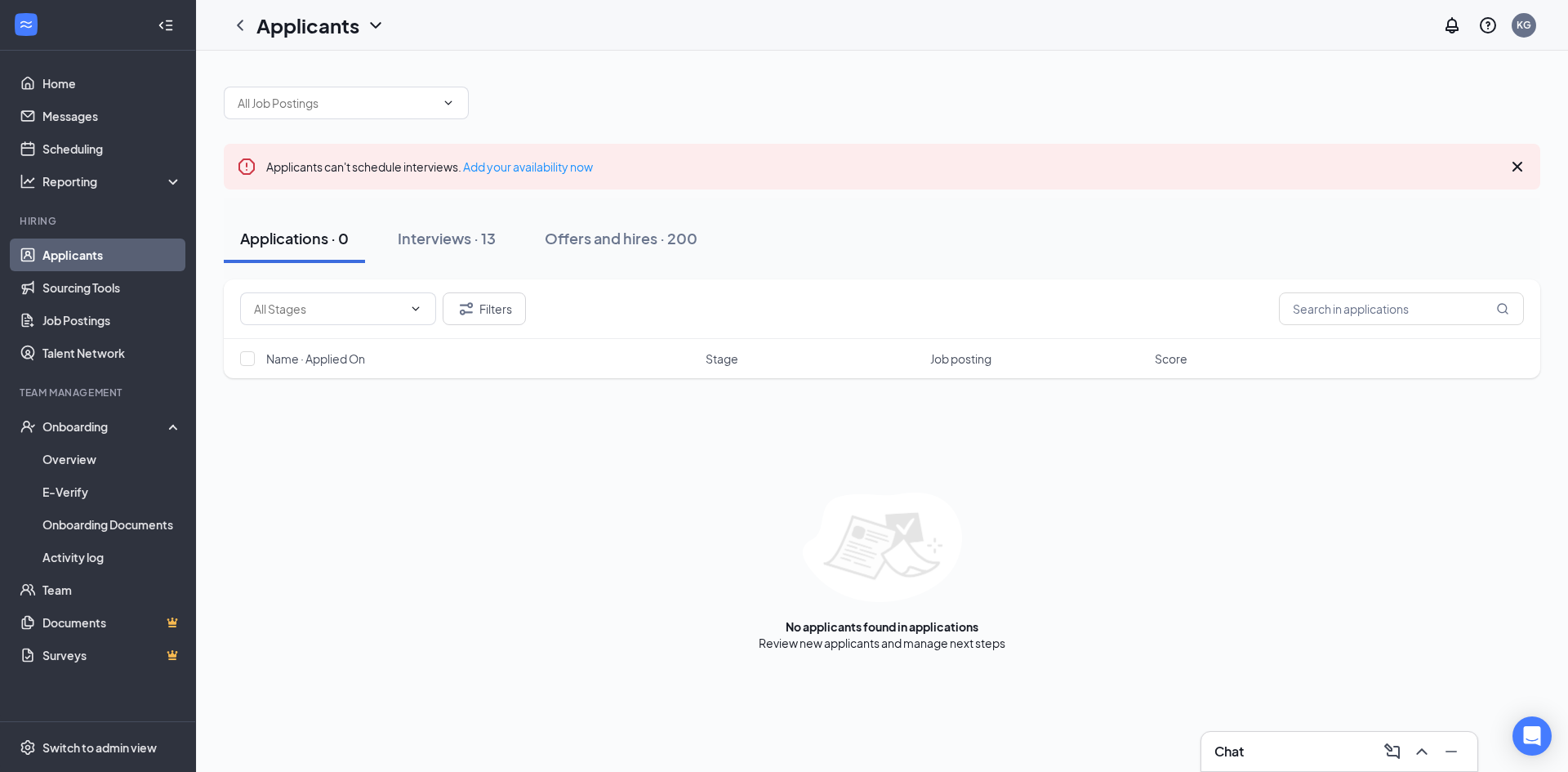
click at [109, 58] on ul "Home Messages Scheduling Reporting Hiring Applicants Sourcing Tools Job Posting…" at bounding box center [98, 386] width 196 height 671
click at [109, 68] on link "Home" at bounding box center [113, 83] width 140 height 32
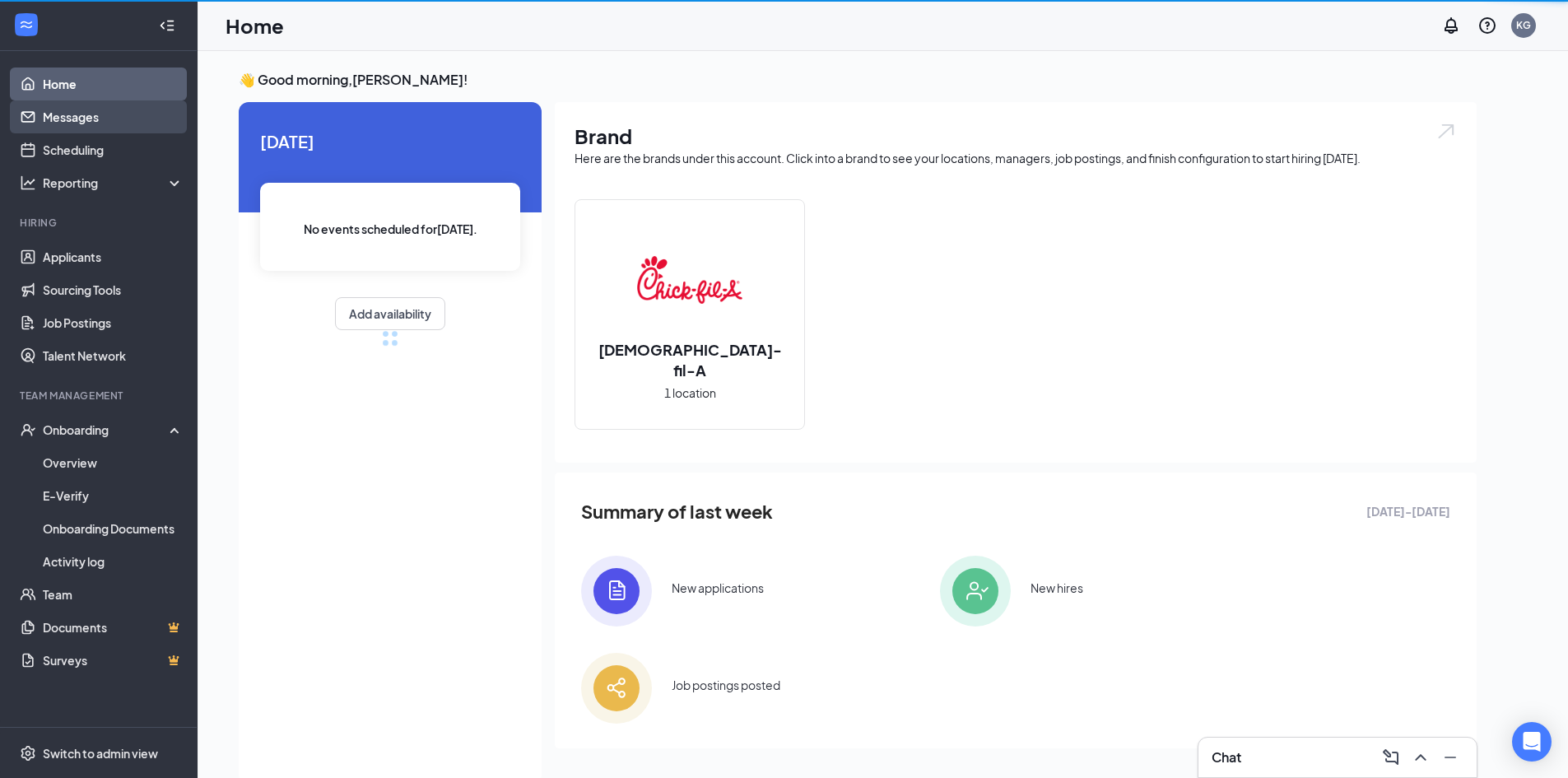
click at [111, 126] on link "Messages" at bounding box center [114, 116] width 141 height 33
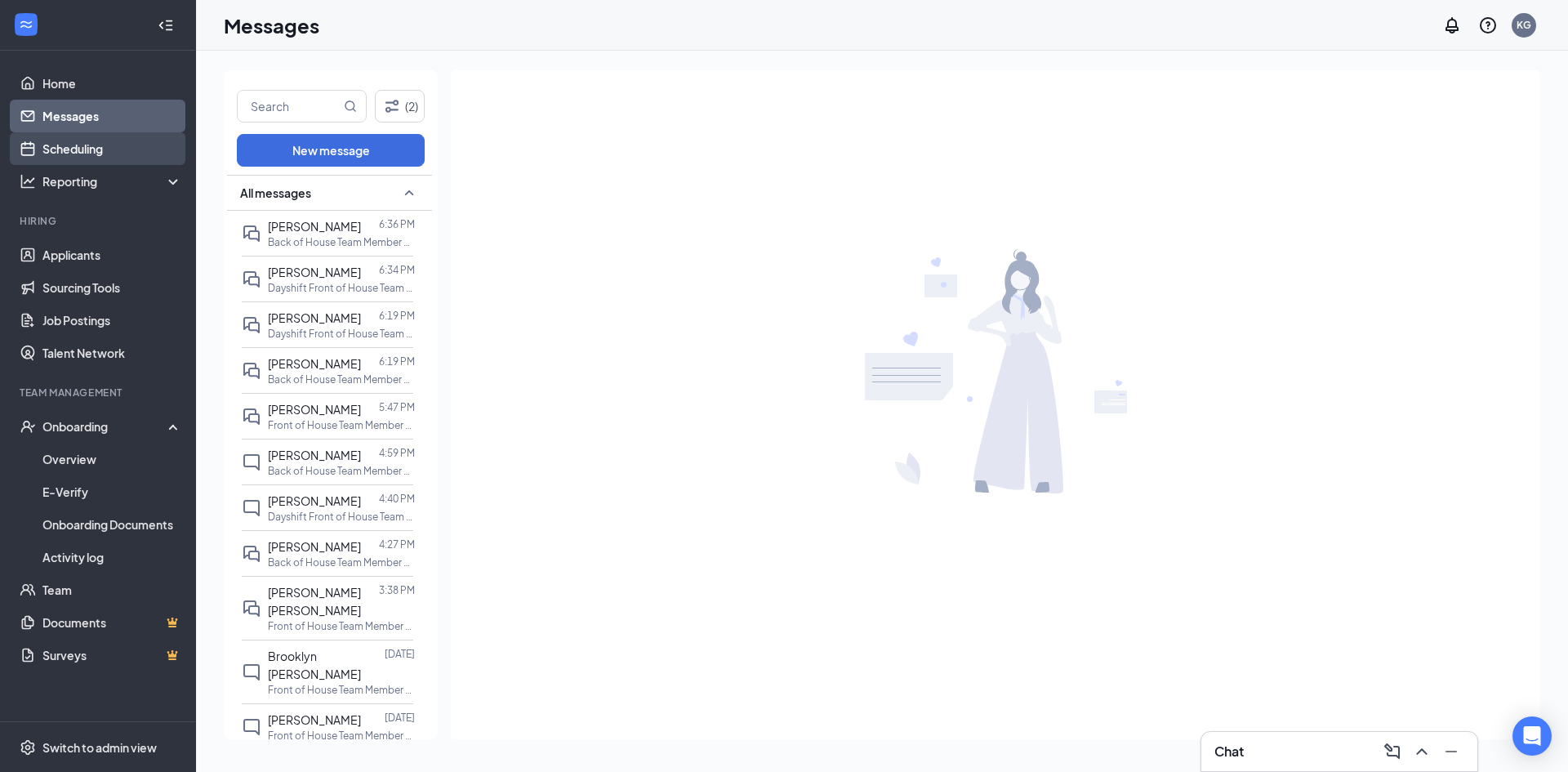
click at [65, 139] on link "Scheduling" at bounding box center [113, 148] width 140 height 32
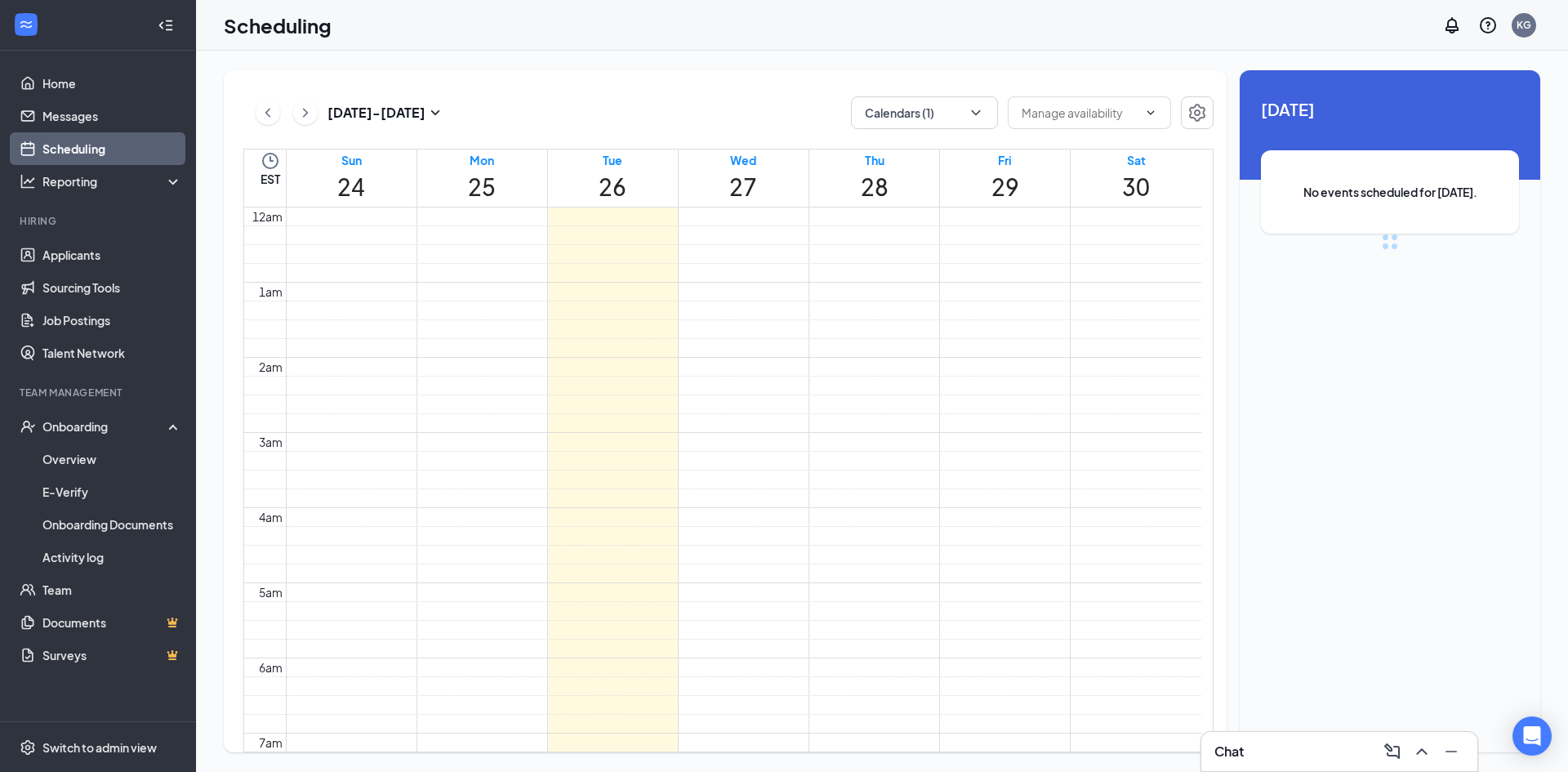
scroll to position [803, 0]
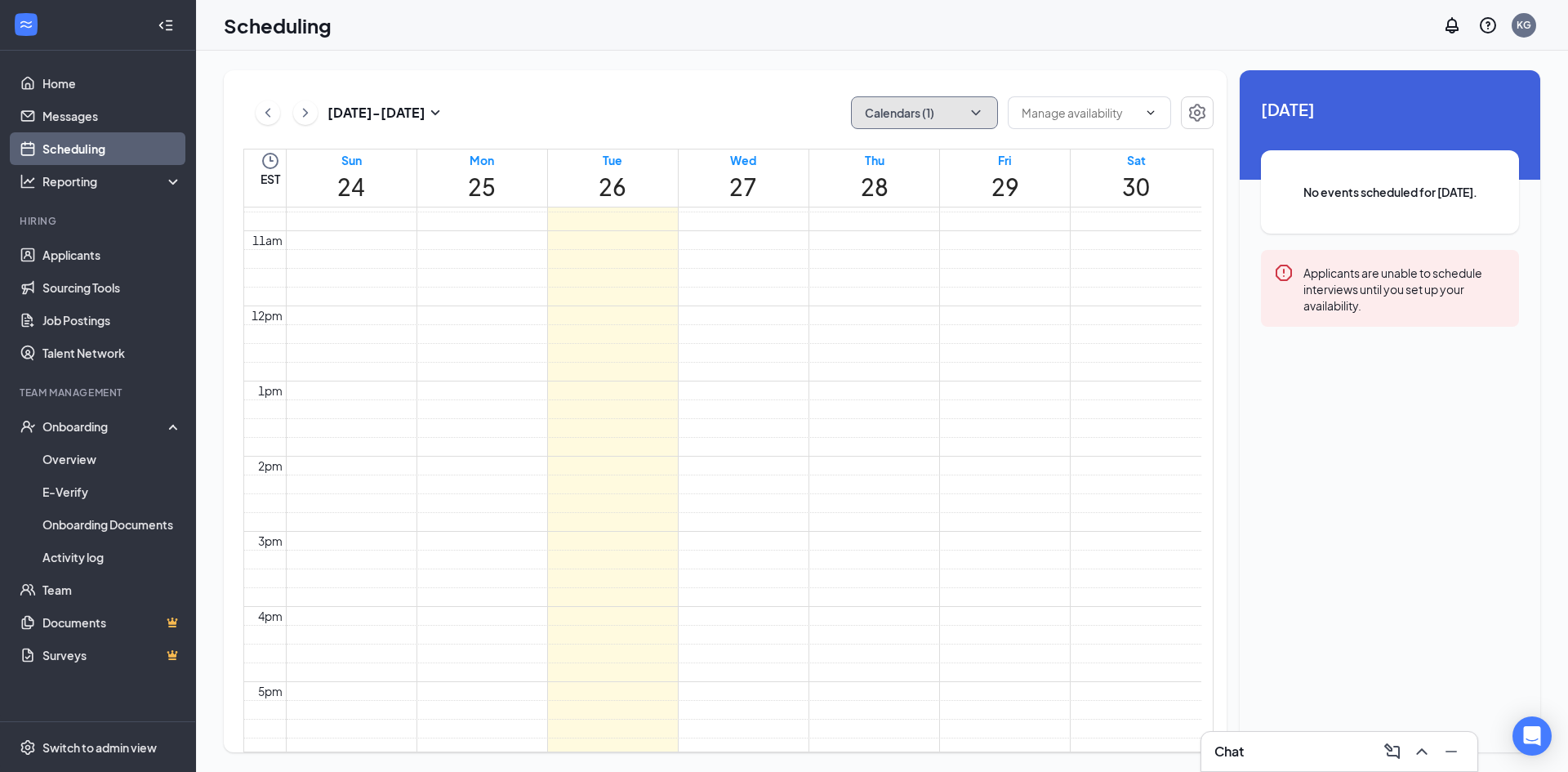
click at [939, 110] on button "Calendars (1)" at bounding box center [925, 112] width 147 height 32
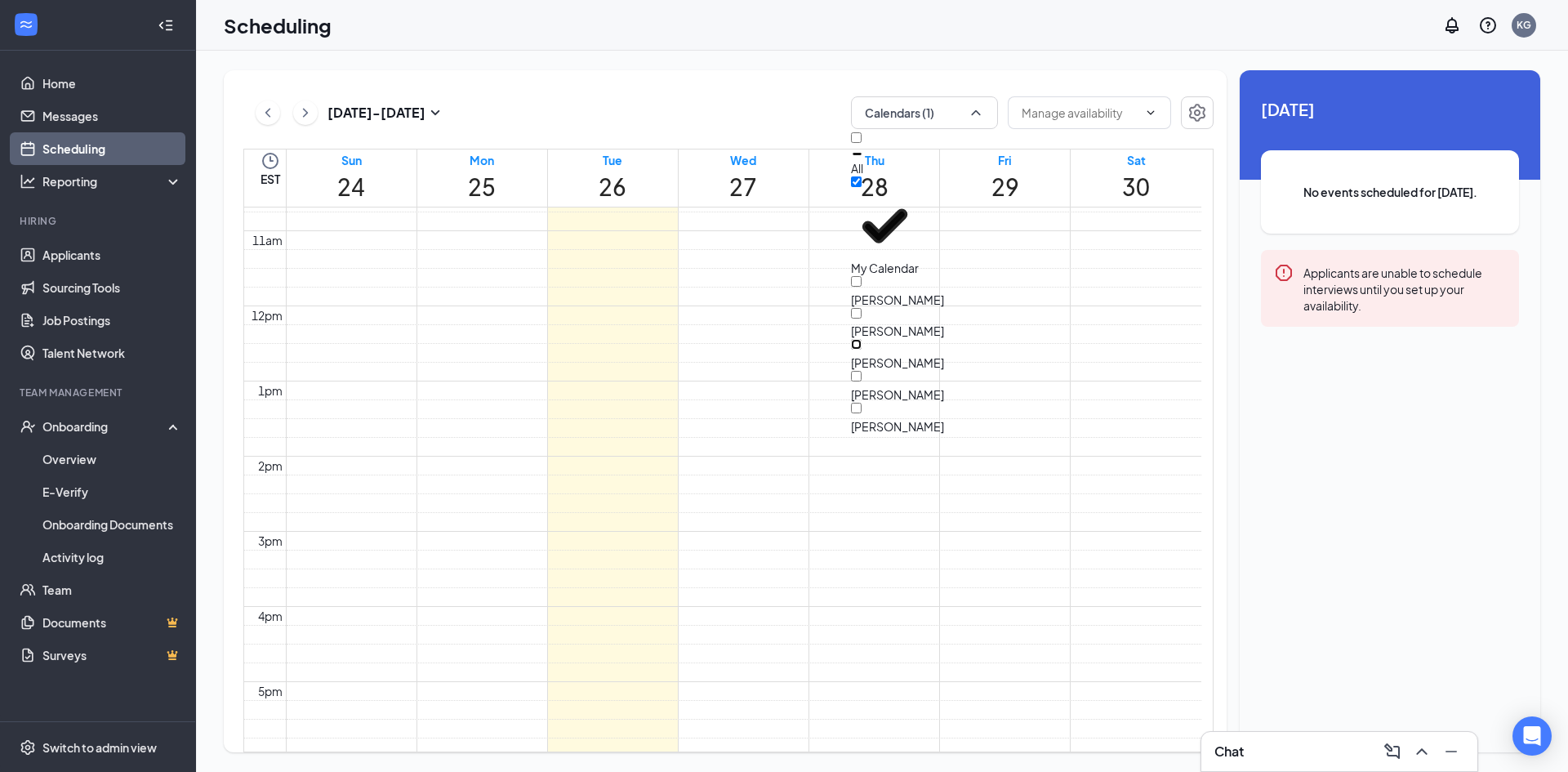
click at [862, 339] on input "[PERSON_NAME]" at bounding box center [856, 344] width 10 height 10
checkbox input "true"
click at [718, 45] on div "Scheduling KG" at bounding box center [881, 25] width 1372 height 51
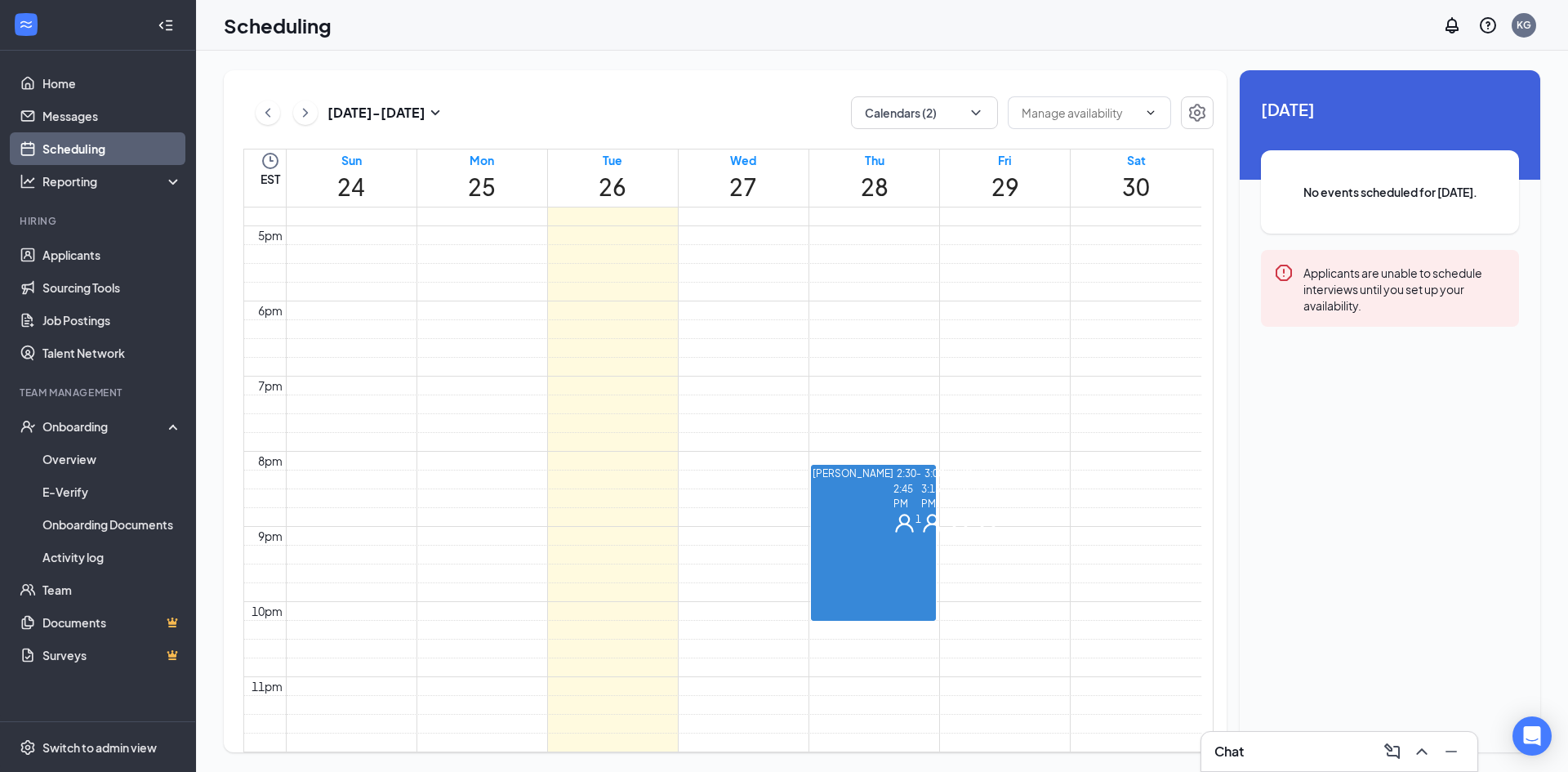
scroll to position [1293, 0]
click at [893, 464] on span "2:30-2:45 PM" at bounding box center [907, 487] width 28 height 47
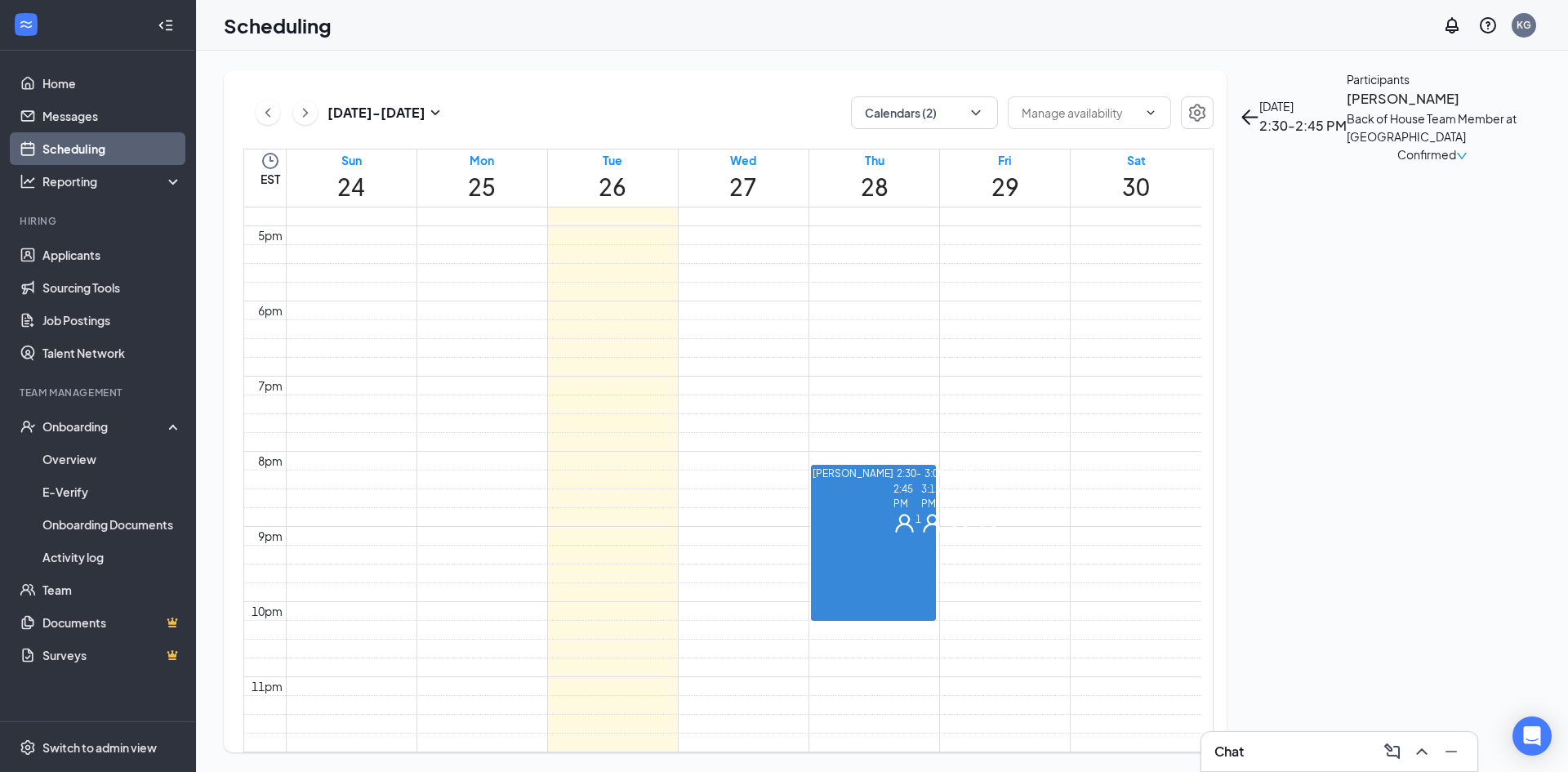
click at [921, 501] on span "3:00-3:15 PM" at bounding box center [935, 487] width 28 height 47
click at [949, 512] on span "3:30-3:45 PM" at bounding box center [963, 487] width 28 height 47
click at [977, 512] on span "3:45-4:00 PM" at bounding box center [991, 487] width 28 height 47
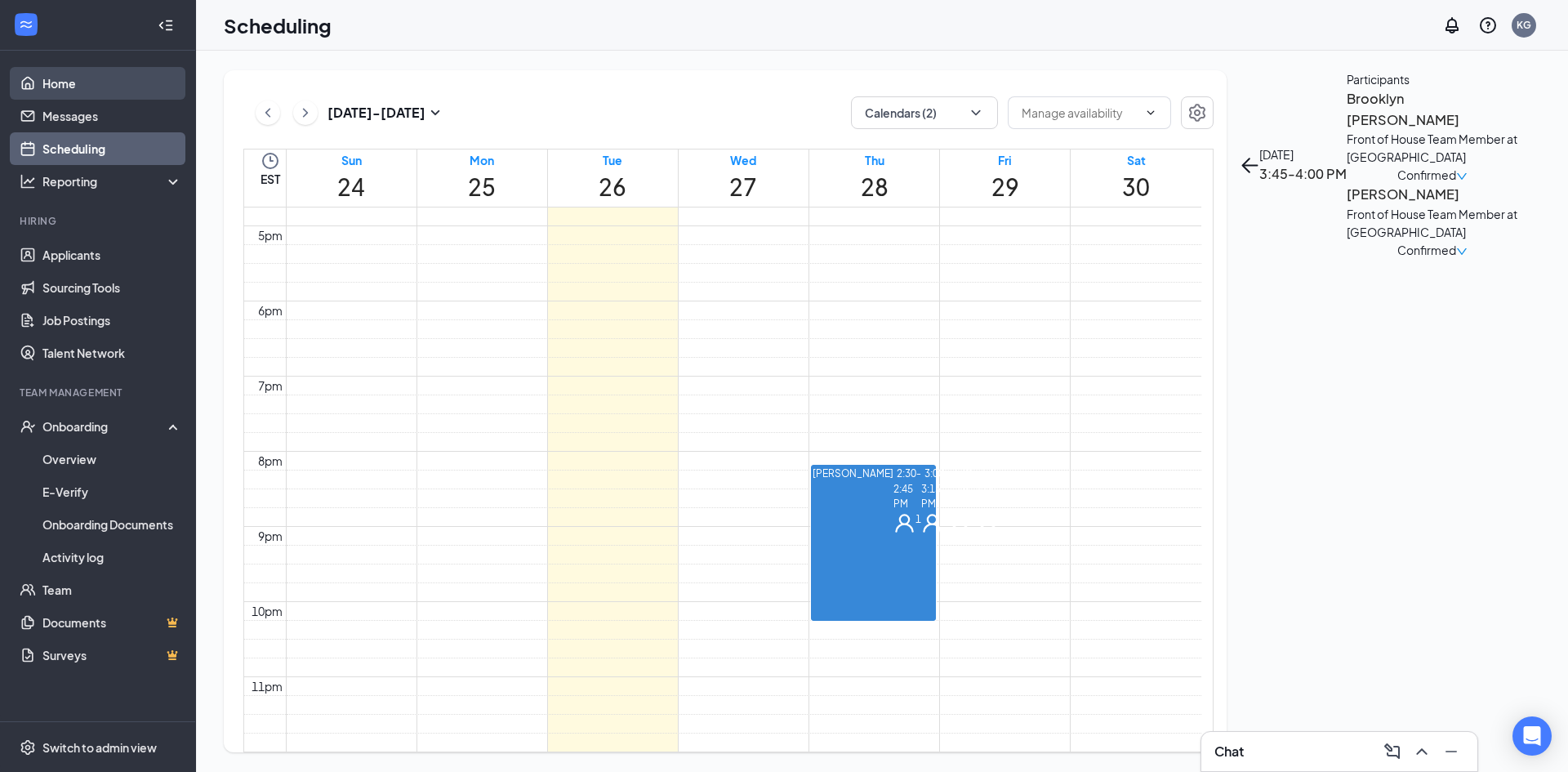
click at [88, 89] on link "Home" at bounding box center [113, 83] width 140 height 32
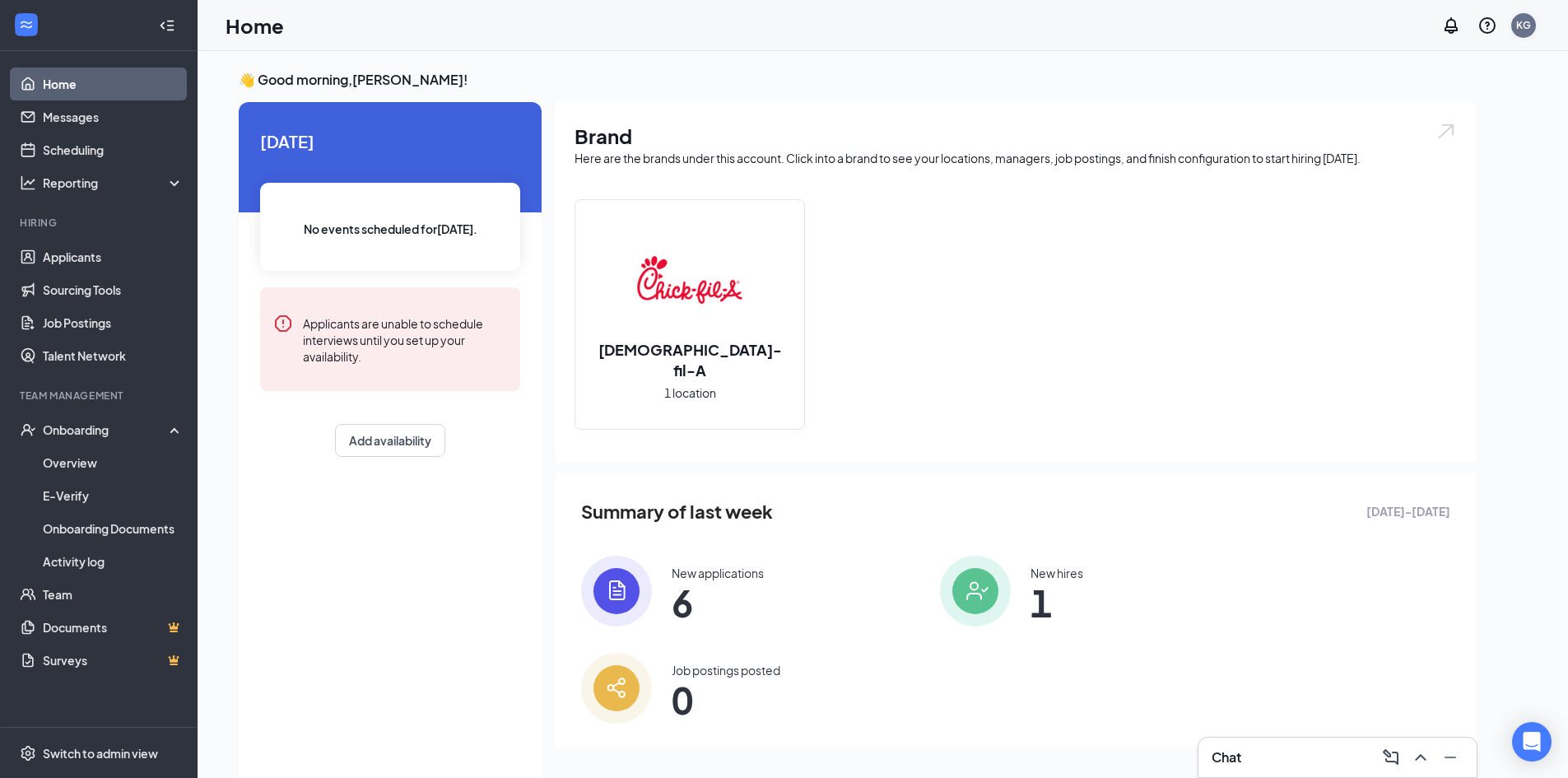
click at [1525, 31] on div "KG" at bounding box center [1523, 26] width 15 height 14
click at [1399, 192] on div "Log out" at bounding box center [1397, 183] width 91 height 17
